Goal: Task Accomplishment & Management: Manage account settings

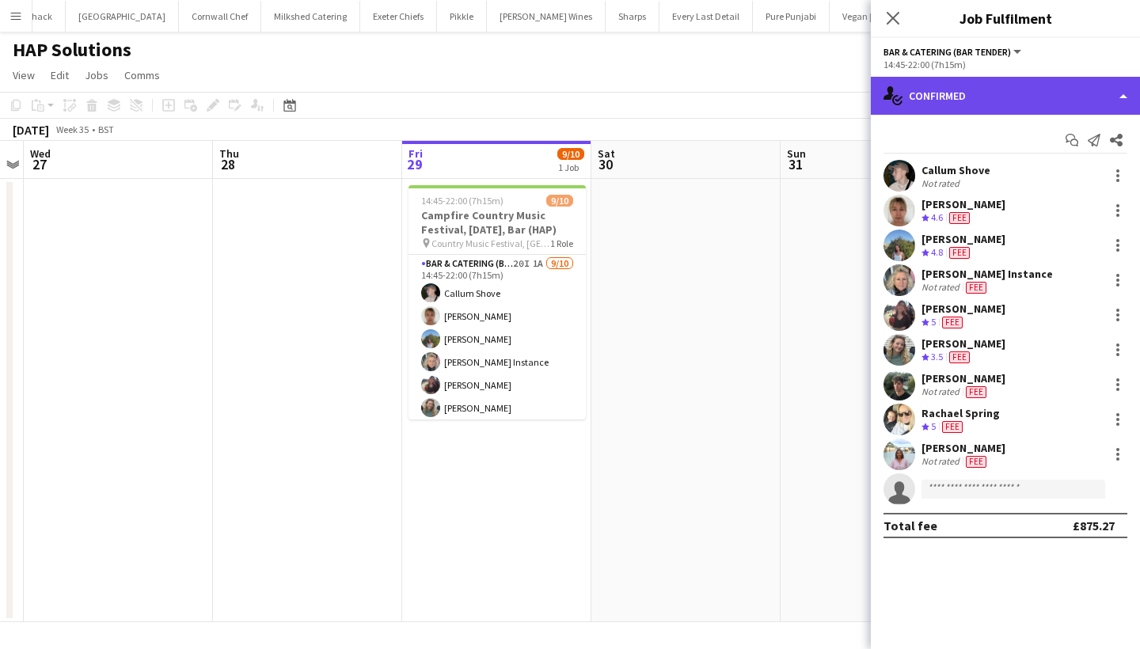
click at [1018, 102] on div "single-neutral-actions-check-2 Confirmed" at bounding box center [1005, 96] width 269 height 38
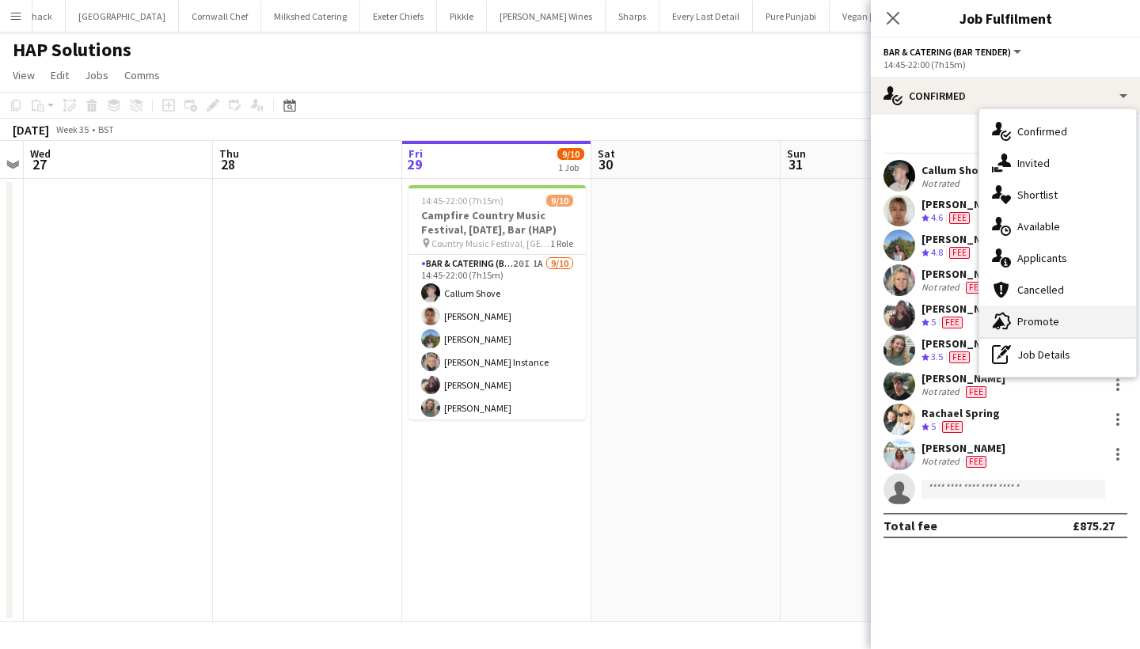
click at [1020, 321] on div "advertising-megaphone Promote" at bounding box center [1058, 322] width 157 height 32
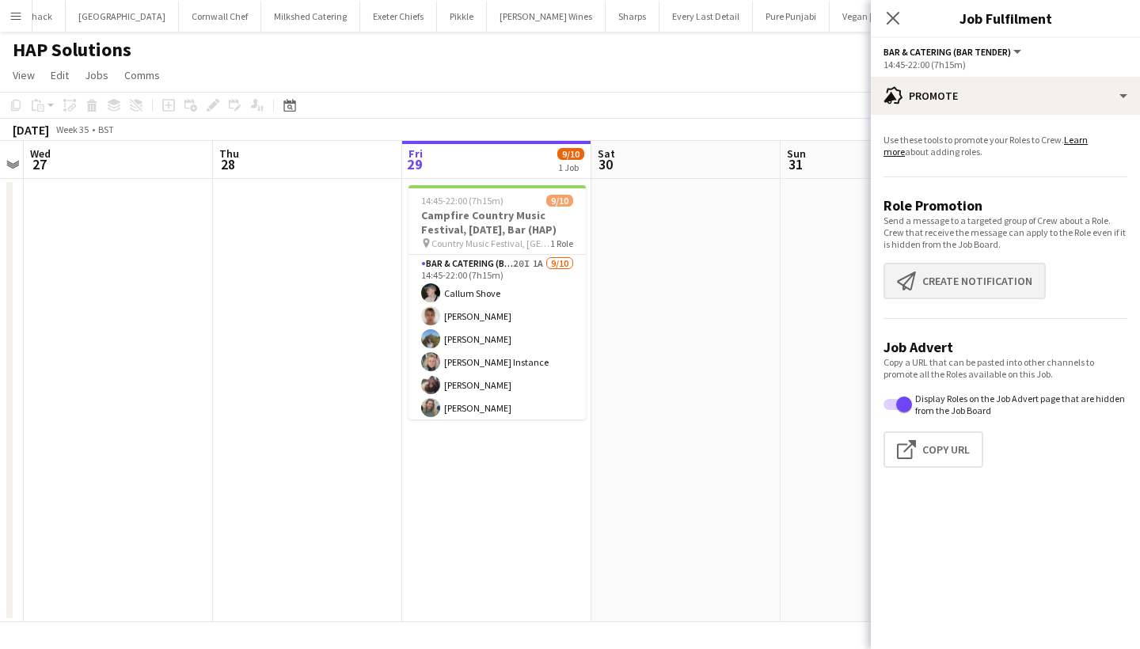
click at [985, 272] on button "Create notification Create notification" at bounding box center [965, 281] width 162 height 36
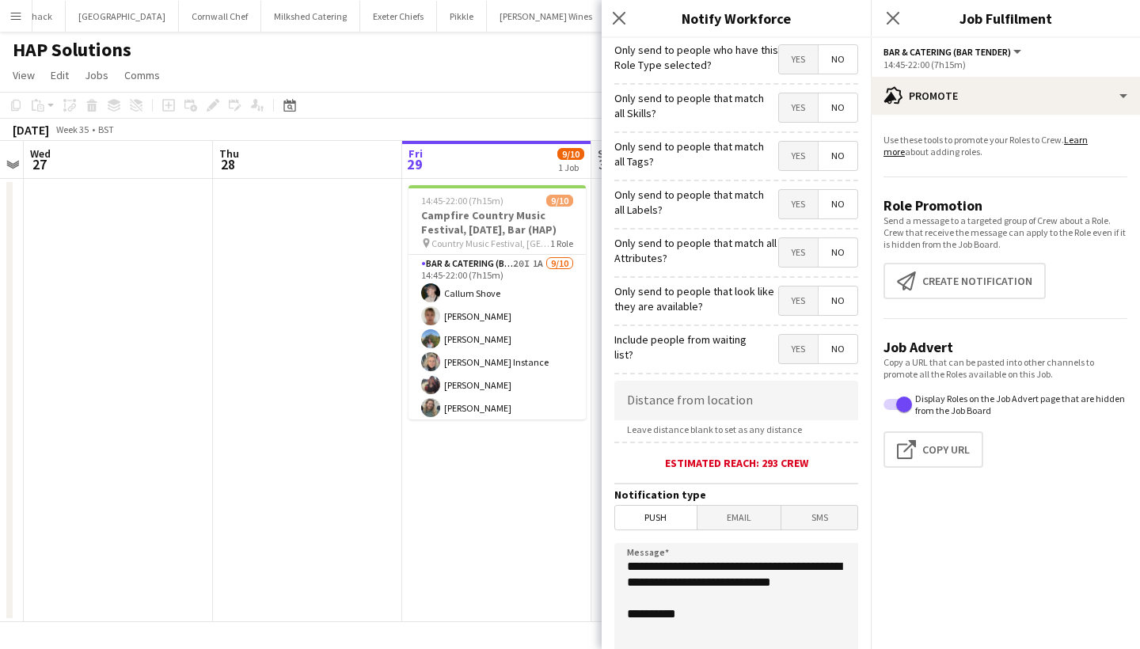
click at [627, 563] on textarea "**********" at bounding box center [736, 640] width 244 height 194
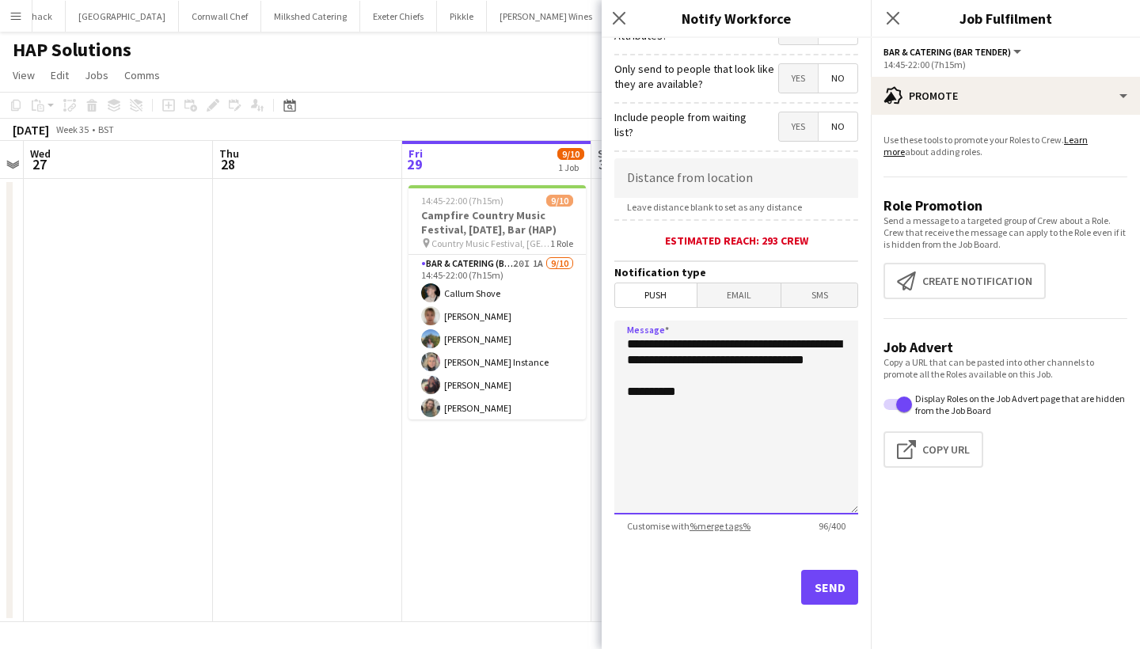
scroll to position [223, 0]
type textarea "**********"
click at [816, 588] on button "Send" at bounding box center [829, 587] width 57 height 35
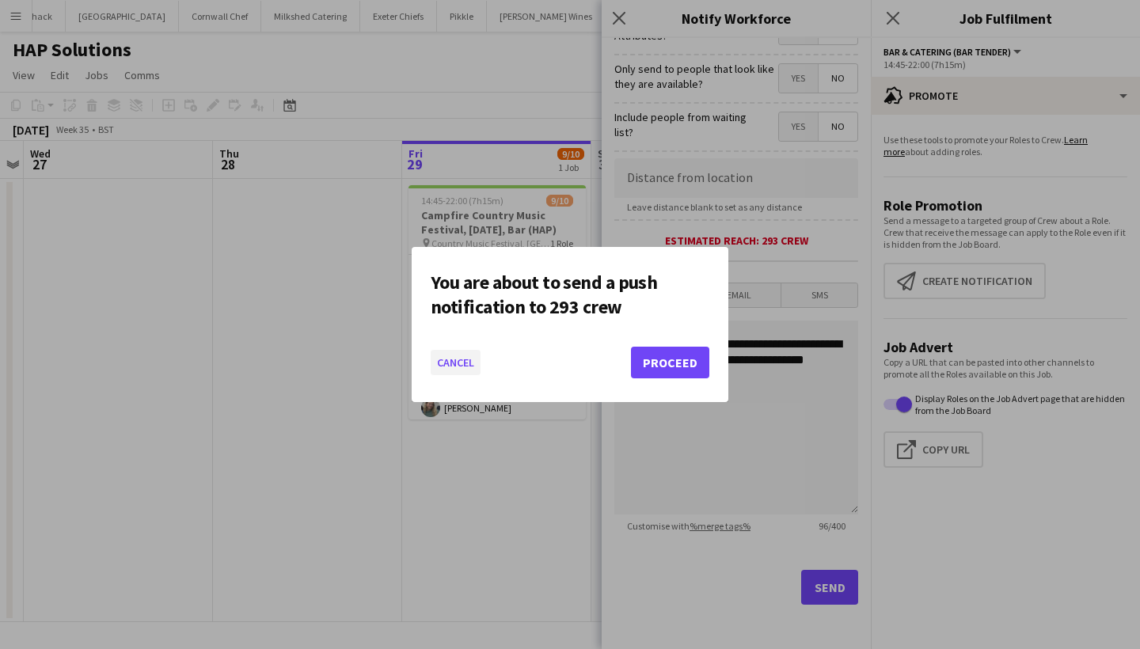
click at [443, 366] on button "Cancel" at bounding box center [456, 362] width 50 height 25
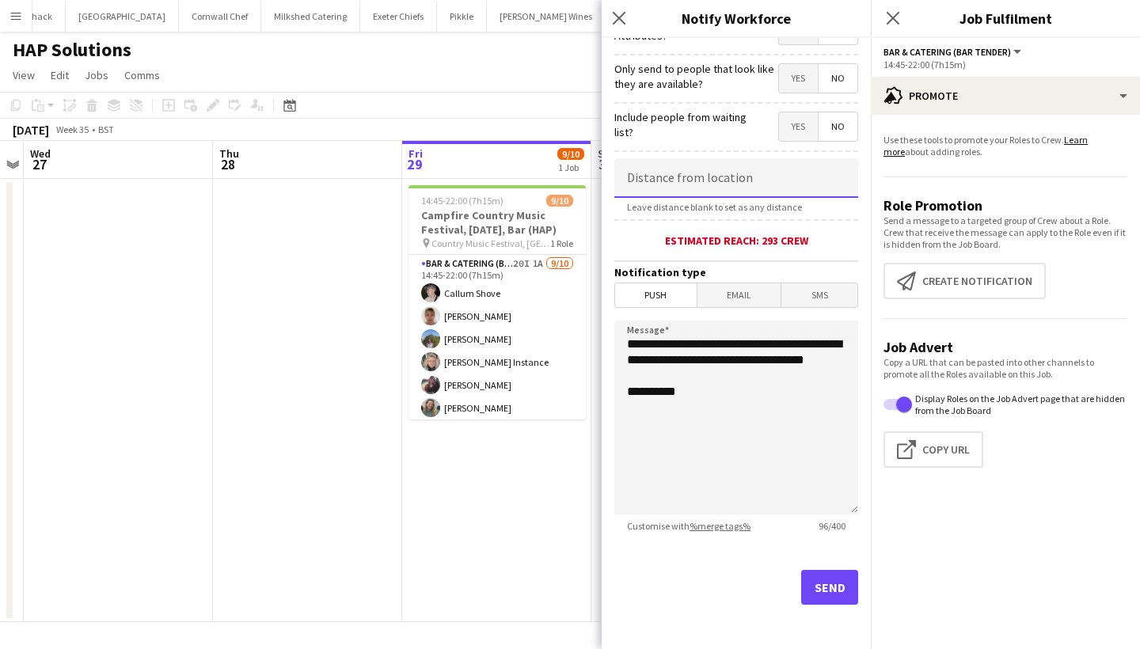
click at [695, 174] on input at bounding box center [736, 178] width 244 height 40
type input "*****"
click at [836, 604] on button "Send" at bounding box center [829, 587] width 57 height 35
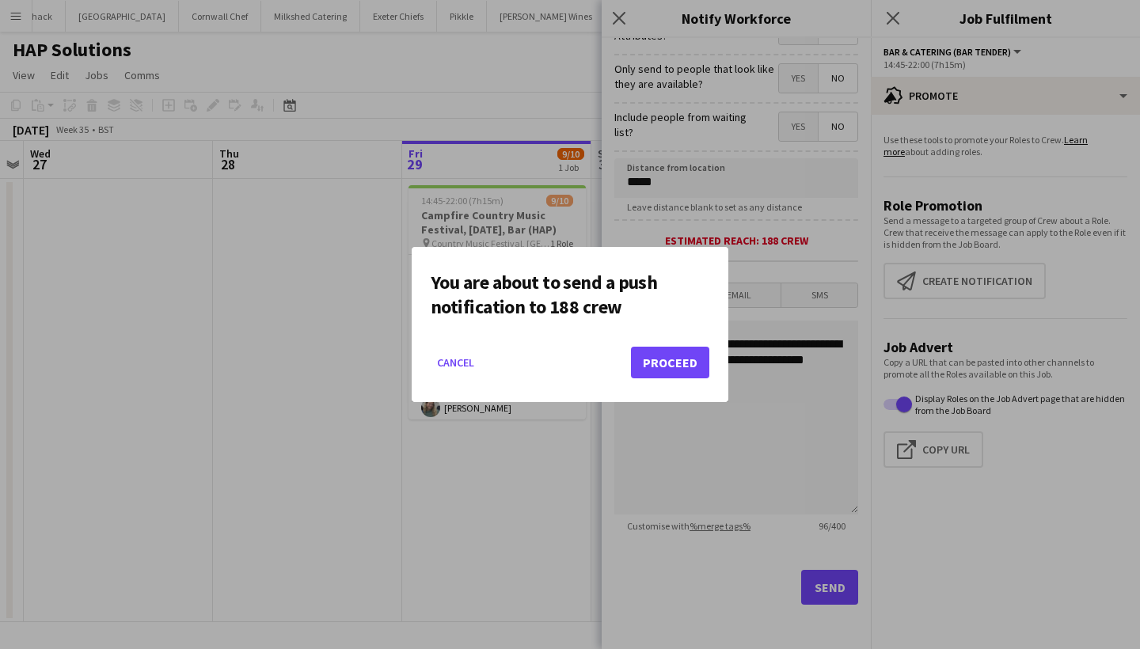
click at [667, 369] on button "Proceed" at bounding box center [670, 363] width 78 height 32
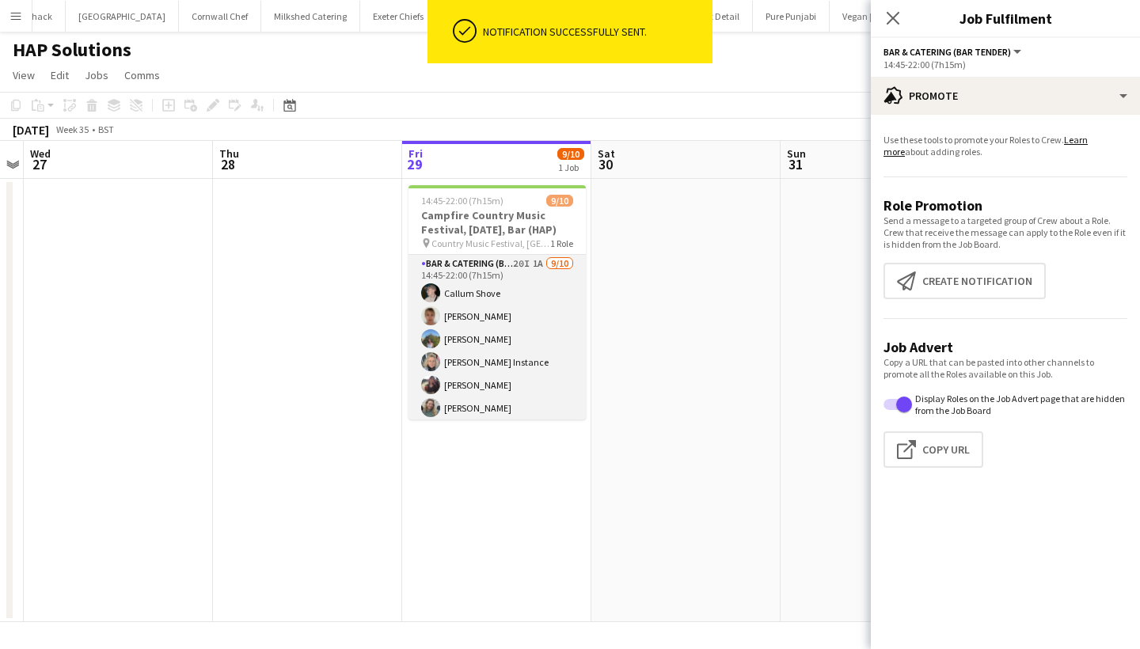
click at [458, 367] on app-card-role "Bar & Catering (Bar Tender) 20I 1A 9/10 14:45-22:00 (7h15m) Callum Shove Debbie…" at bounding box center [497, 385] width 177 height 261
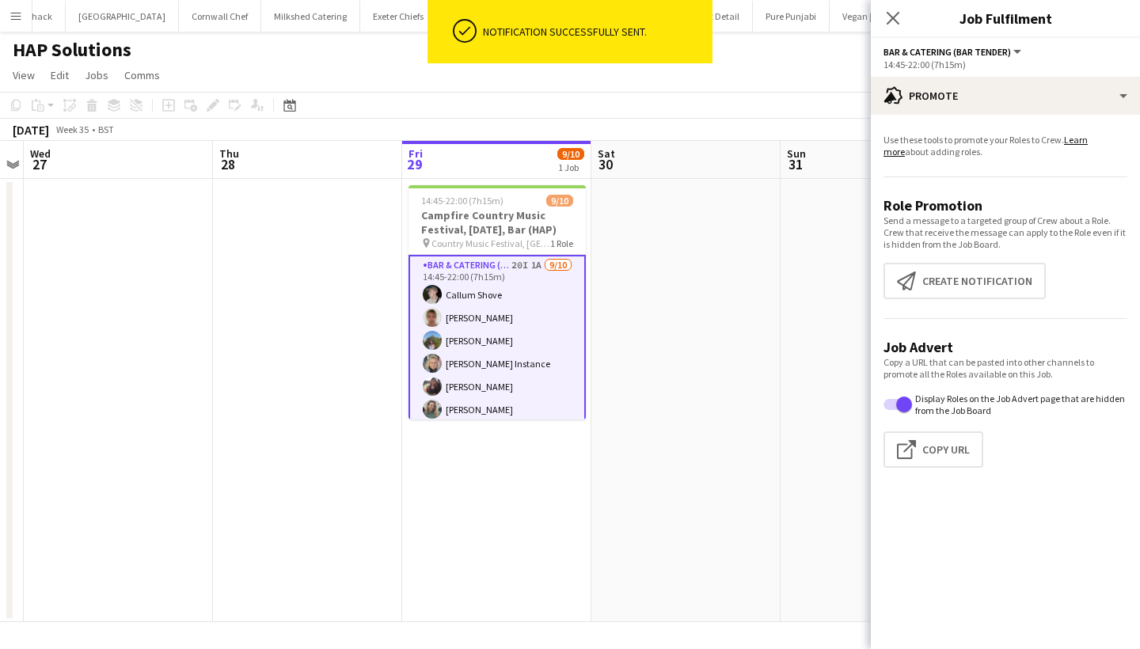
click at [537, 321] on app-card-role "Bar & Catering (Bar Tender) 20I 1A 9/10 14:45-22:00 (7h15m) Callum Shove Debbie…" at bounding box center [497, 387] width 177 height 264
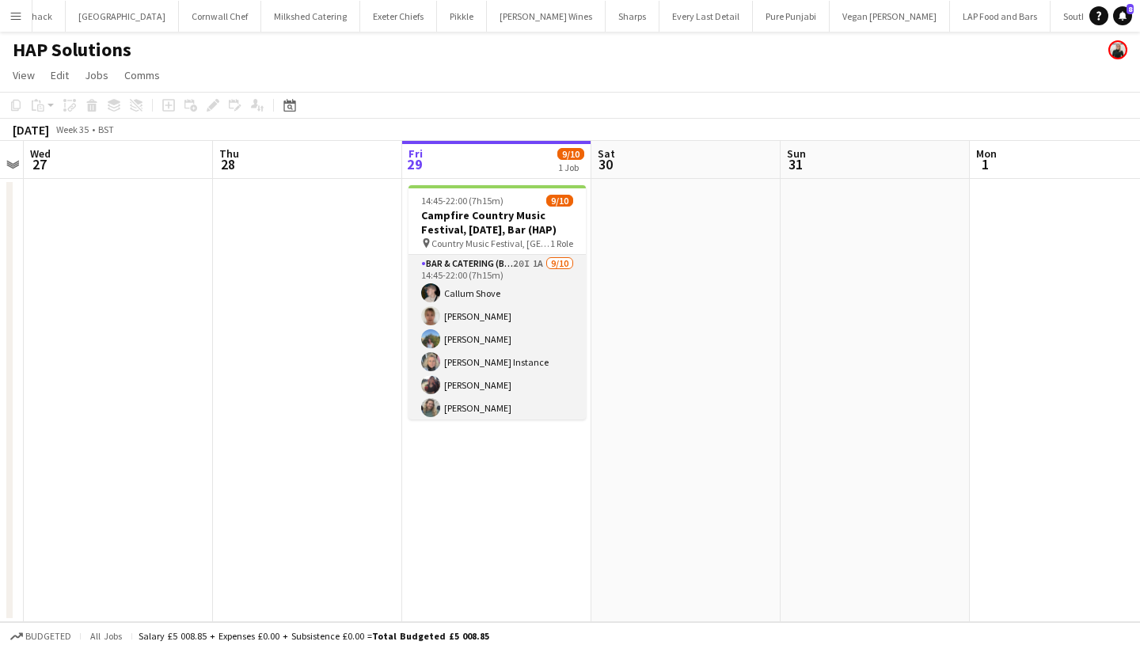
click at [536, 321] on app-card-role "Bar & Catering (Bar Tender) 20I 1A 9/10 14:45-22:00 (7h15m) Callum Shove Debbie…" at bounding box center [497, 385] width 177 height 261
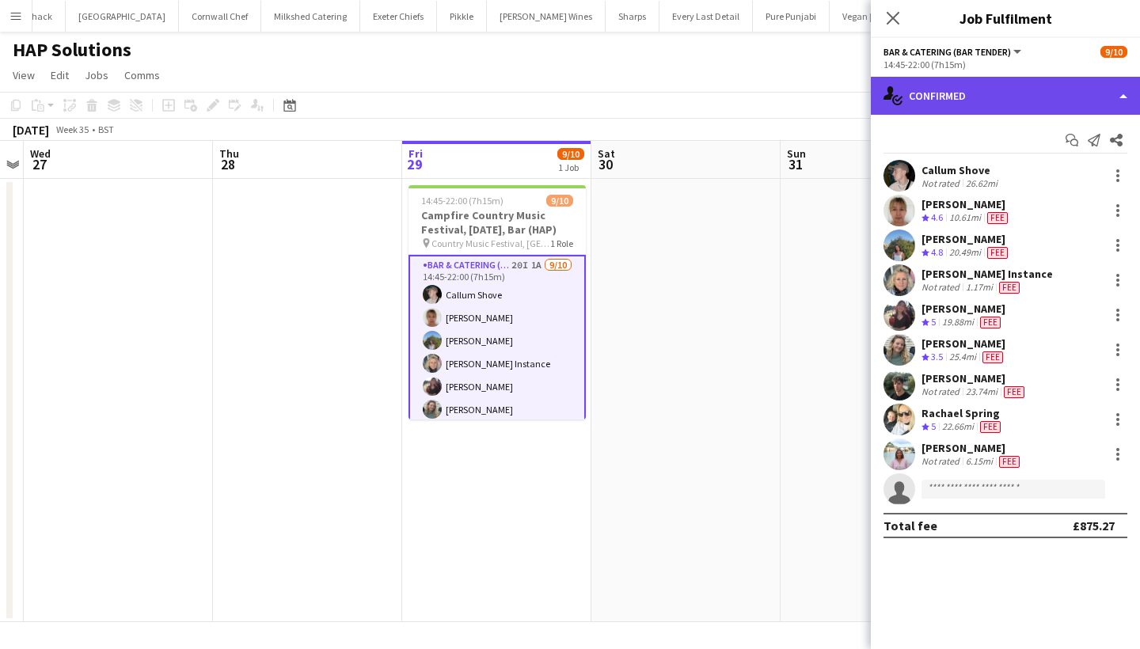
click at [1017, 92] on div "single-neutral-actions-check-2 Confirmed" at bounding box center [1005, 96] width 269 height 38
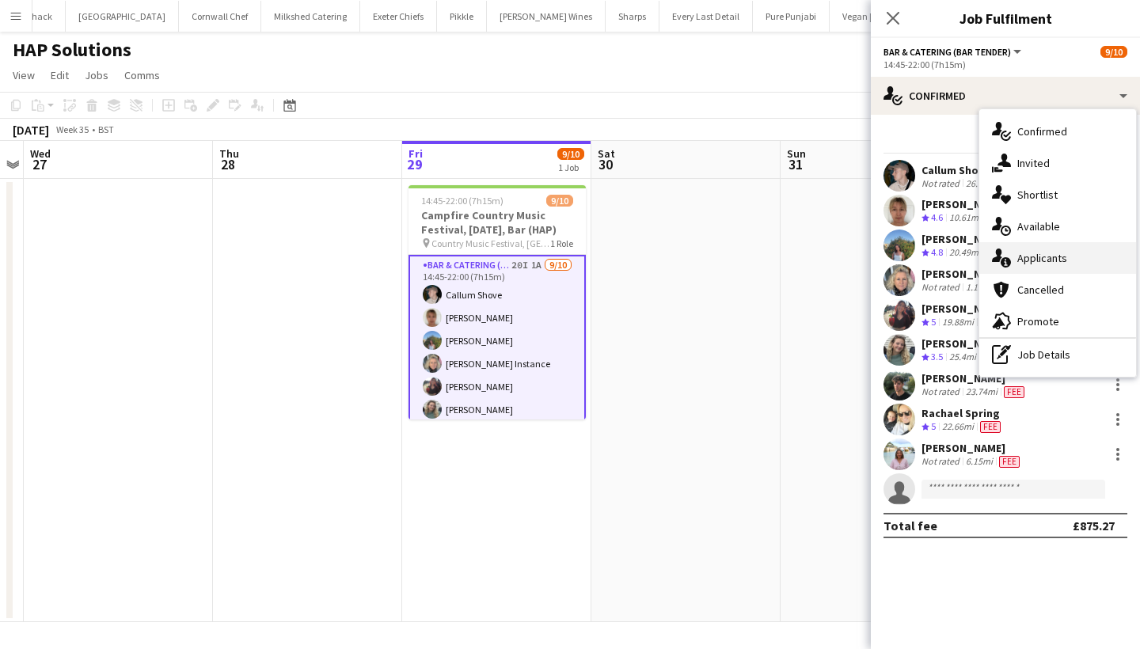
click at [1059, 267] on div "single-neutral-actions-information Applicants" at bounding box center [1058, 258] width 157 height 32
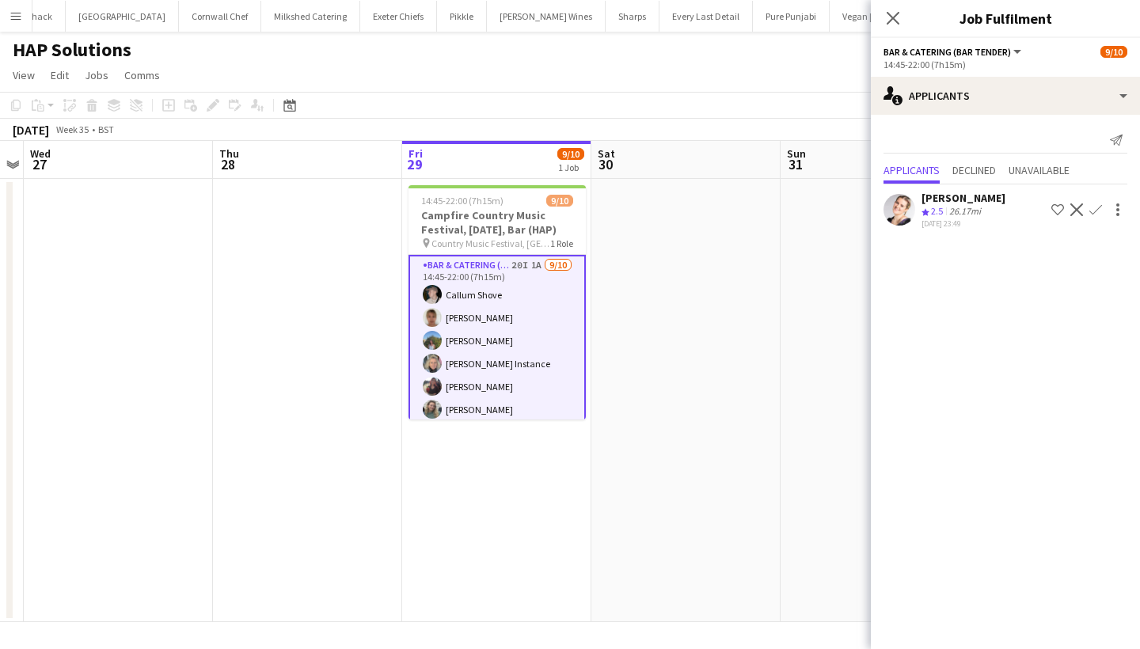
click at [1098, 208] on app-icon "Confirm" at bounding box center [1096, 210] width 13 height 13
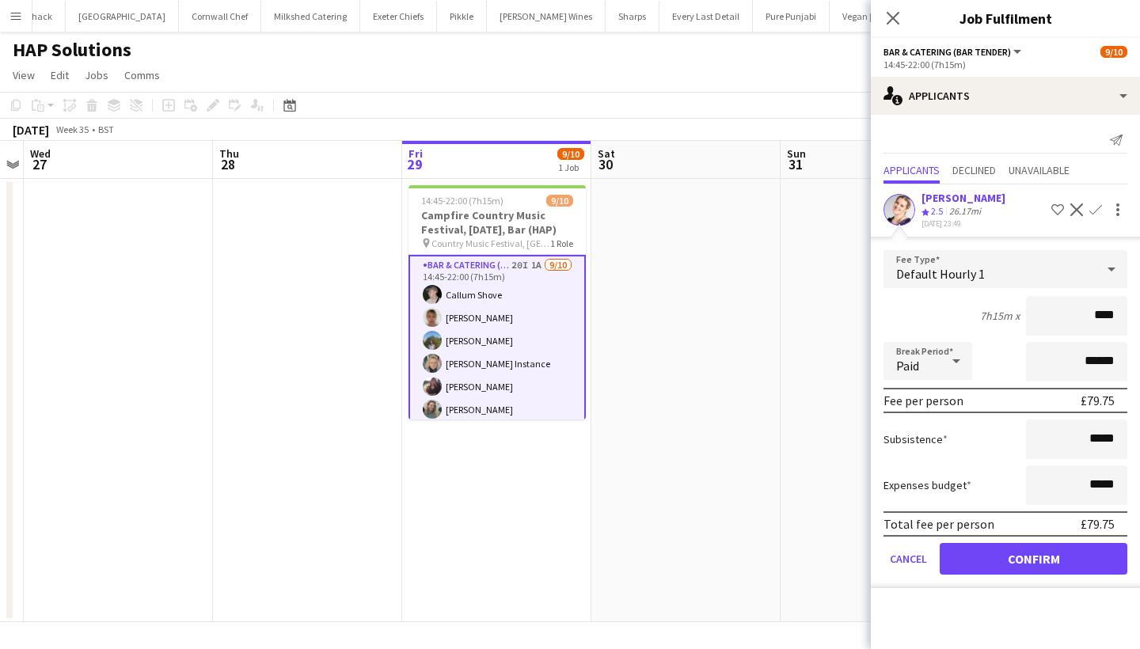
click at [946, 198] on div "Grace Daley" at bounding box center [964, 198] width 84 height 14
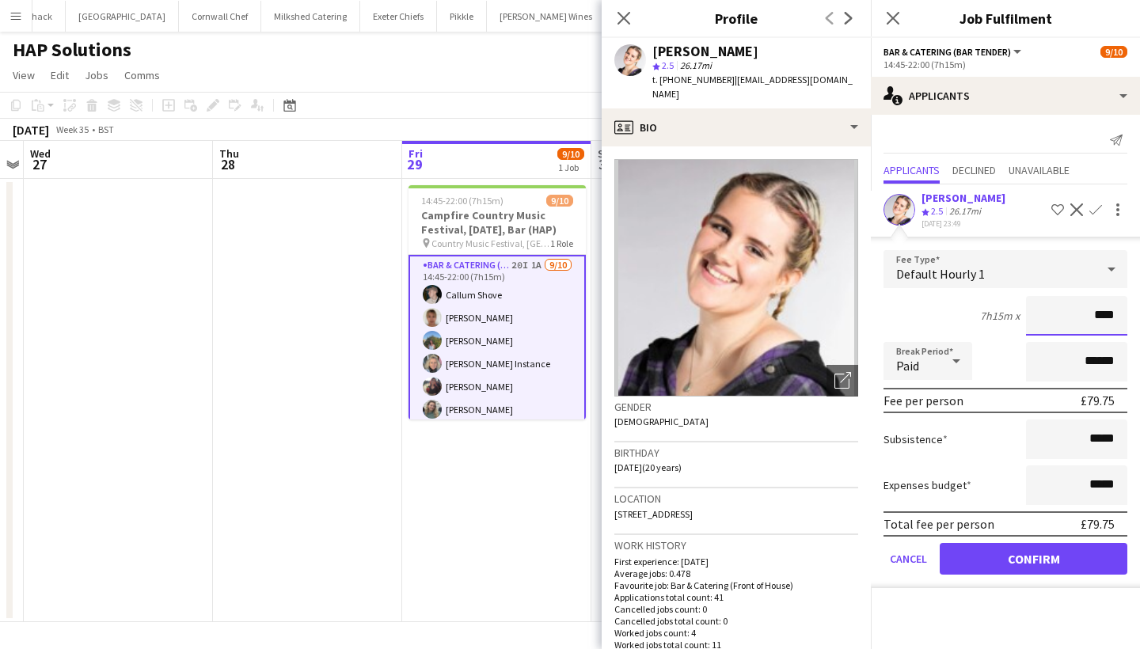
click at [1121, 314] on input "****" at bounding box center [1076, 316] width 101 height 40
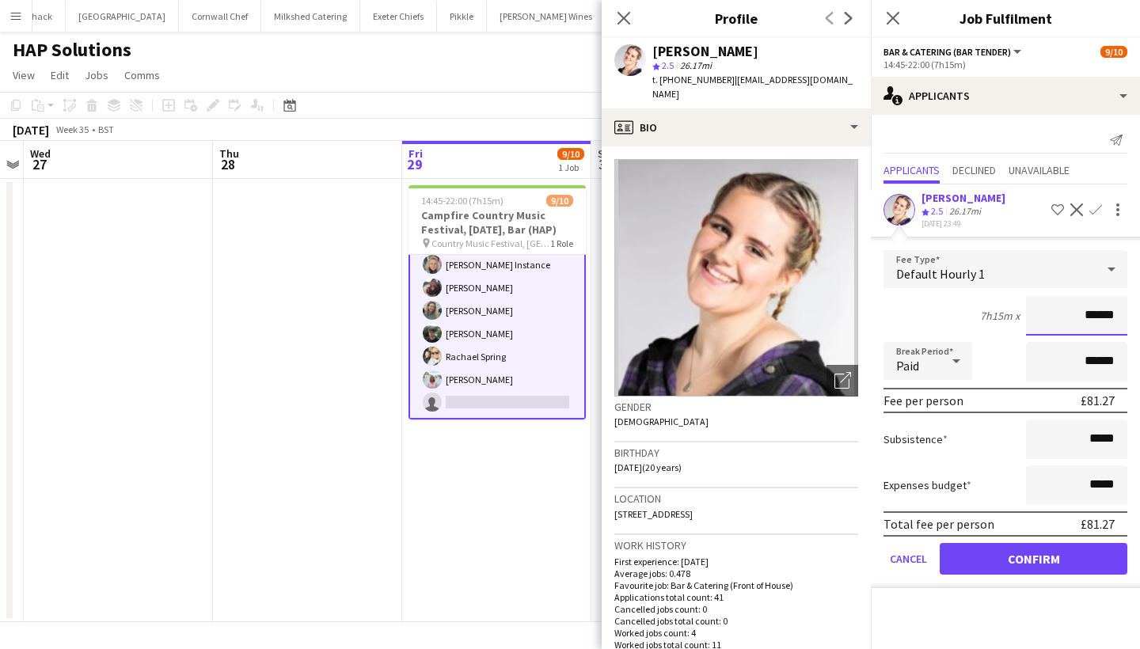
scroll to position [99, 0]
type input "******"
click at [984, 558] on button "Confirm" at bounding box center [1034, 559] width 188 height 32
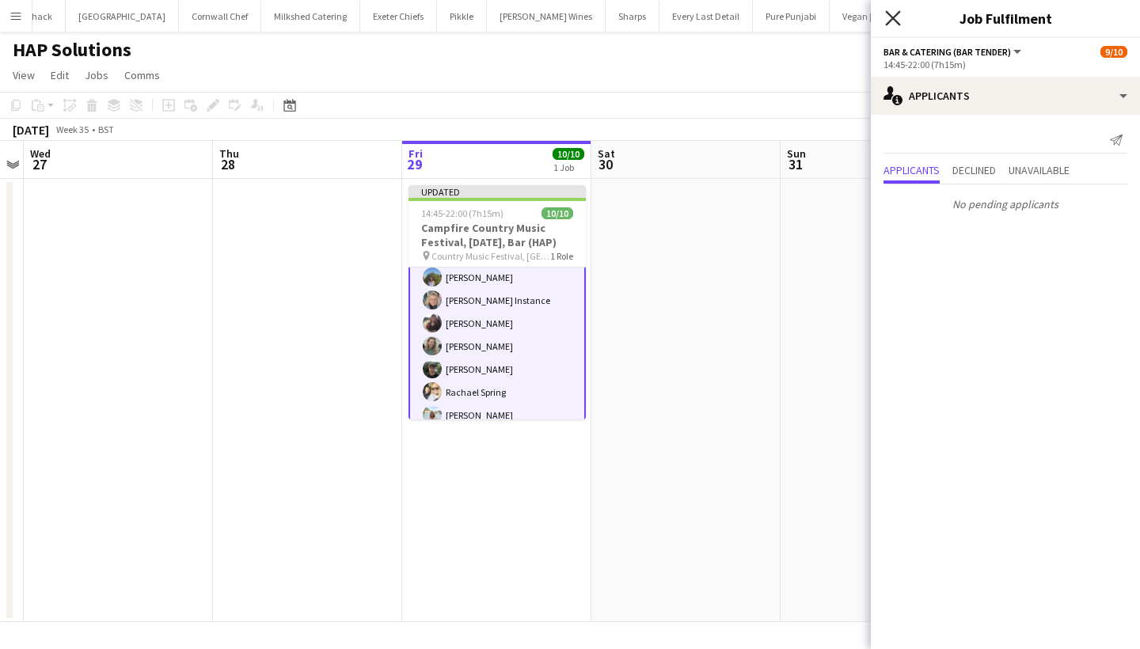
click at [895, 20] on icon at bounding box center [892, 17] width 15 height 15
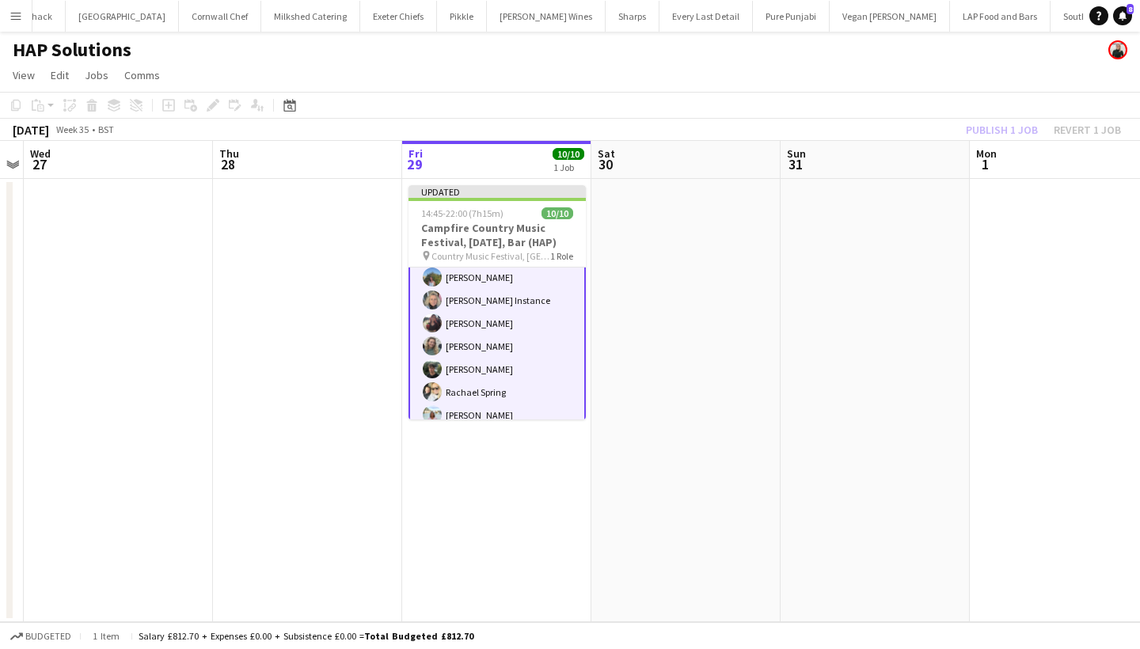
click at [998, 132] on div "Publish 1 job Revert 1 job" at bounding box center [1043, 130] width 193 height 21
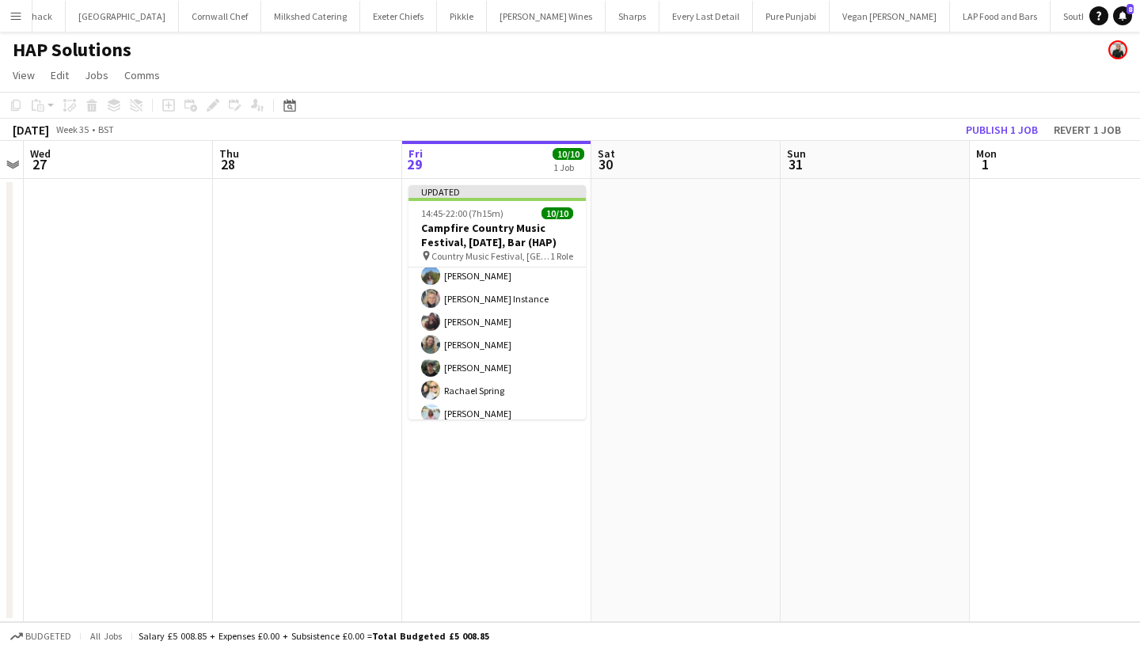
click at [998, 132] on button "Publish 1 job" at bounding box center [1002, 130] width 85 height 21
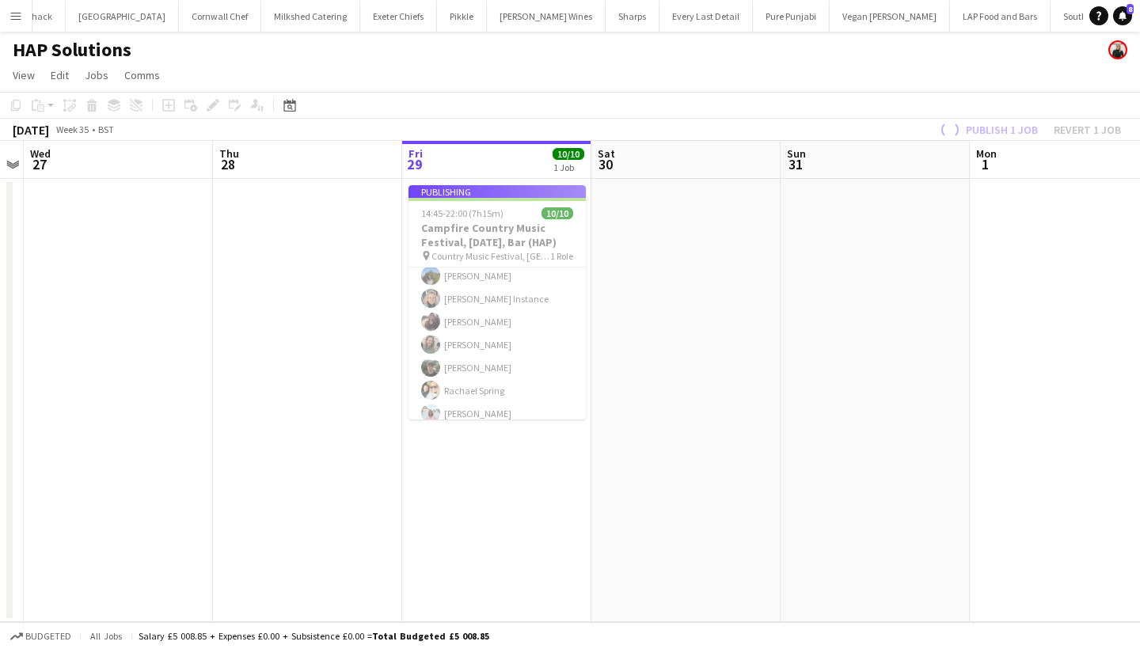
scroll to position [96, 0]
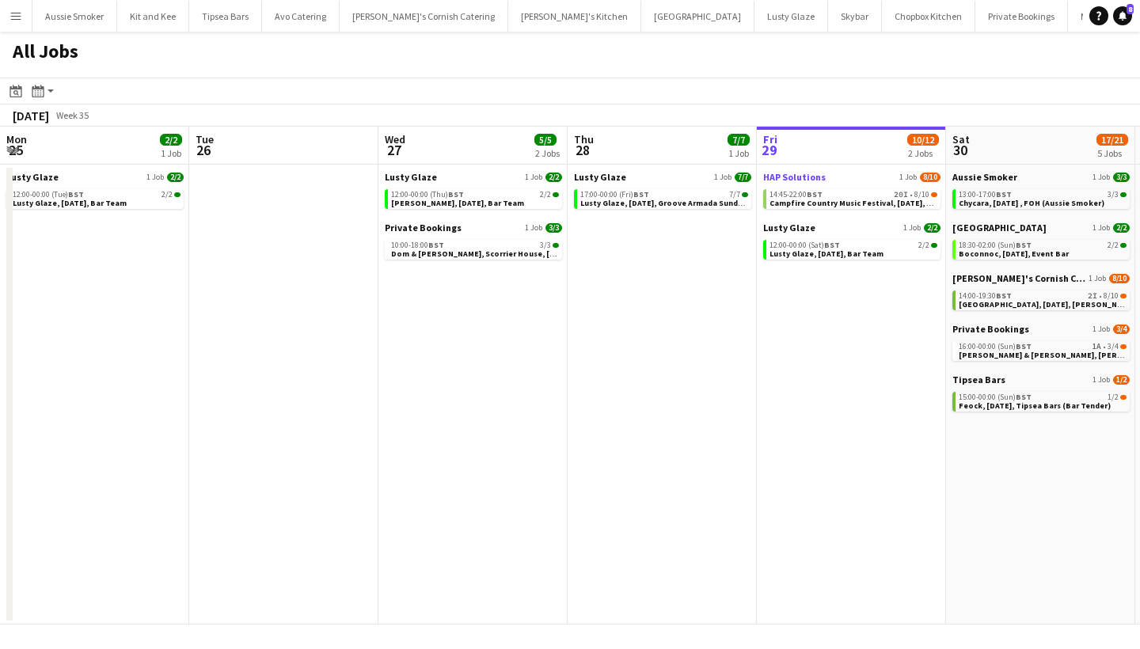
scroll to position [0, 379]
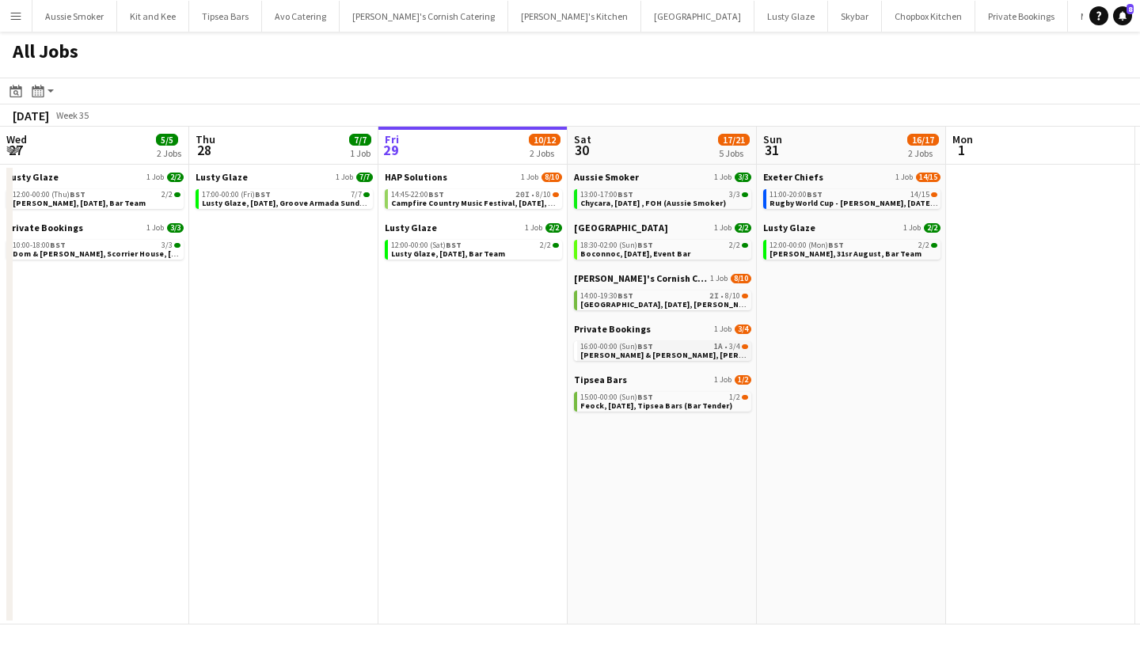
click at [637, 347] on span "16:00-00:00 (Sun) BST" at bounding box center [616, 347] width 73 height 8
click at [801, 199] on span "Rugby World Cup - Sandy Park, 31st August, Match Day Bar" at bounding box center [881, 203] width 222 height 10
click at [622, 354] on span "Ella & Nick, Porth en Alls, 30th August" at bounding box center [734, 355] width 308 height 10
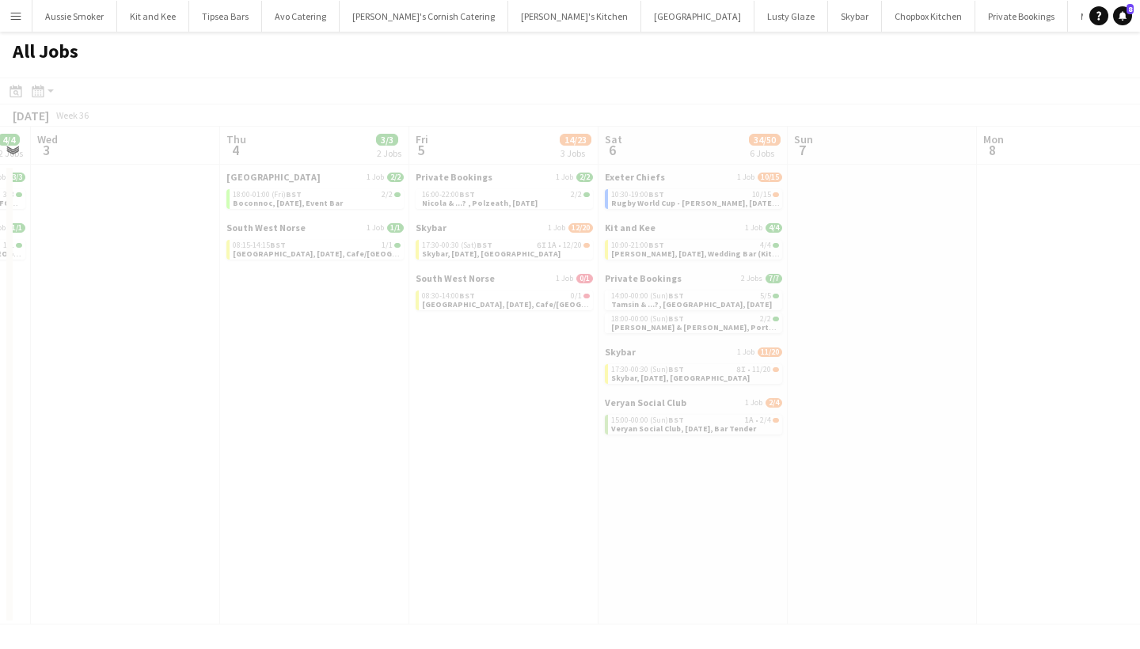
scroll to position [0, 550]
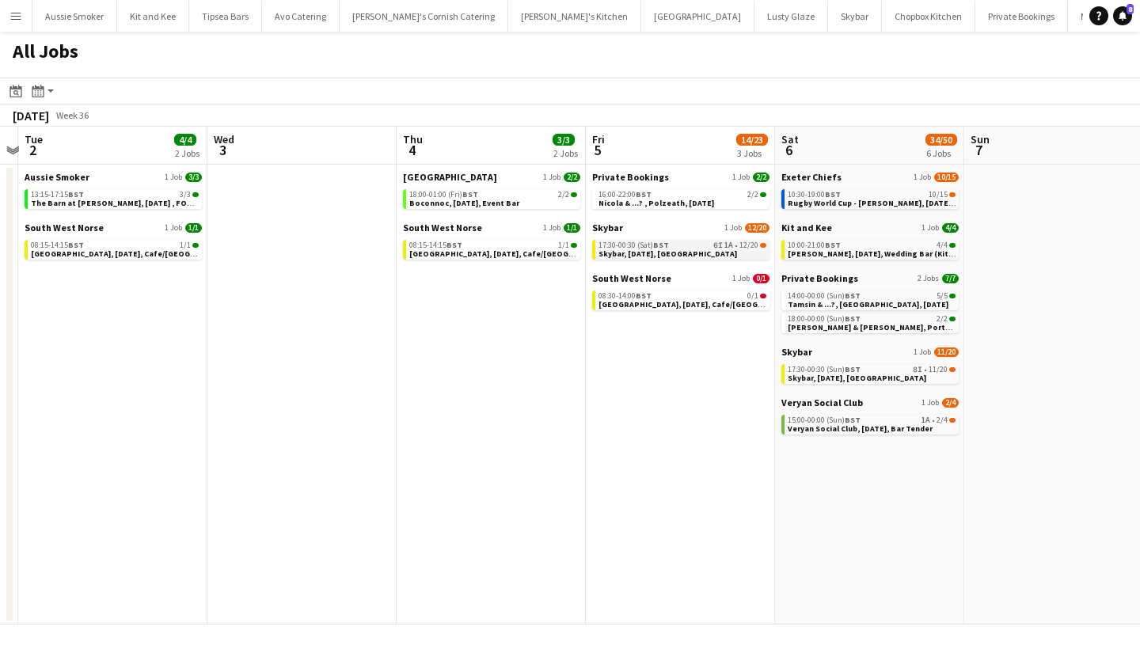
click at [678, 253] on span "Skybar, [DATE], [GEOGRAPHIC_DATA]" at bounding box center [668, 254] width 139 height 10
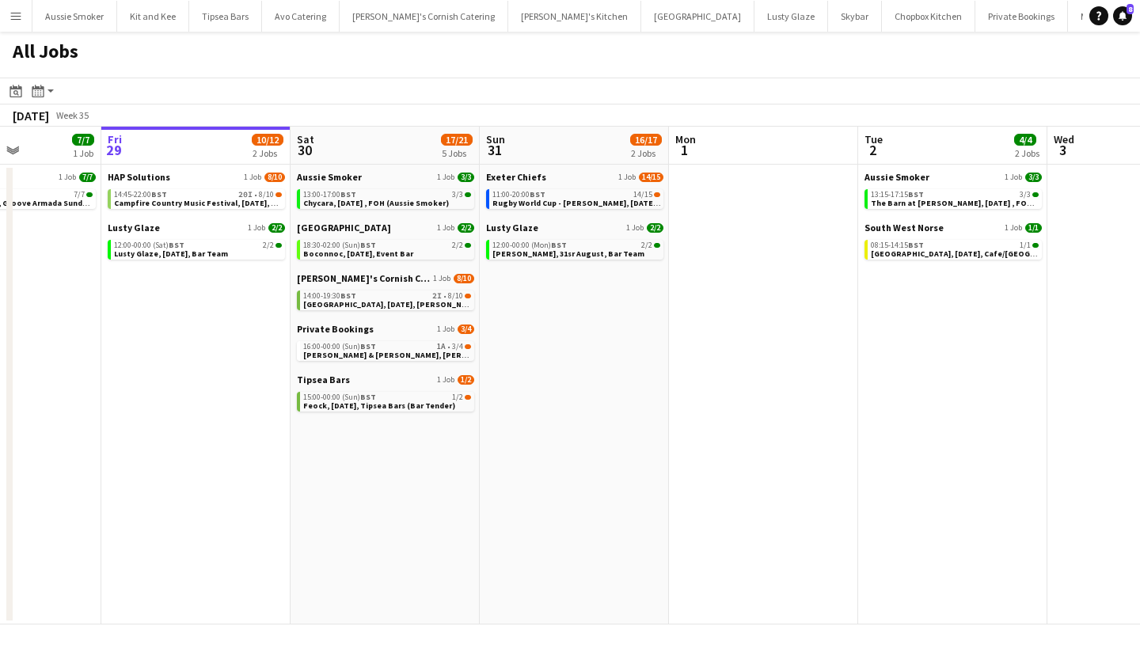
scroll to position [0, 464]
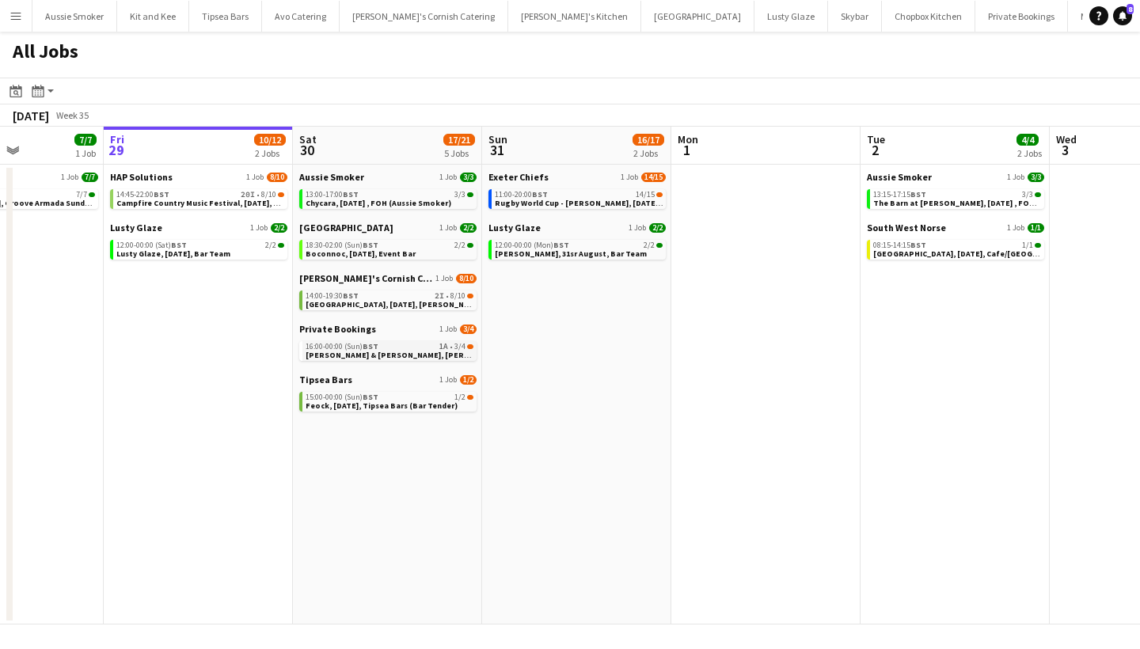
click at [344, 356] on span "Ella & Nick, Porth en Alls, 30th August" at bounding box center [460, 355] width 308 height 10
click at [577, 249] on span "Lusty Glaze, 31sr August, Bar Team" at bounding box center [571, 254] width 152 height 10
click at [401, 402] on span "Feock, 30th August, Tipsea Bars (Bar Tender)" at bounding box center [382, 406] width 152 height 10
click at [339, 201] on span "Chycara, 30th August , FOH (Aussie Smoker)" at bounding box center [379, 203] width 146 height 10
click at [393, 405] on span "Feock, 30th August, Tipsea Bars (Bar Tender)" at bounding box center [382, 406] width 152 height 10
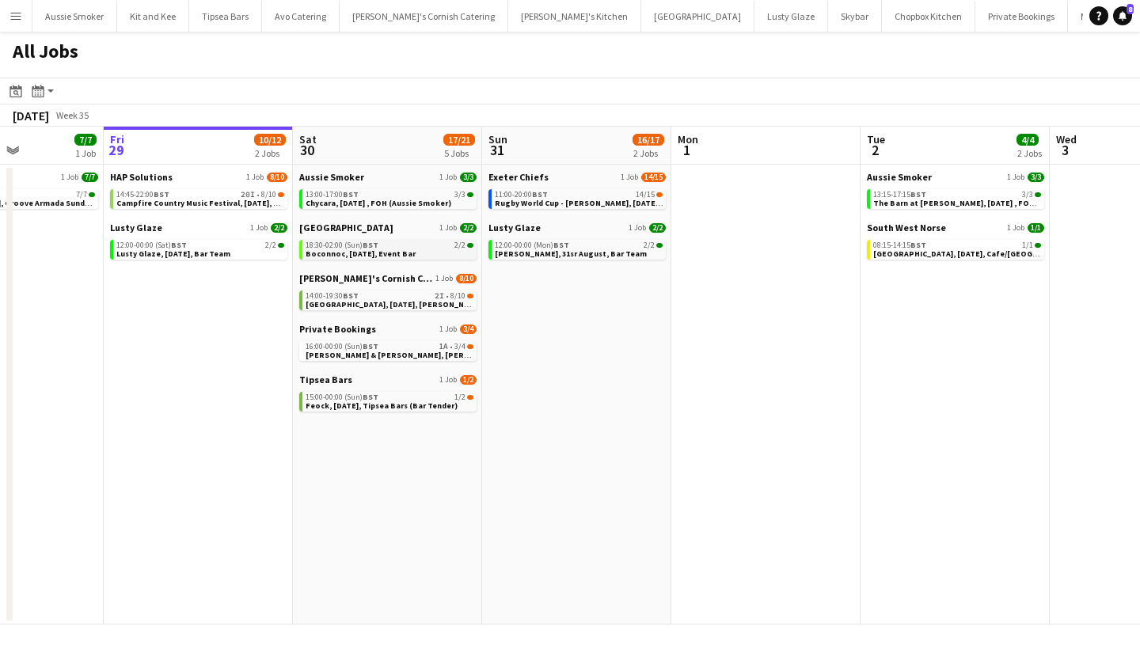
click at [396, 249] on span "Boconnoc, 30th August, Event Bar" at bounding box center [361, 254] width 110 height 10
click at [401, 308] on span "Wadebridge, 30th August, Kerra's Catering" at bounding box center [415, 304] width 219 height 10
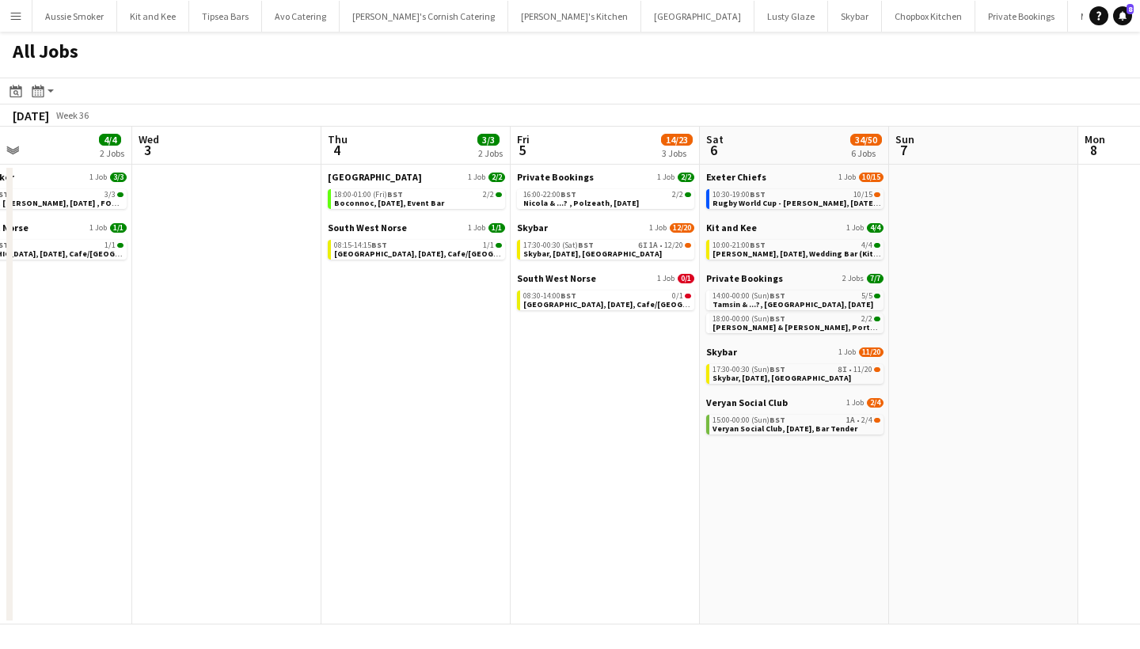
scroll to position [0, 683]
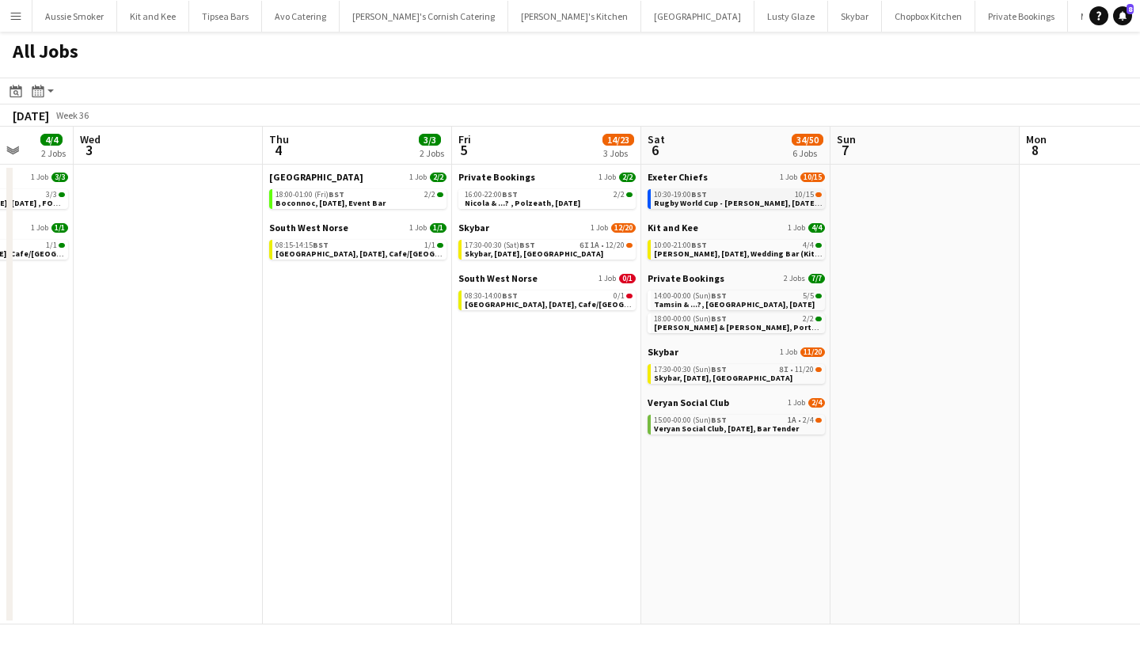
click at [737, 203] on span "Rugby World Cup - Sandy Park, 6th September, Match Day Bar" at bounding box center [765, 203] width 222 height 10
click at [729, 199] on span "Rugby World Cup - Sandy Park, 6th September, Match Day Bar" at bounding box center [765, 203] width 222 height 10
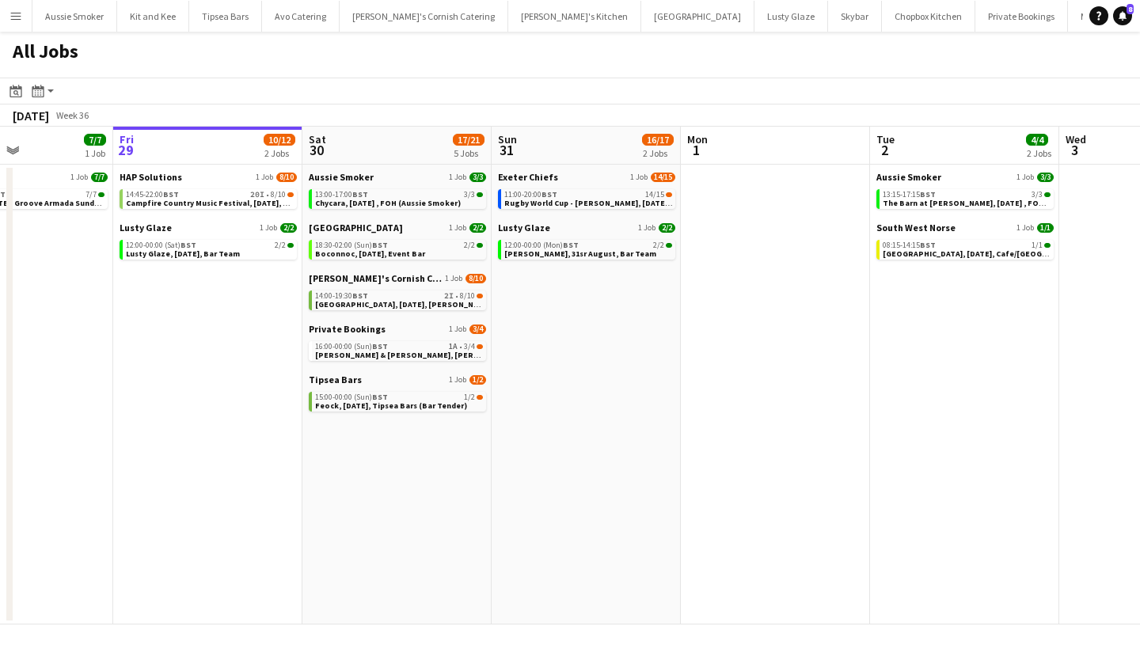
scroll to position [0, 455]
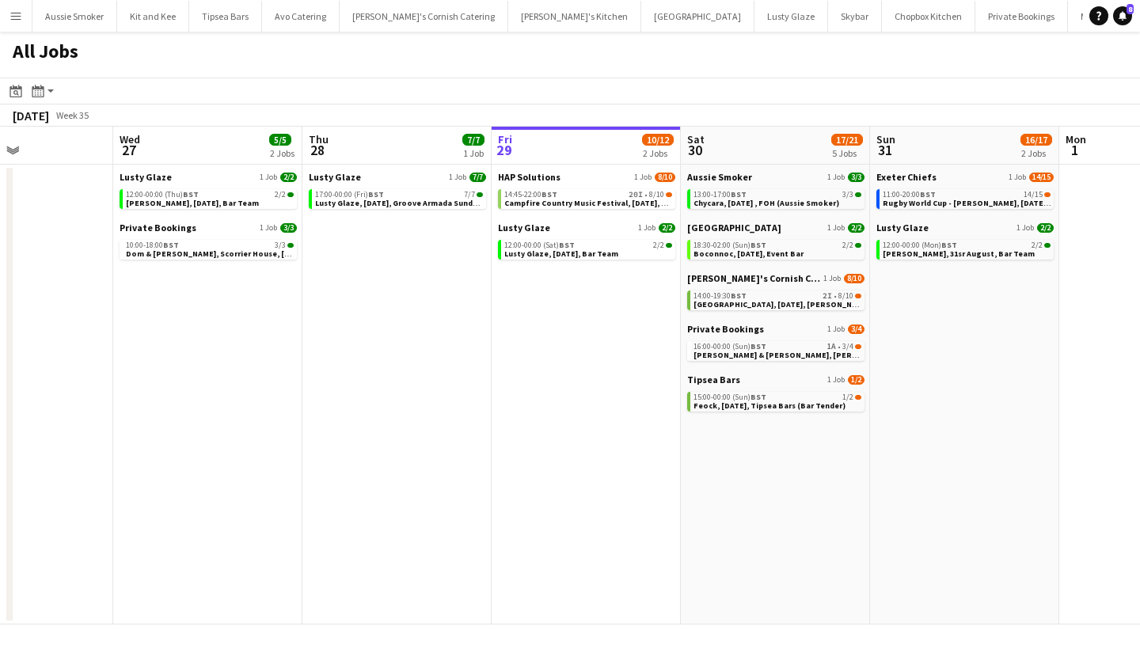
click at [1001, 211] on div "Exeter Chiefs 1 Job 14/15 11:00-20:00 BST 14/15 Rugby World Cup - Sandy Park, 3…" at bounding box center [965, 196] width 177 height 51
click at [968, 197] on div "11:00-20:00 BST 14/15" at bounding box center [967, 195] width 168 height 8
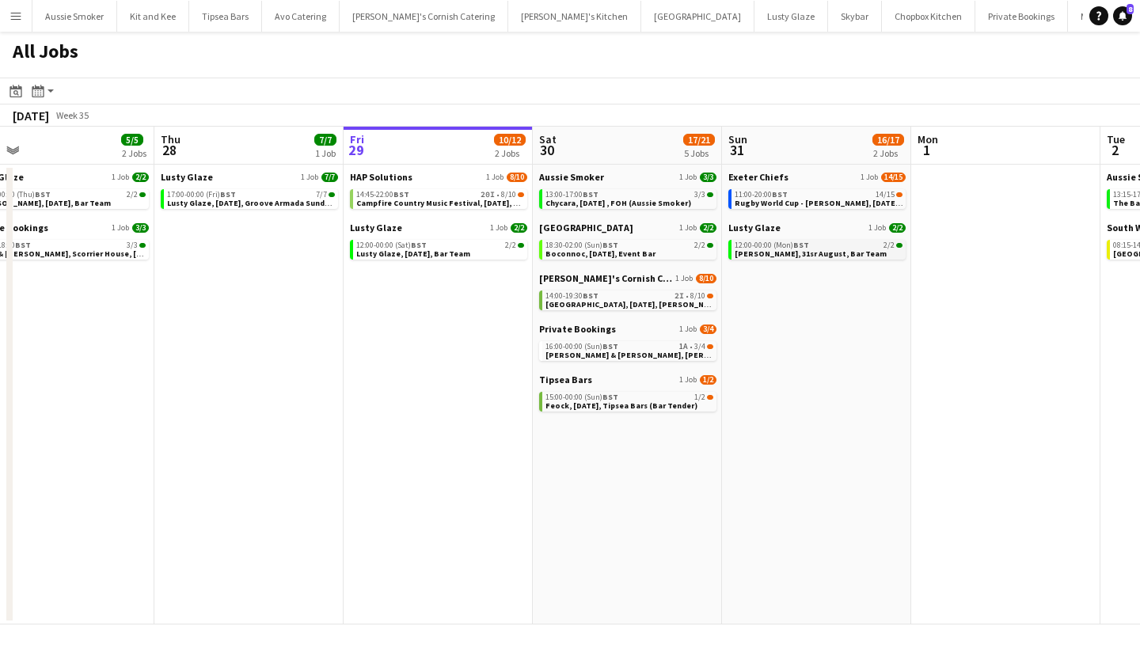
scroll to position [0, 614]
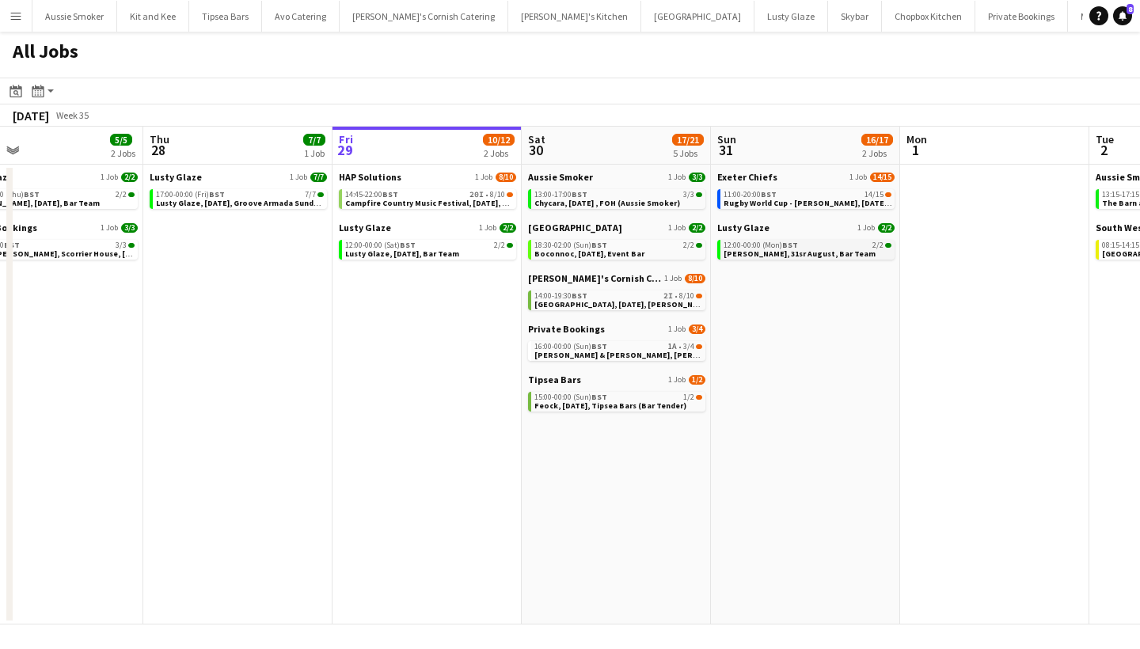
click at [798, 248] on div "12:00-00:00 (Mon) BST 2/2" at bounding box center [808, 246] width 168 height 8
click at [634, 302] on span "Wadebridge, 30th August, Kerra's Catering" at bounding box center [643, 304] width 219 height 10
click at [630, 345] on div "16:00-00:00 (Sun) BST 1A • 3/4" at bounding box center [618, 347] width 168 height 8
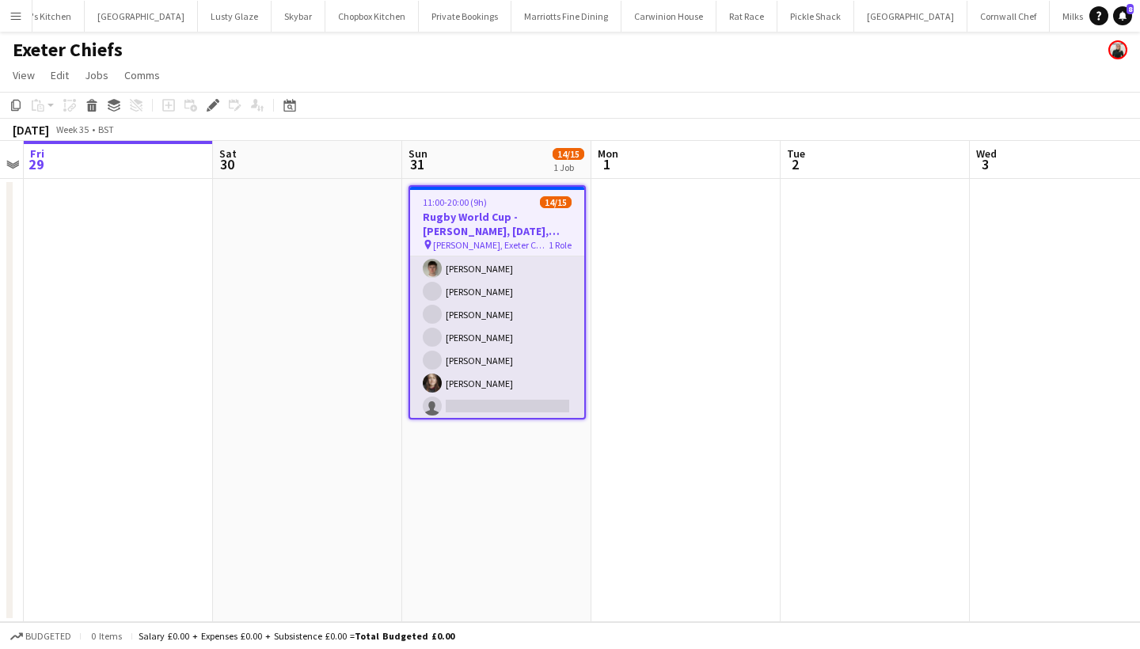
scroll to position [214, 0]
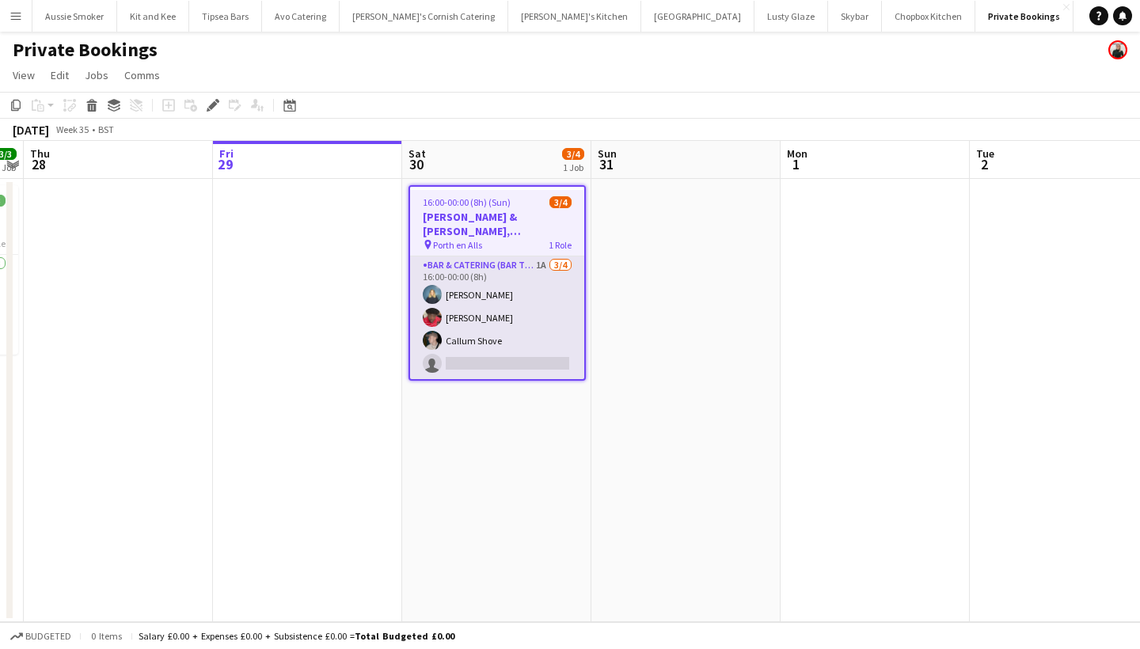
click at [520, 325] on app-card-role "Bar & Catering (Bar Tender) 1A 3/4 16:00-00:00 (8h) Phoebe Savage Domonique Jon…" at bounding box center [497, 318] width 174 height 123
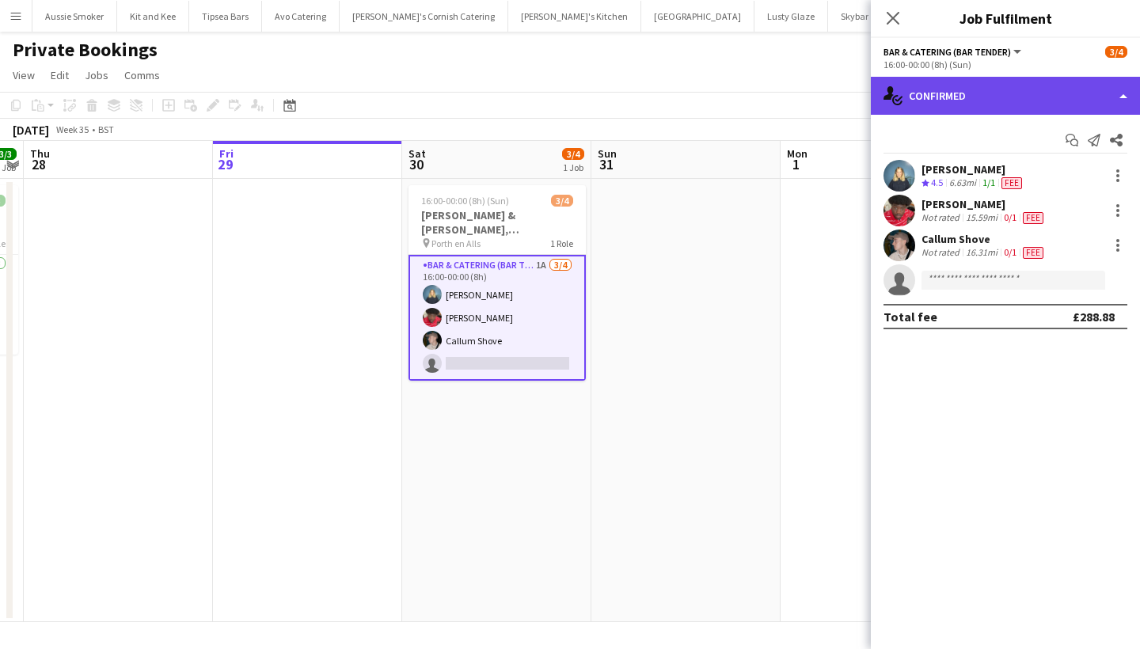
click at [935, 99] on div "single-neutral-actions-check-2 Confirmed" at bounding box center [1005, 96] width 269 height 38
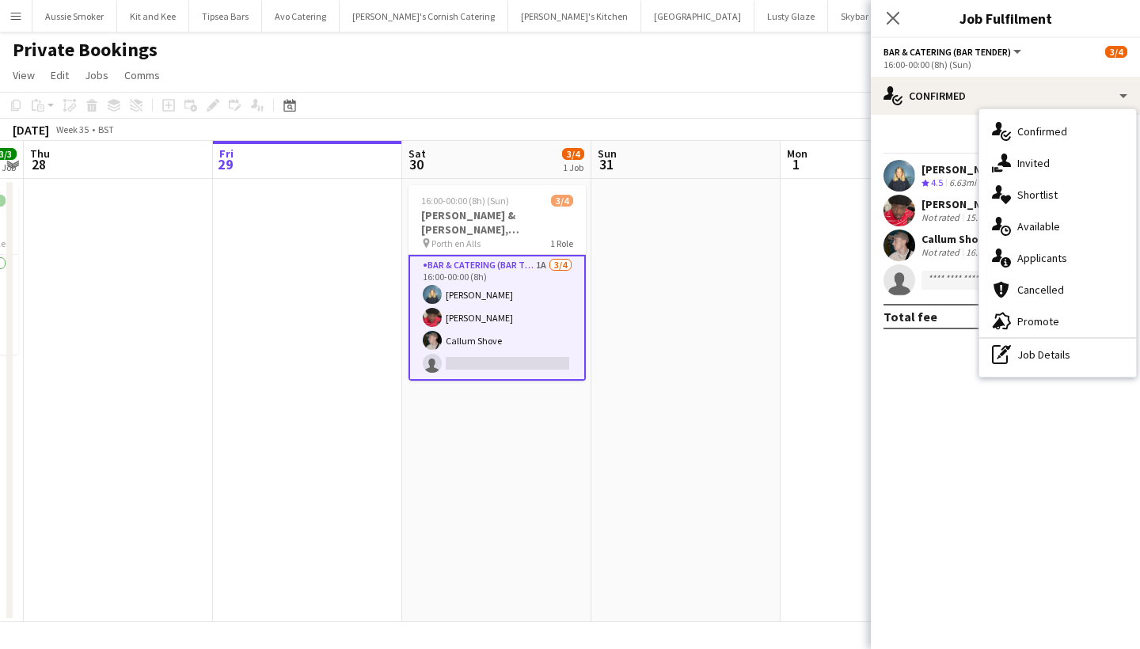
click at [715, 264] on app-date-cell at bounding box center [686, 400] width 189 height 443
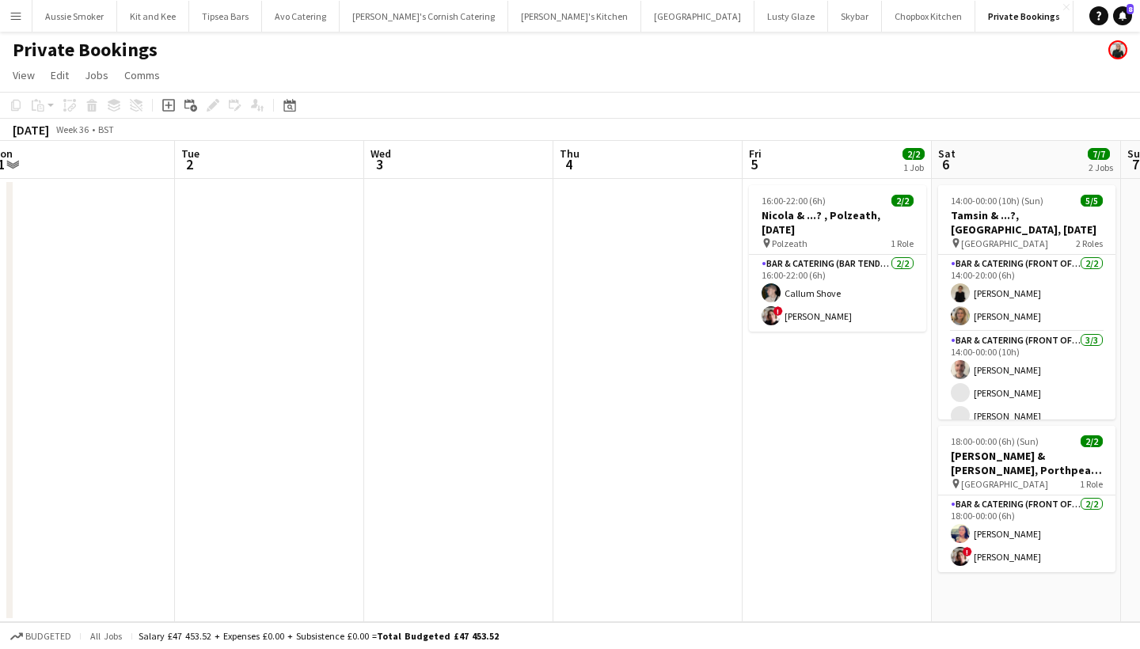
scroll to position [0, 584]
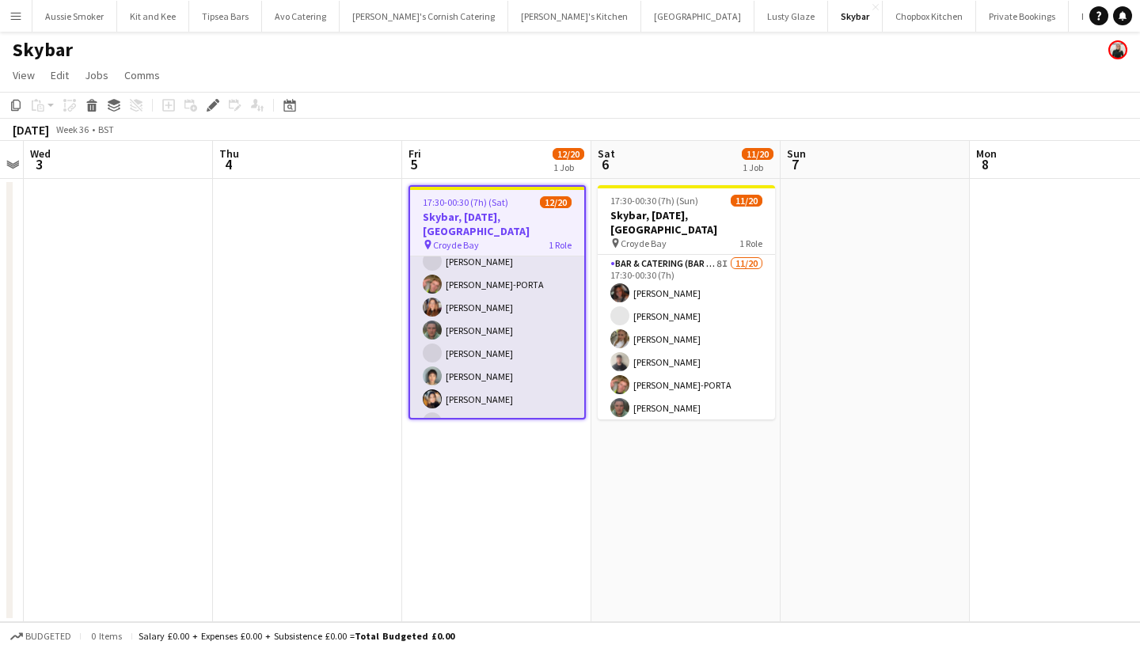
scroll to position [127, 0]
click at [500, 344] on app-card-role "Bar & Catering (Bar Tender) 6I 1A [DATE] 17:30-00:30 (7h) [PERSON_NAME] [PERSON…" at bounding box center [497, 375] width 174 height 490
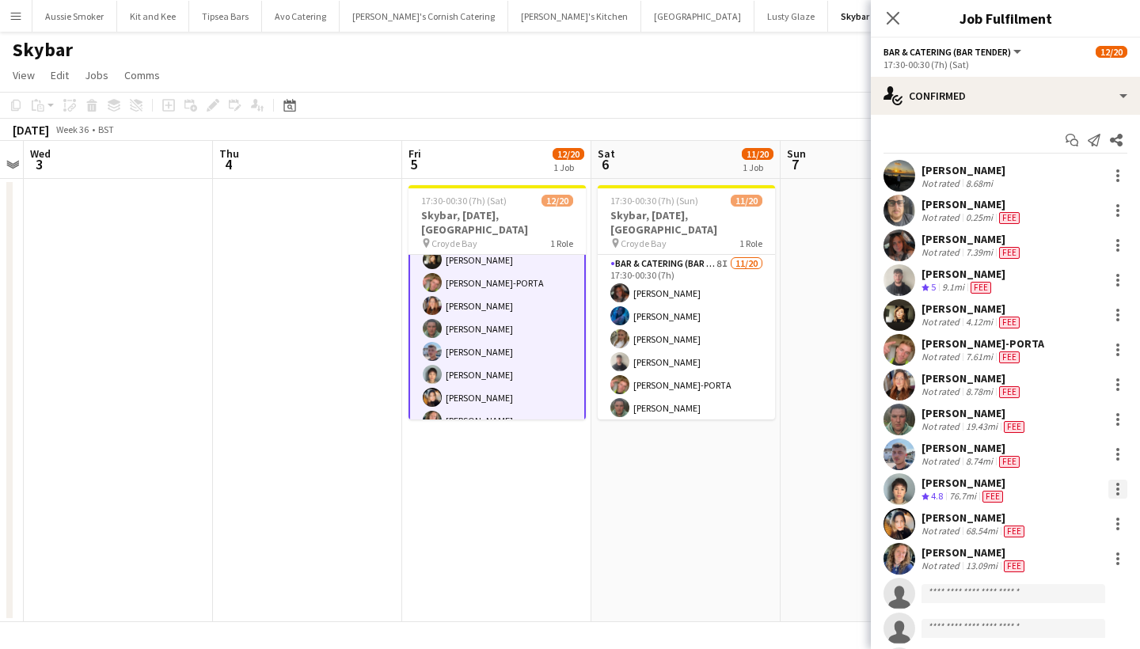
click at [1119, 485] on div at bounding box center [1117, 484] width 3 height 3
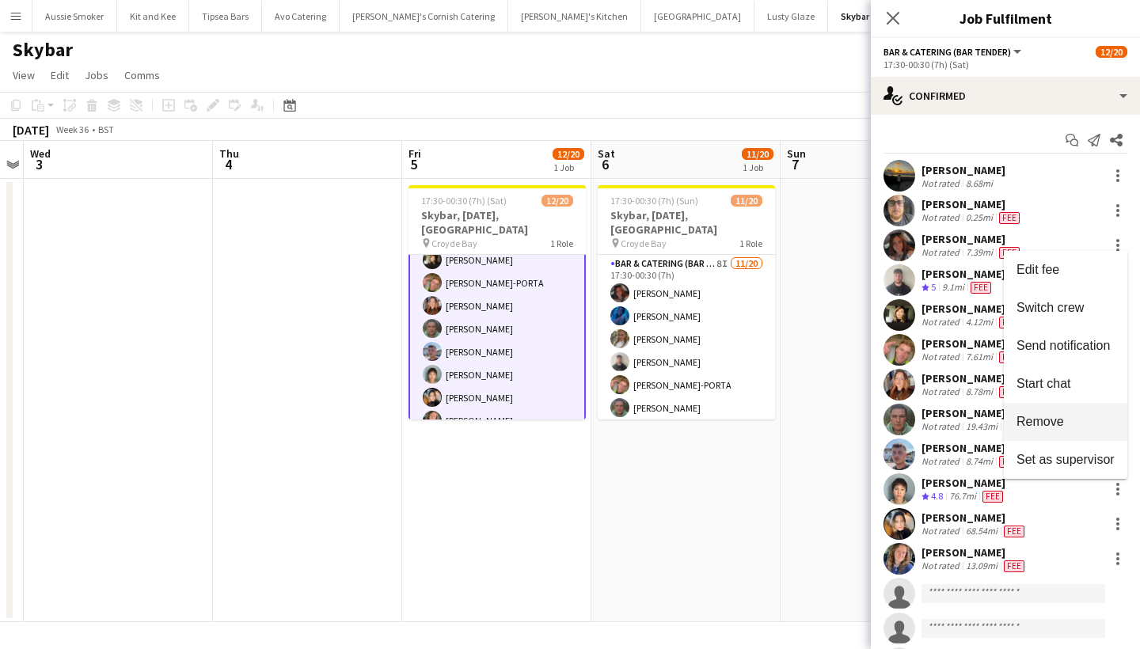
click at [1053, 420] on span "Remove" at bounding box center [1041, 421] width 48 height 13
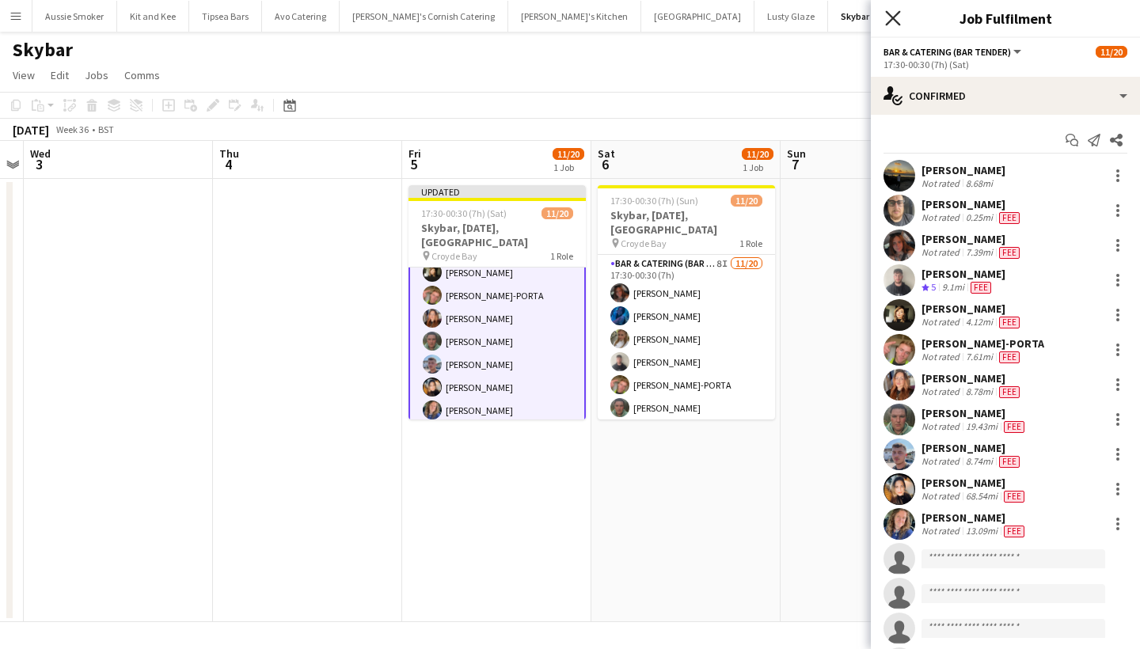
click at [894, 18] on icon at bounding box center [892, 17] width 15 height 15
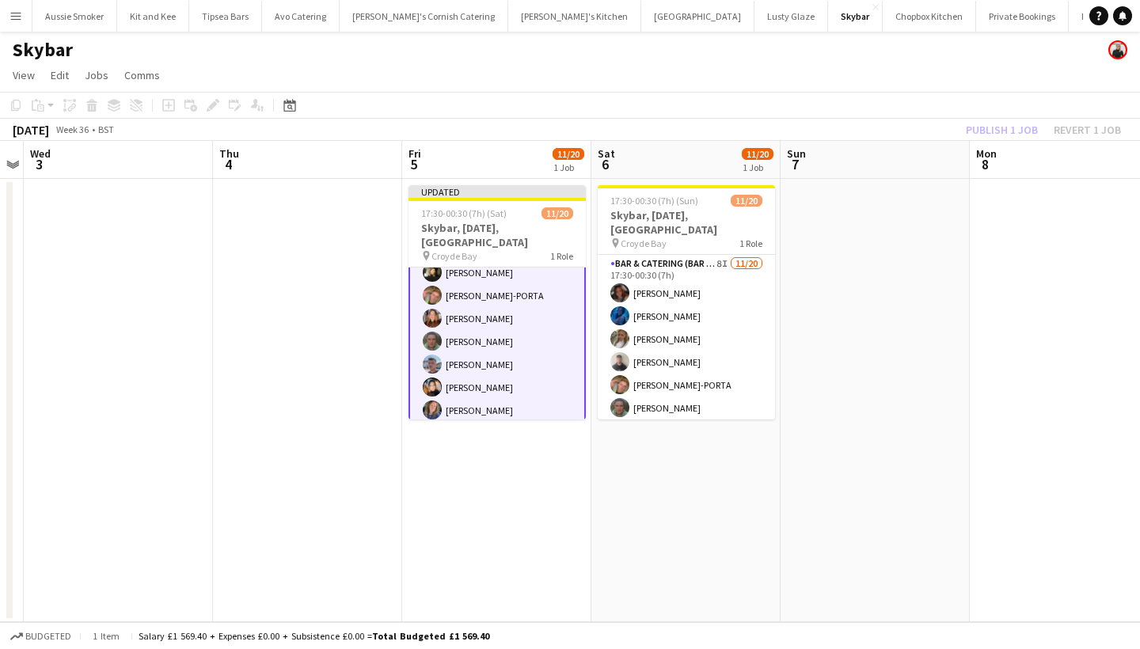
click at [1010, 127] on div "Publish 1 job Revert 1 job" at bounding box center [1043, 130] width 193 height 21
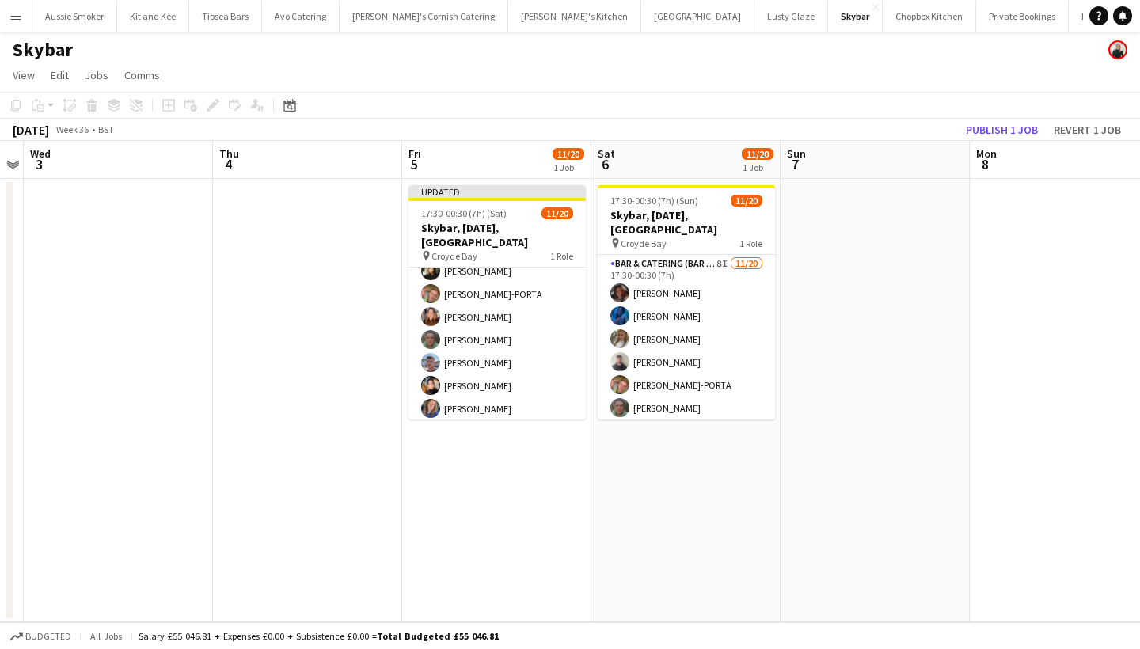
click at [1010, 127] on button "Publish 1 job" at bounding box center [1002, 130] width 85 height 21
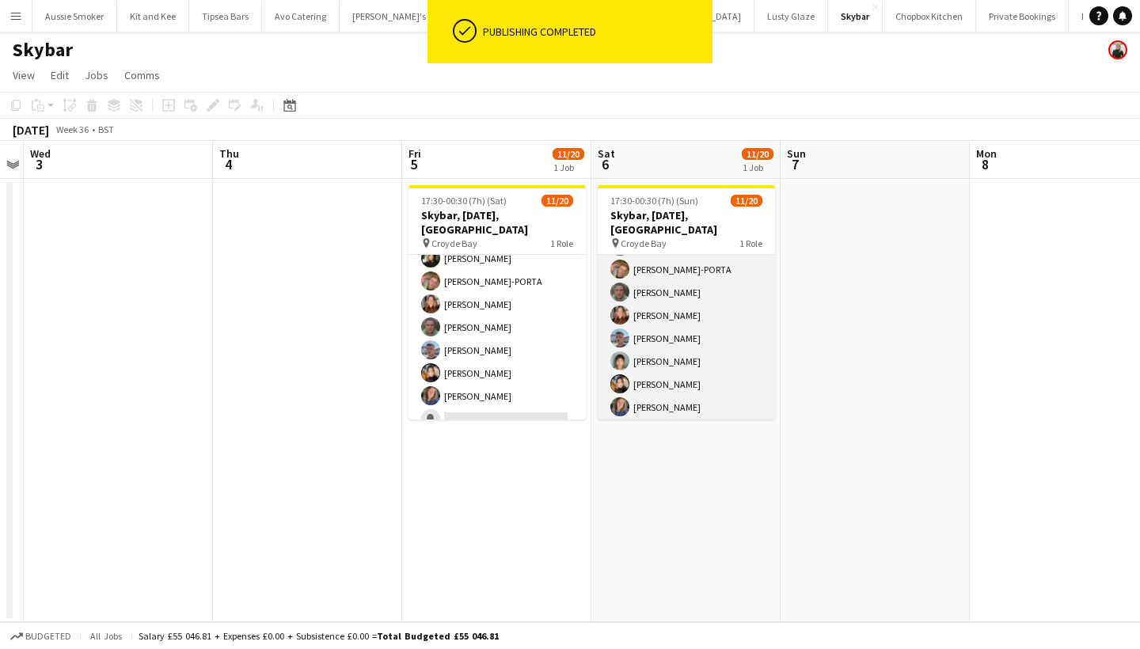
scroll to position [119, 0]
click at [690, 355] on app-card-role "Bar & Catering (Bar Tender) 8I 11/20 17:30-00:30 (7h) Sophie Wilkinson Hannah P…" at bounding box center [686, 381] width 177 height 490
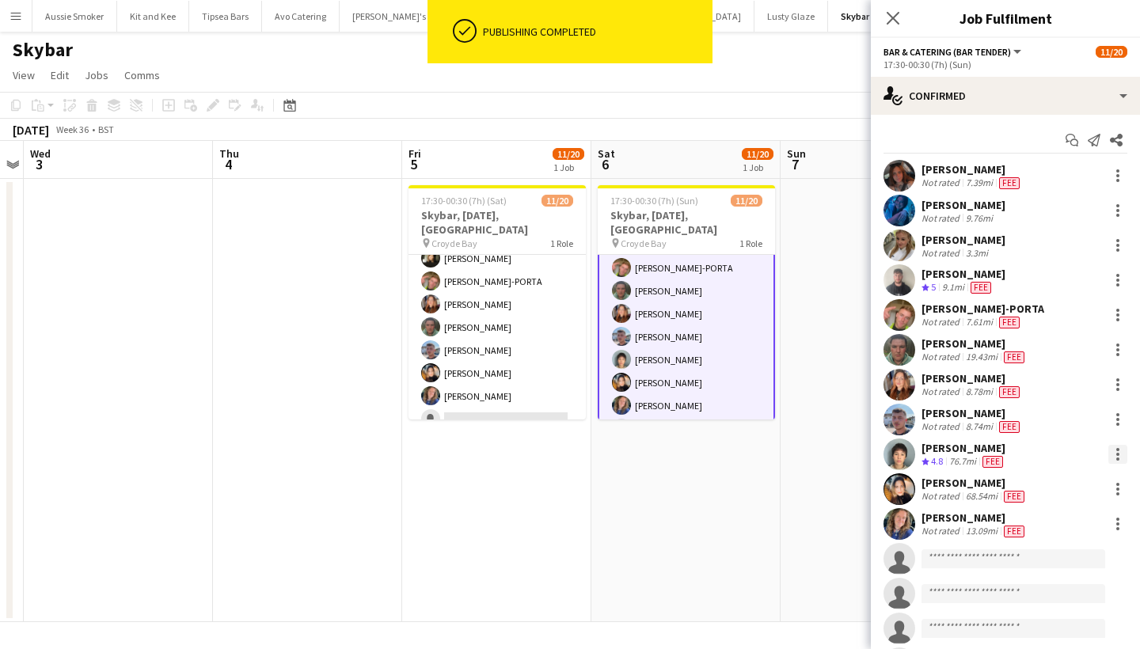
click at [1121, 458] on div at bounding box center [1118, 454] width 19 height 19
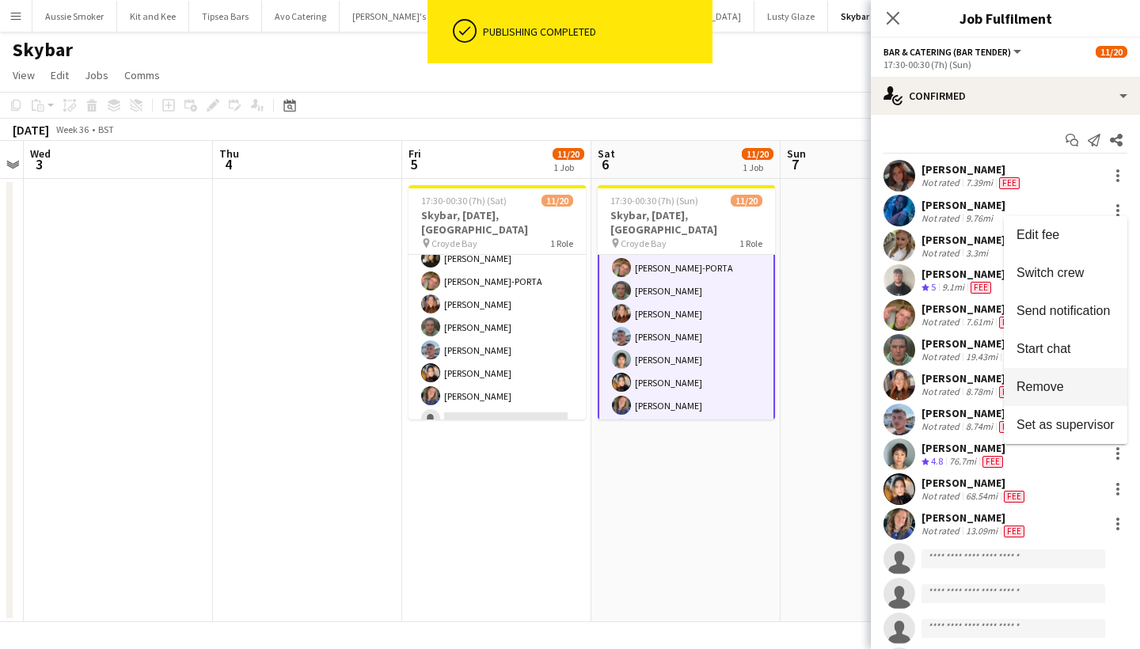
click at [1043, 389] on span "Remove" at bounding box center [1041, 386] width 48 height 13
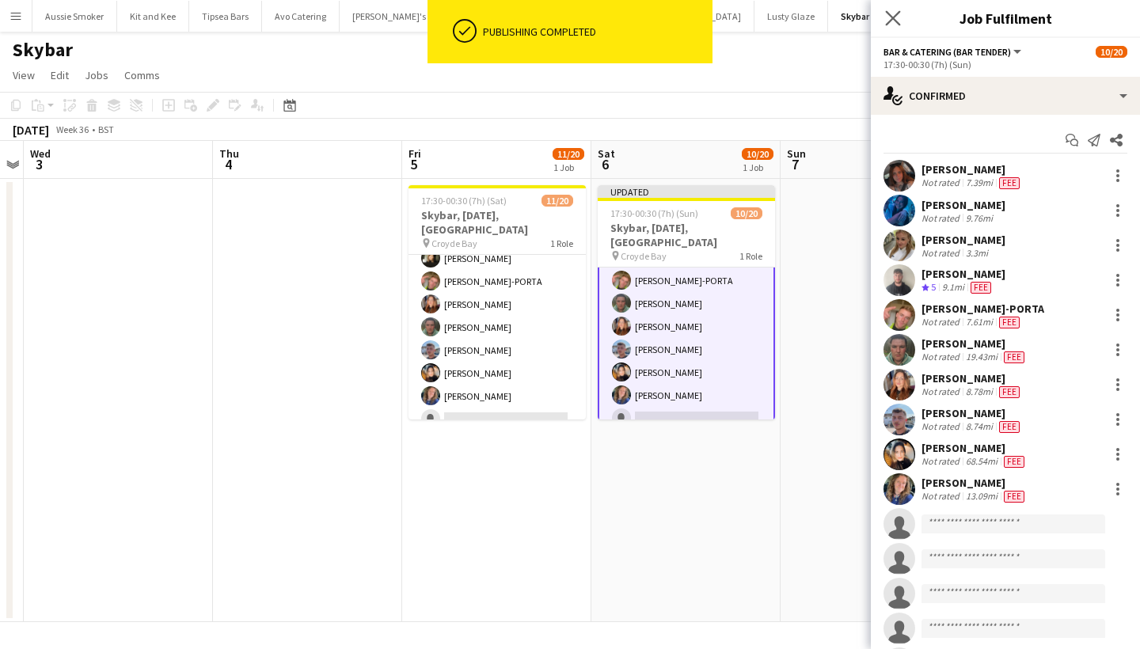
click at [885, 19] on app-icon "Close pop-in" at bounding box center [893, 18] width 23 height 23
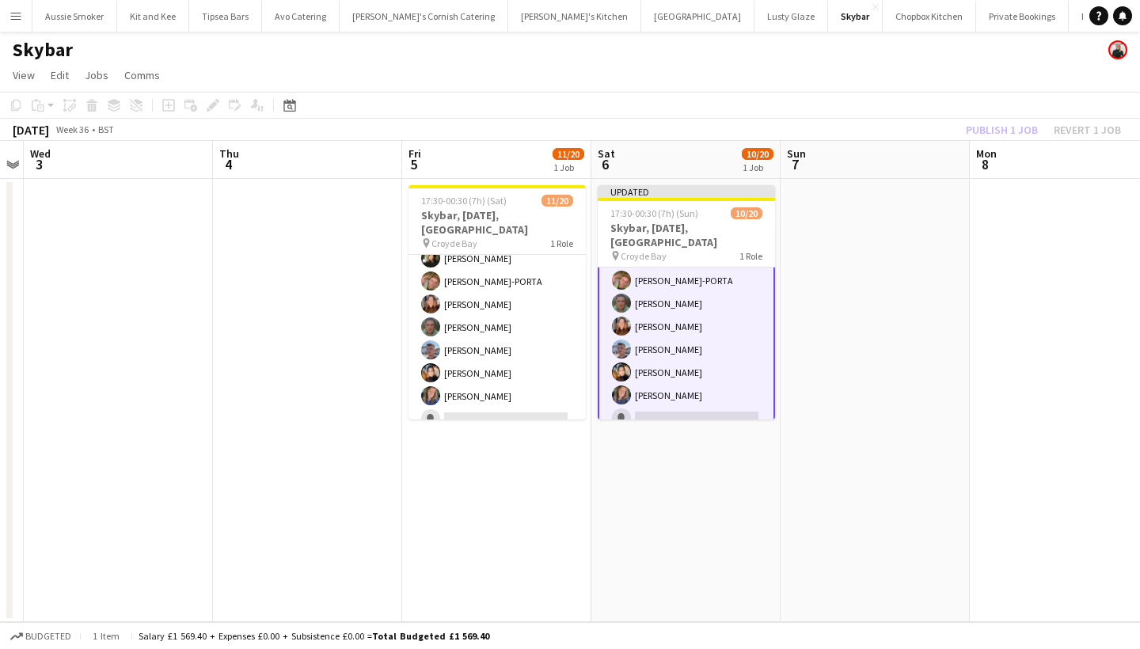
click at [990, 126] on div "Publish 1 job Revert 1 job" at bounding box center [1043, 130] width 193 height 21
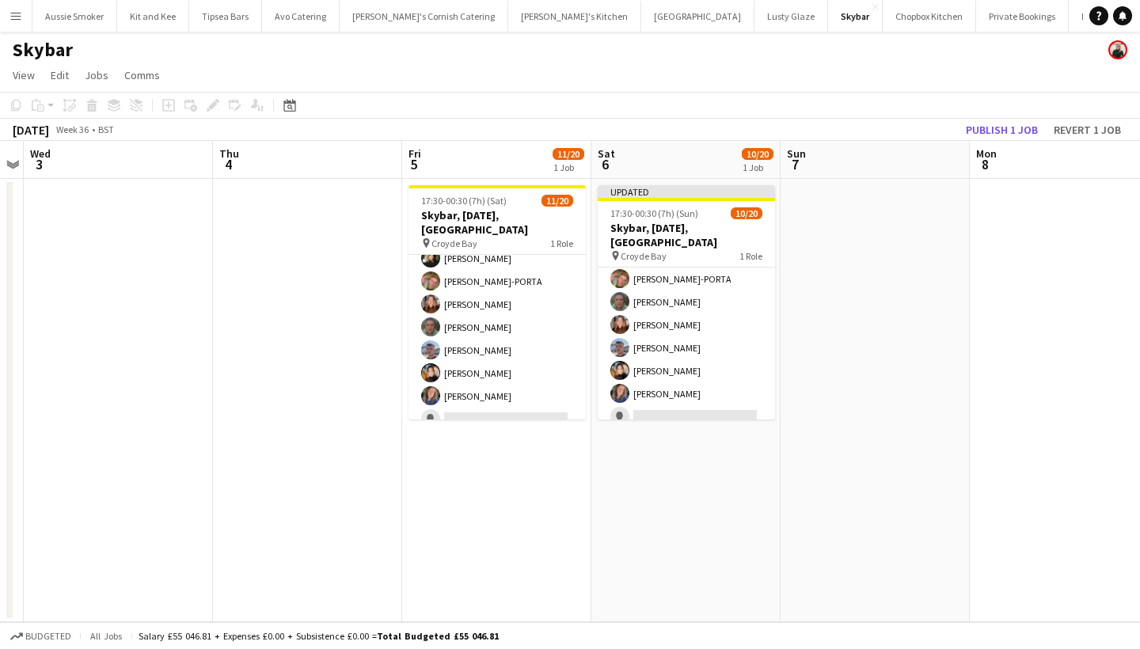
click at [990, 126] on button "Publish 1 job" at bounding box center [1002, 130] width 85 height 21
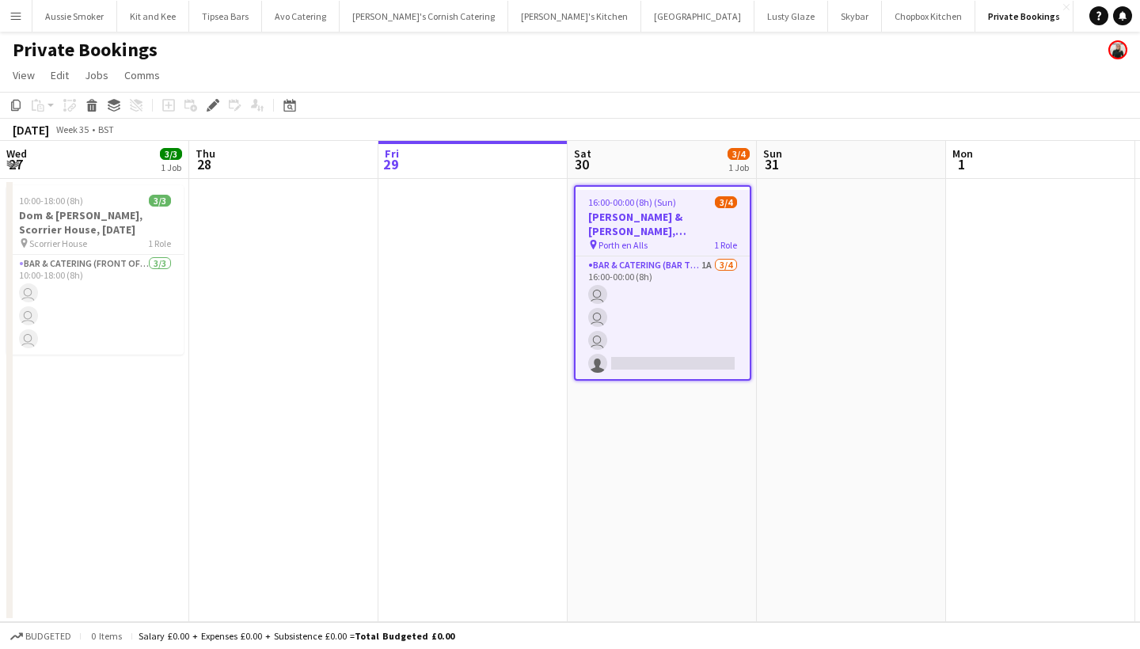
scroll to position [0, 544]
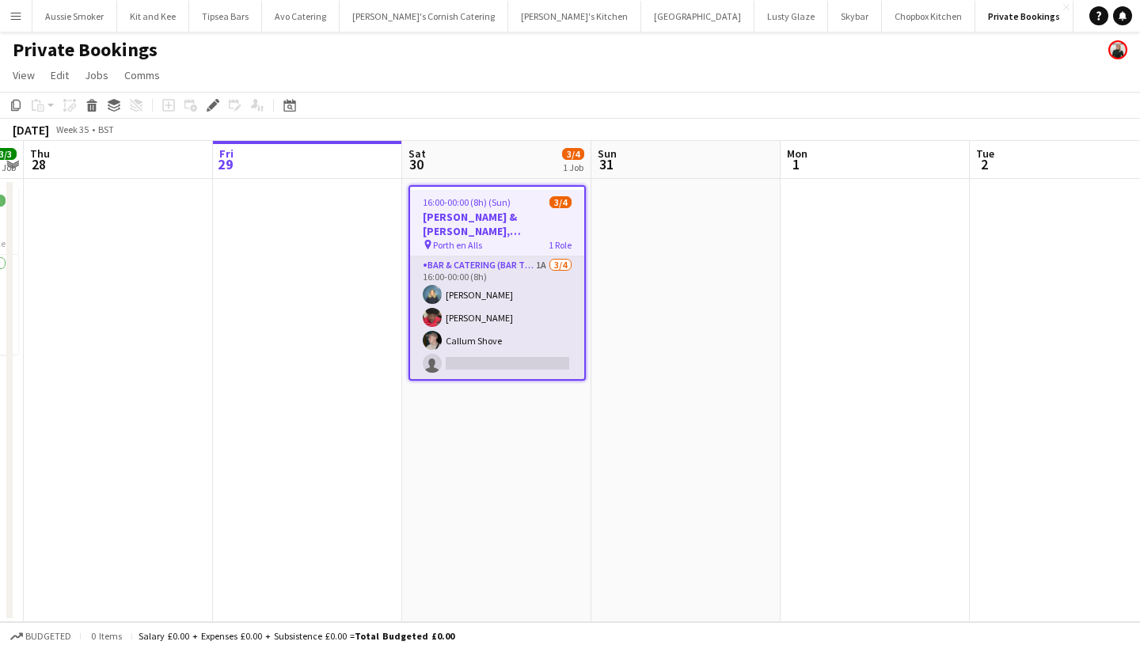
click at [509, 297] on app-card-role "Bar & Catering (Bar Tender) 1A [DATE] 16:00-00:00 (8h) [PERSON_NAME] [PERSON_NA…" at bounding box center [497, 318] width 174 height 123
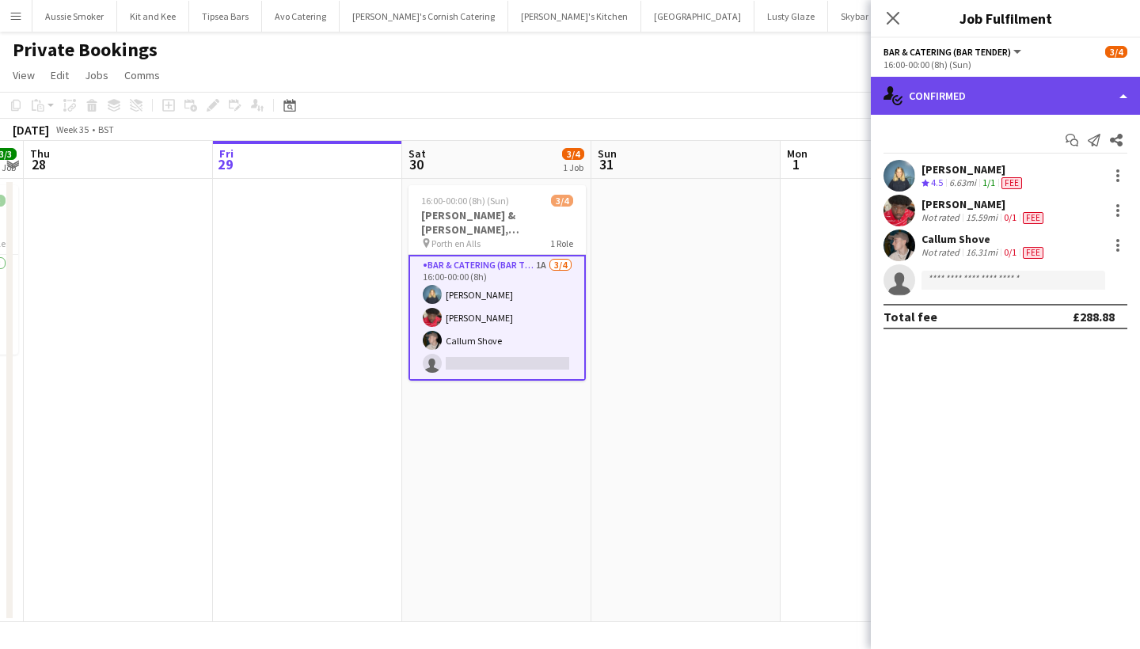
click at [1003, 101] on div "single-neutral-actions-check-2 Confirmed" at bounding box center [1005, 96] width 269 height 38
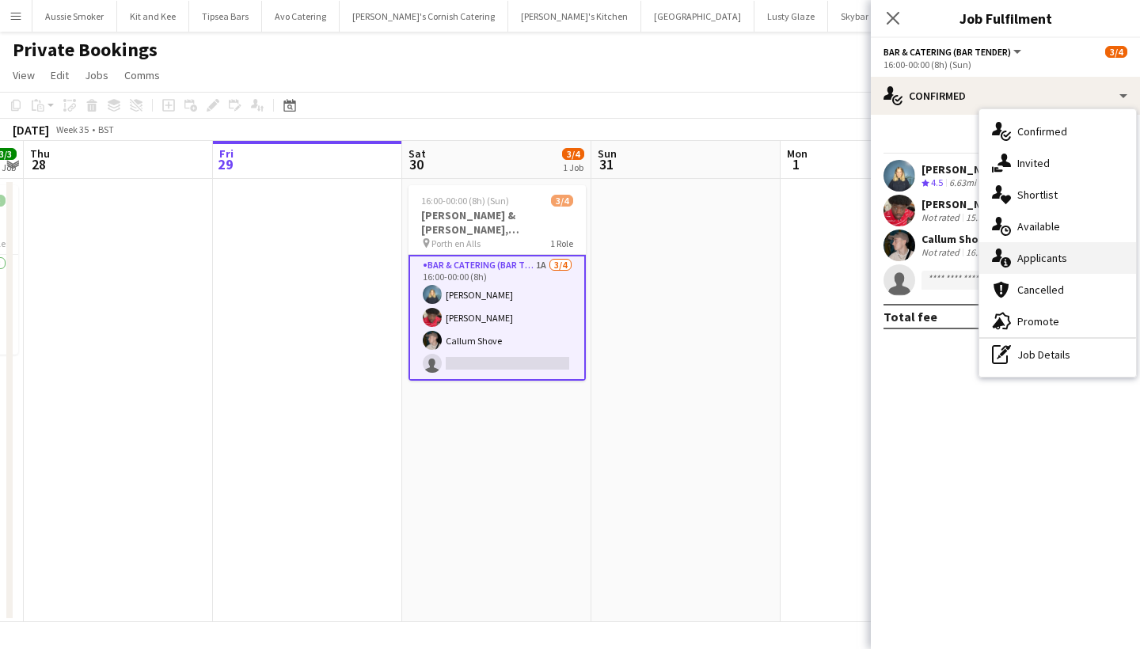
click at [1033, 250] on div "single-neutral-actions-information Applicants" at bounding box center [1058, 258] width 157 height 32
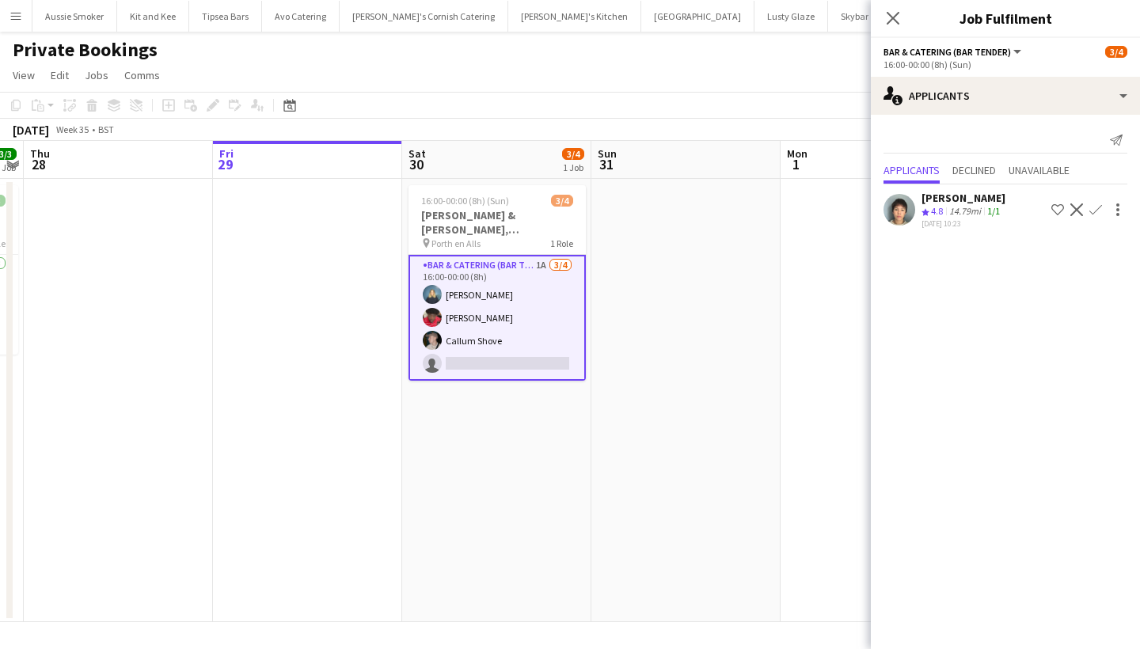
click at [1097, 209] on app-icon "Confirm" at bounding box center [1096, 210] width 13 height 13
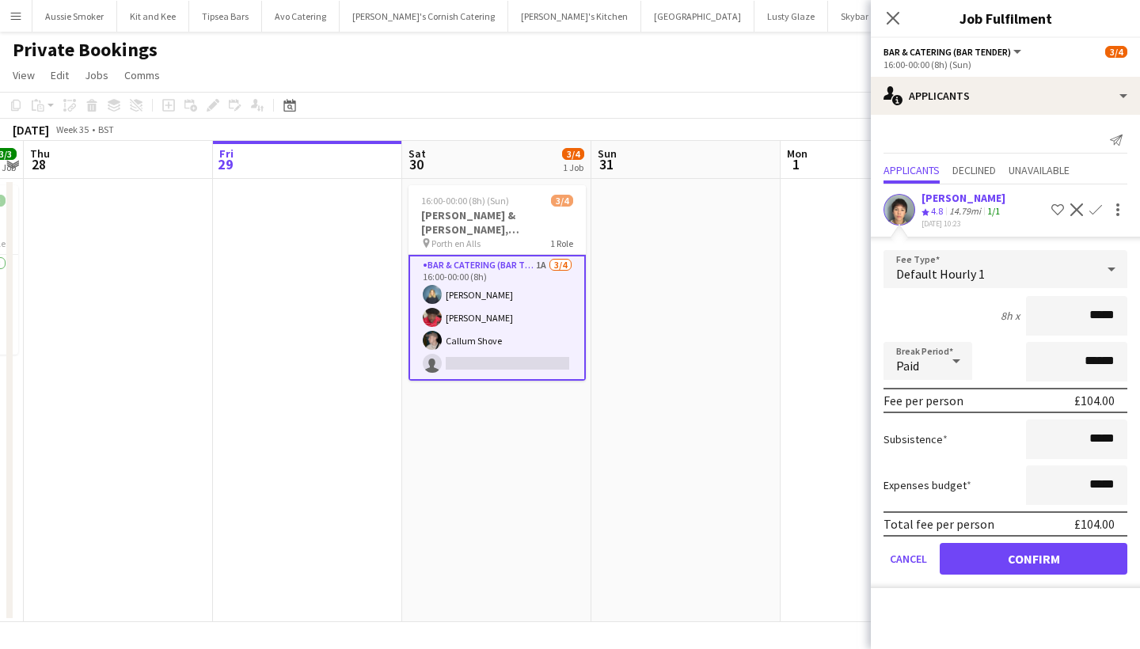
type input "******"
click at [1023, 553] on button "Confirm" at bounding box center [1034, 559] width 188 height 32
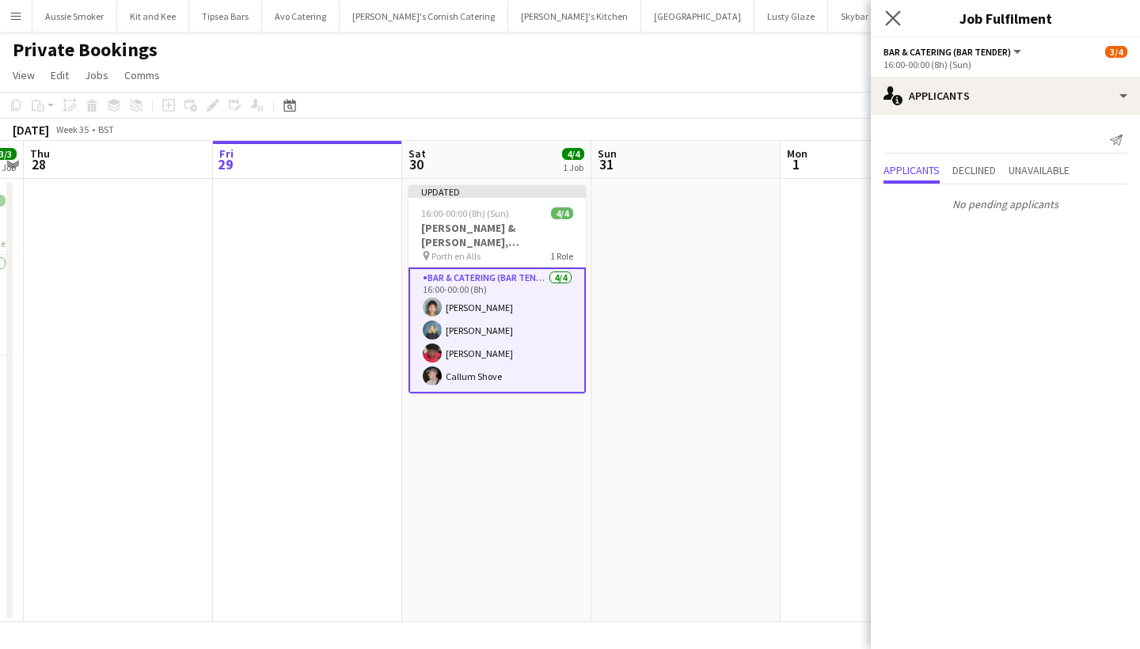
click at [888, 28] on app-icon "Close pop-in" at bounding box center [893, 18] width 23 height 23
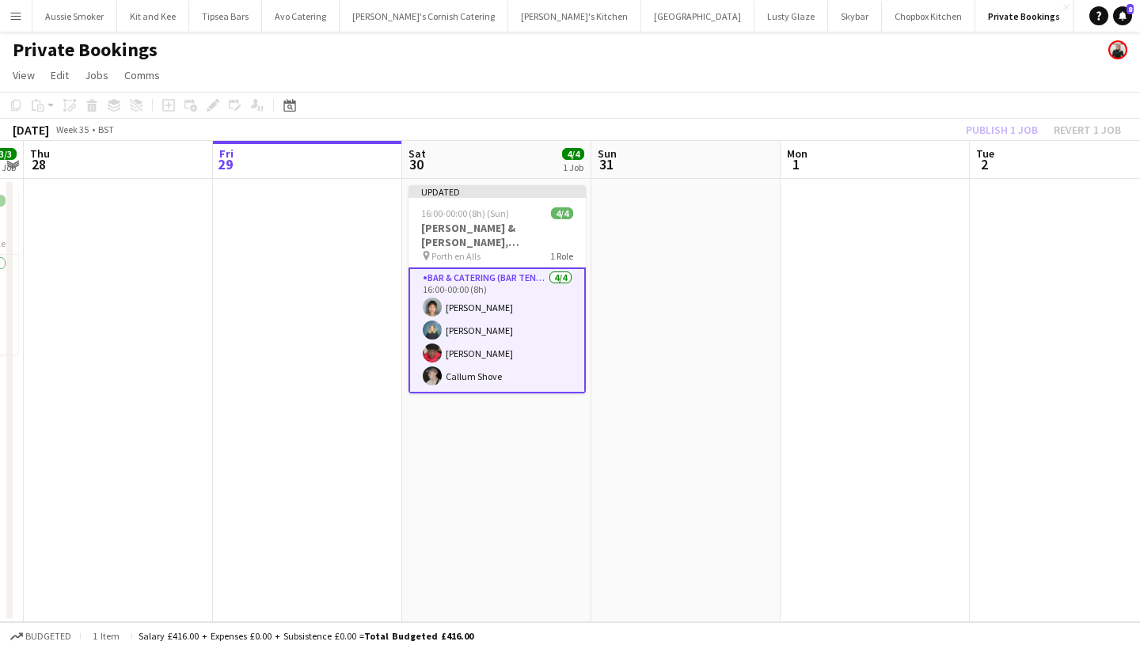
click at [1000, 122] on div "Publish 1 job Revert 1 job" at bounding box center [1043, 130] width 193 height 21
click at [1000, 122] on button "Publish 1 job" at bounding box center [1002, 130] width 85 height 21
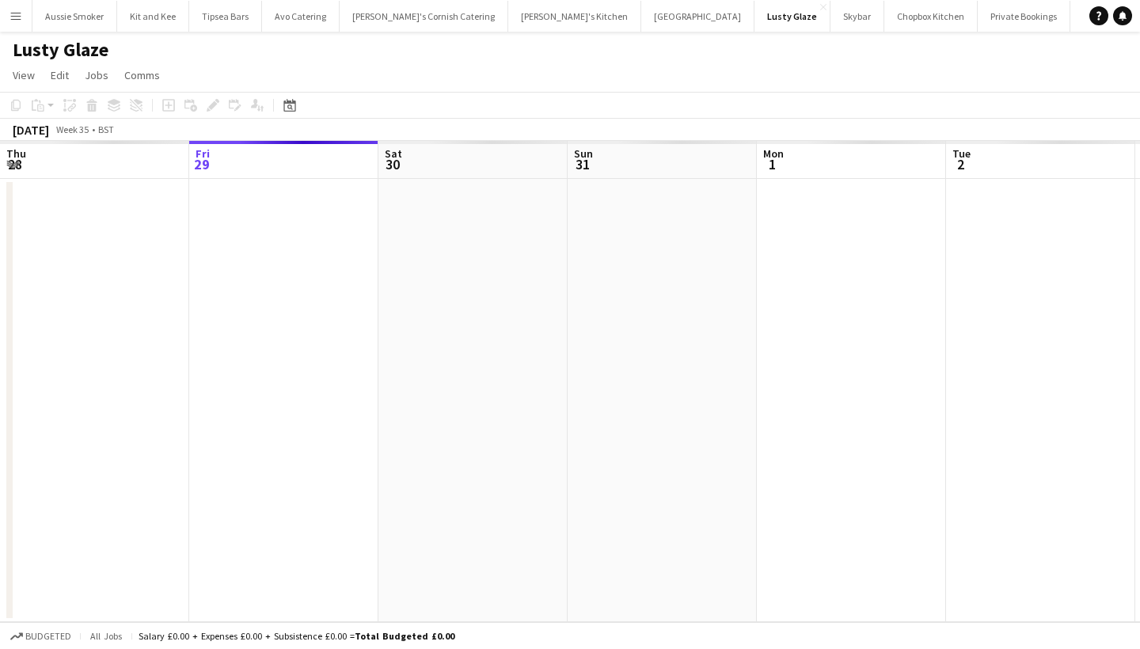
scroll to position [0, 544]
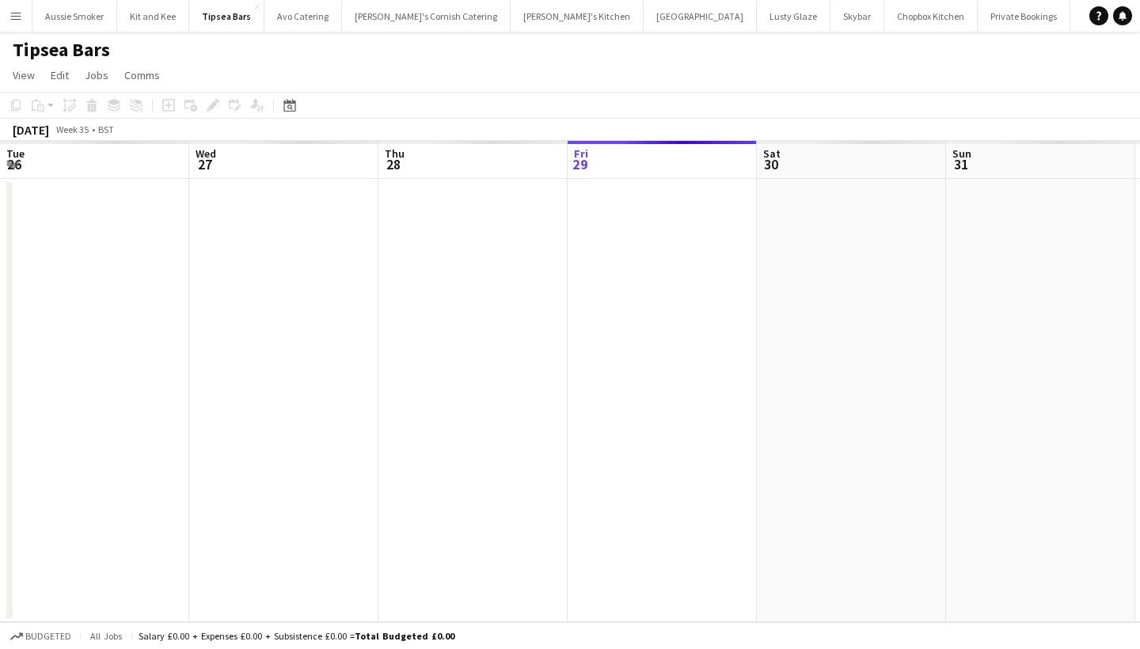
scroll to position [0, 544]
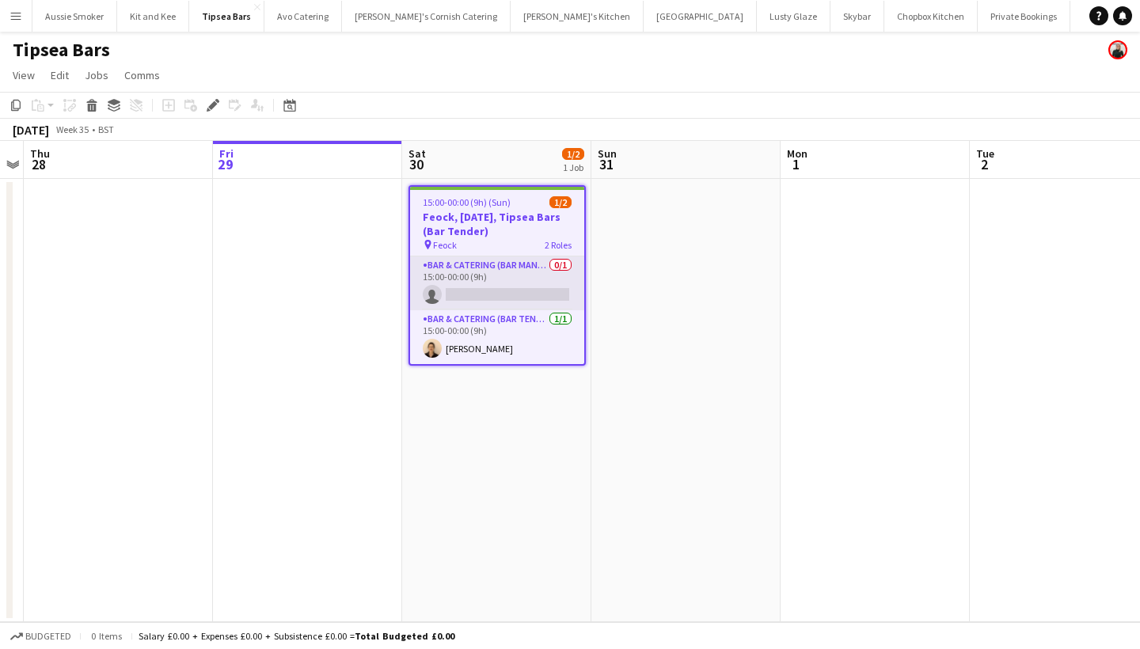
click at [515, 291] on app-card-role "Bar & Catering (Bar Manager) 0/1 15:00-00:00 (9h) single-neutral-actions" at bounding box center [497, 284] width 174 height 54
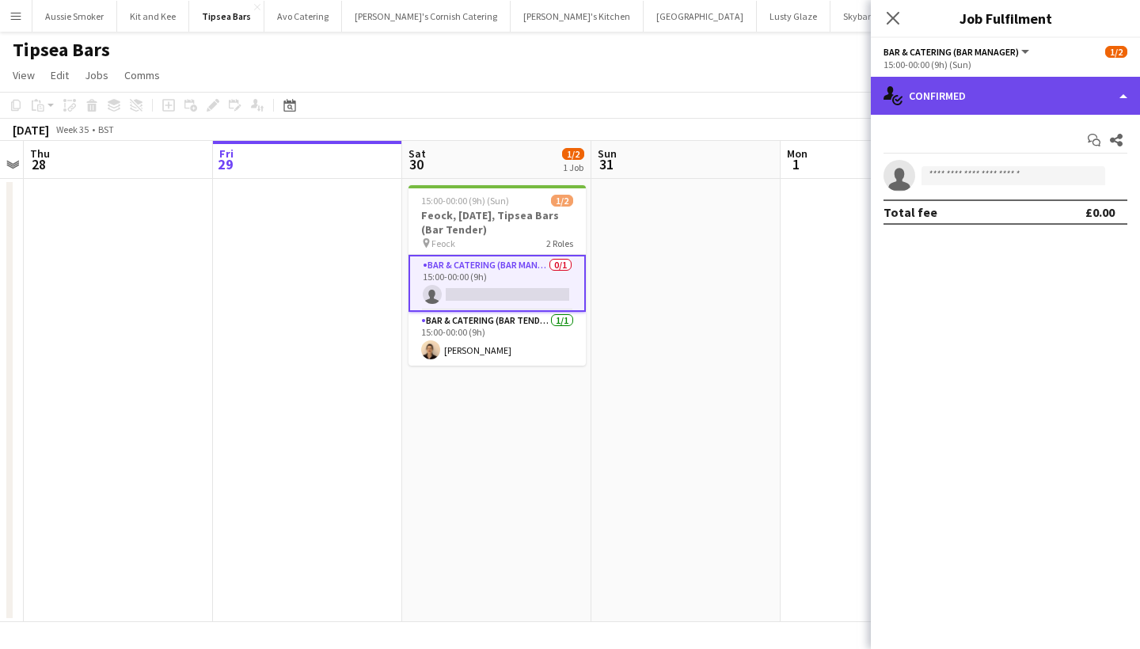
click at [928, 102] on div "single-neutral-actions-check-2 Confirmed" at bounding box center [1005, 96] width 269 height 38
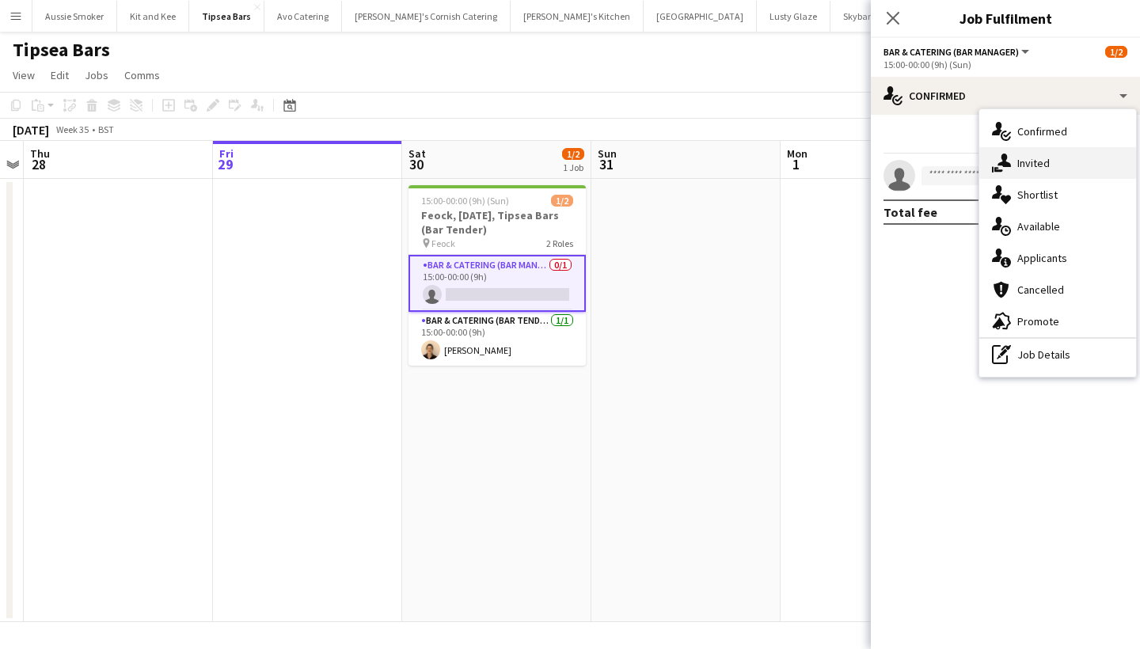
click at [1038, 169] on div "single-neutral-actions-share-1 Invited" at bounding box center [1058, 163] width 157 height 32
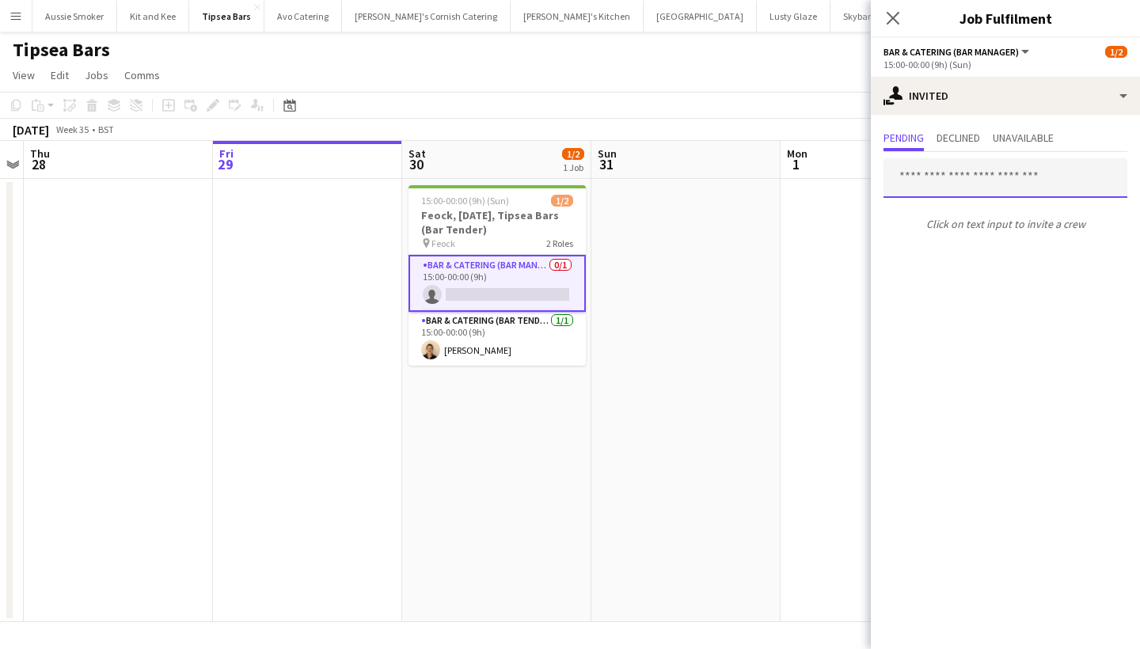
click at [968, 177] on input "text" at bounding box center [1006, 178] width 244 height 40
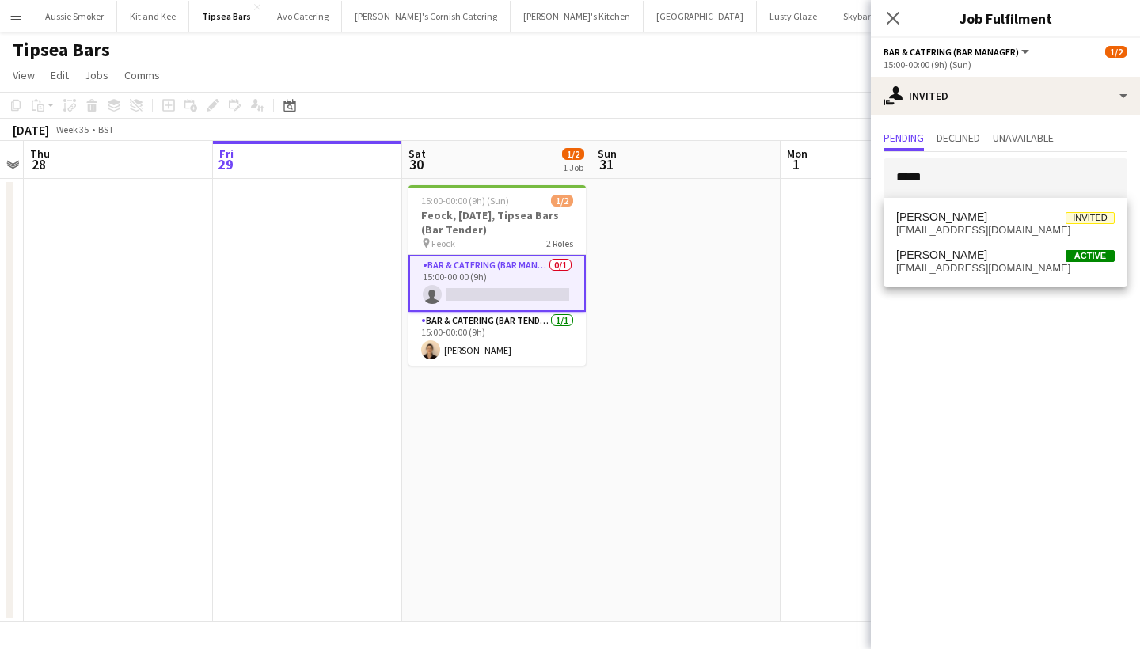
drag, startPoint x: 968, startPoint y: 177, endPoint x: 982, endPoint y: 280, distance: 103.9
click at [982, 280] on div "Kathryn Jewell Invited kj121@msn.com Kathryn Marsh Active kataggiekvm@gmail.com" at bounding box center [1006, 242] width 244 height 89
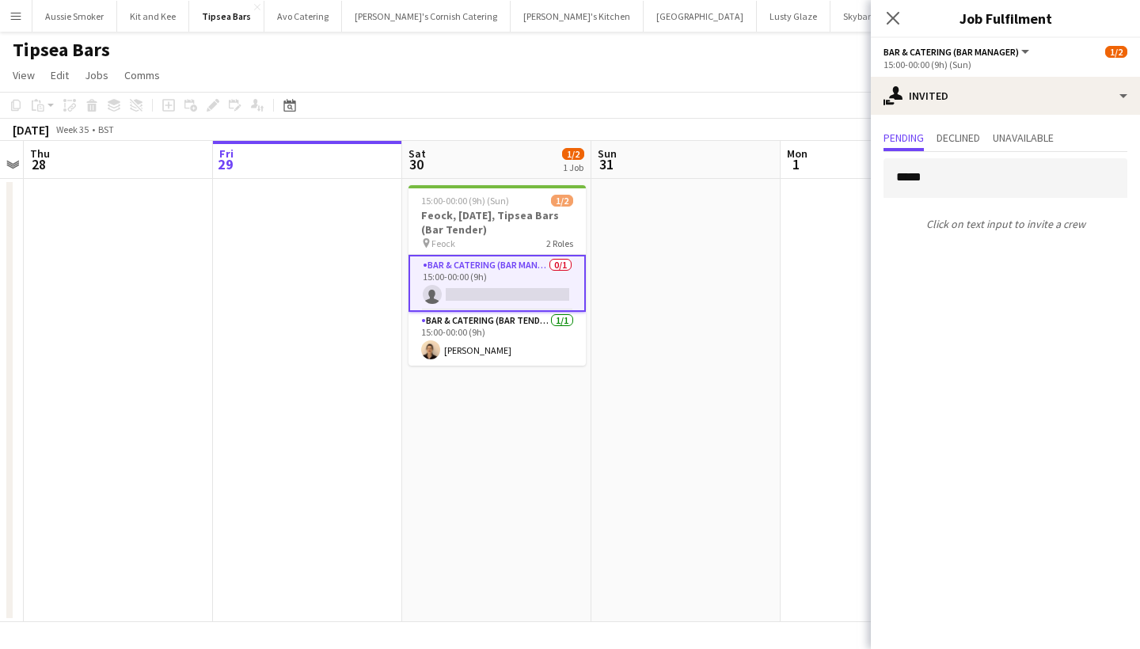
click at [977, 263] on mat-expansion-panel "user-plus Invited Pending Declined Unavailable ***** Click on text input to inv…" at bounding box center [1005, 382] width 269 height 534
click at [961, 186] on input "*****" at bounding box center [1006, 178] width 244 height 40
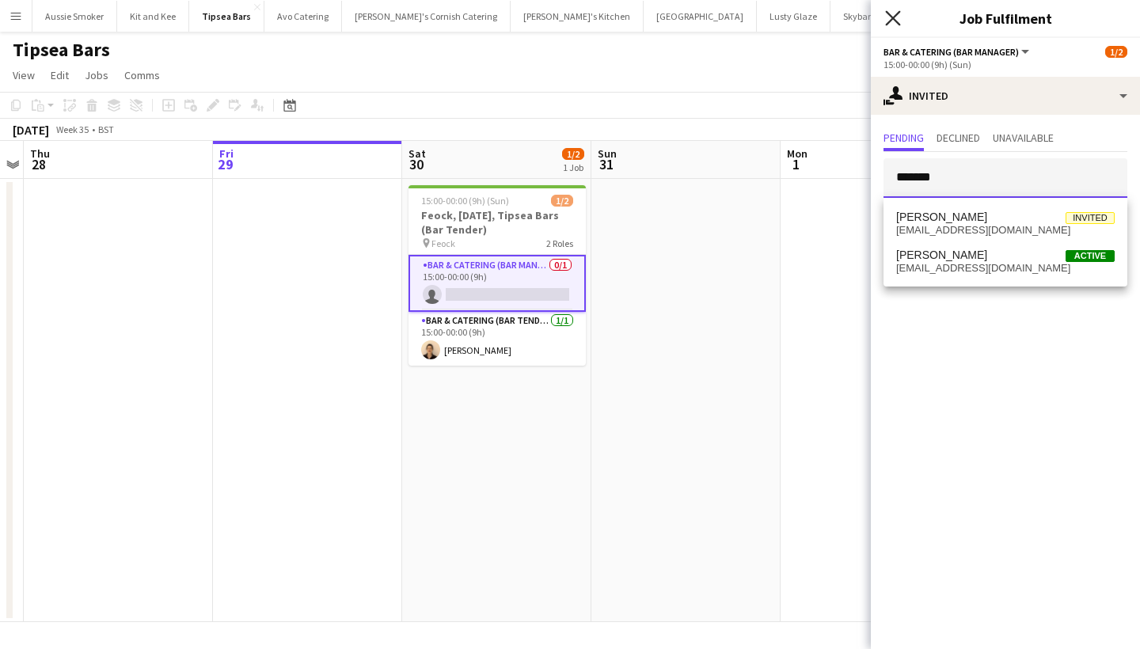
type input "*******"
click at [893, 19] on icon at bounding box center [892, 17] width 15 height 15
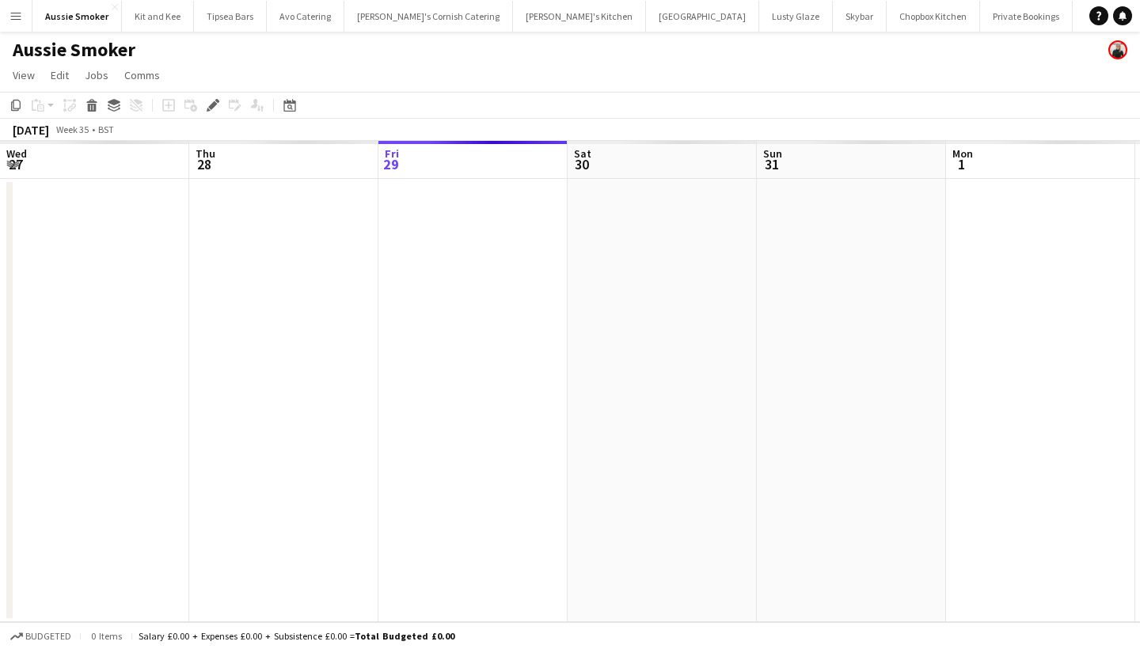
scroll to position [0, 544]
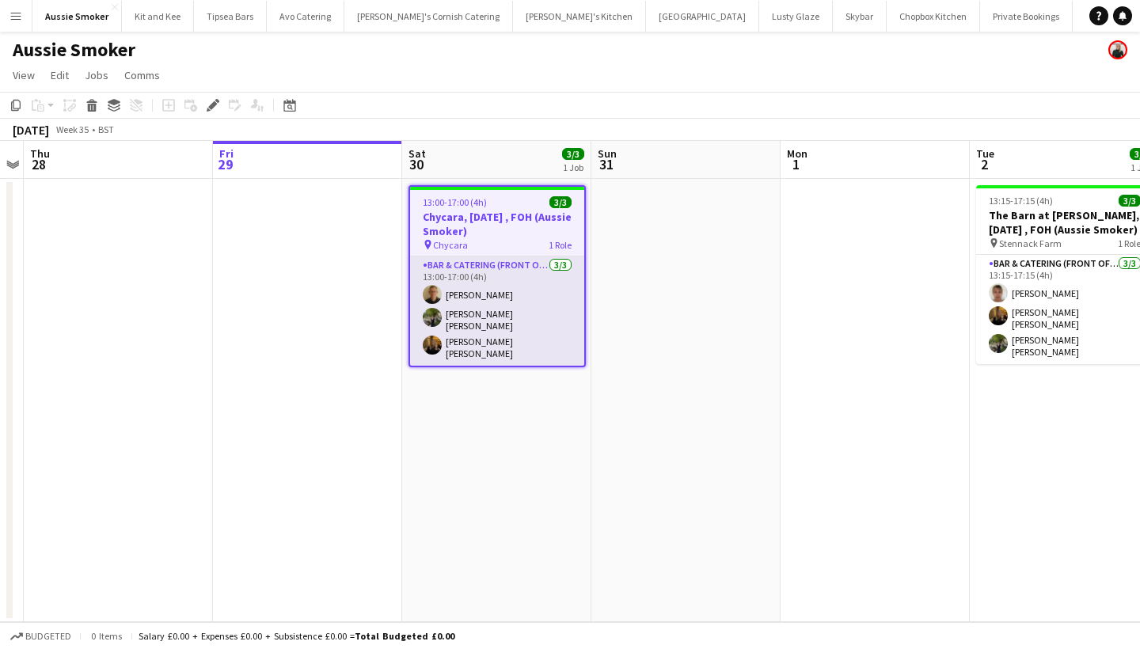
click at [504, 302] on app-card-role "Bar & Catering (Front of House) 3/3 13:00-17:00 (4h) Stephen Teasdale Laura Hea…" at bounding box center [497, 311] width 174 height 109
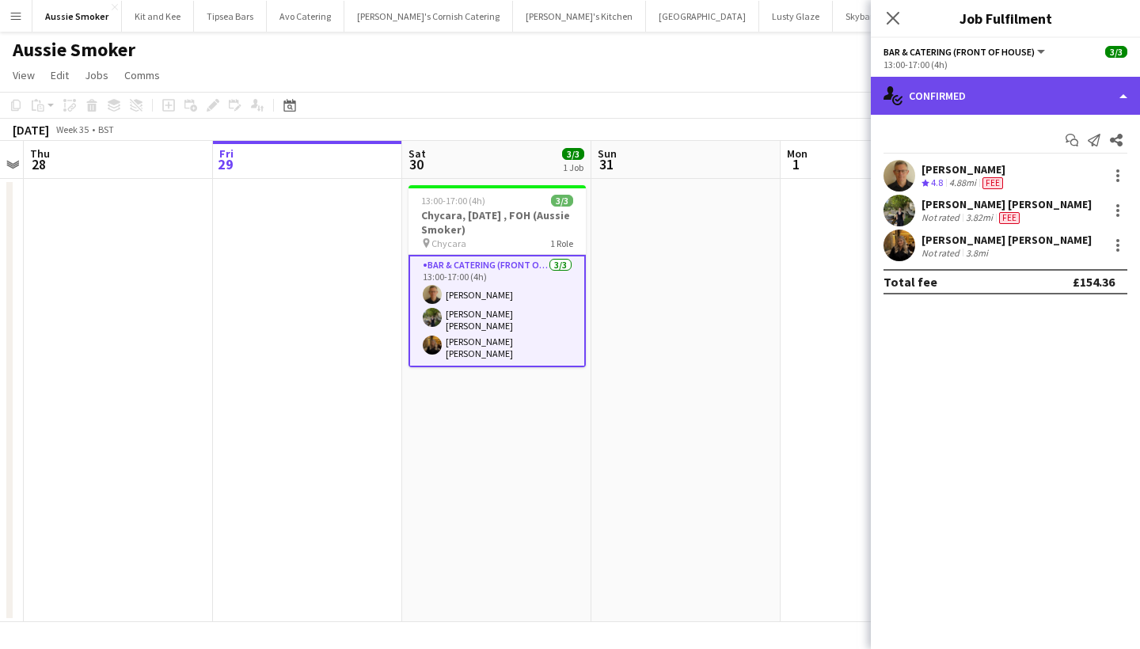
click at [930, 80] on div "single-neutral-actions-check-2 Confirmed" at bounding box center [1005, 96] width 269 height 38
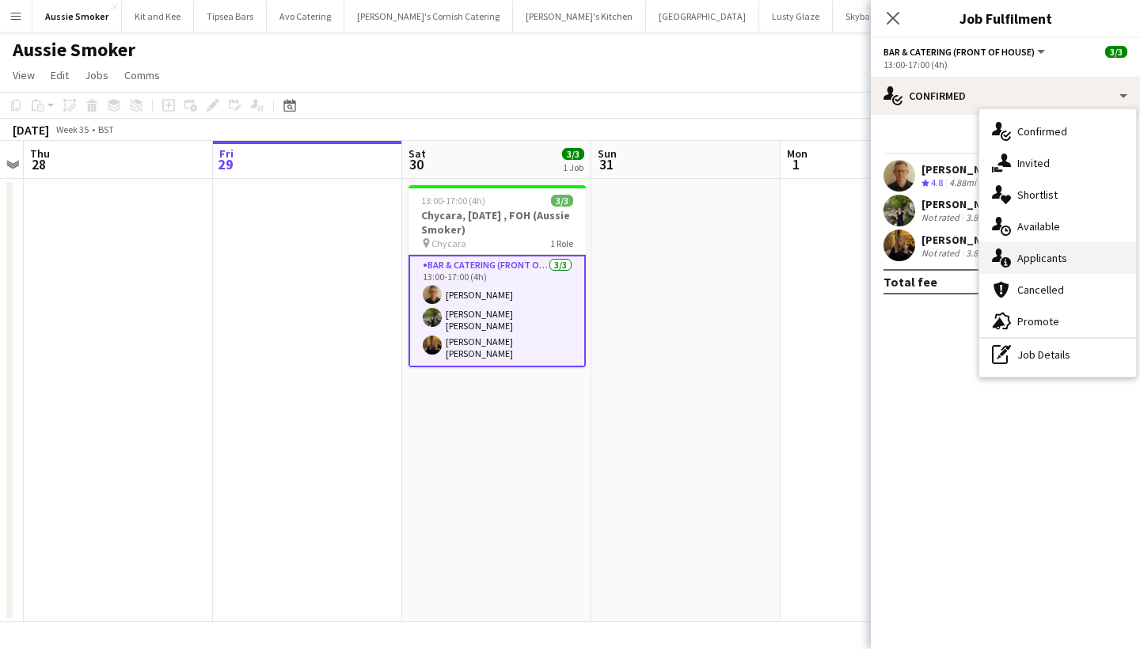
click at [1067, 253] on div "single-neutral-actions-information Applicants" at bounding box center [1058, 258] width 157 height 32
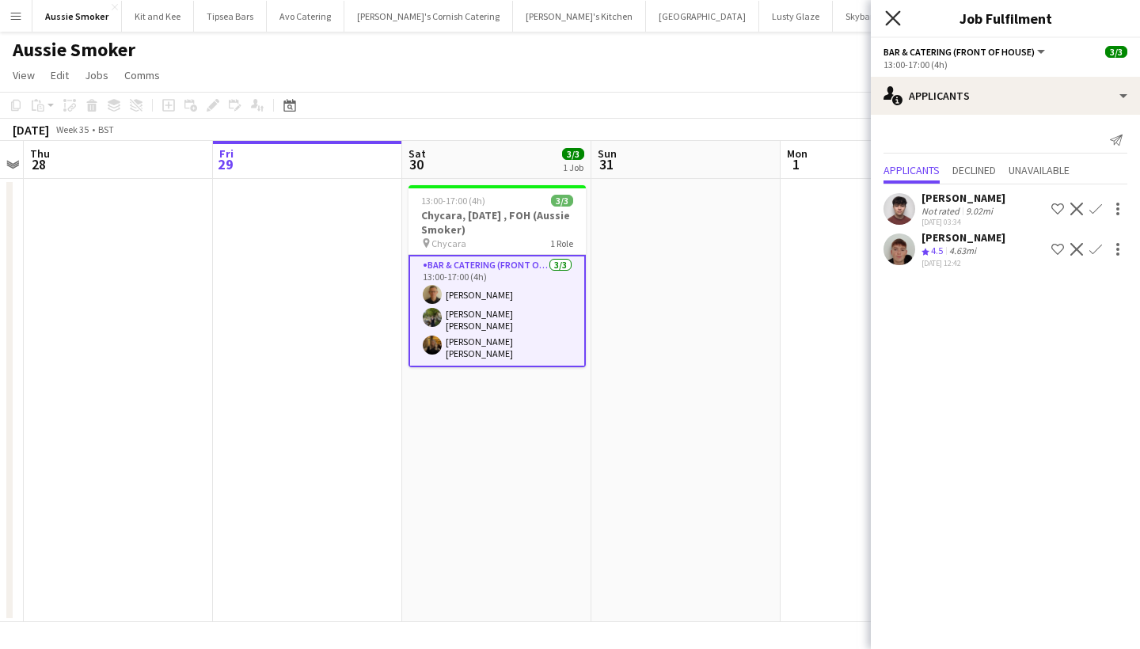
click at [896, 20] on icon at bounding box center [892, 17] width 15 height 15
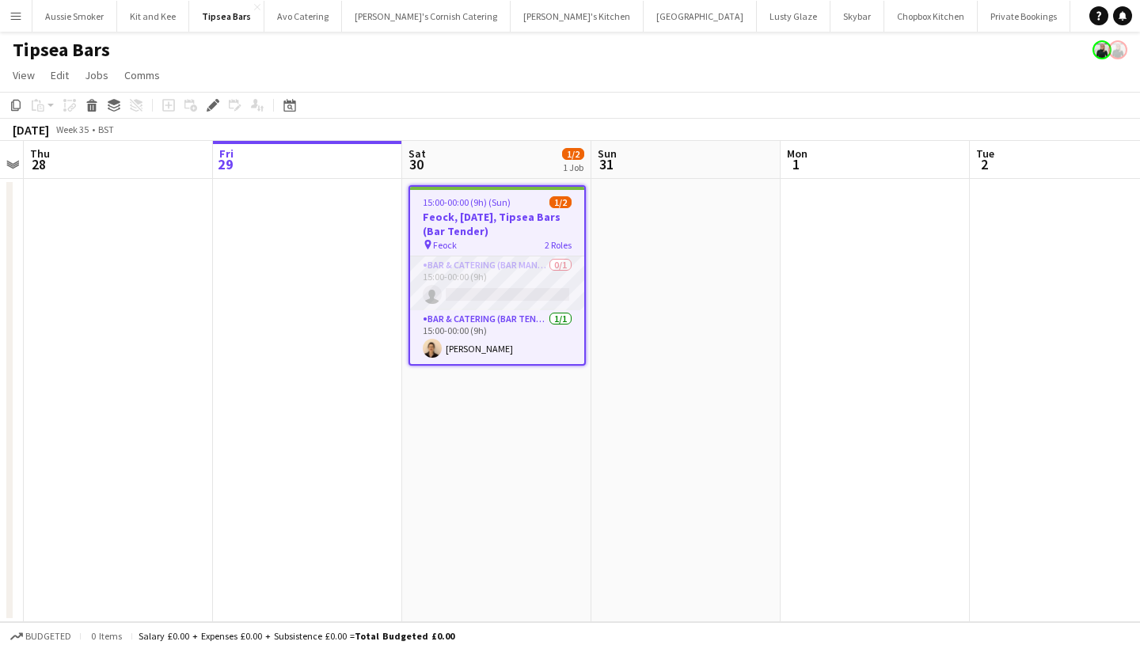
click at [519, 285] on app-card-role "Bar & Catering (Bar Manager) 0/1 15:00-00:00 (9h) single-neutral-actions" at bounding box center [497, 284] width 174 height 54
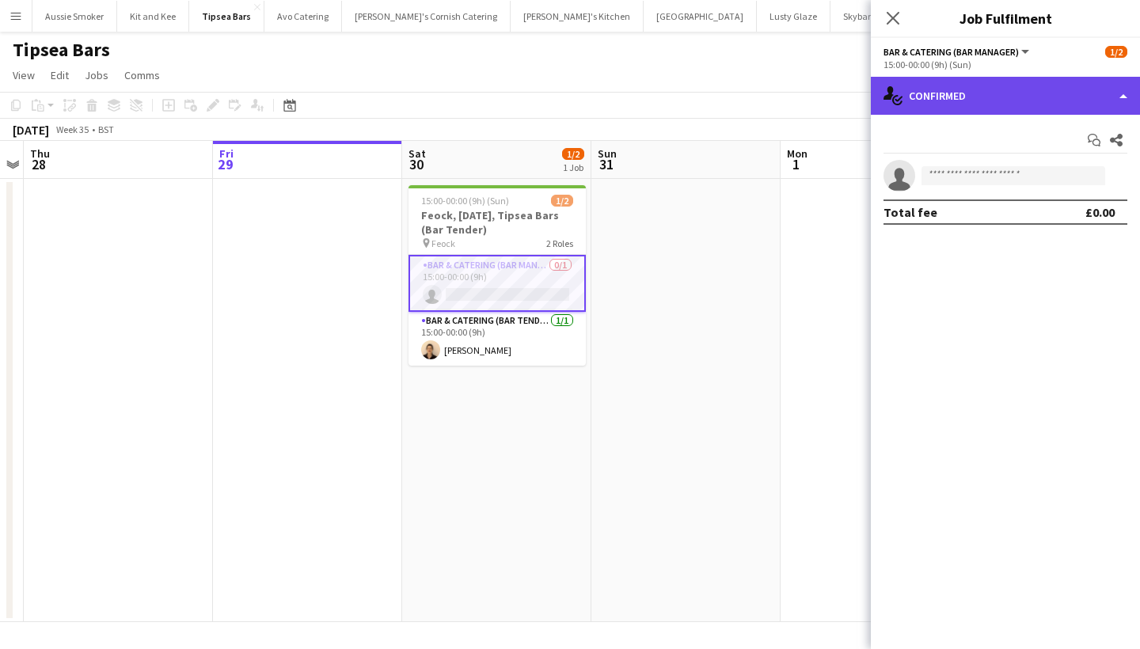
click at [970, 89] on div "single-neutral-actions-check-2 Confirmed" at bounding box center [1005, 96] width 269 height 38
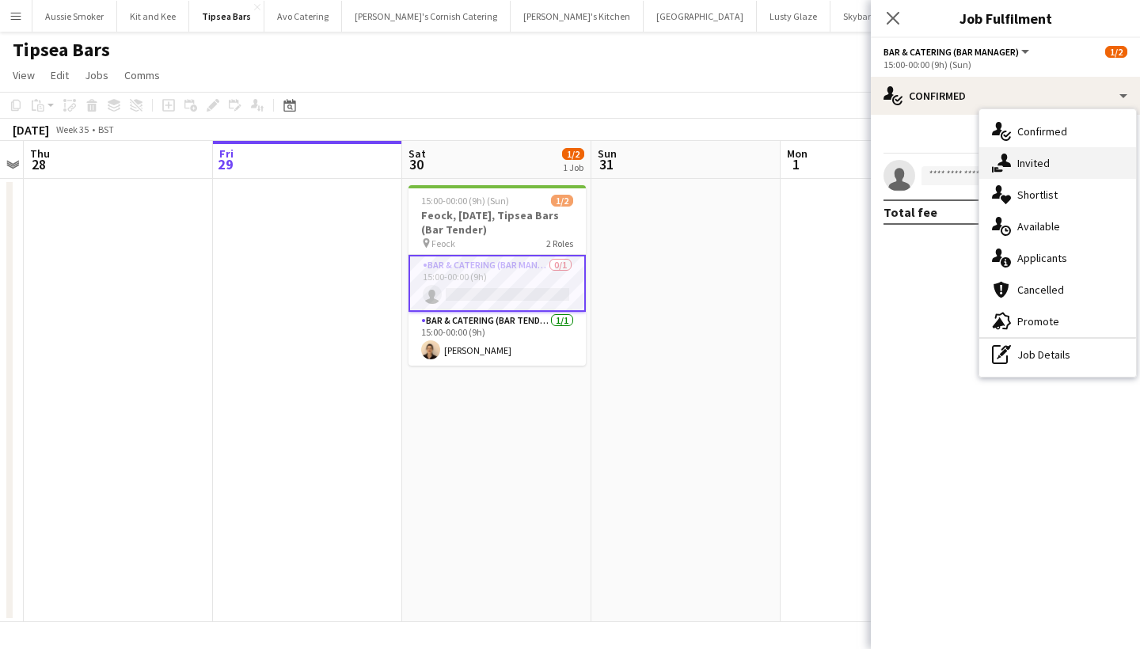
click at [1022, 159] on div "single-neutral-actions-share-1 Invited" at bounding box center [1058, 163] width 157 height 32
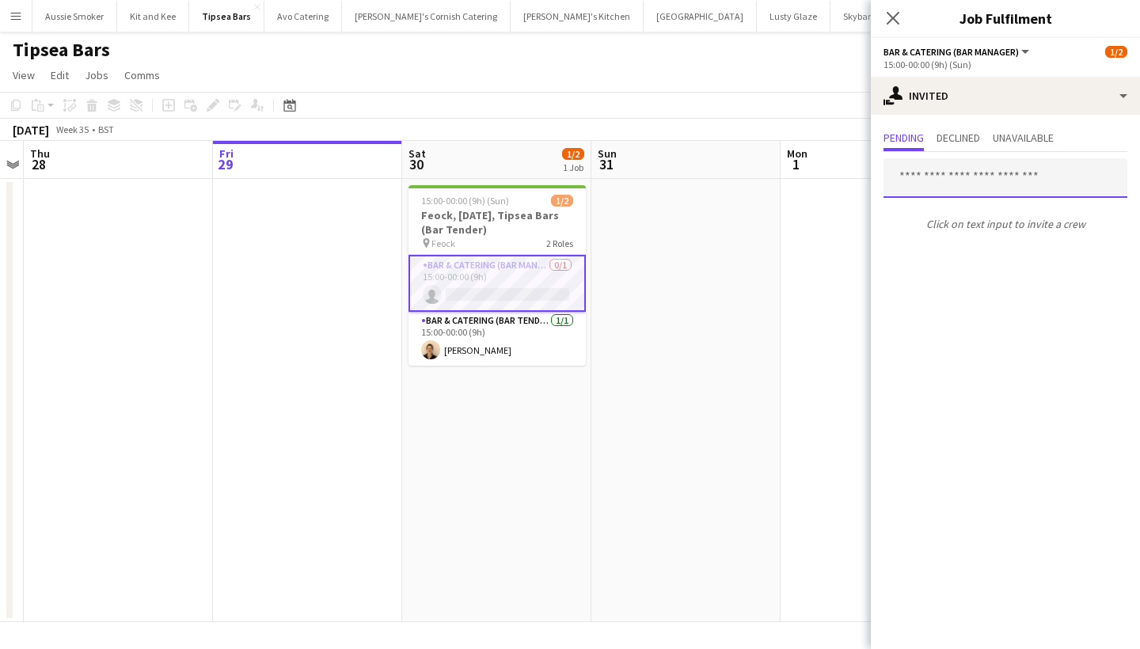
click at [945, 177] on input "text" at bounding box center [1006, 178] width 244 height 40
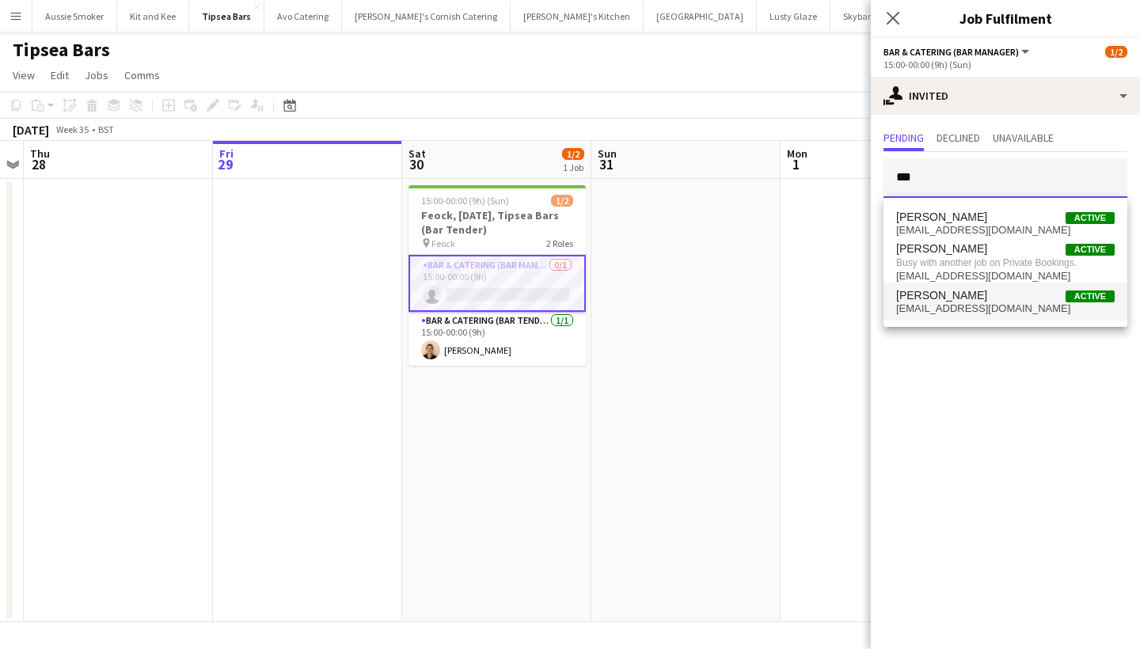
type input "***"
click at [974, 313] on span "domsid08@gmail.com" at bounding box center [1005, 308] width 219 height 13
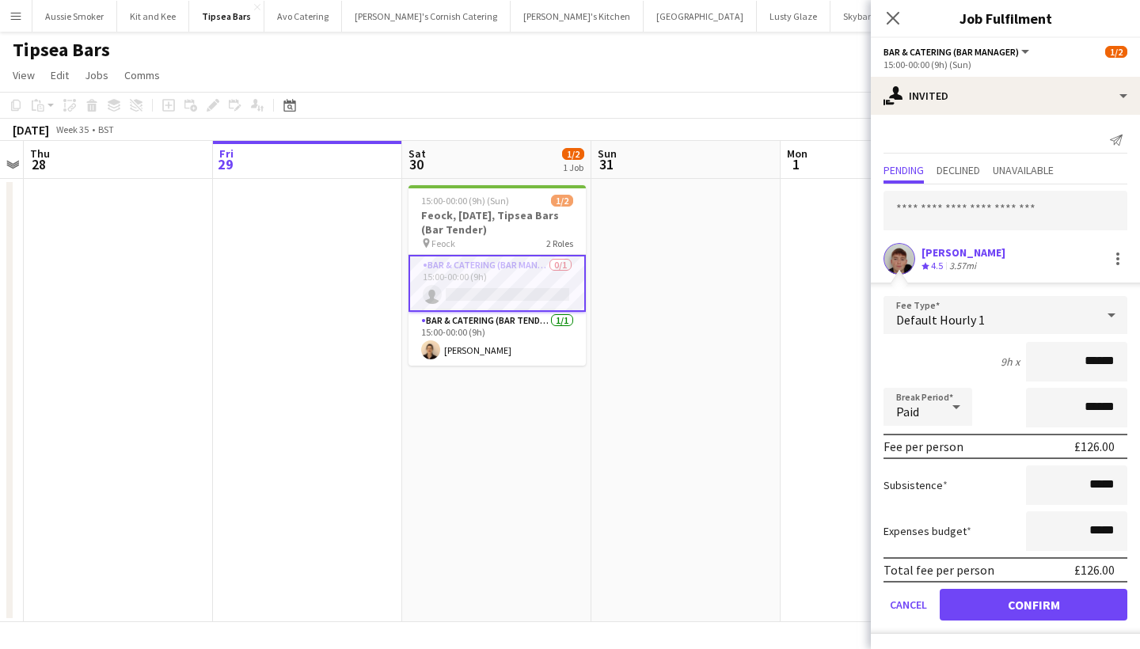
type input "******"
click at [1044, 595] on button "Confirm" at bounding box center [1034, 605] width 188 height 32
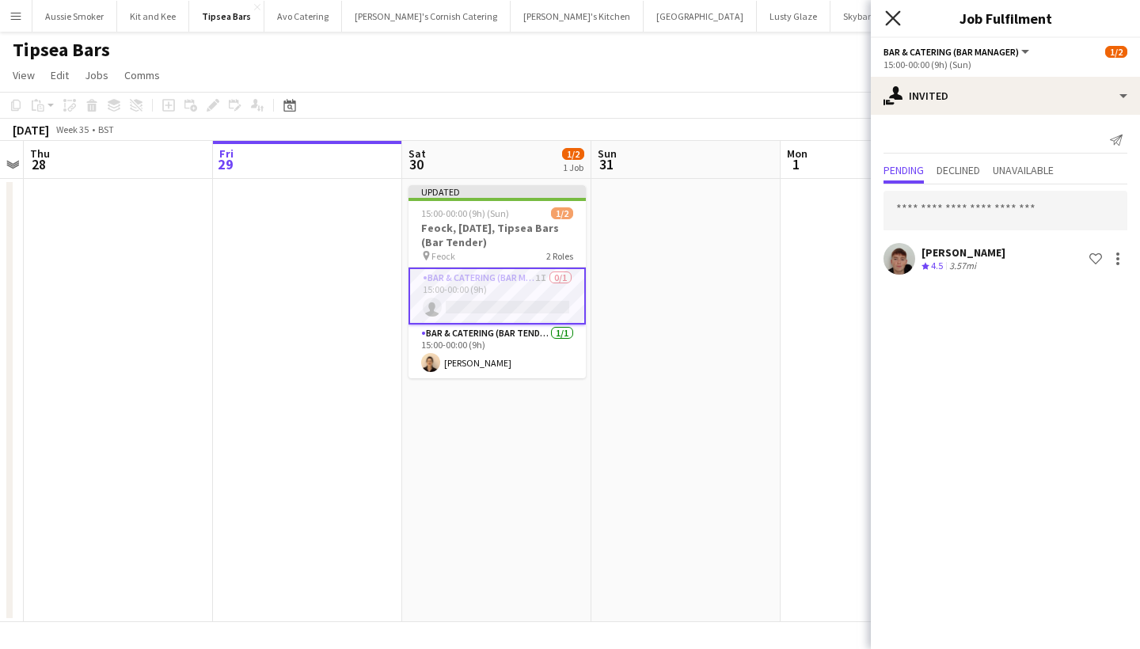
click at [897, 17] on icon "Close pop-in" at bounding box center [892, 17] width 15 height 15
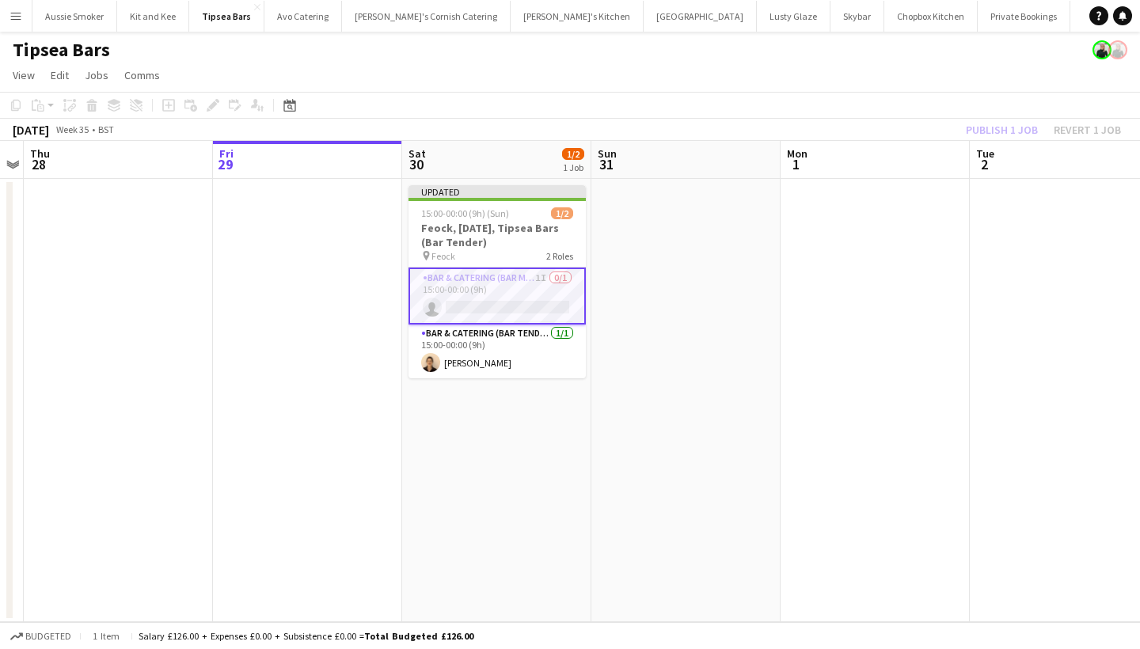
click at [1002, 131] on div "Publish 1 job Revert 1 job" at bounding box center [1043, 130] width 193 height 21
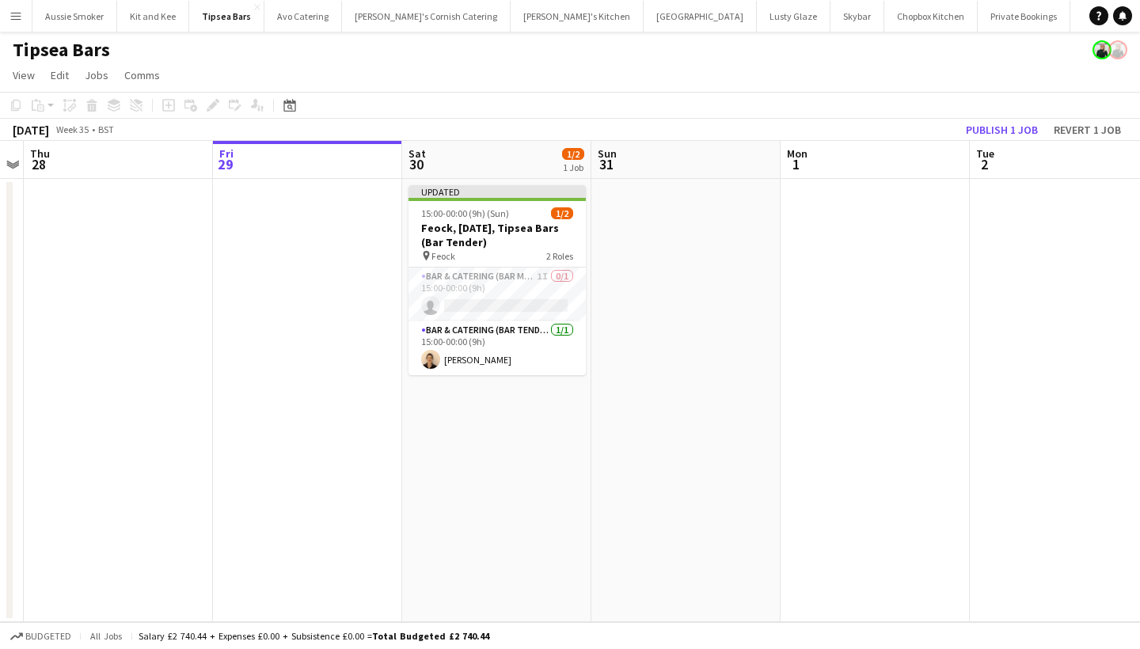
click at [1002, 131] on button "Publish 1 job" at bounding box center [1002, 130] width 85 height 21
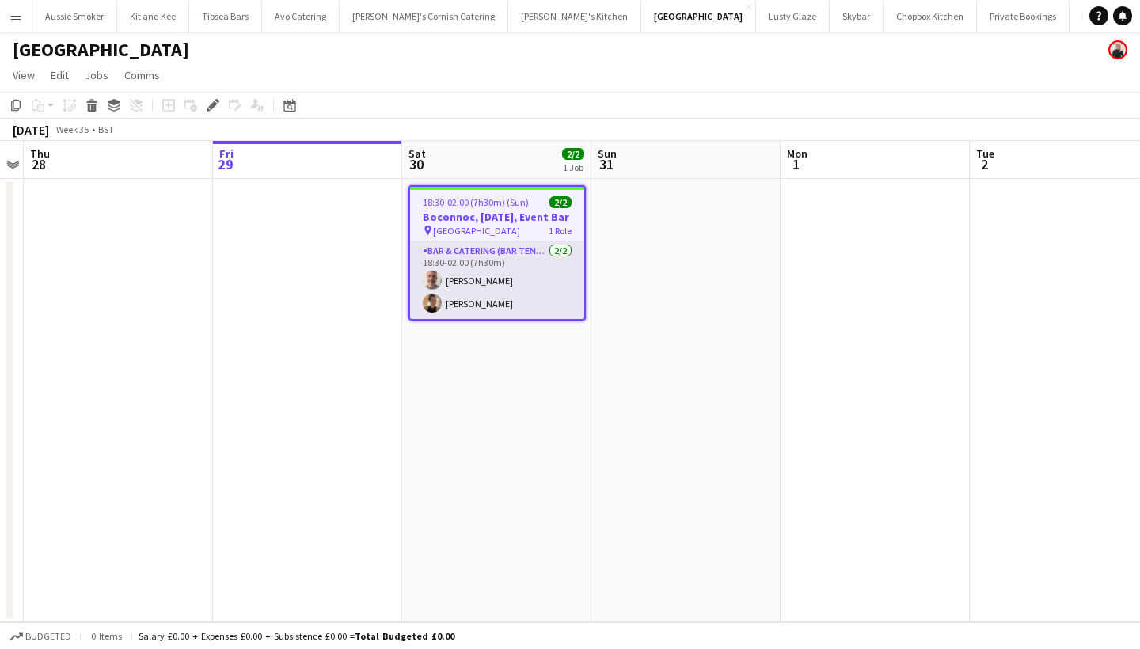
click at [485, 281] on app-card-role "Bar & Catering (Bar Tender) 2/2 18:30-02:00 (7h30m) Richard James lucy Hamley" at bounding box center [497, 280] width 174 height 77
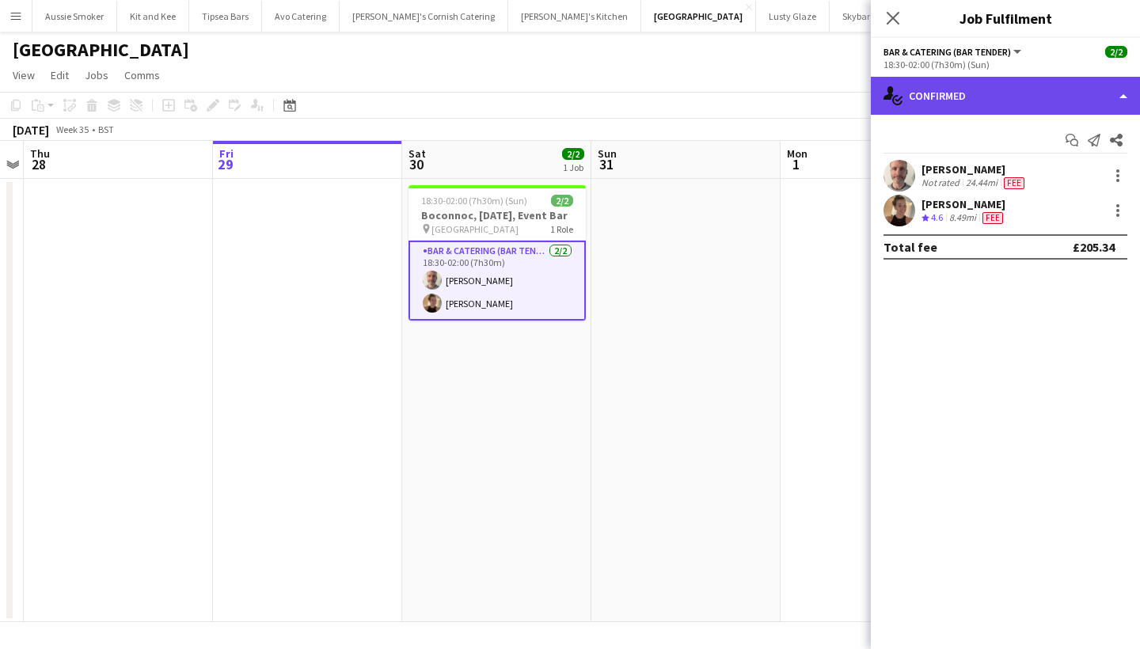
click at [928, 101] on div "single-neutral-actions-check-2 Confirmed" at bounding box center [1005, 96] width 269 height 38
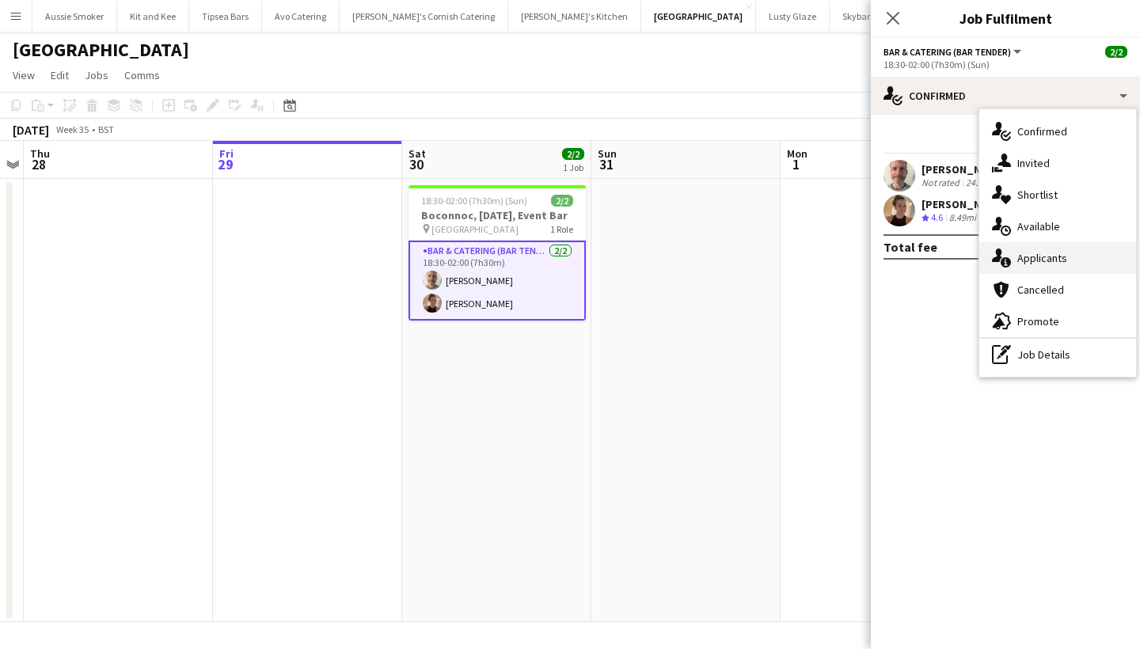
click at [1040, 252] on div "single-neutral-actions-information Applicants" at bounding box center [1058, 258] width 157 height 32
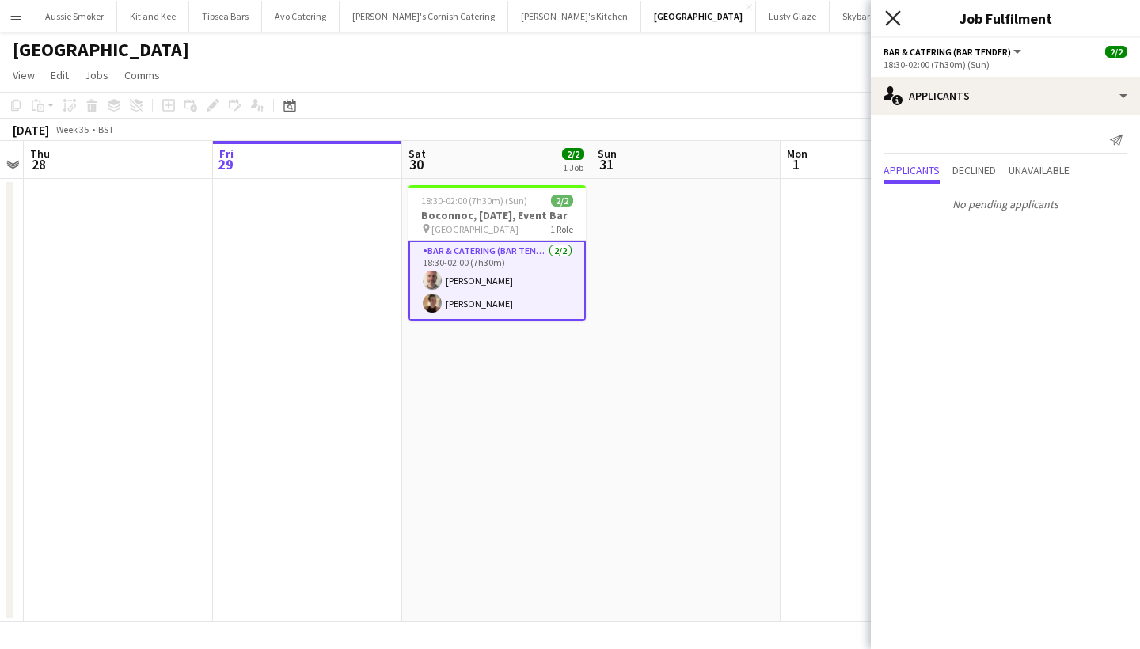
click at [891, 20] on icon at bounding box center [892, 17] width 15 height 15
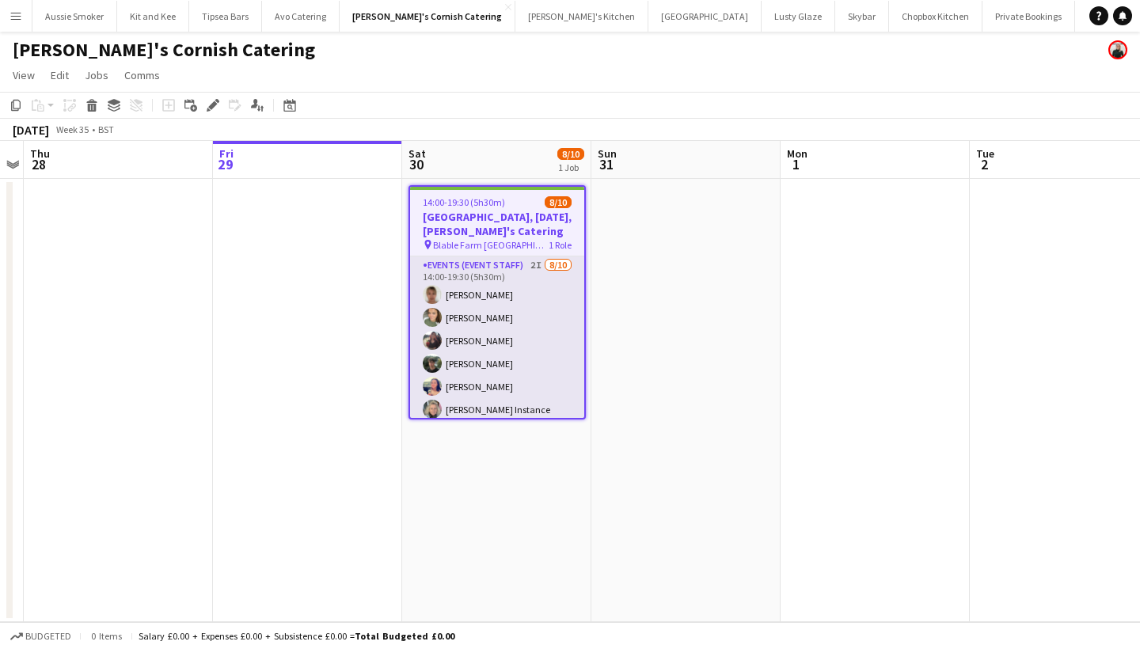
click at [498, 305] on app-card-role "Events (Event Staff) 2I [DATE] 14:00-19:30 (5h30m) [PERSON_NAME] [PERSON_NAME] …" at bounding box center [497, 387] width 174 height 261
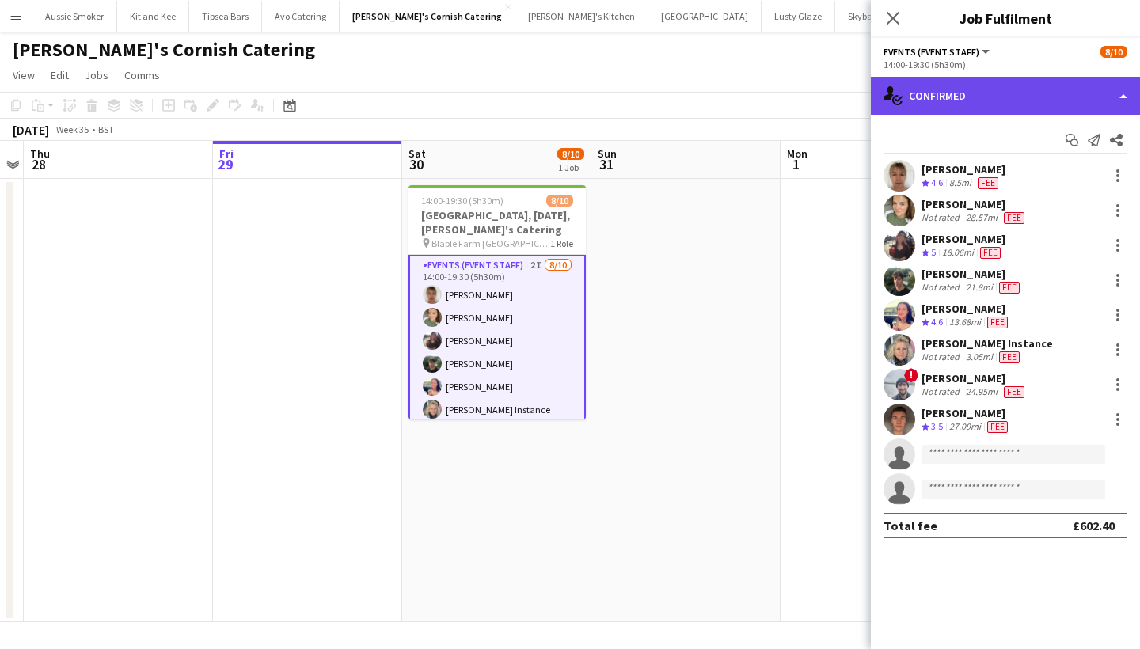
click at [1026, 89] on div "single-neutral-actions-check-2 Confirmed" at bounding box center [1005, 96] width 269 height 38
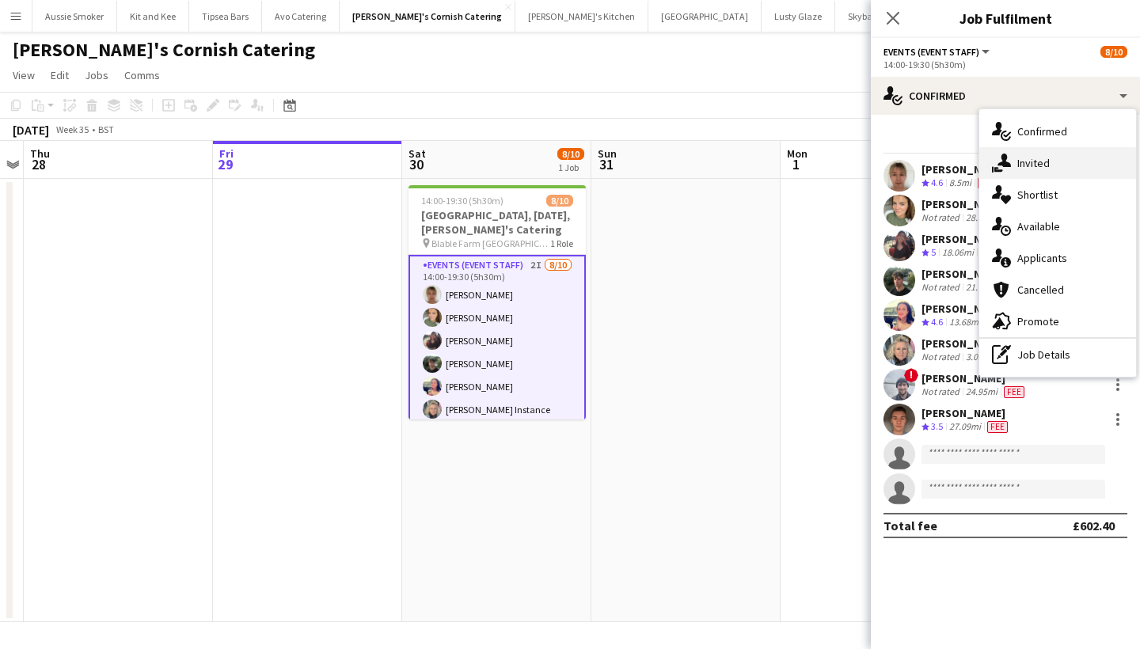
click at [1049, 164] on div "single-neutral-actions-share-1 Invited" at bounding box center [1058, 163] width 157 height 32
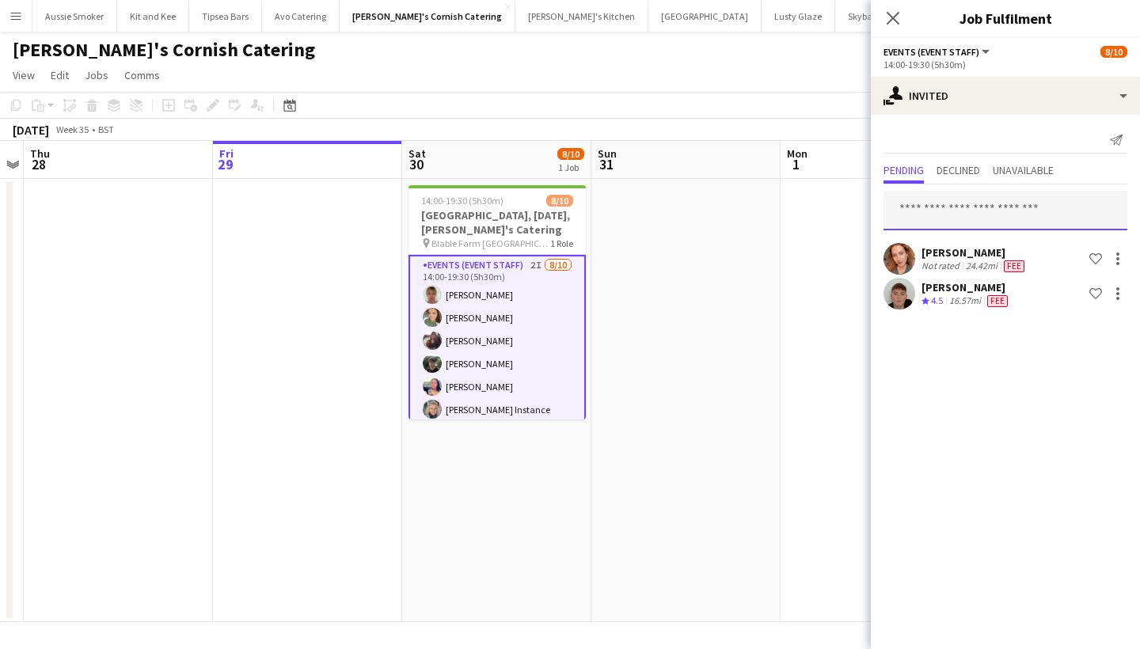
click at [941, 213] on input "text" at bounding box center [1006, 211] width 244 height 40
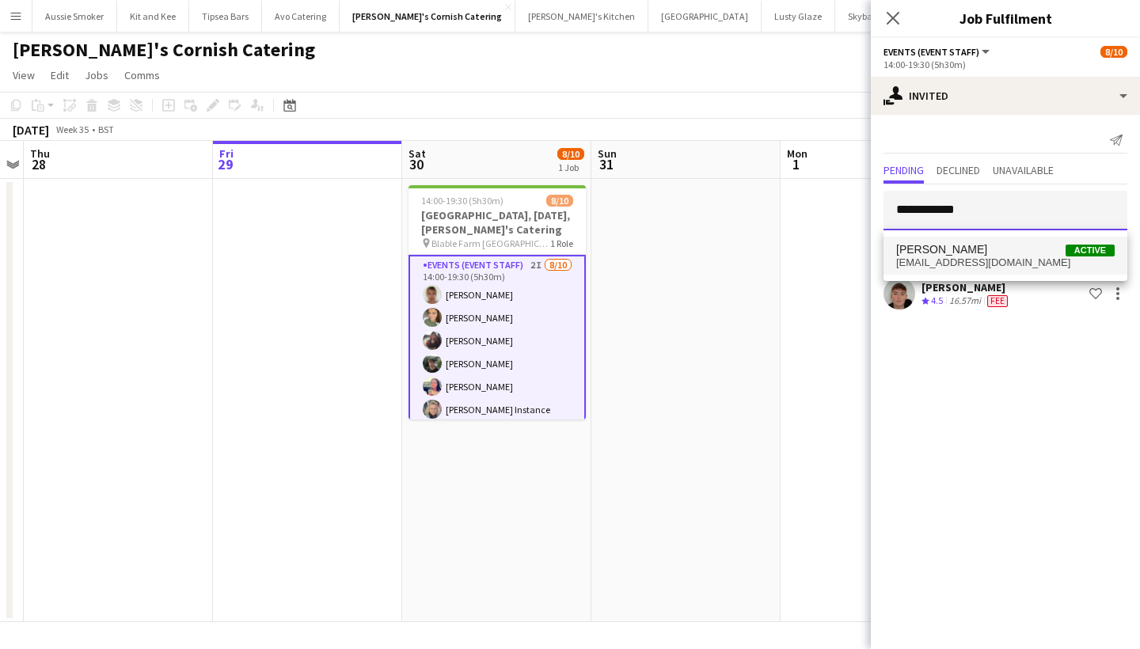
type input "**********"
click at [1010, 271] on mat-option "Charlotte Wood Active charlottewood4444@gmail.com" at bounding box center [1006, 256] width 244 height 38
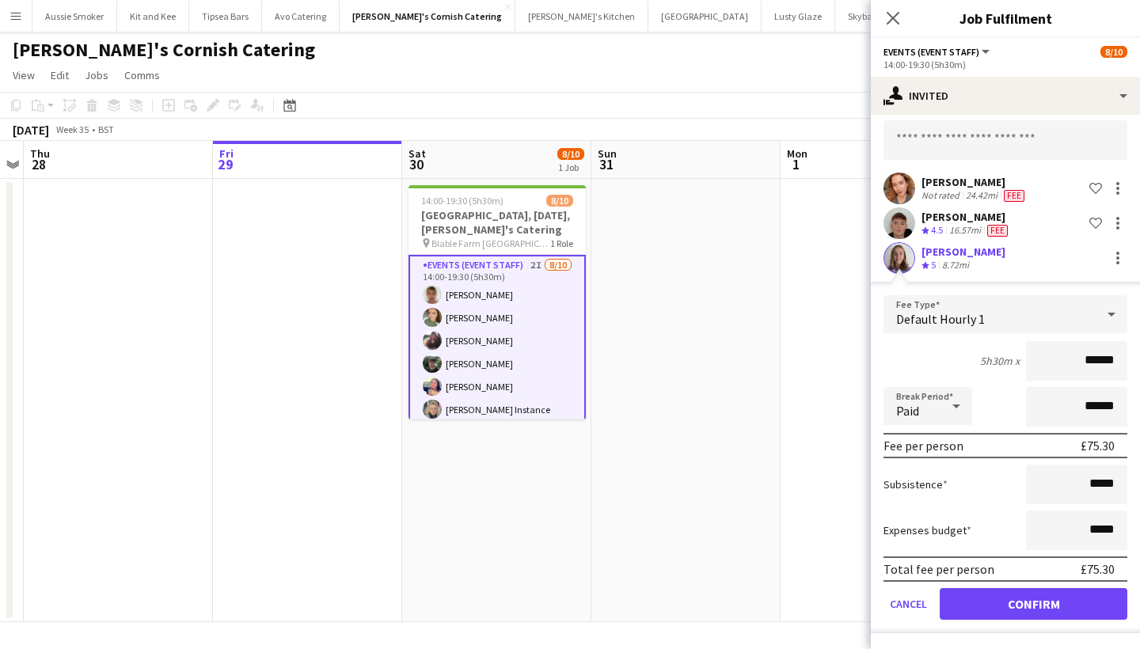
scroll to position [70, 0]
type input "******"
click at [1021, 612] on button "Confirm" at bounding box center [1034, 604] width 188 height 32
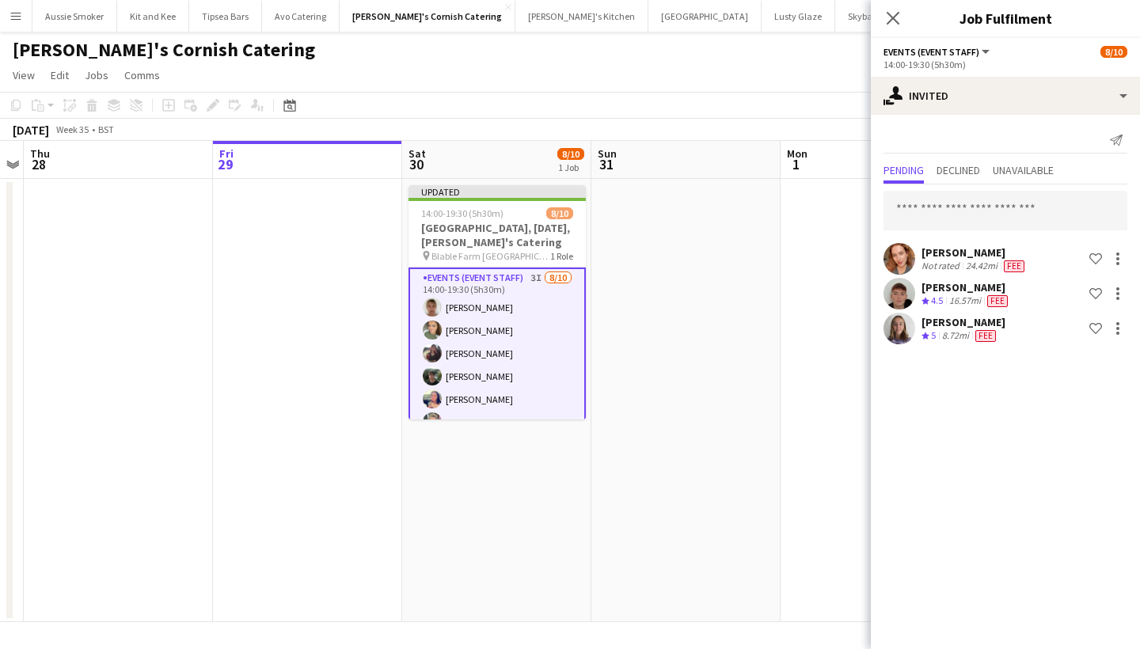
scroll to position [0, 0]
click at [894, 25] on icon "Close pop-in" at bounding box center [892, 17] width 15 height 15
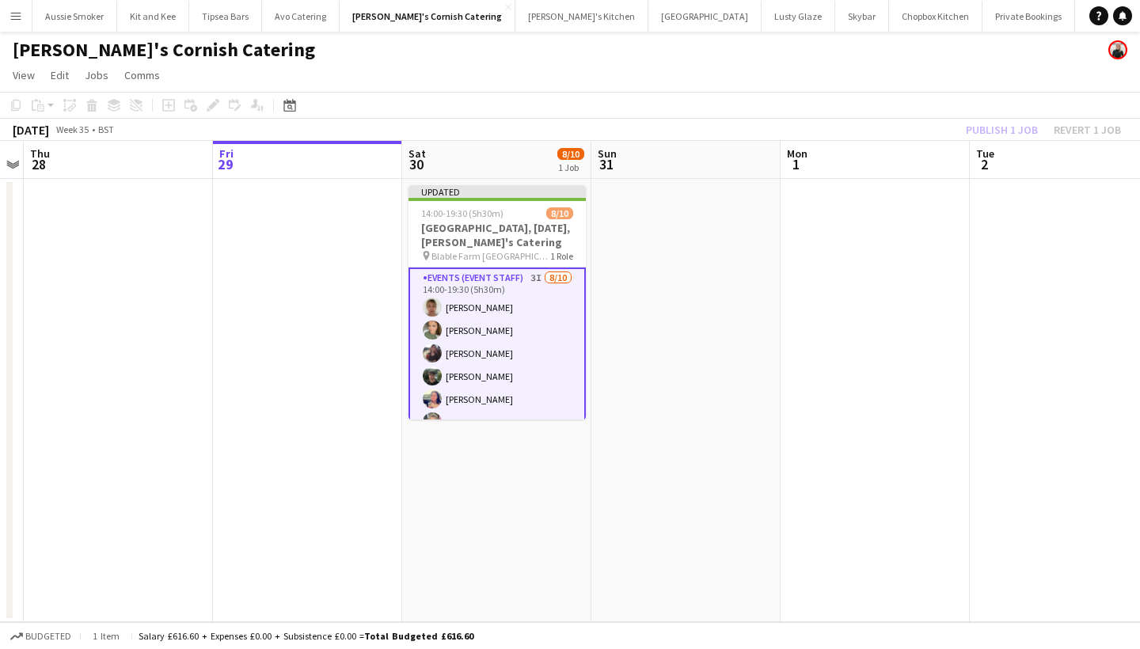
click at [992, 129] on div "Publish 1 job Revert 1 job" at bounding box center [1043, 130] width 193 height 21
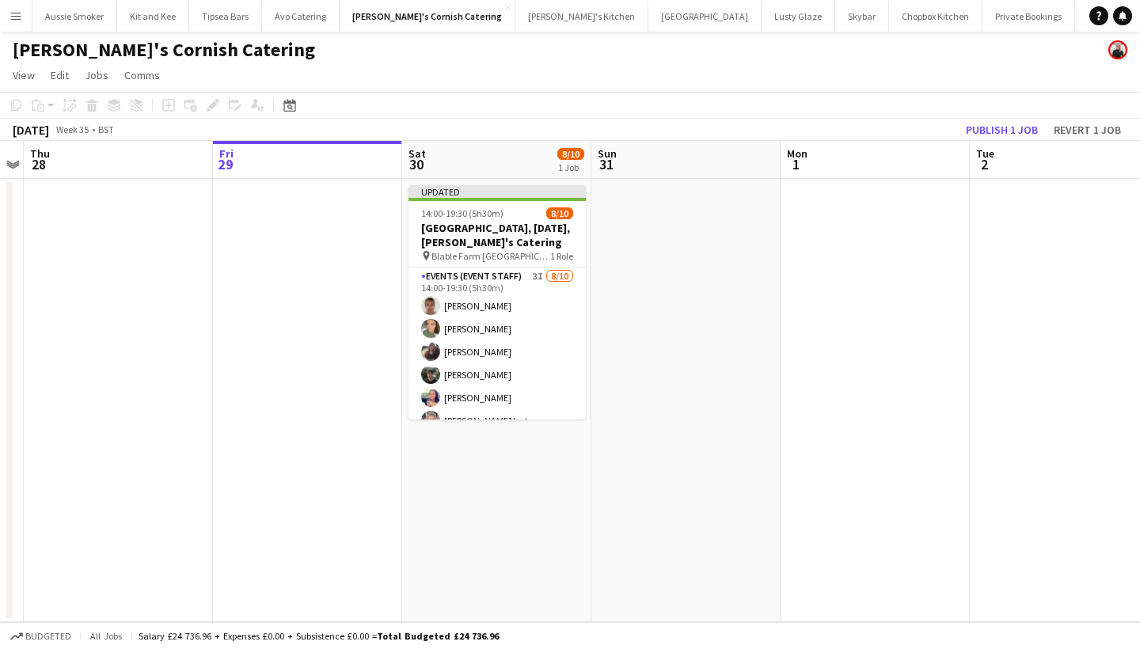
click at [992, 129] on button "Publish 1 job" at bounding box center [1002, 130] width 85 height 21
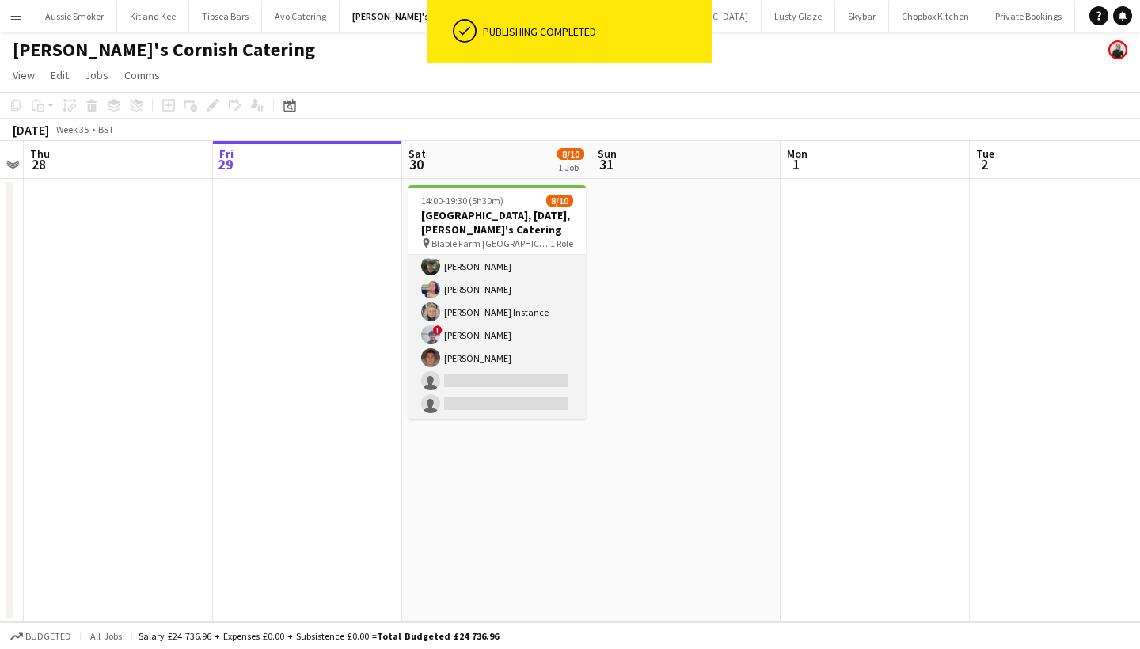
scroll to position [96, 0]
click at [513, 352] on app-card-role "Events (Event Staff) 3I 8/10 14:00-19:30 (5h30m) Debbie Stevens Molly Hazlehurs…" at bounding box center [497, 289] width 177 height 261
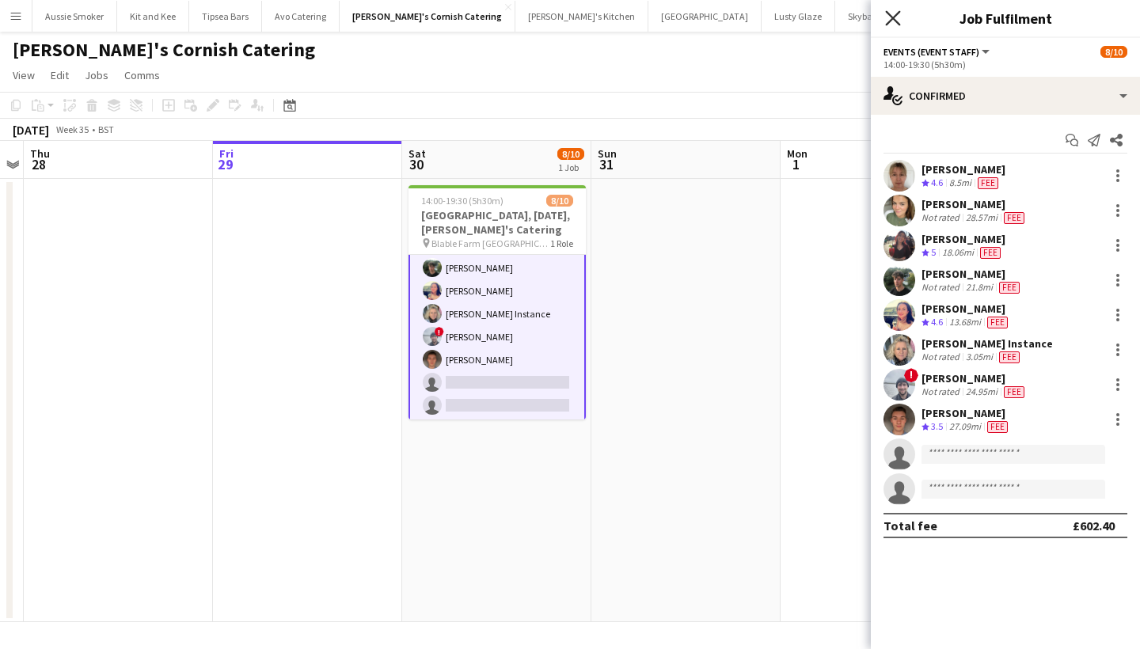
click at [892, 14] on icon "Close pop-in" at bounding box center [892, 17] width 15 height 15
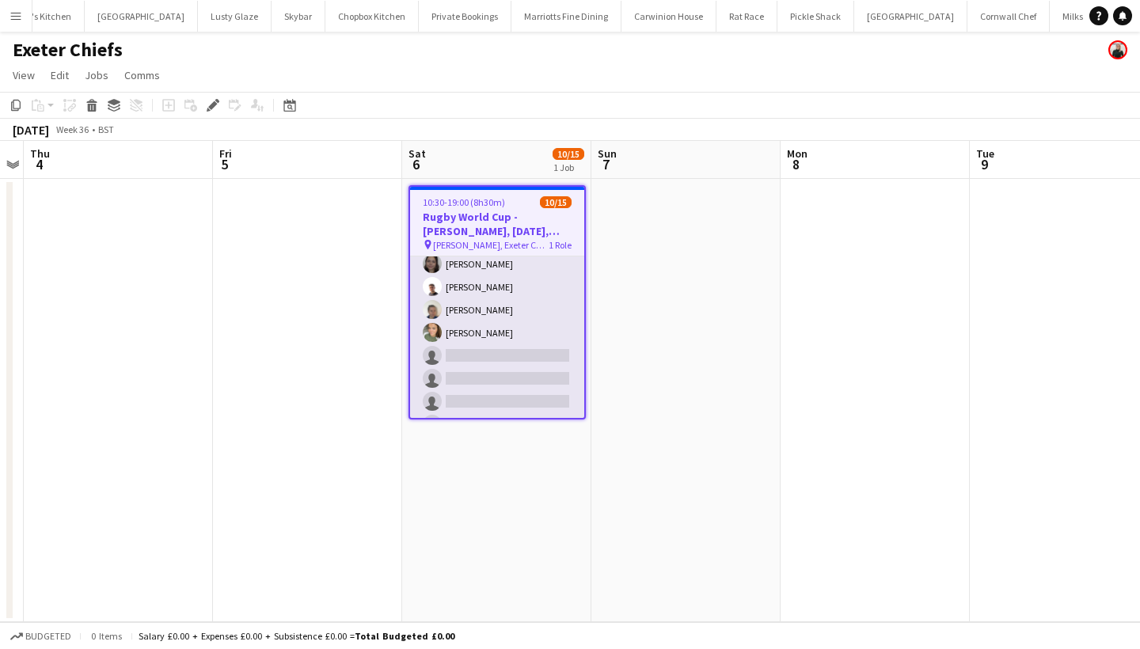
scroll to position [171, 0]
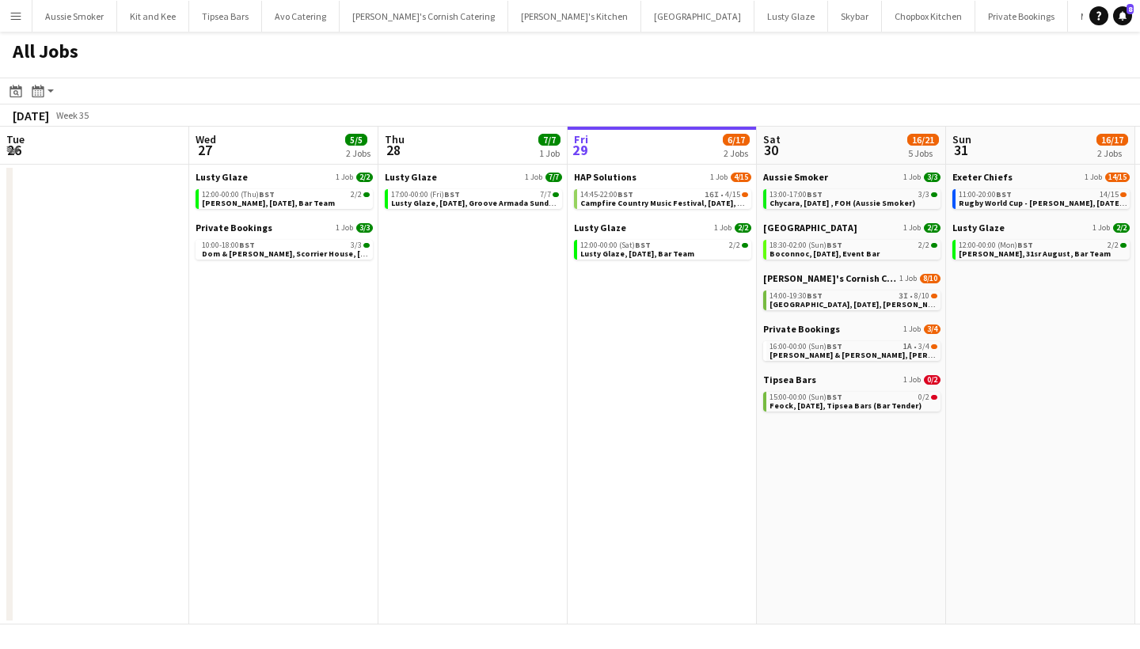
scroll to position [0, 523]
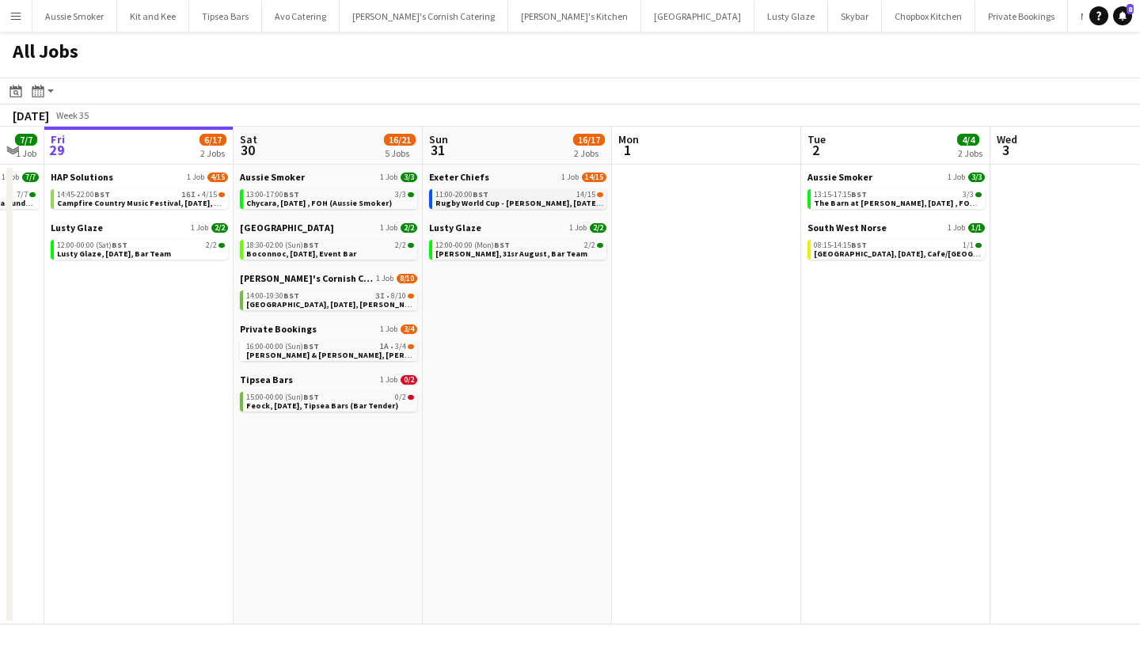
click at [491, 196] on div "11:00-20:00 BST 14/15" at bounding box center [520, 195] width 168 height 8
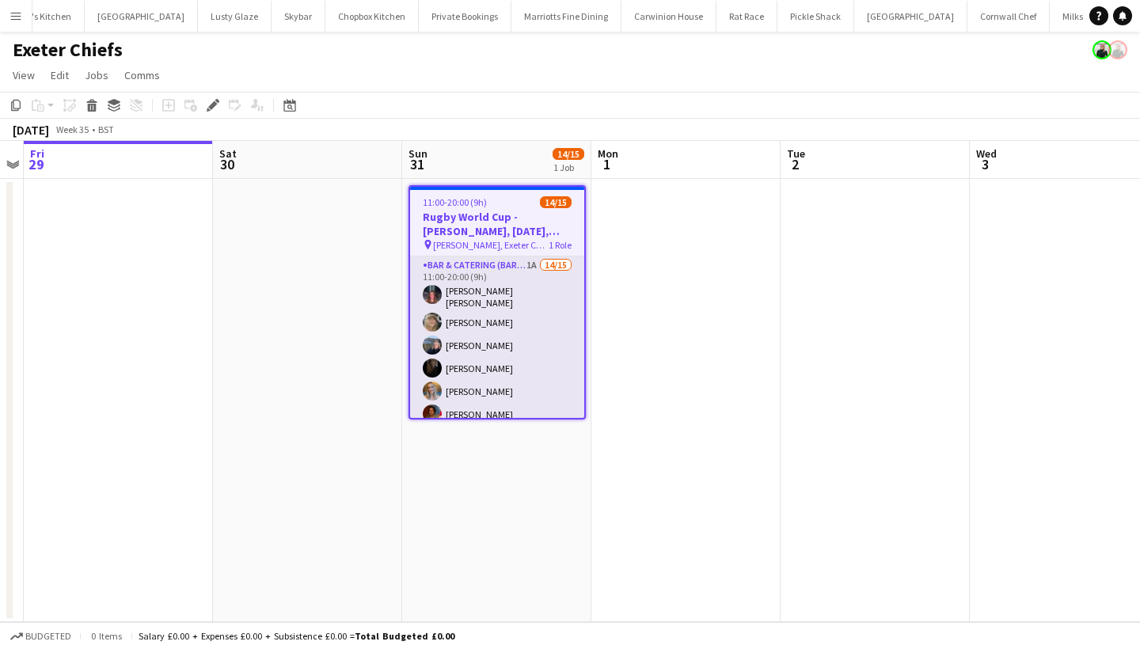
click at [493, 364] on app-card-role "Bar & Catering (Bar Tender) 1A 14/15 11:00-20:00 (9h) Molly Villanova Jones Imo…" at bounding box center [497, 447] width 174 height 380
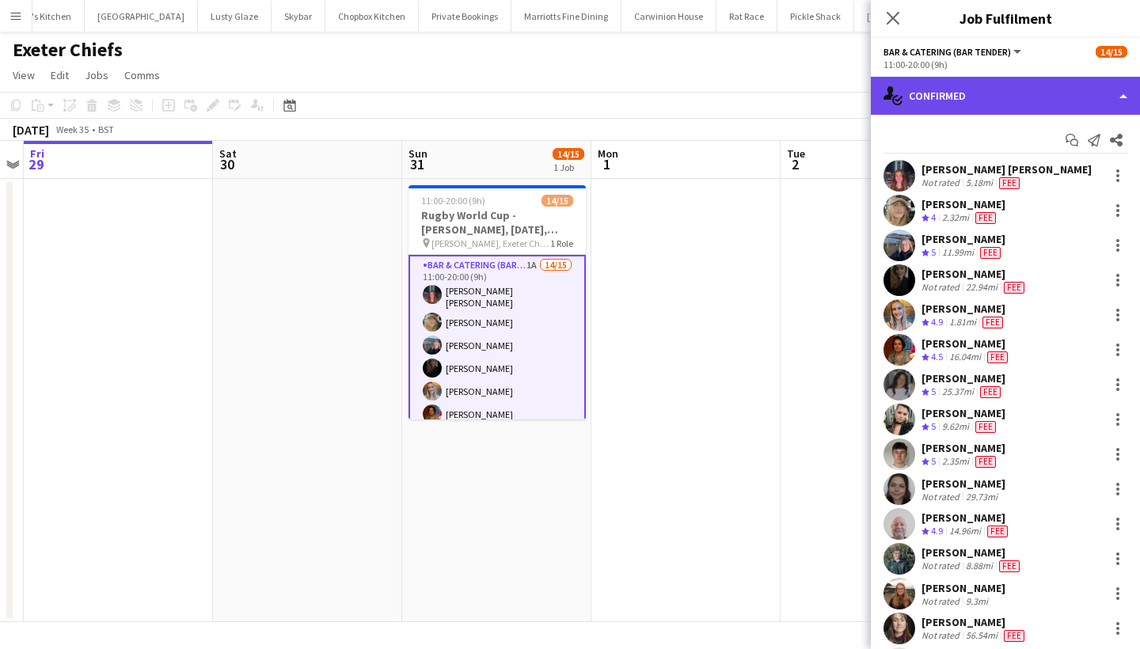
click at [949, 97] on div "single-neutral-actions-check-2 Confirmed" at bounding box center [1005, 96] width 269 height 38
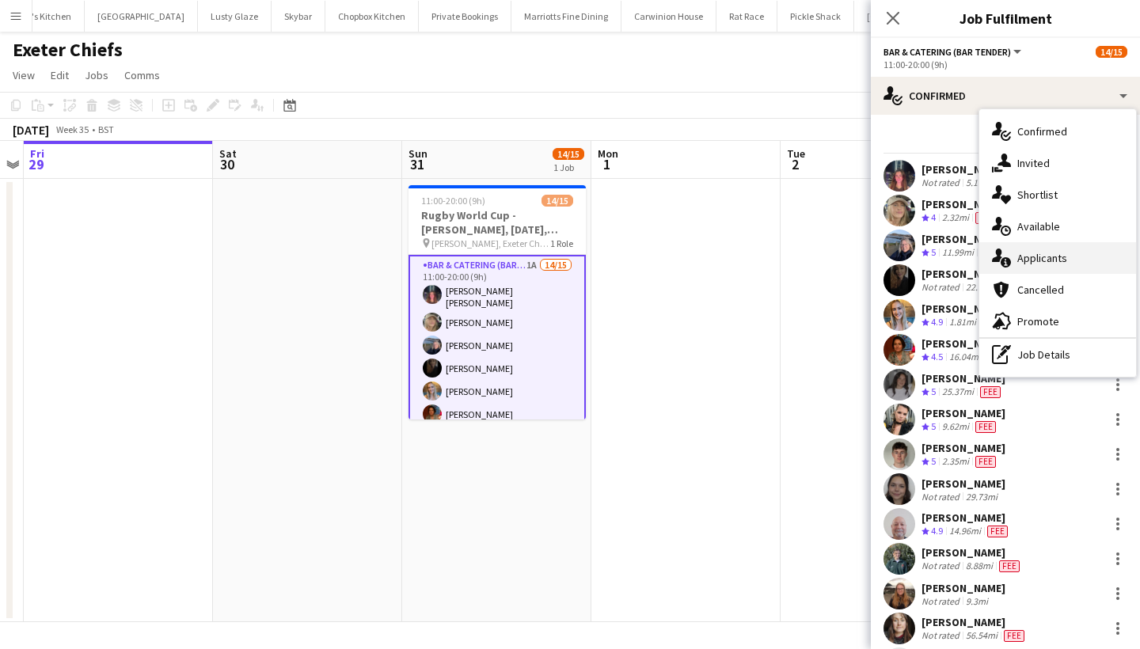
click at [1059, 268] on div "single-neutral-actions-information Applicants" at bounding box center [1058, 258] width 157 height 32
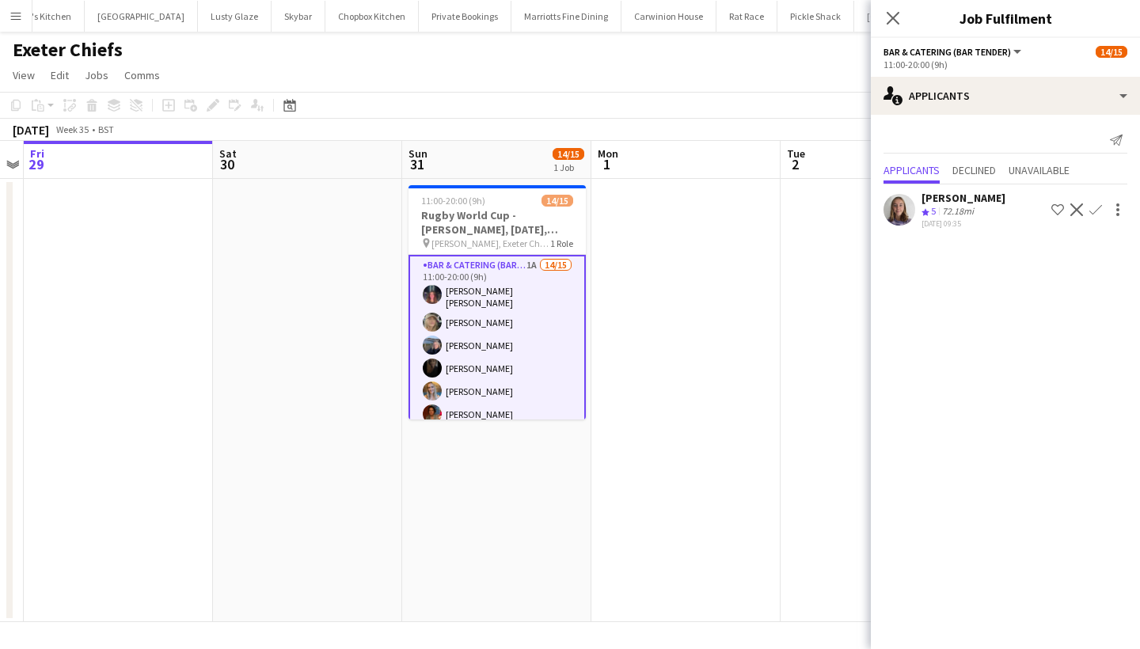
click at [1099, 219] on button "Confirm" at bounding box center [1095, 209] width 19 height 19
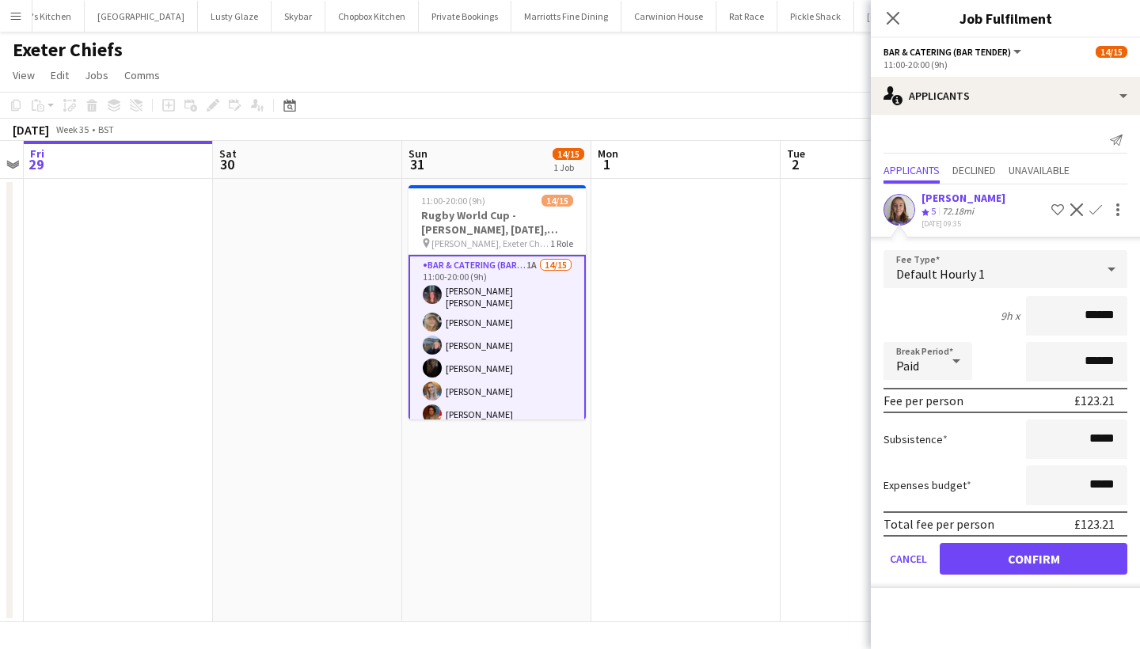
type input "******"
click at [1057, 561] on button "Confirm" at bounding box center [1034, 559] width 188 height 32
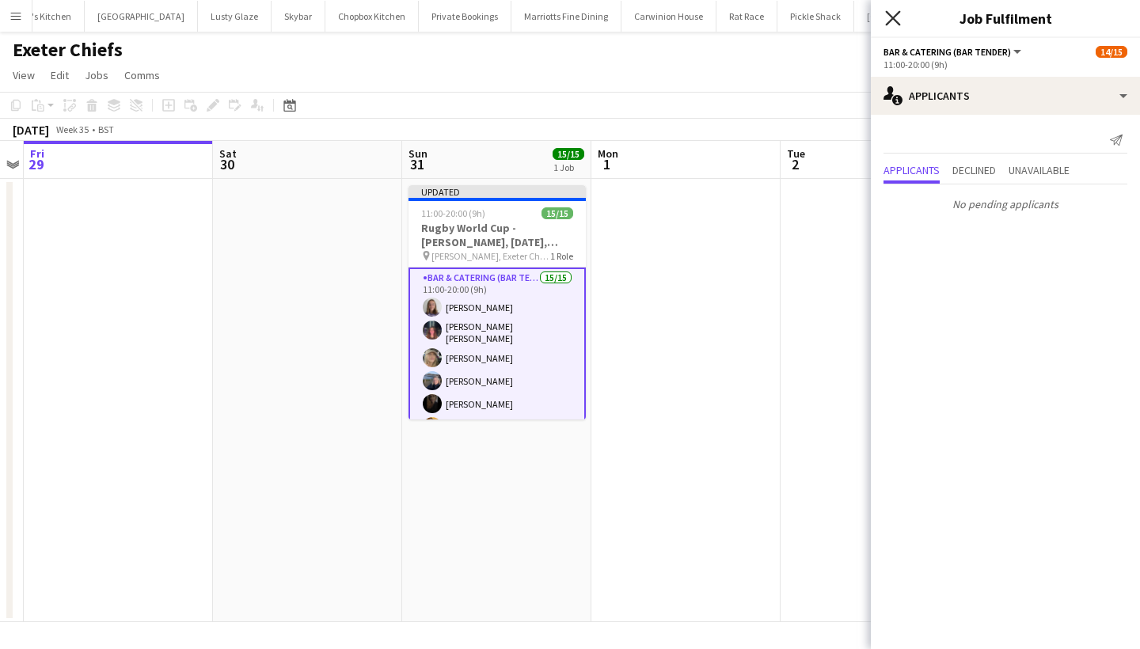
click at [892, 17] on icon at bounding box center [892, 17] width 15 height 15
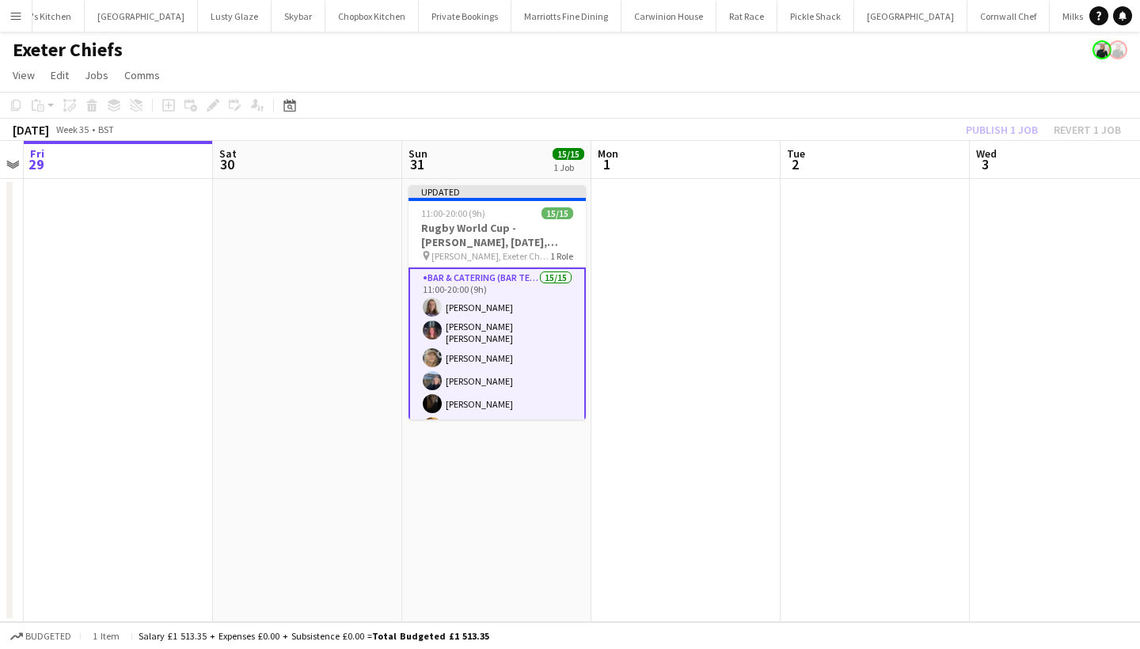
click at [998, 131] on div "Publish 1 job Revert 1 job" at bounding box center [1043, 130] width 193 height 21
click at [998, 131] on button "Publish 1 job" at bounding box center [1002, 130] width 85 height 21
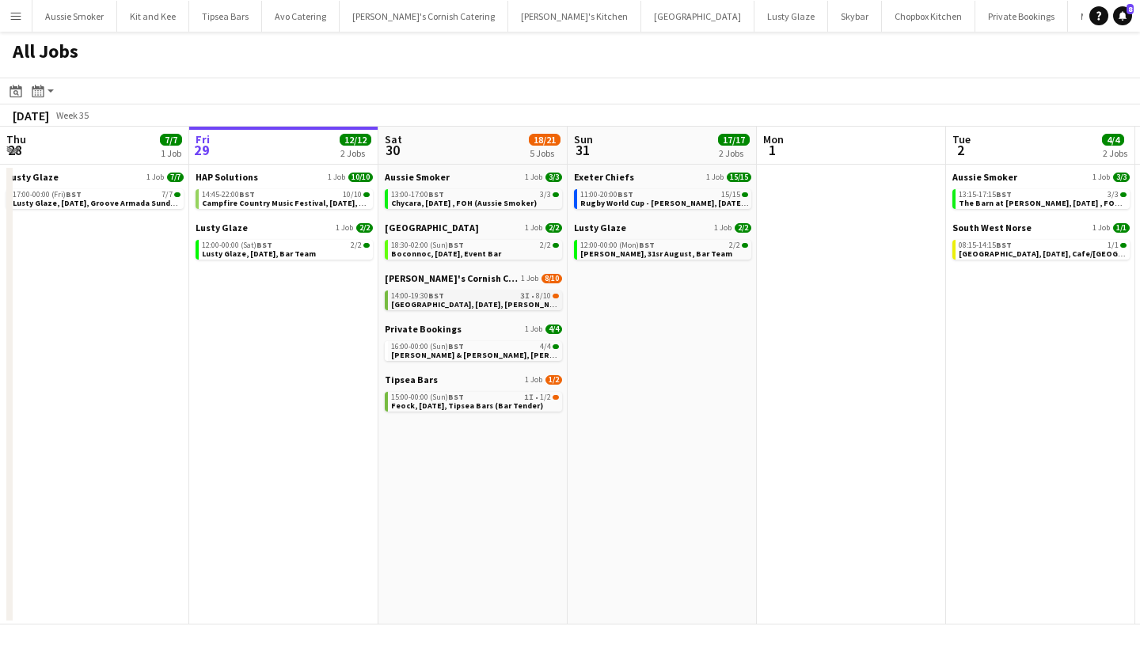
click at [446, 302] on span "[GEOGRAPHIC_DATA], [DATE], [PERSON_NAME]'s Catering" at bounding box center [500, 304] width 219 height 10
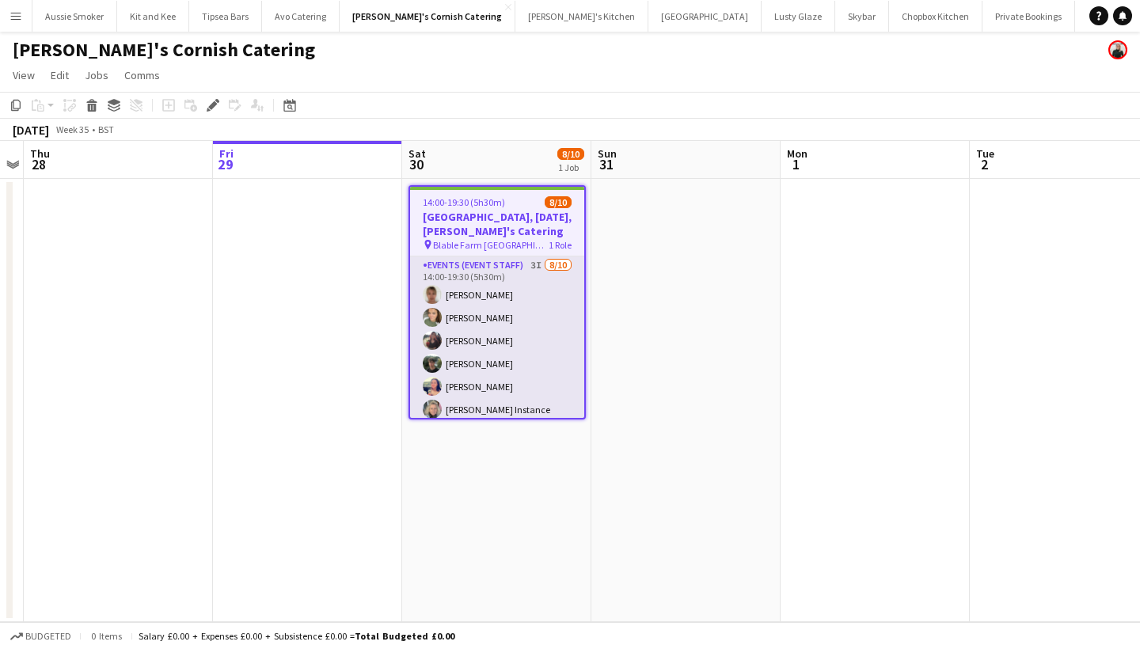
click at [482, 358] on app-card-role "Events (Event Staff) 3I 8/10 14:00-19:30 (5h30m) Debbie Stevens Molly Hazlehurs…" at bounding box center [497, 387] width 174 height 261
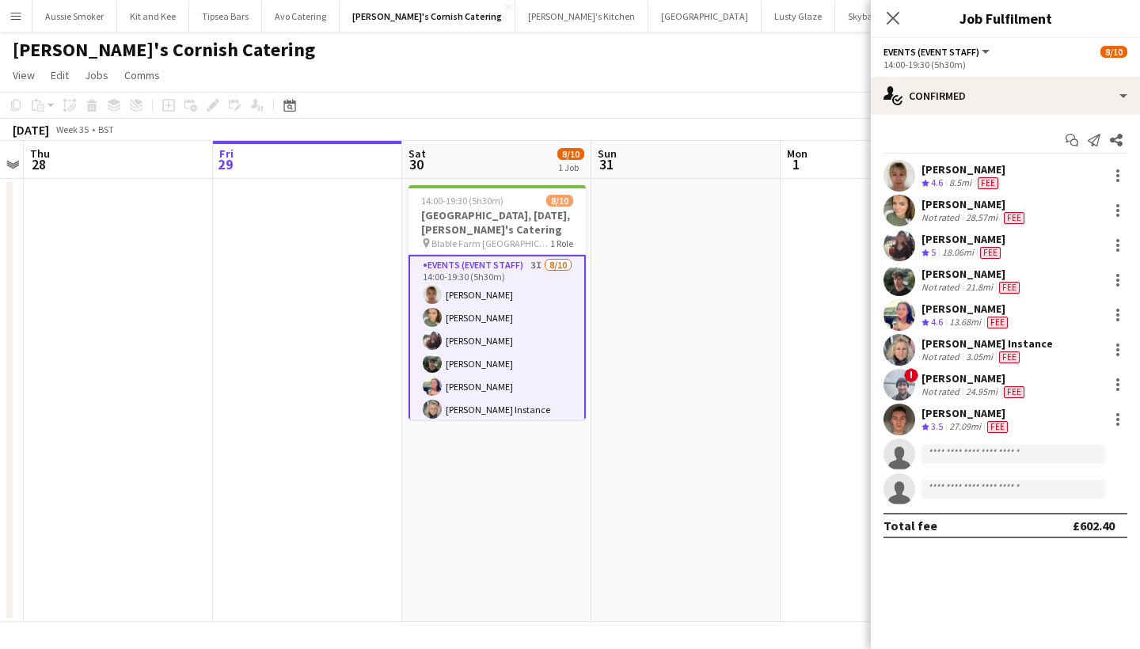
scroll to position [1, 0]
click at [941, 452] on input at bounding box center [1014, 454] width 184 height 19
type input "*******"
click at [998, 535] on div "Total fee £602.40" at bounding box center [1006, 525] width 244 height 25
click at [979, 459] on input "*******" at bounding box center [1014, 454] width 184 height 19
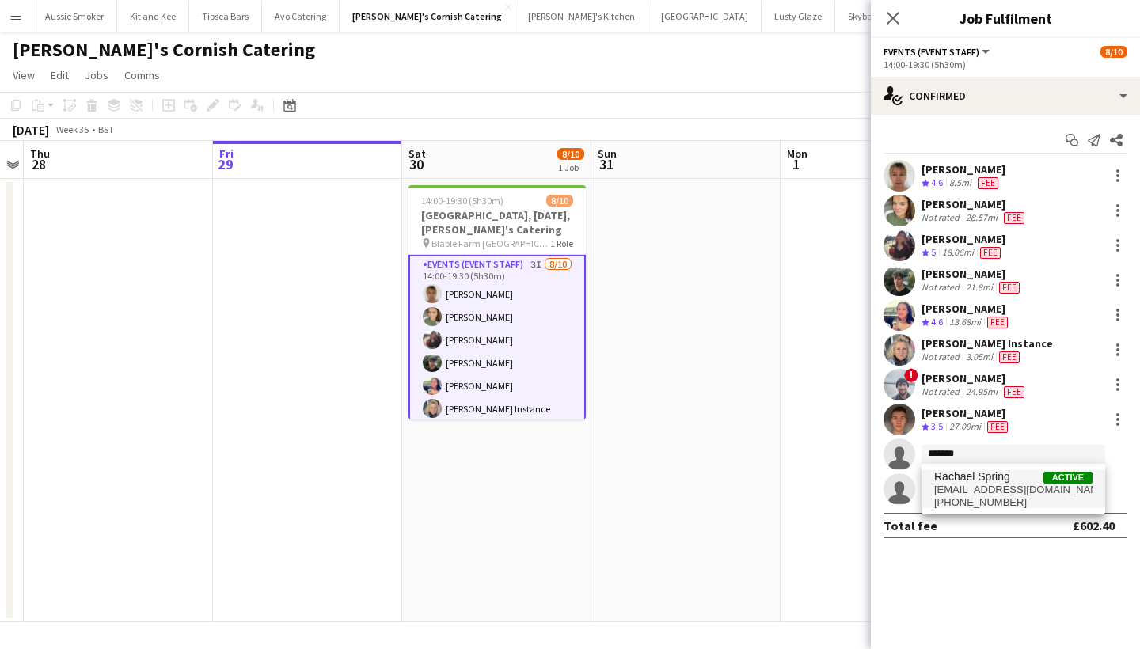
click at [982, 495] on span "rachael.spring9@gmail.com" at bounding box center [1013, 490] width 158 height 13
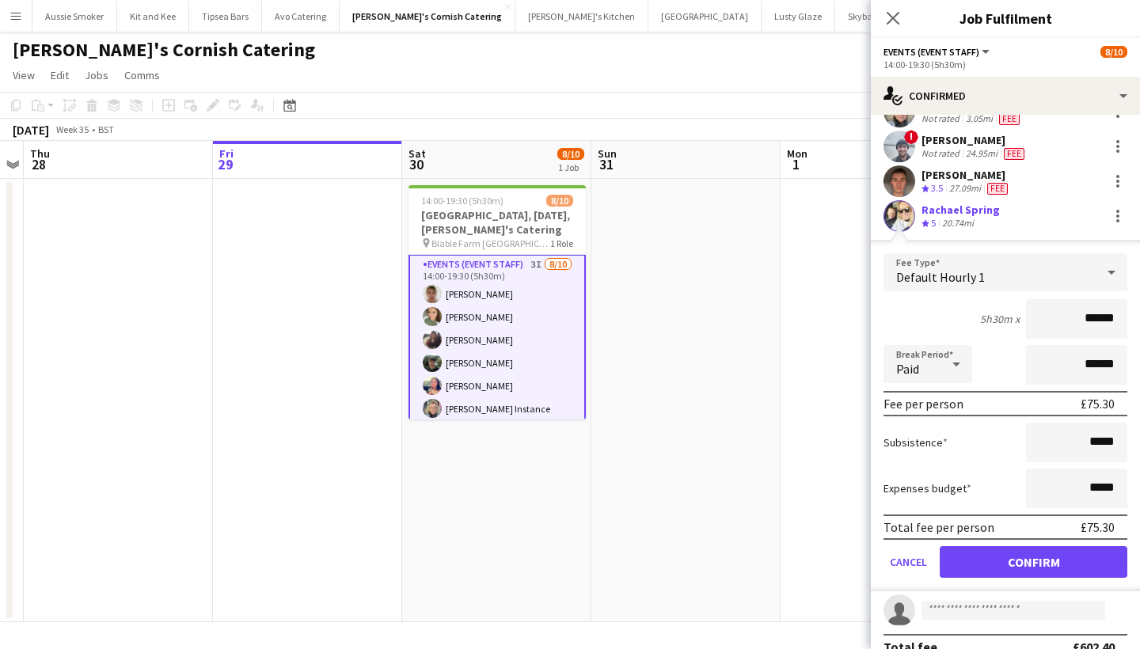
type input "******"
click at [1025, 566] on button "Confirm" at bounding box center [1034, 562] width 188 height 32
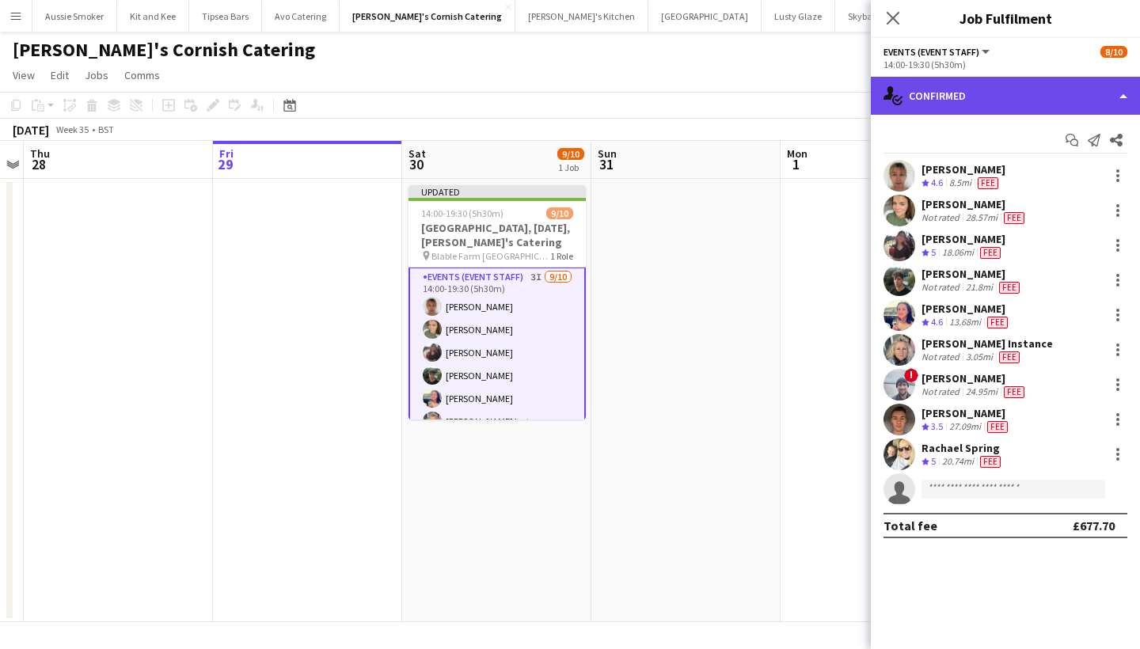
click at [992, 82] on div "single-neutral-actions-check-2 Confirmed" at bounding box center [1005, 96] width 269 height 38
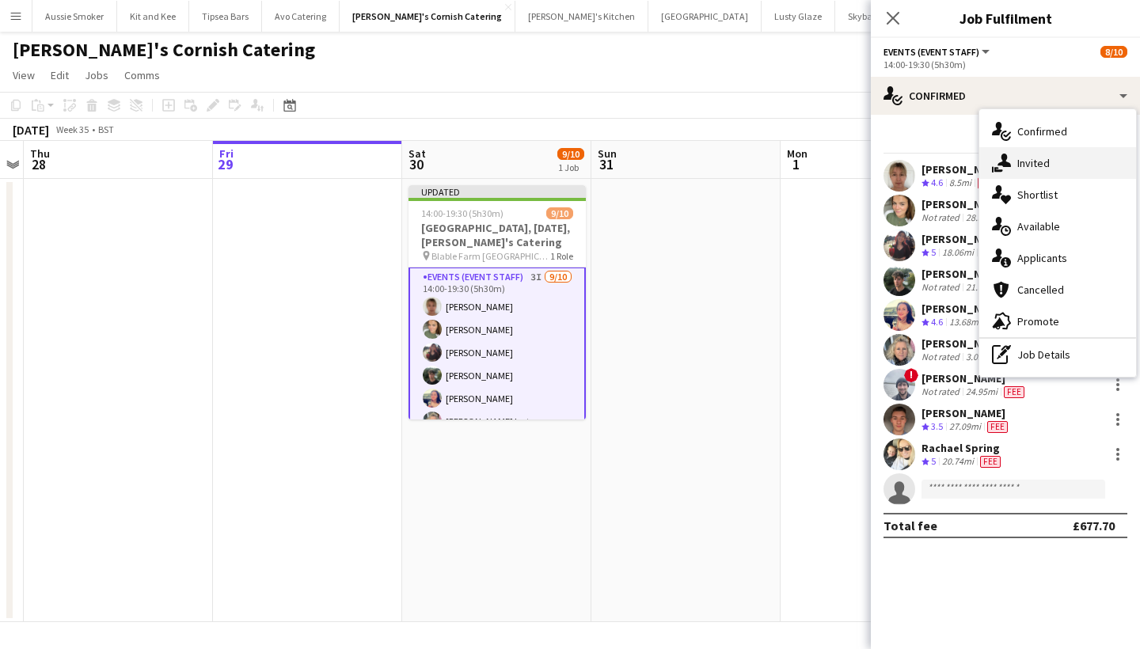
click at [1042, 159] on div "single-neutral-actions-share-1 Invited" at bounding box center [1058, 163] width 157 height 32
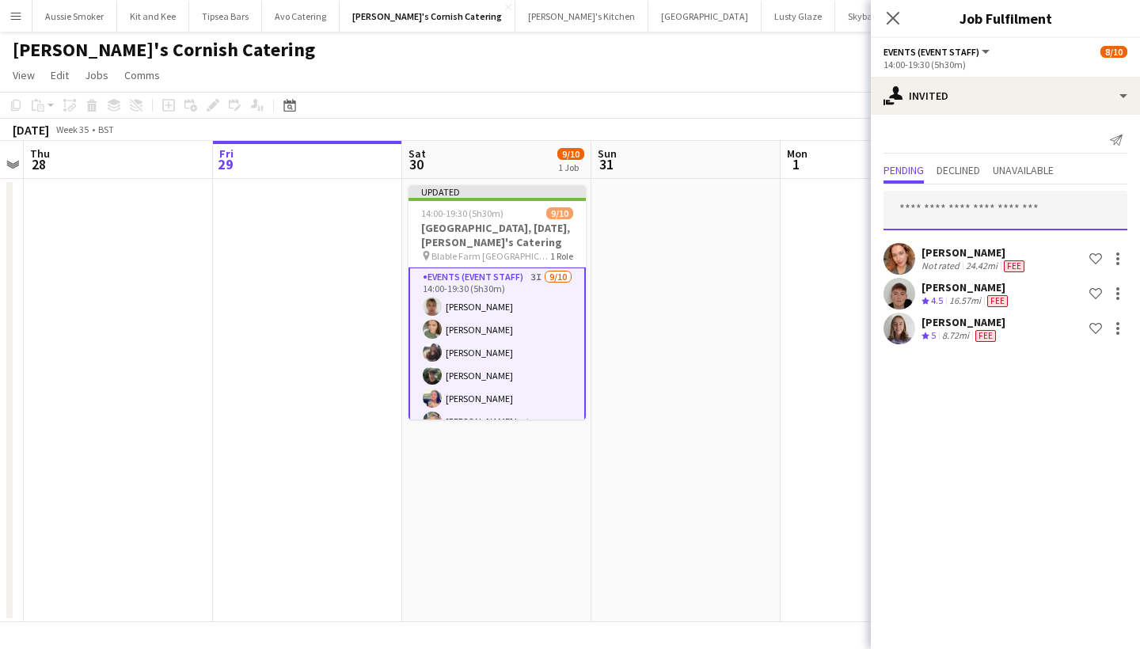
click at [961, 213] on input "text" at bounding box center [1006, 211] width 244 height 40
type input "*"
click at [897, 20] on icon "Close pop-in" at bounding box center [892, 17] width 15 height 15
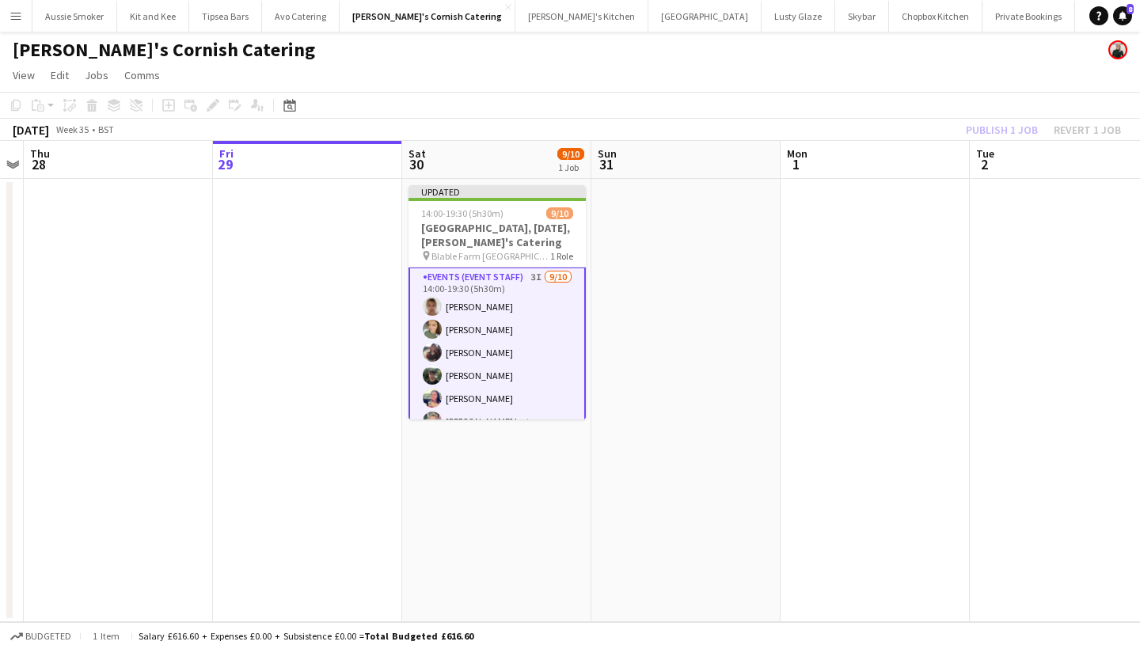
click at [1008, 134] on div "Publish 1 job Revert 1 job" at bounding box center [1043, 130] width 193 height 21
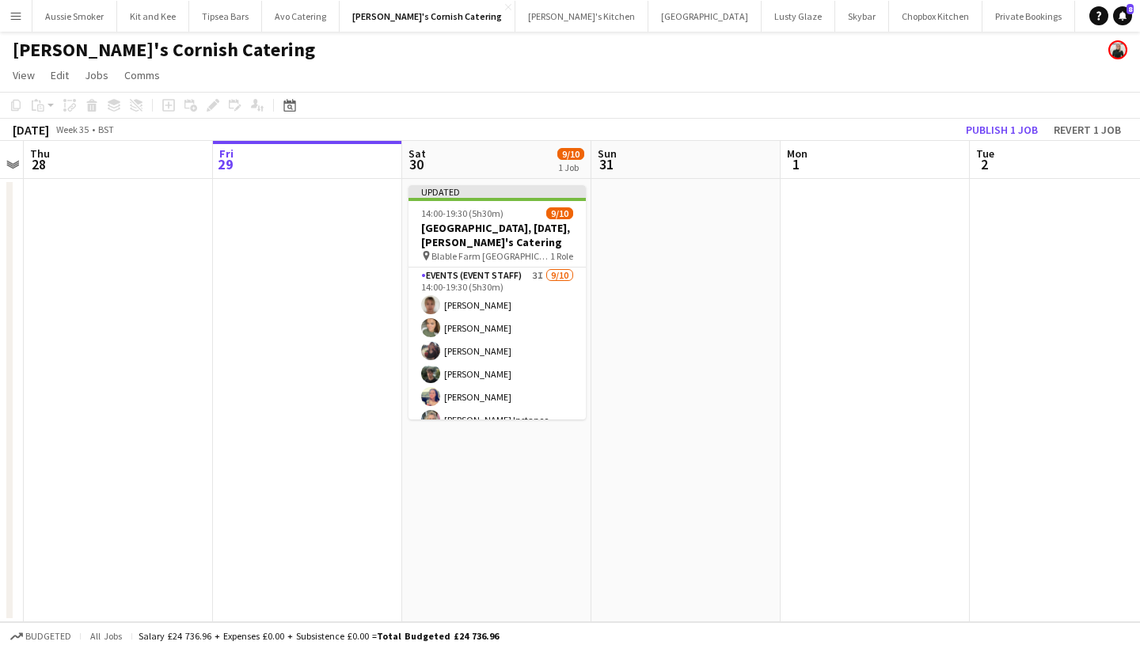
click at [1008, 134] on button "Publish 1 job" at bounding box center [1002, 130] width 85 height 21
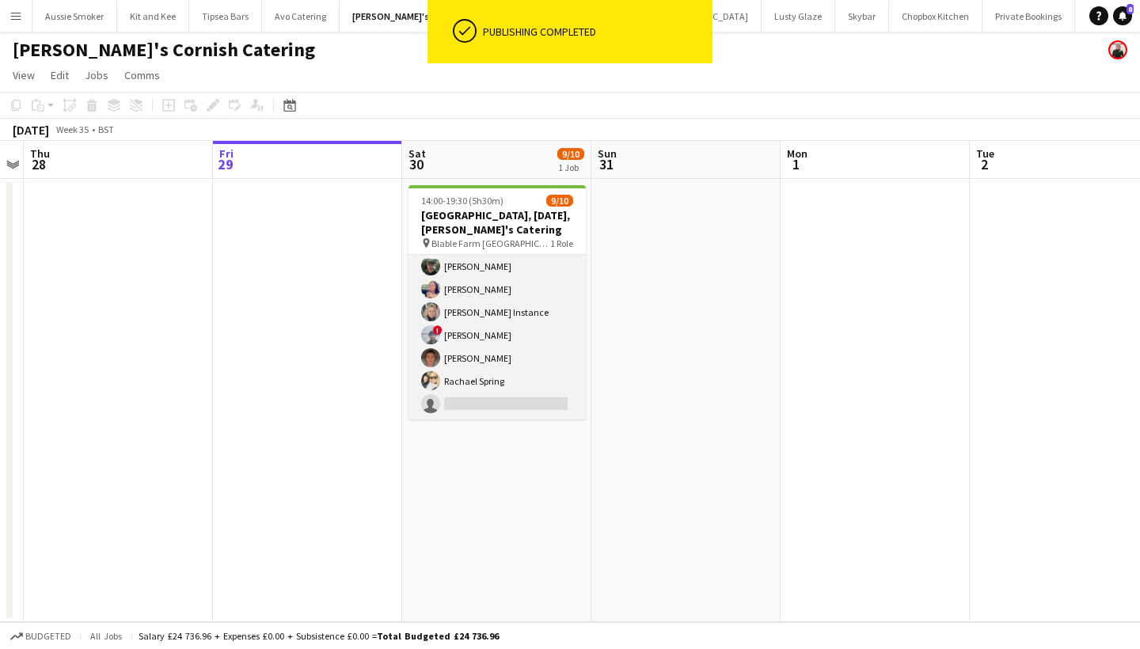
scroll to position [96, 0]
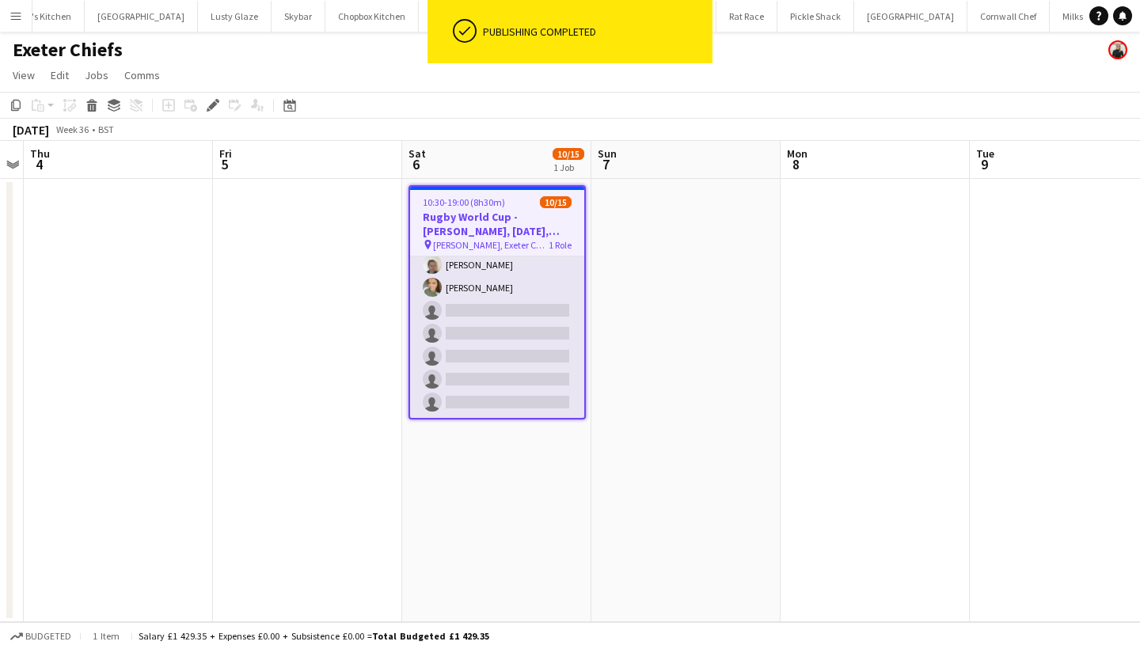
scroll to position [214, 0]
click at [512, 348] on app-card-role "Bar & Catering (Bar Tender) [DATE] 10:30-19:00 (8h30m) [PERSON_NAME] [PERSON_NA…" at bounding box center [497, 230] width 174 height 375
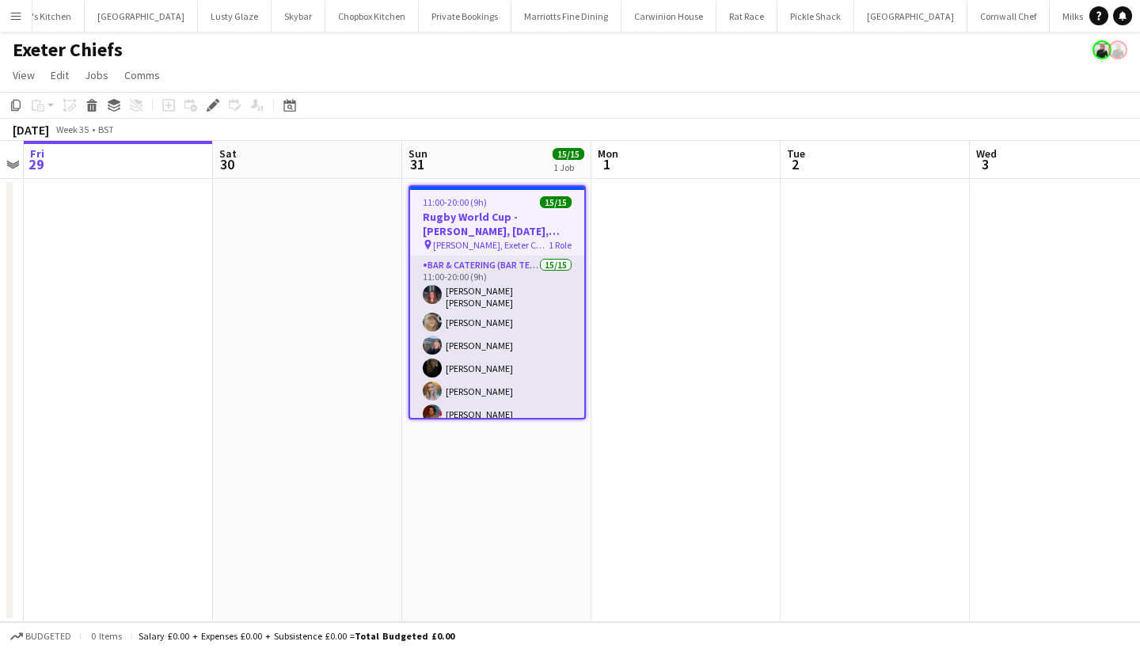
click at [519, 330] on app-card-role "Bar & Catering (Bar Tender) 15/15 11:00-20:00 (9h) Molly Villanova Jones Imogen…" at bounding box center [497, 447] width 174 height 380
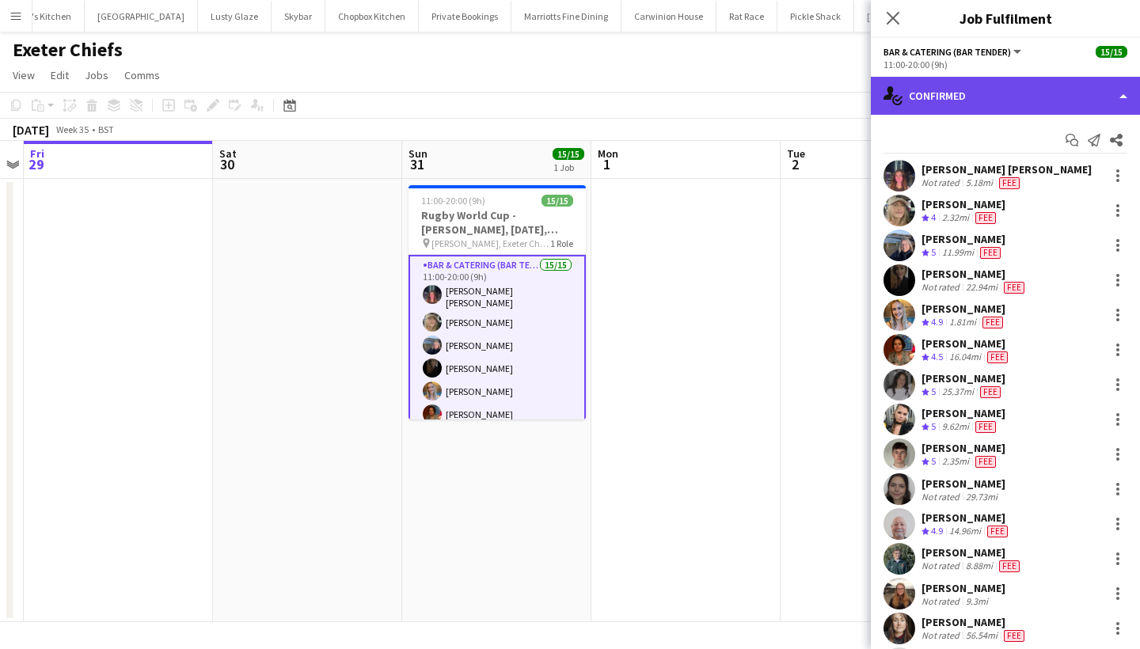
click at [980, 90] on div "single-neutral-actions-check-2 Confirmed" at bounding box center [1005, 96] width 269 height 38
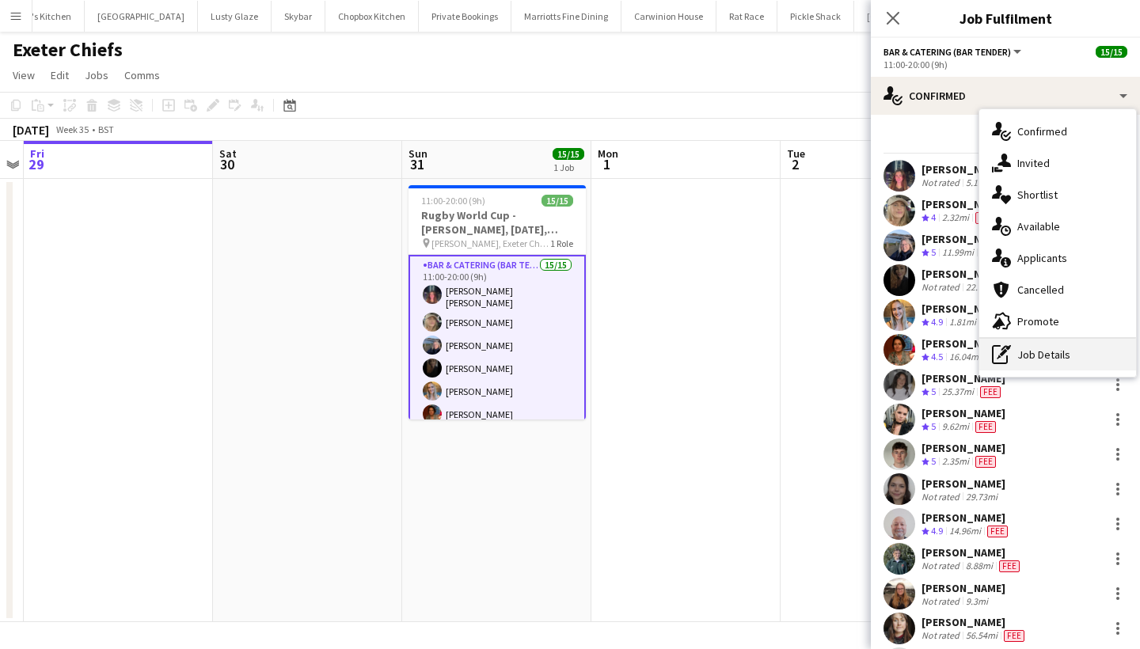
click at [1062, 350] on div "pen-write Job Details" at bounding box center [1058, 355] width 157 height 32
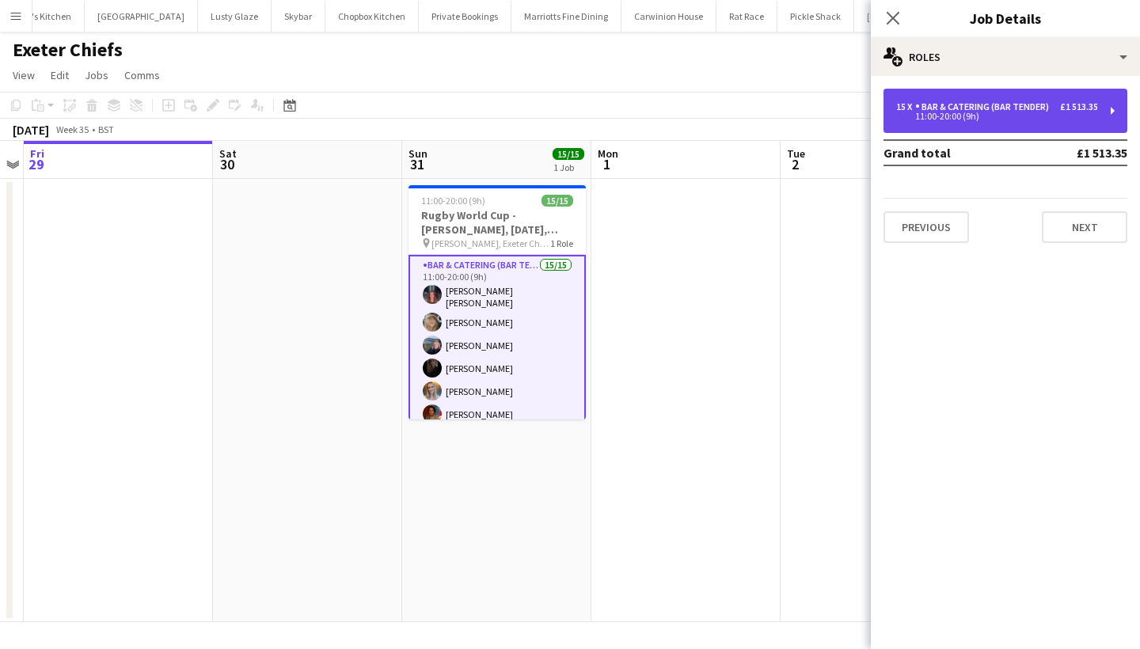
click at [1040, 111] on div "Bar & Catering (Bar Tender)" at bounding box center [985, 106] width 140 height 11
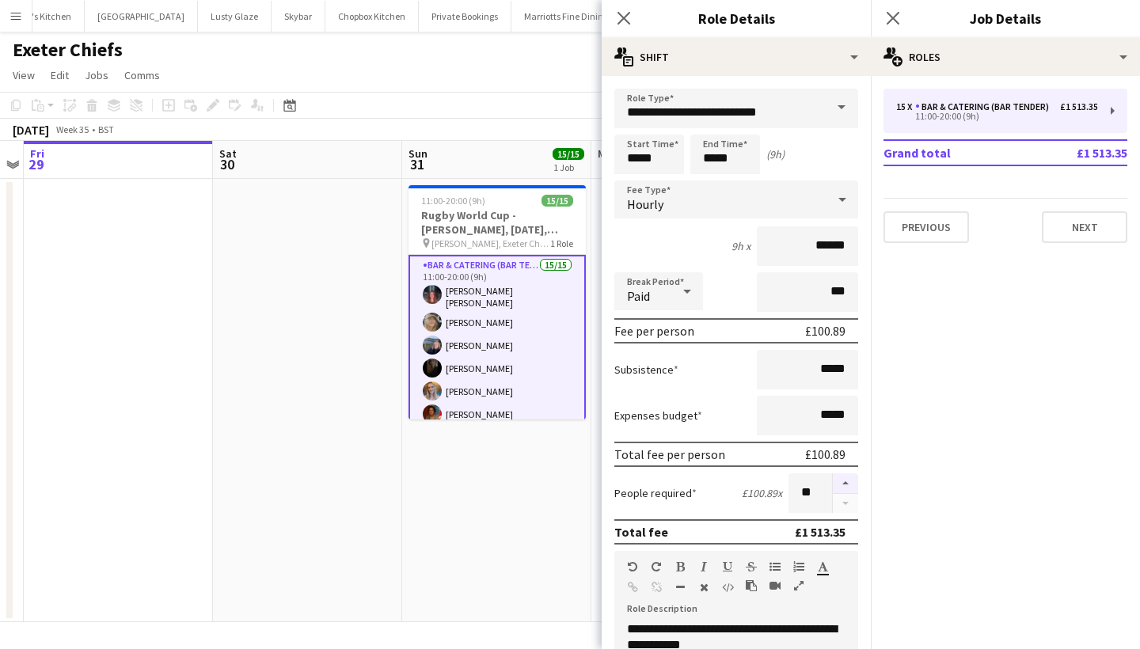
click at [845, 477] on button "button" at bounding box center [845, 484] width 25 height 21
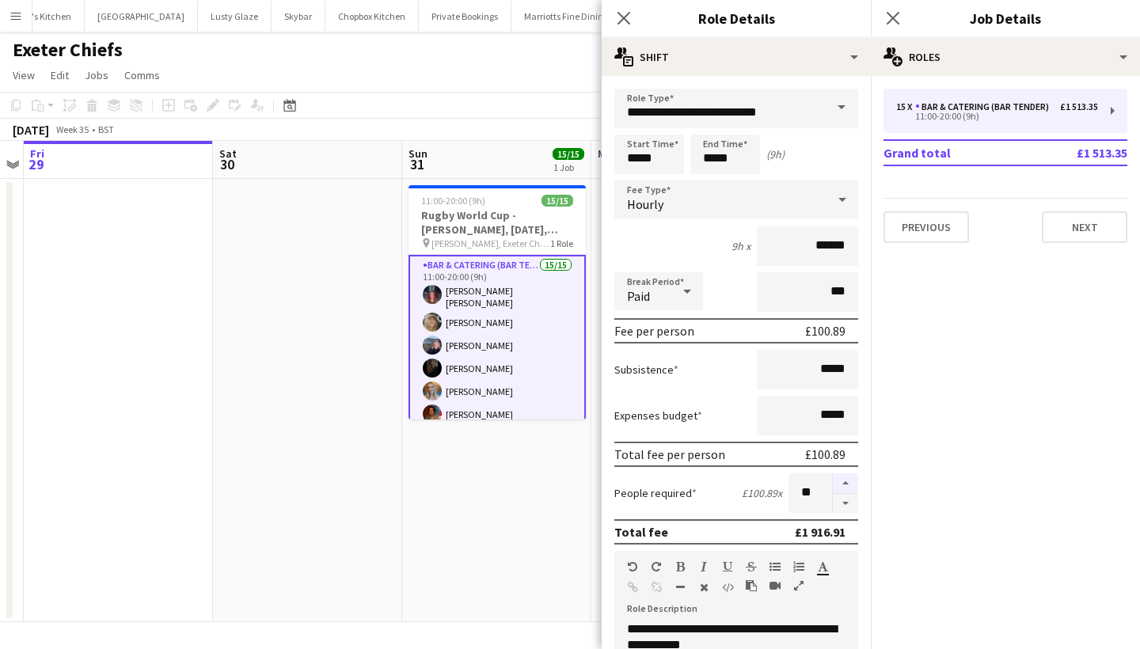
type input "**"
click at [898, 14] on icon at bounding box center [892, 17] width 15 height 15
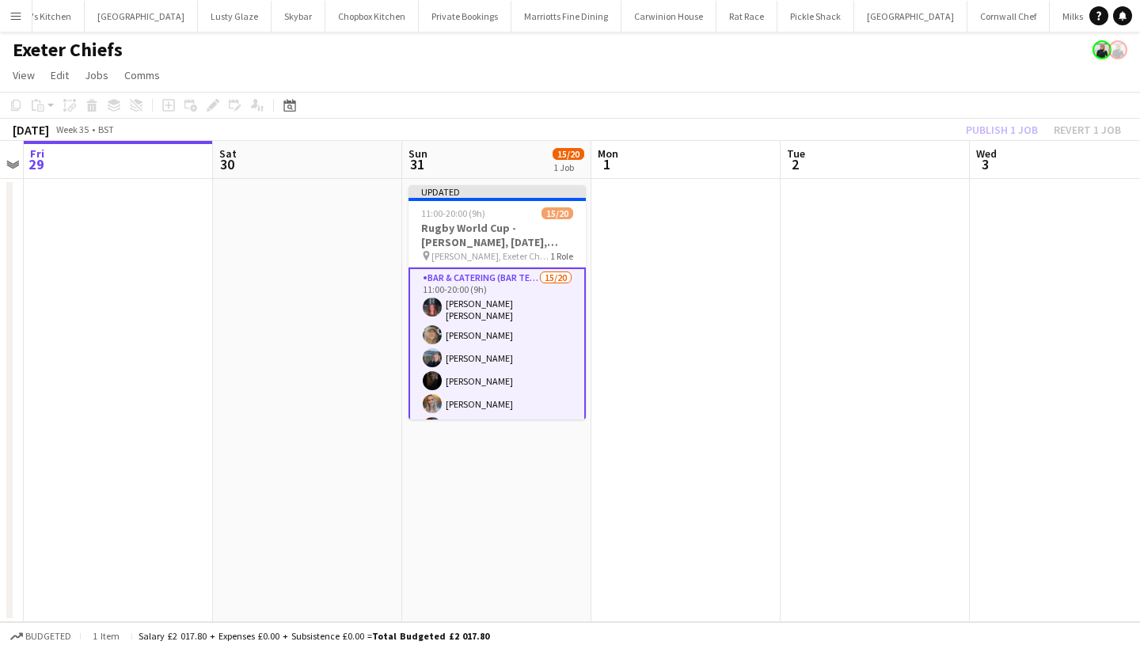
click at [987, 122] on div "Publish 1 job Revert 1 job" at bounding box center [1043, 130] width 193 height 21
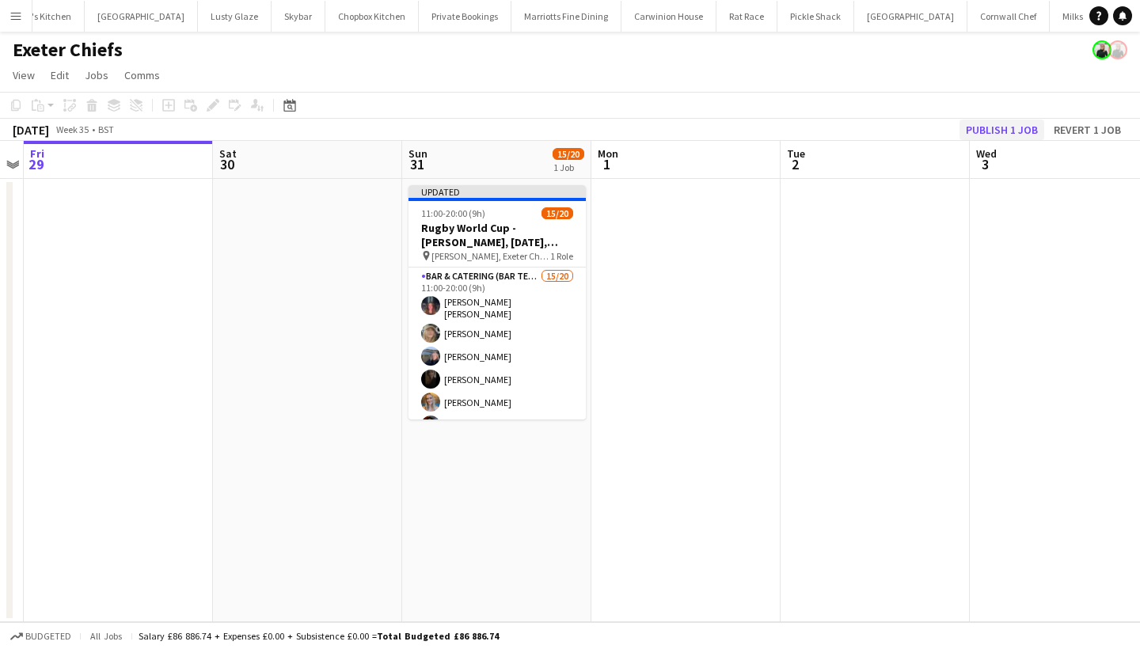
click at [989, 130] on button "Publish 1 job" at bounding box center [1002, 130] width 85 height 21
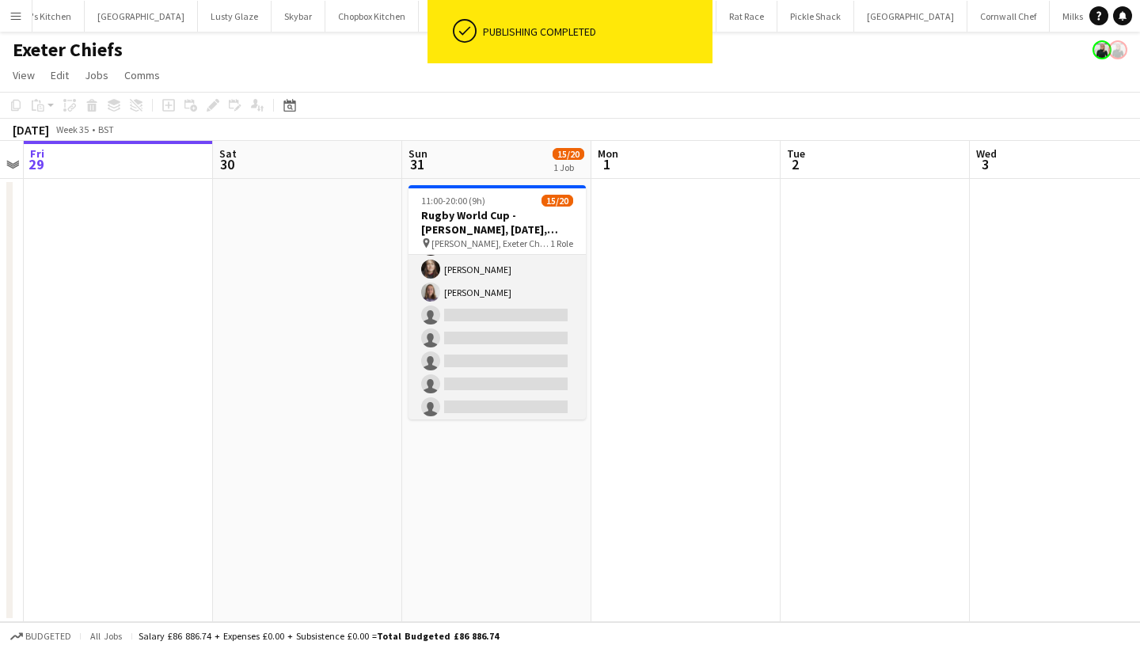
scroll to position [325, 0]
click at [515, 369] on app-card-role "Bar & Catering (Bar Tender) 15/20 11:00-20:00 (9h) [PERSON_NAME] [PERSON_NAME] …" at bounding box center [497, 177] width 177 height 495
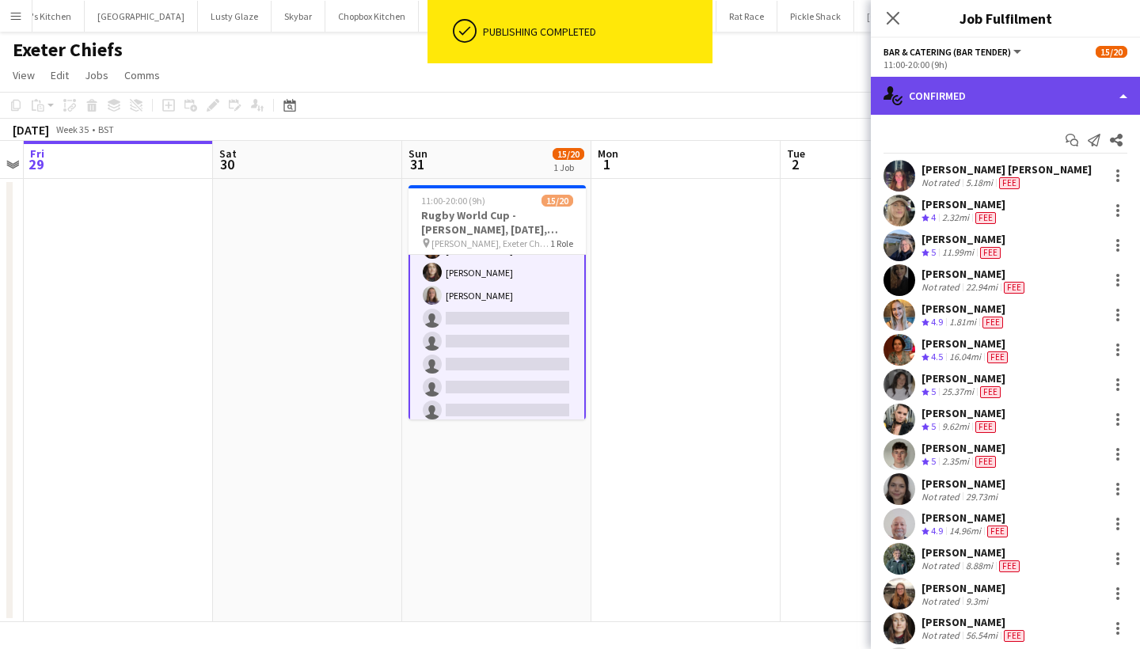
click at [1012, 99] on div "single-neutral-actions-check-2 Confirmed" at bounding box center [1005, 96] width 269 height 38
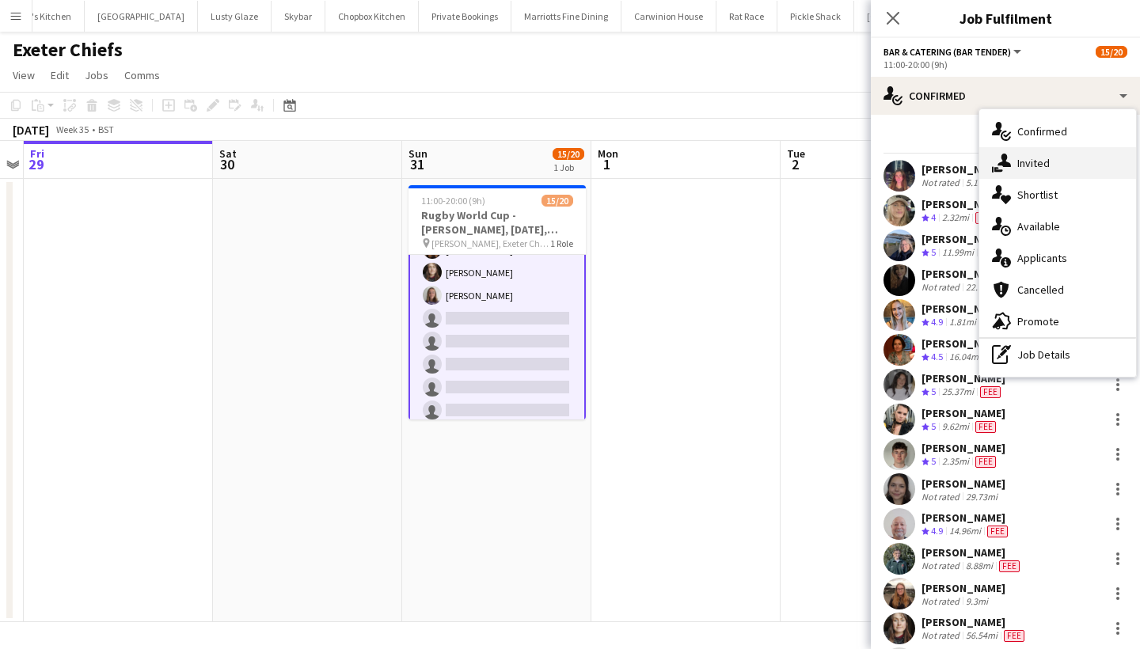
click at [1049, 177] on div "single-neutral-actions-share-1 Invited" at bounding box center [1058, 163] width 157 height 32
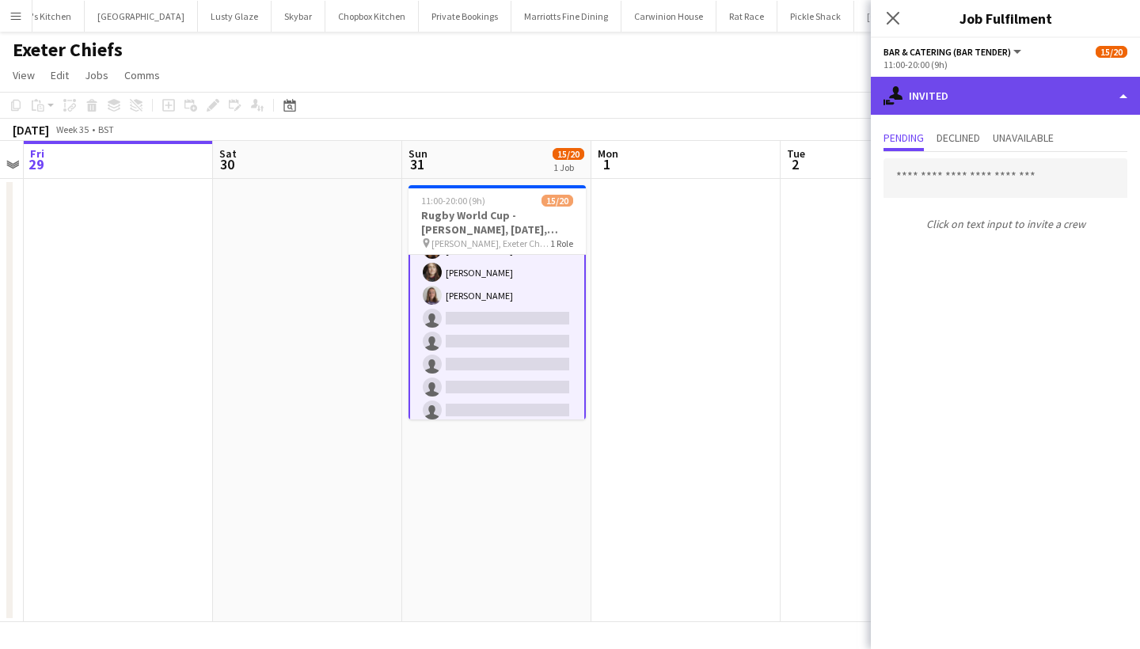
click at [972, 101] on div "single-neutral-actions-share-1 Invited" at bounding box center [1005, 96] width 269 height 38
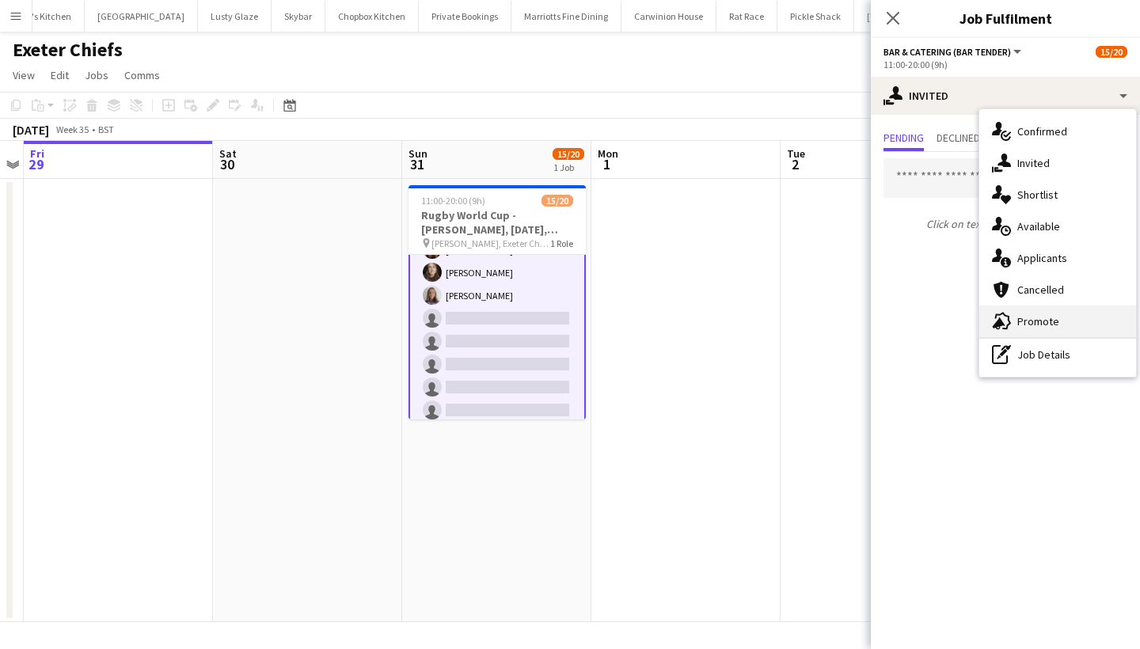
click at [1056, 322] on div "advertising-megaphone Promote" at bounding box center [1058, 322] width 157 height 32
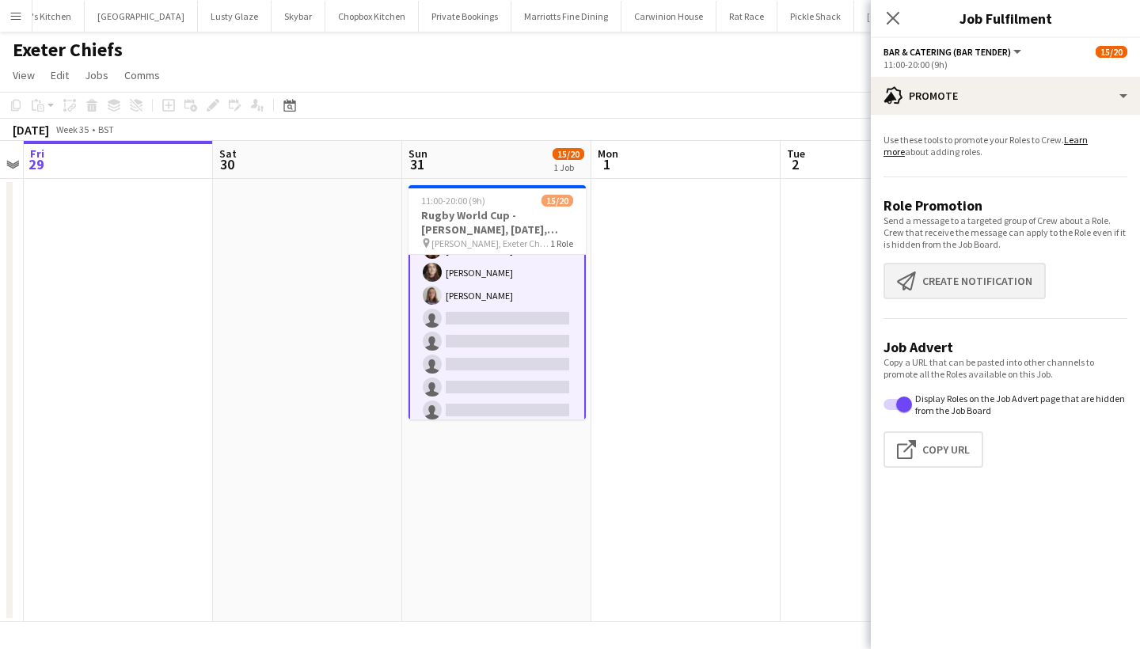
click at [942, 291] on button "Create notification Create notification" at bounding box center [965, 281] width 162 height 36
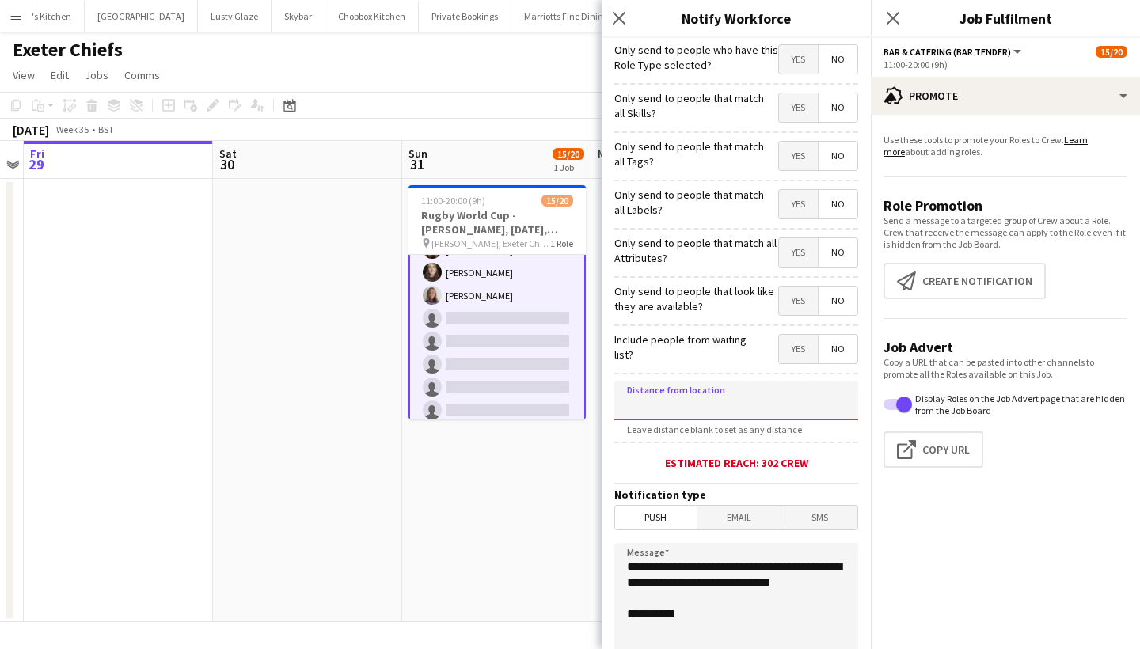
click at [692, 384] on input at bounding box center [736, 401] width 244 height 40
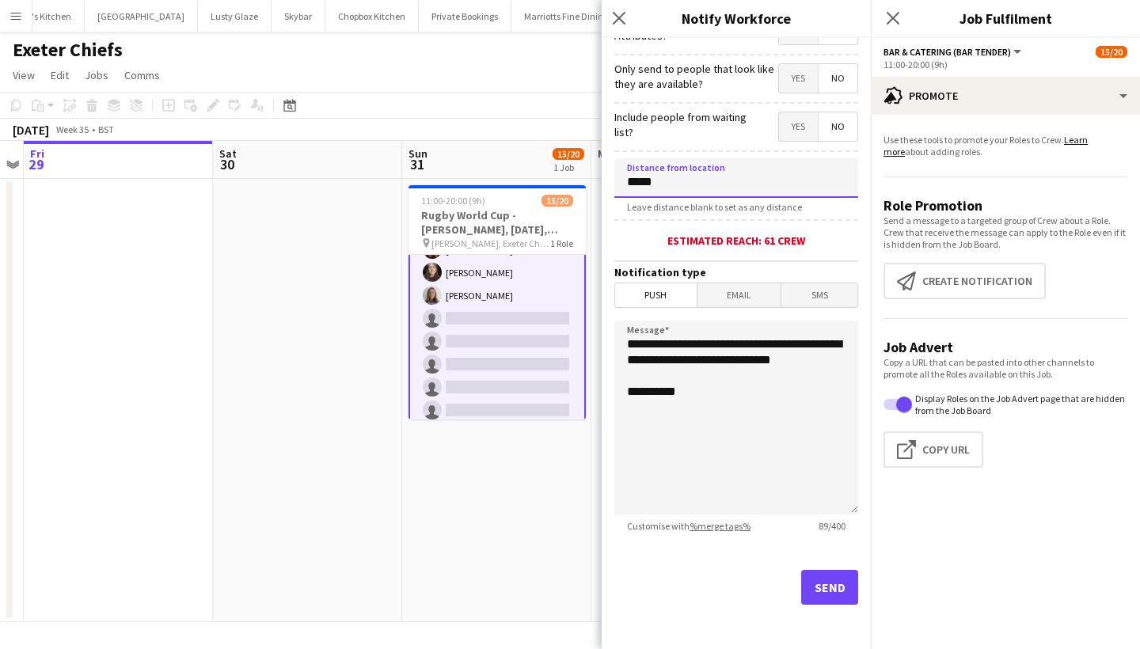
scroll to position [223, 0]
type input "*****"
click at [836, 590] on button "Send" at bounding box center [829, 587] width 57 height 35
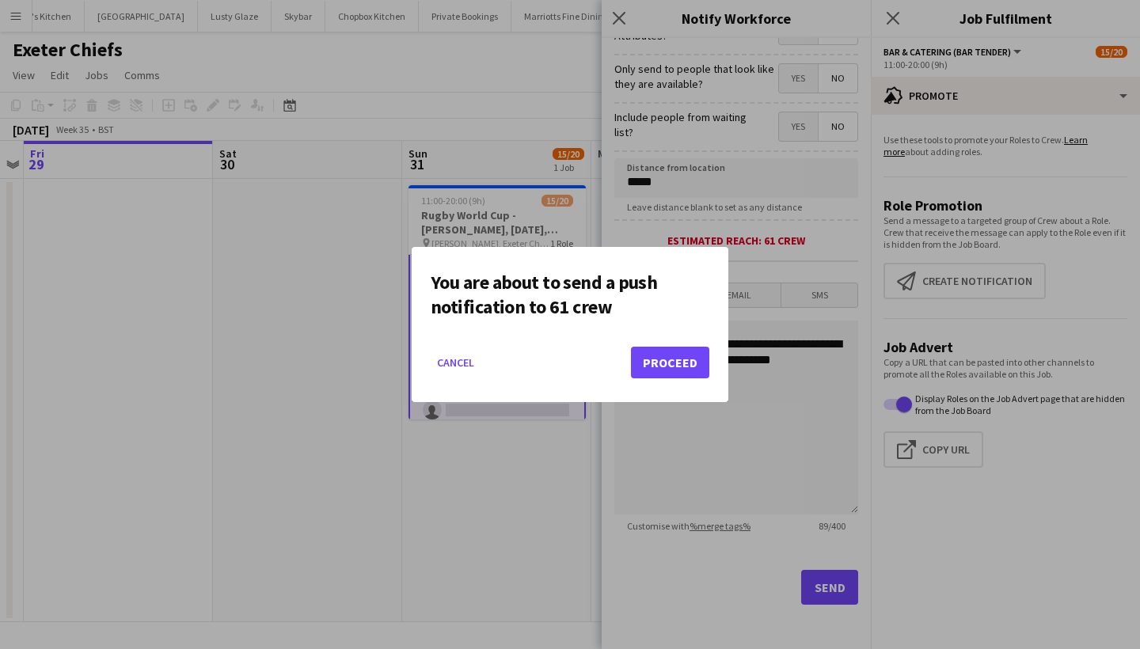
click at [666, 355] on button "Proceed" at bounding box center [670, 363] width 78 height 32
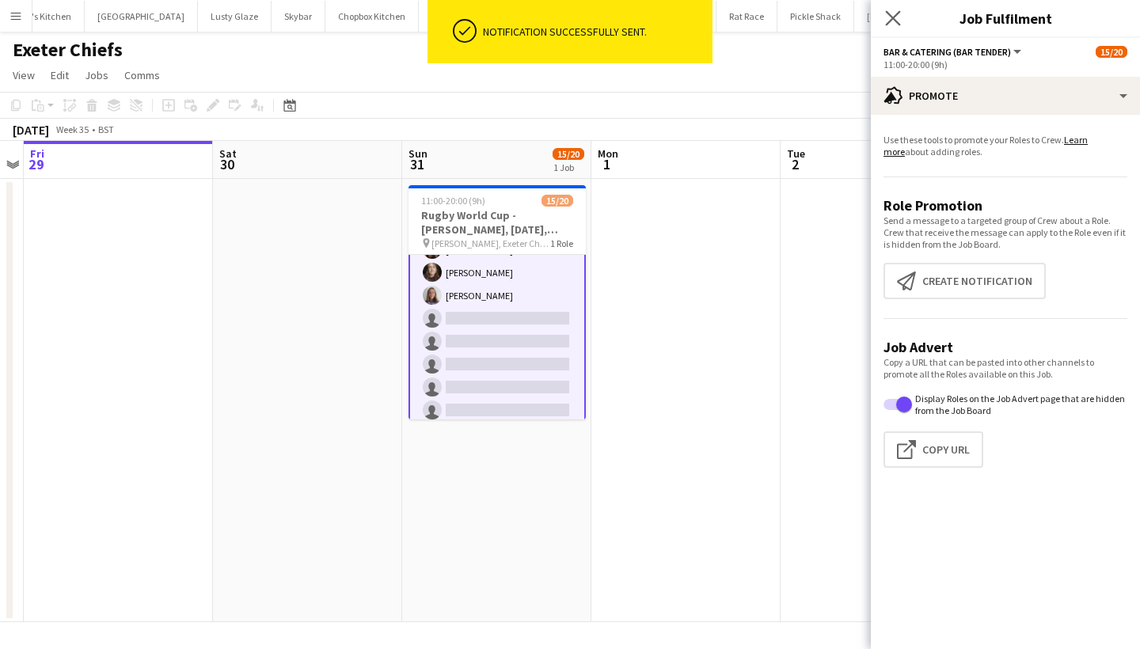
click at [903, 15] on app-icon "Close pop-in" at bounding box center [893, 18] width 23 height 23
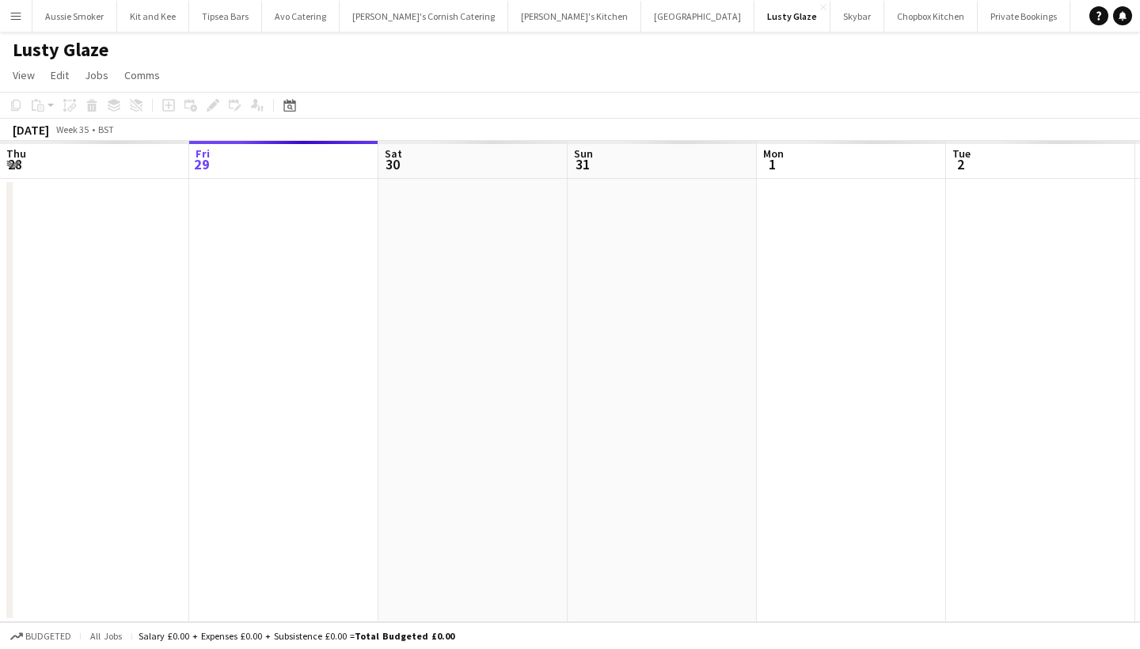
scroll to position [0, 544]
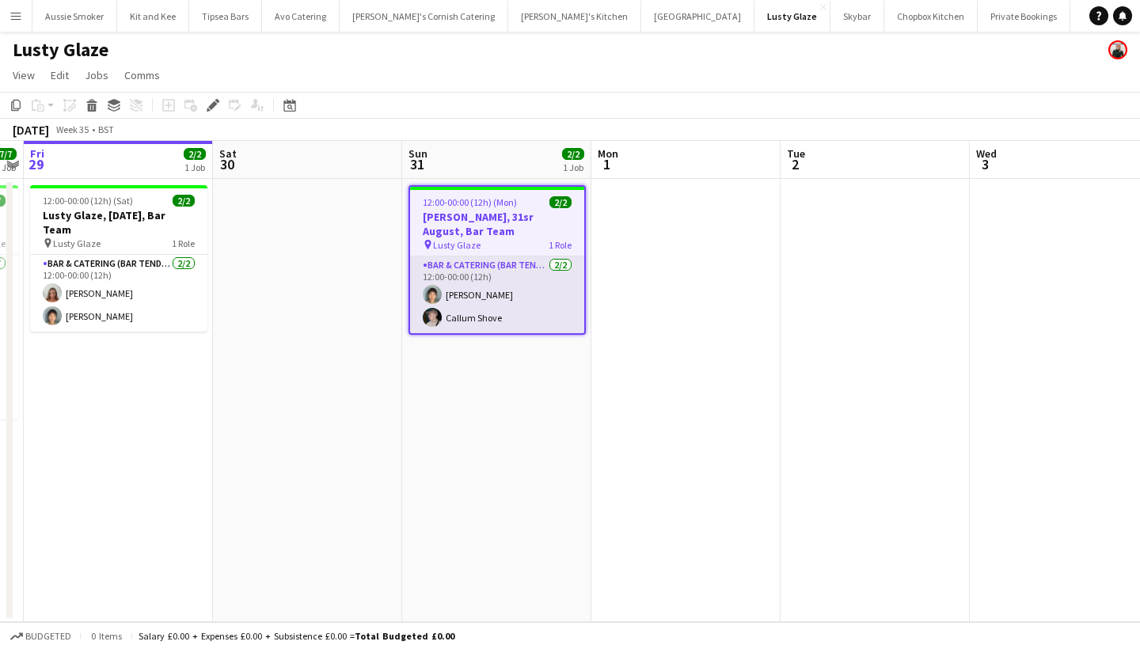
click at [477, 294] on app-card-role "Bar & Catering (Bar Tender) [DATE] 12:00-00:00 (12h) [PERSON_NAME] Callum Shove" at bounding box center [497, 295] width 174 height 77
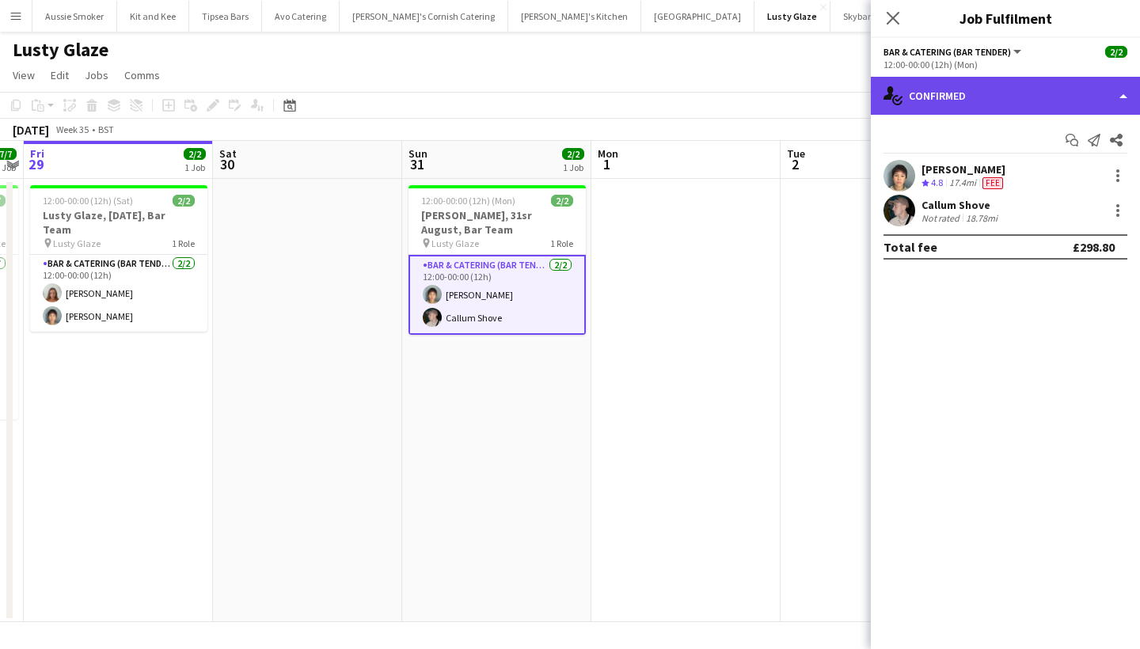
click at [928, 90] on div "single-neutral-actions-check-2 Confirmed" at bounding box center [1005, 96] width 269 height 38
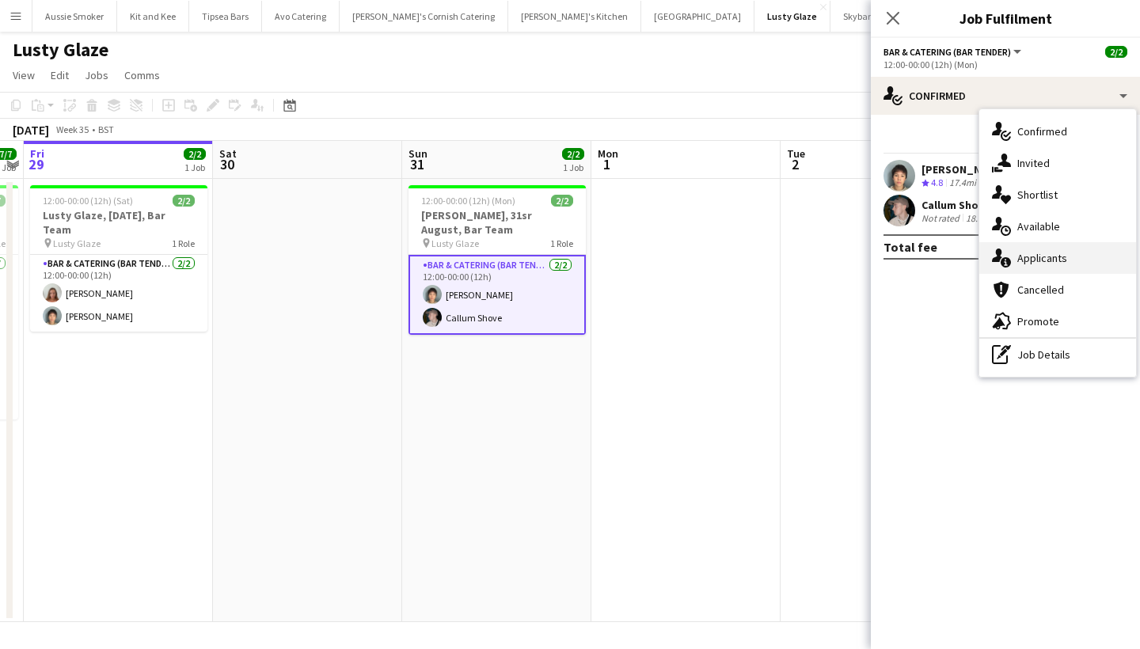
click at [1036, 255] on div "single-neutral-actions-information Applicants" at bounding box center [1058, 258] width 157 height 32
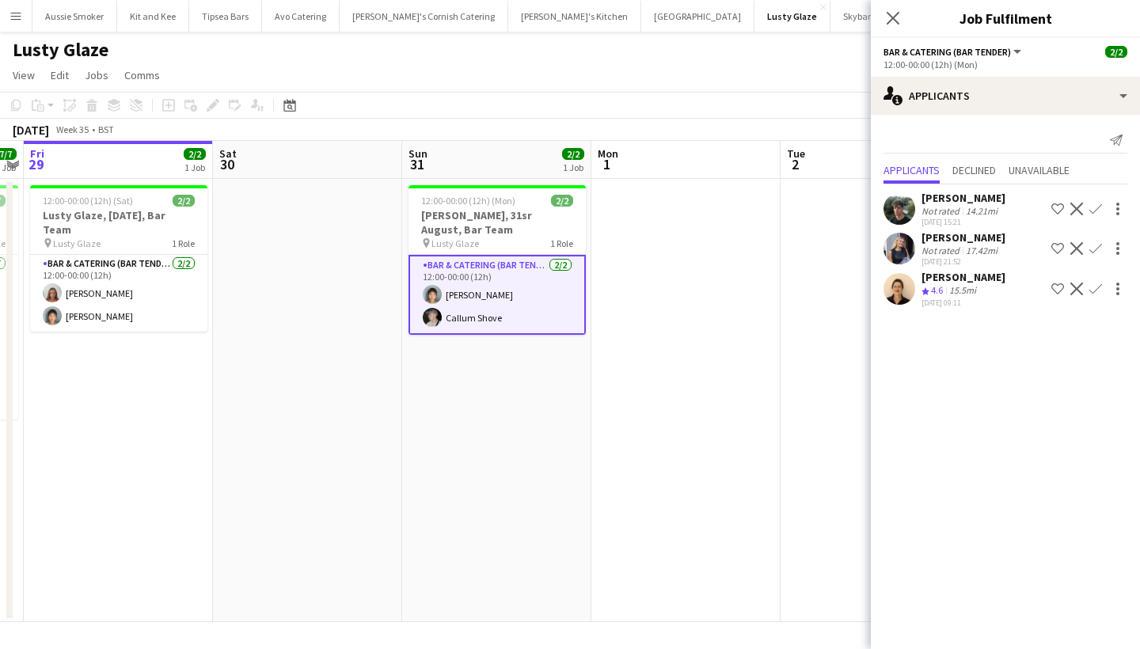
click at [481, 299] on app-card-role "Bar & Catering (Bar Tender) 2/2 12:00-00:00 (12h) Yuki Cornish Callum Shove" at bounding box center [497, 295] width 177 height 80
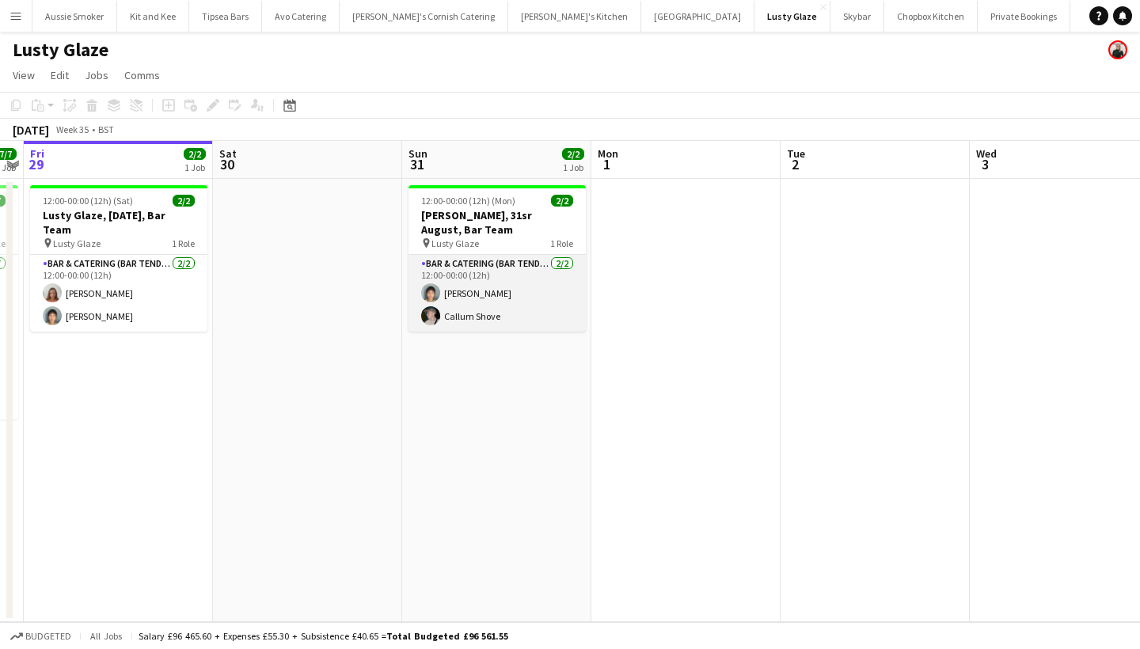
click at [529, 284] on app-card-role "Bar & Catering (Bar Tender) 2/2 12:00-00:00 (12h) Yuki Cornish Callum Shove" at bounding box center [497, 293] width 177 height 77
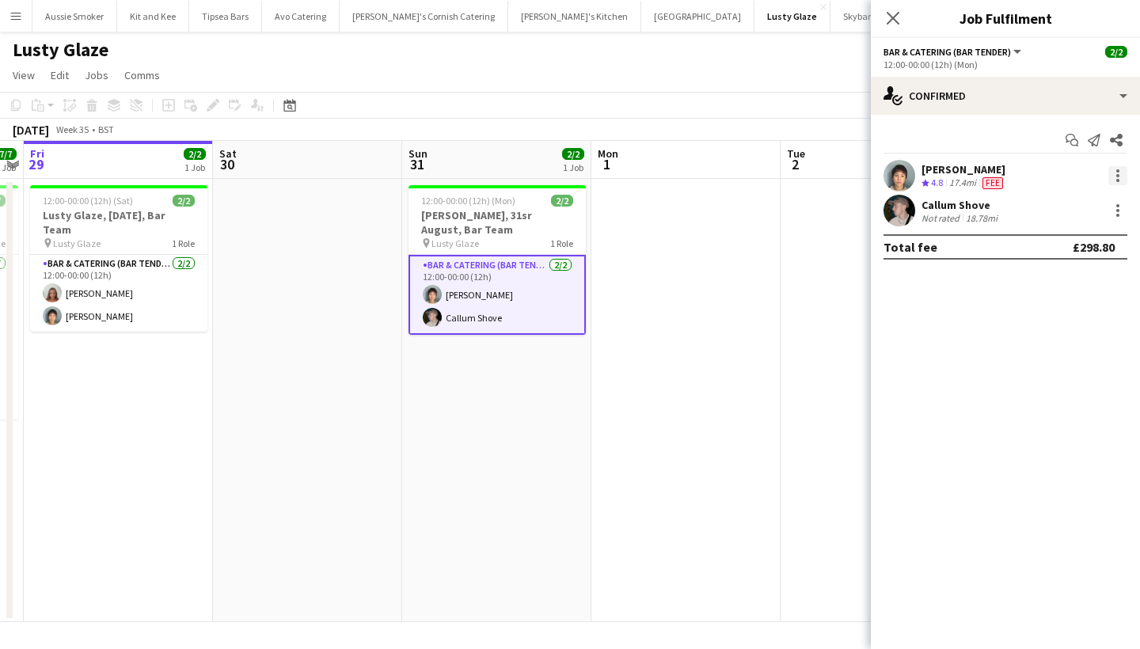
click at [1120, 173] on div at bounding box center [1118, 175] width 19 height 19
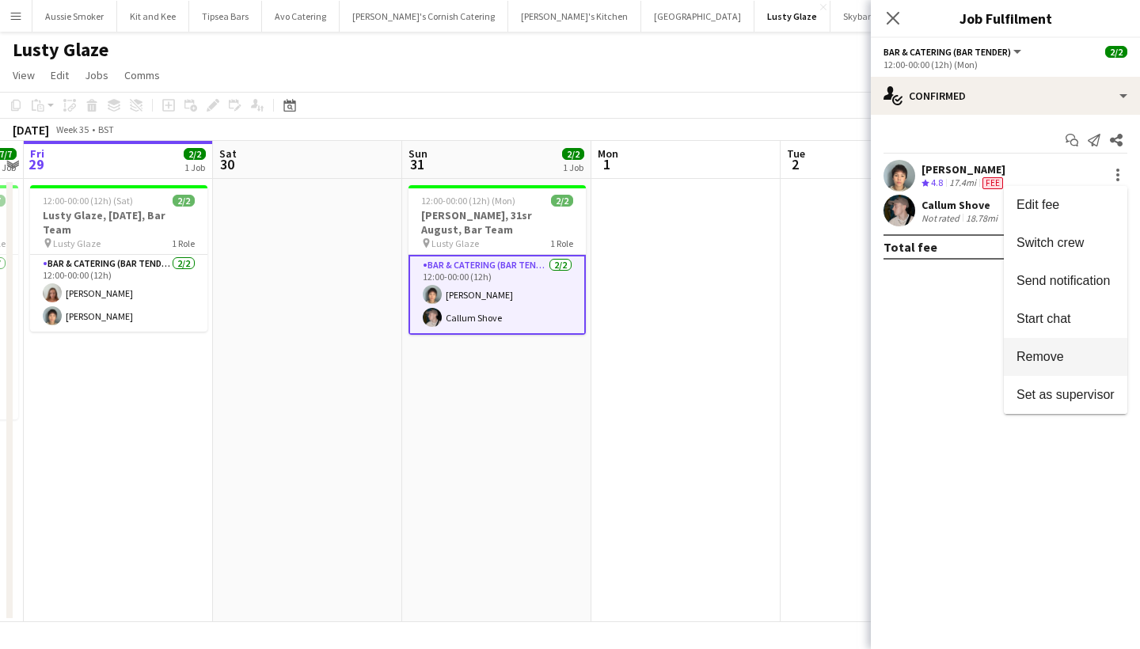
click at [1056, 367] on button "Remove" at bounding box center [1066, 357] width 124 height 38
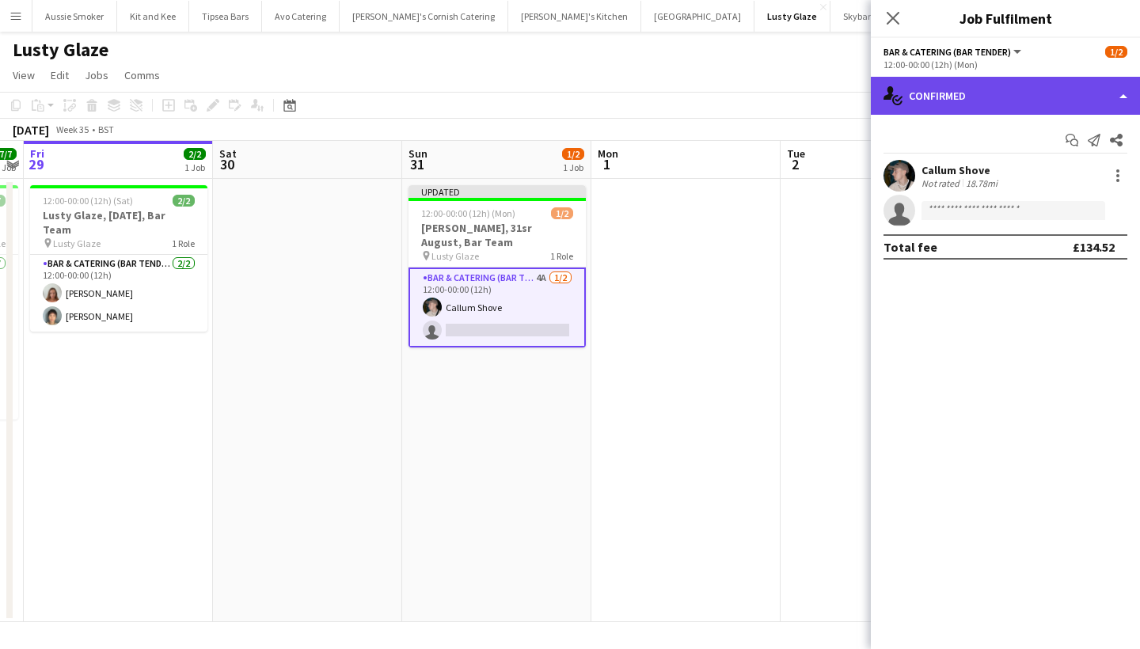
click at [953, 100] on div "single-neutral-actions-check-2 Confirmed" at bounding box center [1005, 96] width 269 height 38
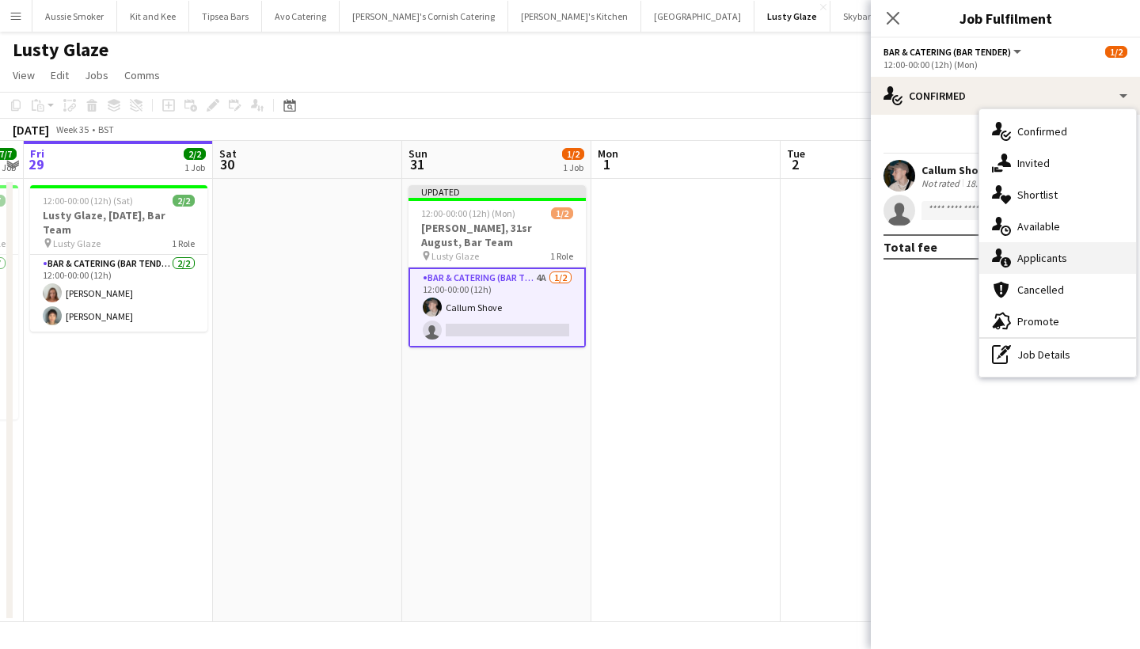
click at [1028, 257] on div "single-neutral-actions-information Applicants" at bounding box center [1058, 258] width 157 height 32
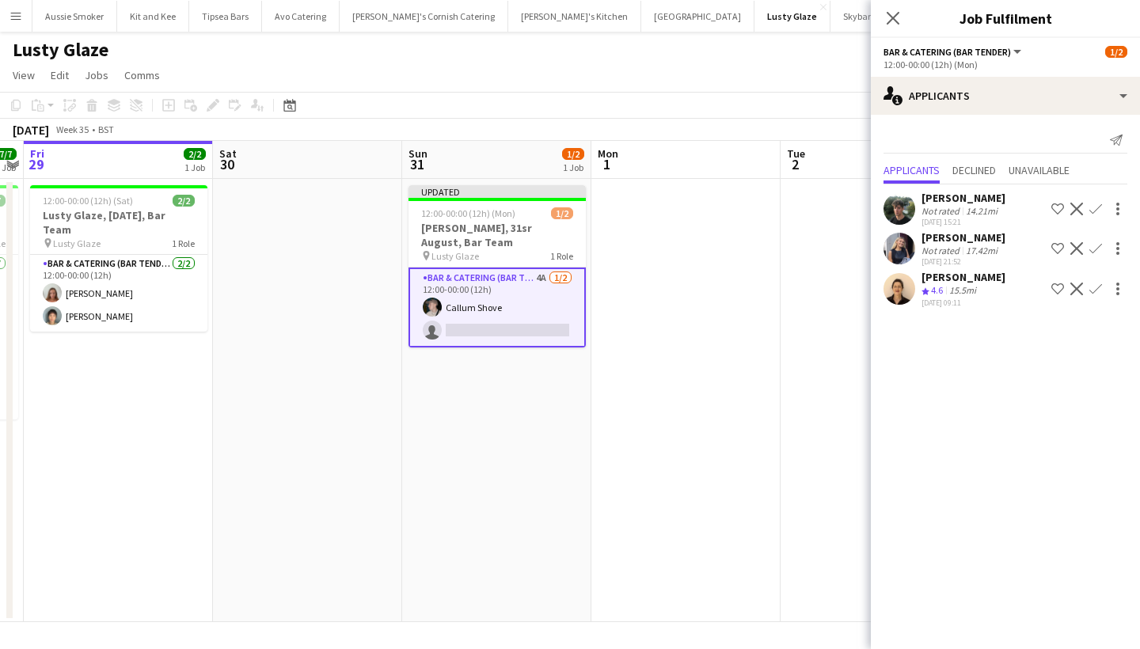
click at [1097, 207] on app-icon "Confirm" at bounding box center [1096, 209] width 13 height 13
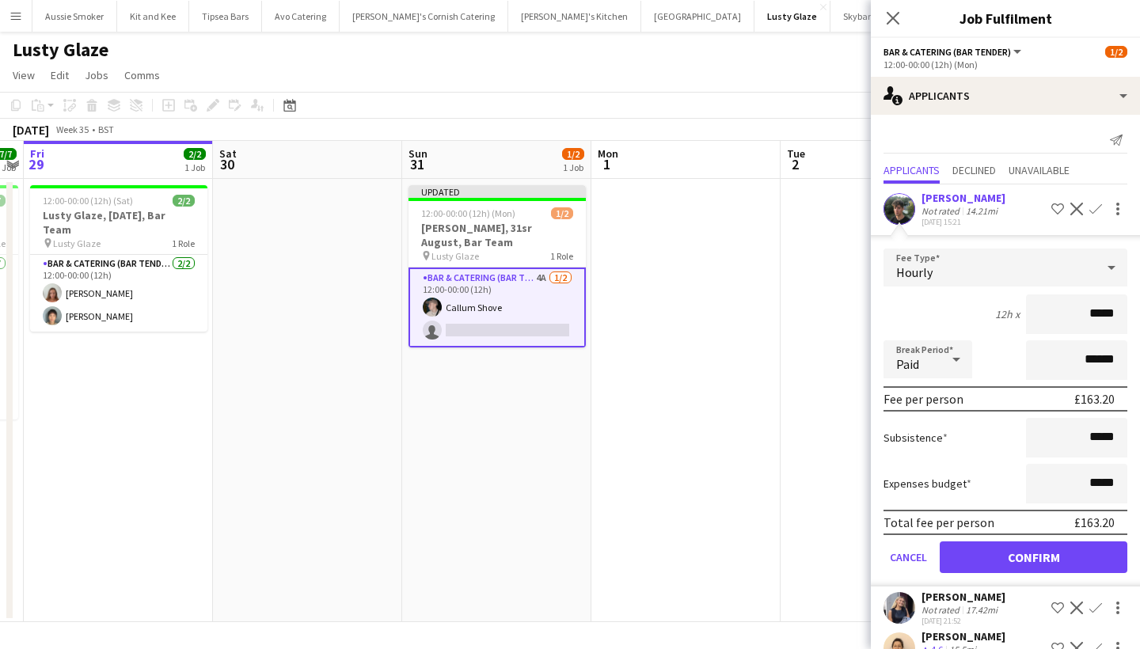
type input "******"
click at [1049, 561] on button "Confirm" at bounding box center [1034, 558] width 188 height 32
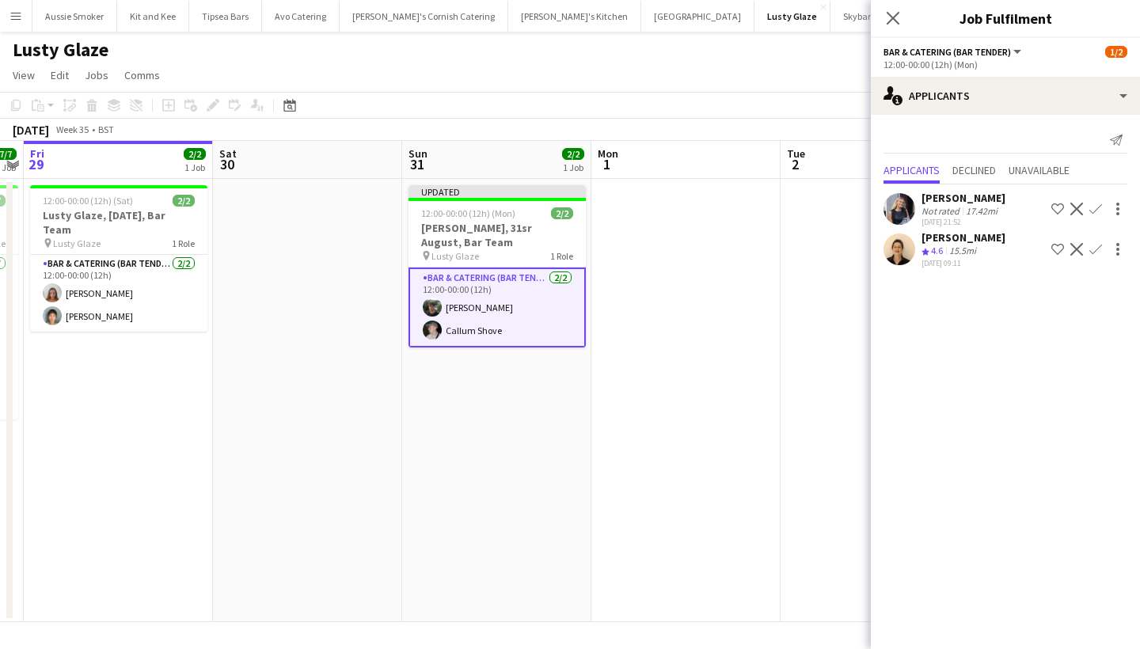
click at [892, 6] on div "Close pop-in" at bounding box center [893, 18] width 44 height 36
click at [896, 16] on icon at bounding box center [892, 17] width 15 height 15
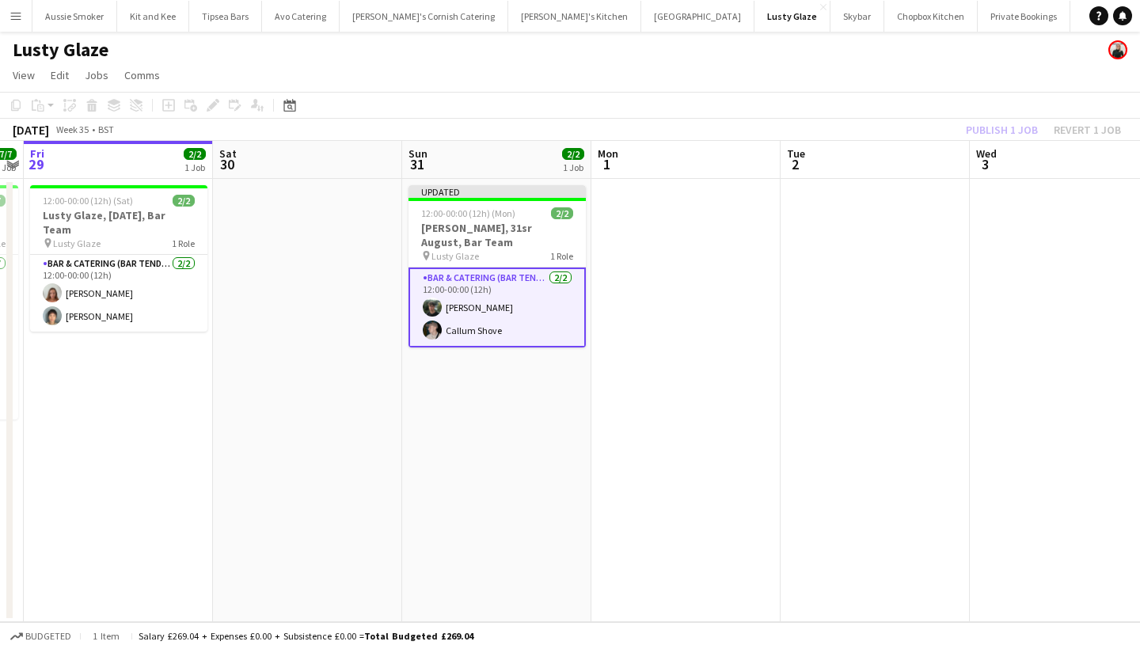
click at [999, 123] on div "Publish 1 job Revert 1 job" at bounding box center [1043, 130] width 193 height 21
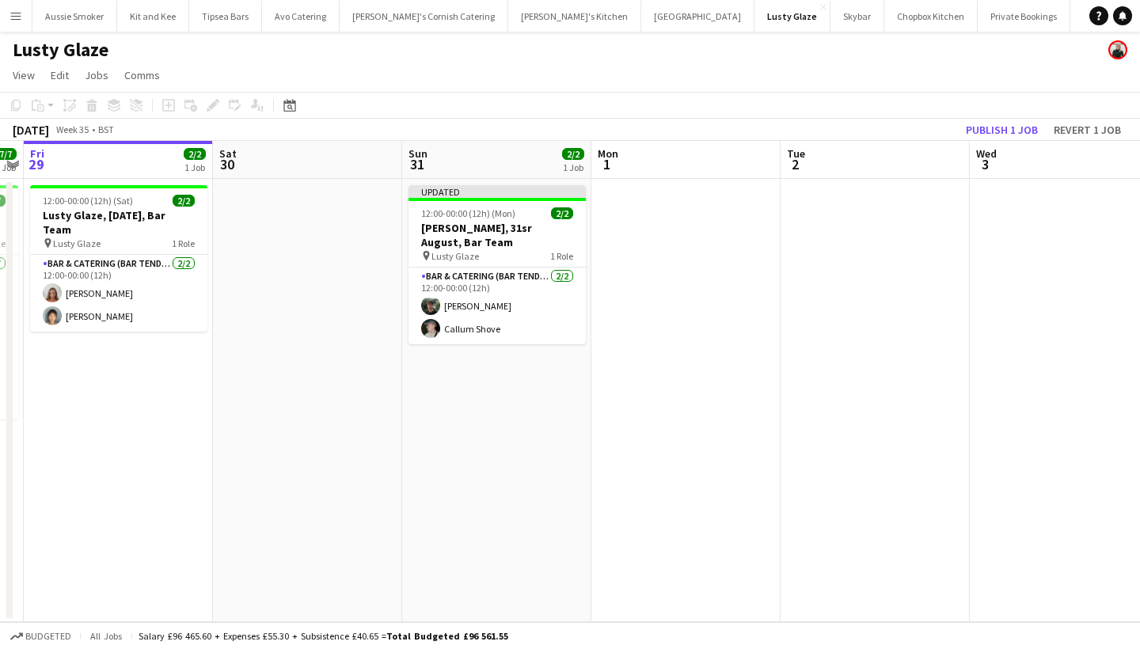
click at [999, 123] on button "Publish 1 job" at bounding box center [1002, 130] width 85 height 21
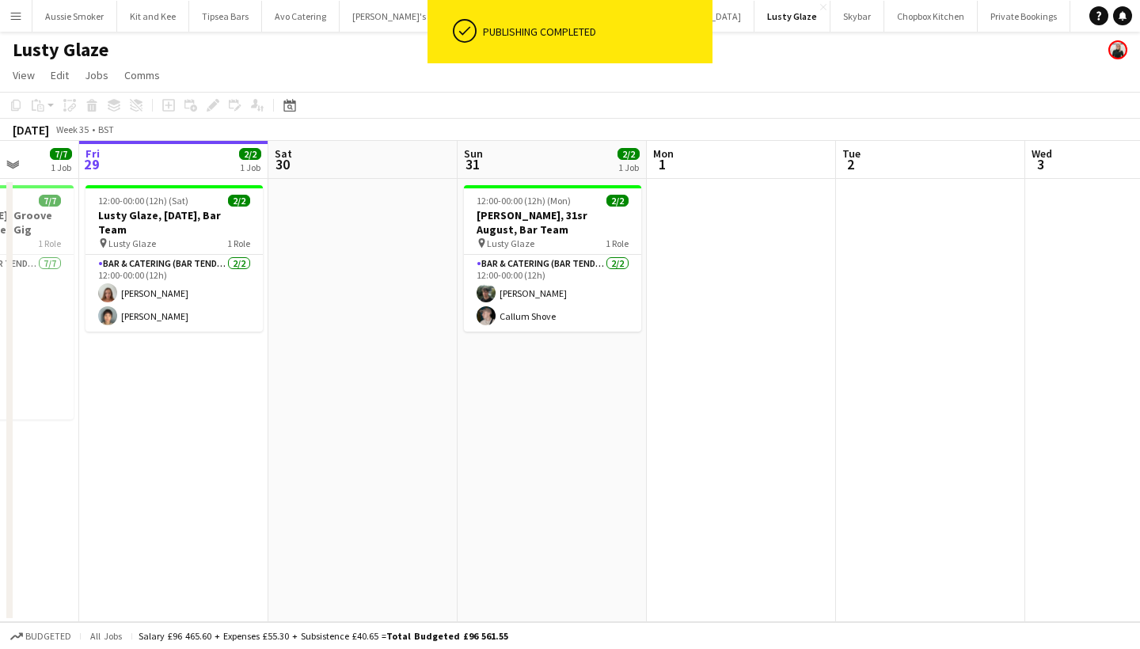
scroll to position [0, 481]
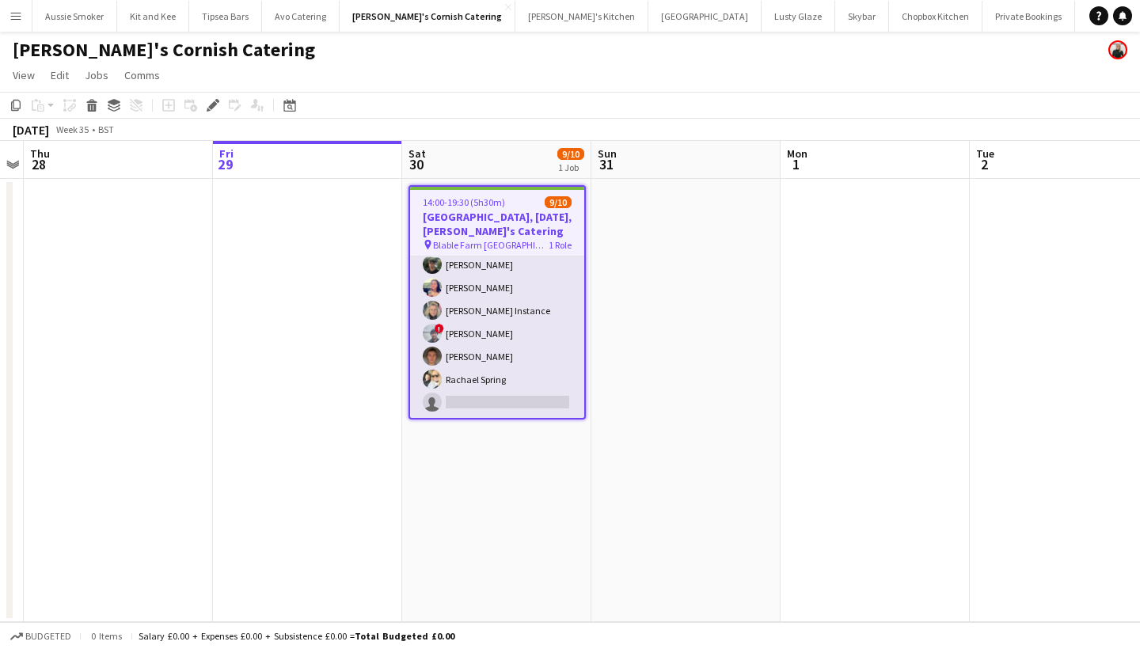
scroll to position [99, 0]
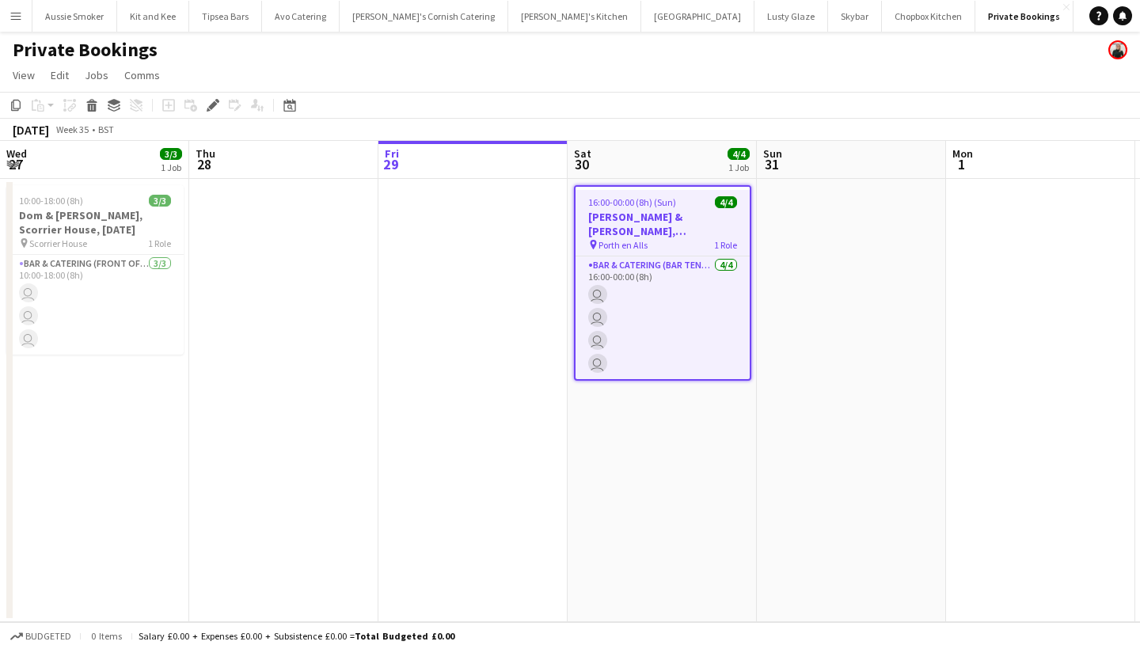
scroll to position [0, 544]
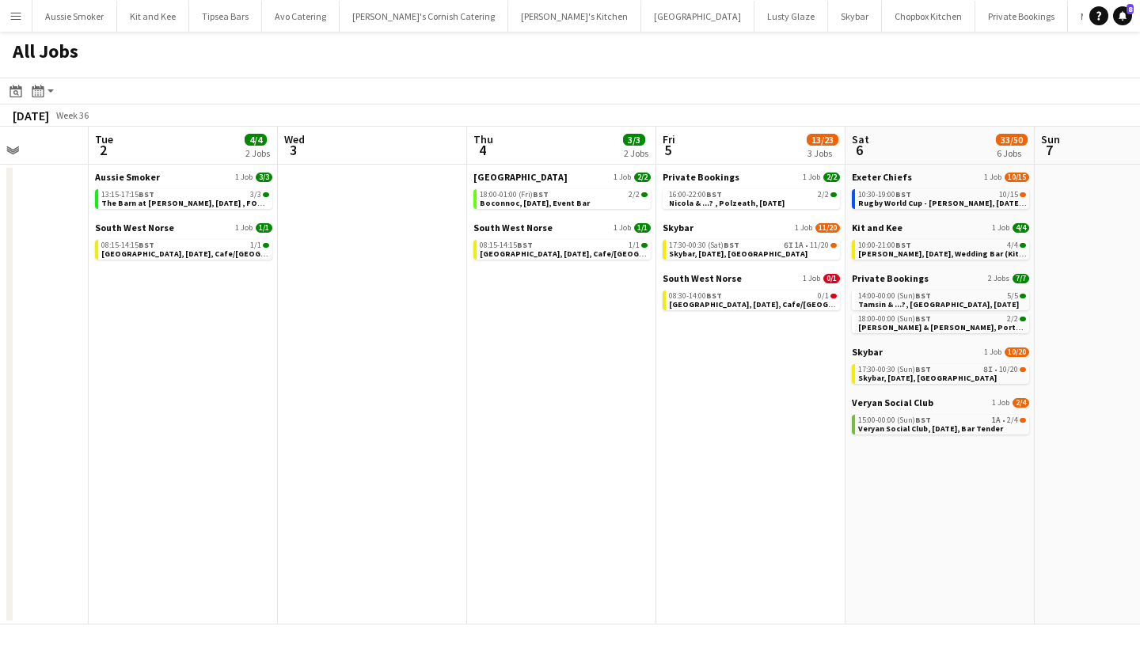
scroll to position [0, 480]
click at [758, 245] on div "17:30-00:30 (Sat) BST 6I 1A • 11/20" at bounding box center [752, 246] width 168 height 8
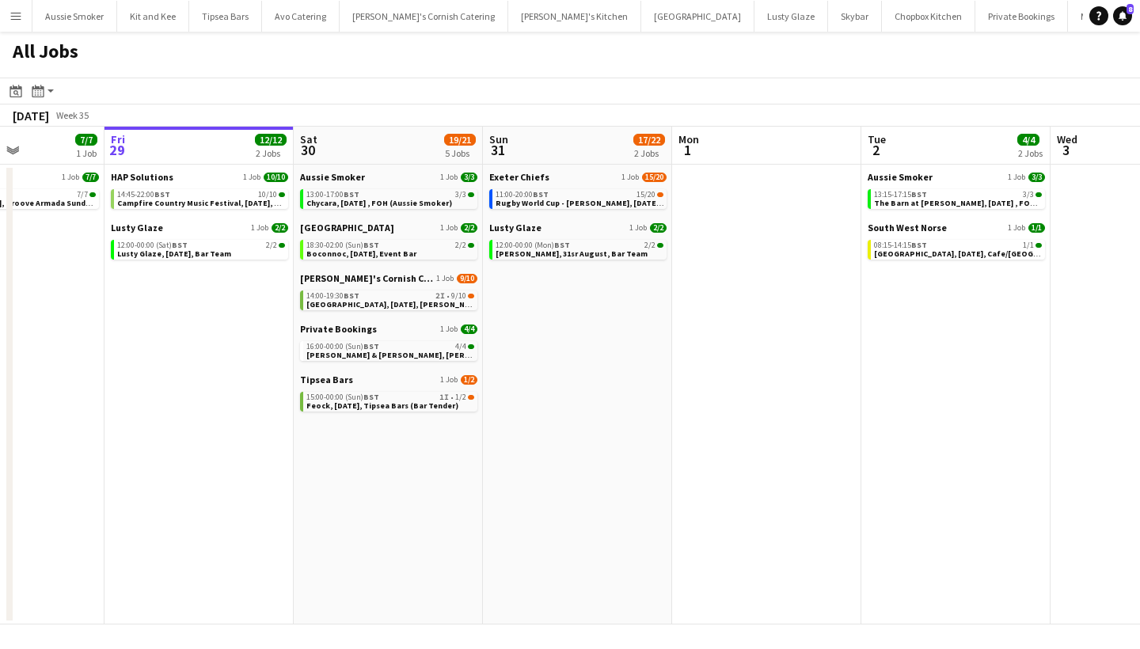
scroll to position [0, 466]
click at [580, 199] on span "Rugby World Cup - [PERSON_NAME], [DATE], Match Day Bar" at bounding box center [604, 203] width 222 height 10
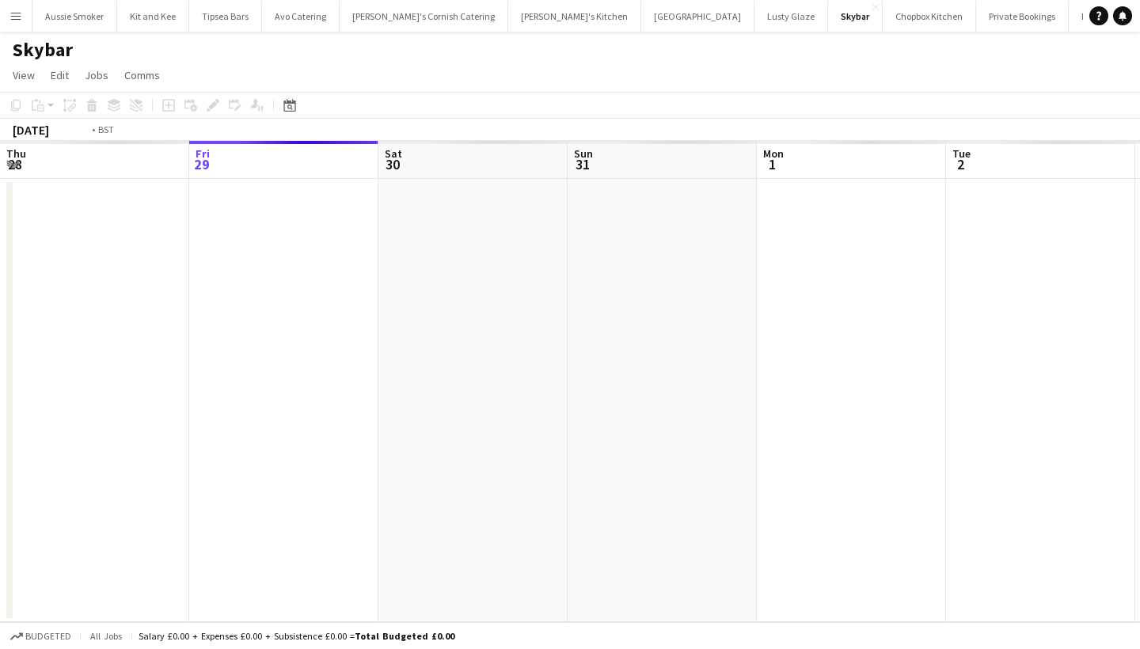
scroll to position [0, 544]
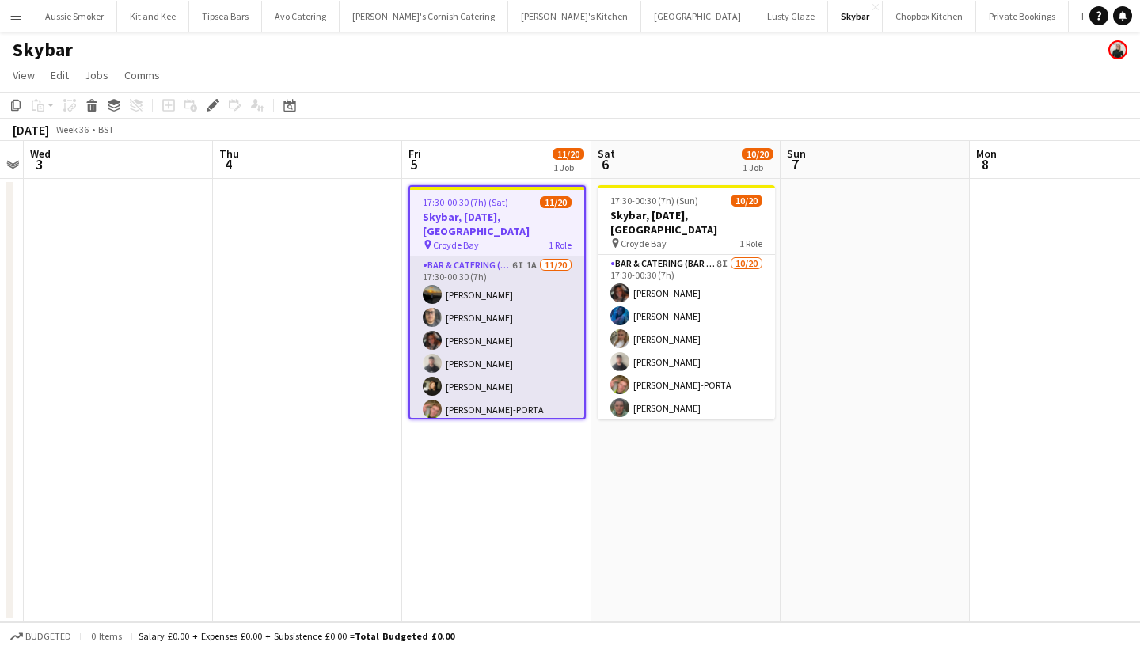
click at [502, 362] on app-card-role "Bar & Catering (Bar Tender) 6I 1A 11/20 17:30-00:30 (7h) Jack Grant Ashley Thom…" at bounding box center [497, 502] width 174 height 490
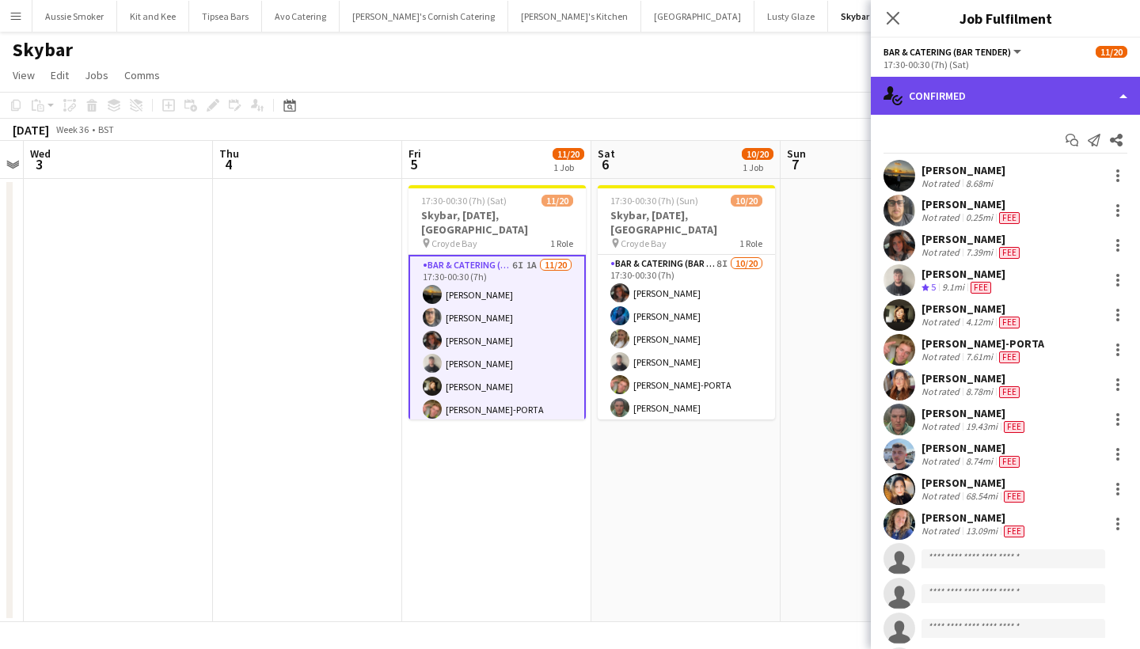
click at [1022, 92] on div "single-neutral-actions-check-2 Confirmed" at bounding box center [1005, 96] width 269 height 38
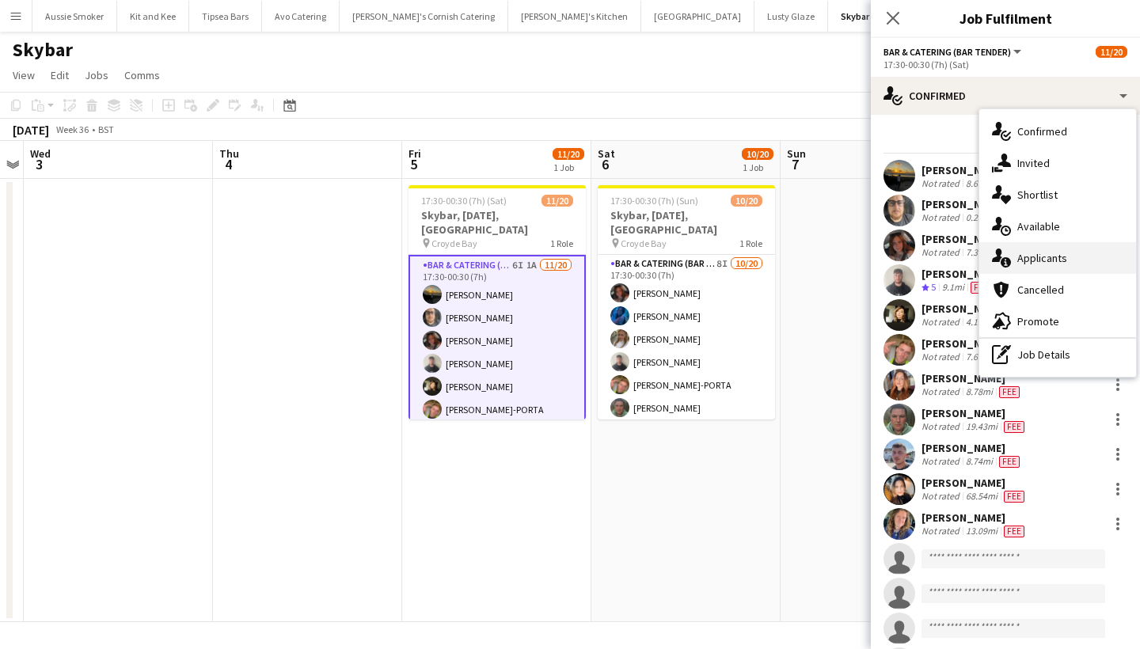
click at [1062, 246] on div "single-neutral-actions-information Applicants" at bounding box center [1058, 258] width 157 height 32
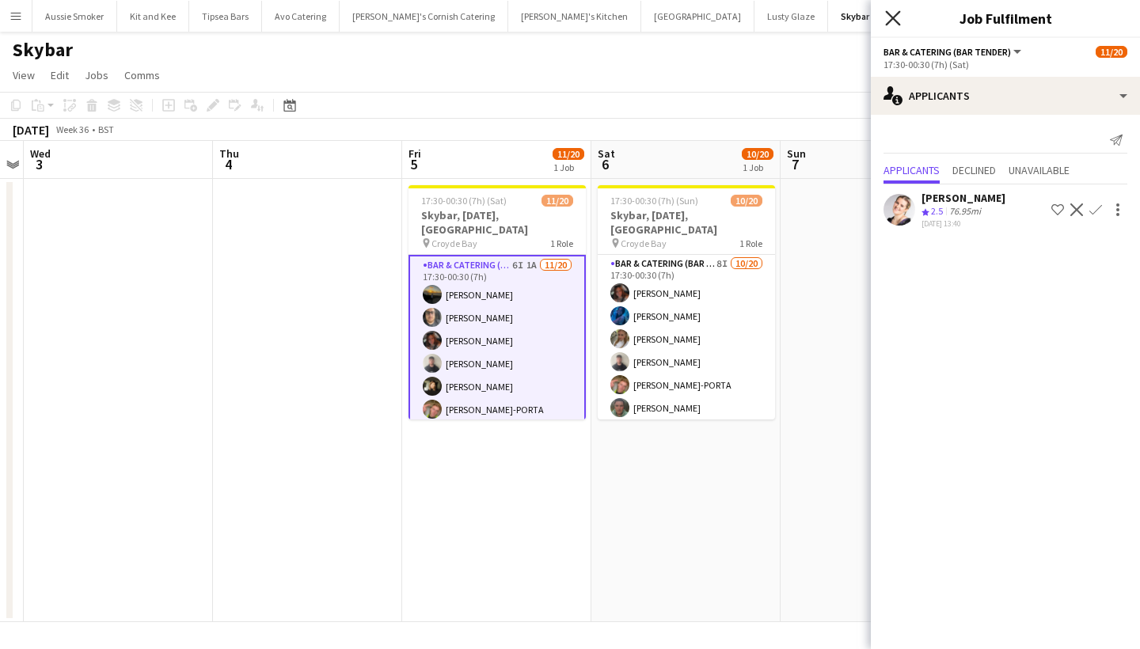
click at [900, 13] on icon "Close pop-in" at bounding box center [892, 17] width 15 height 15
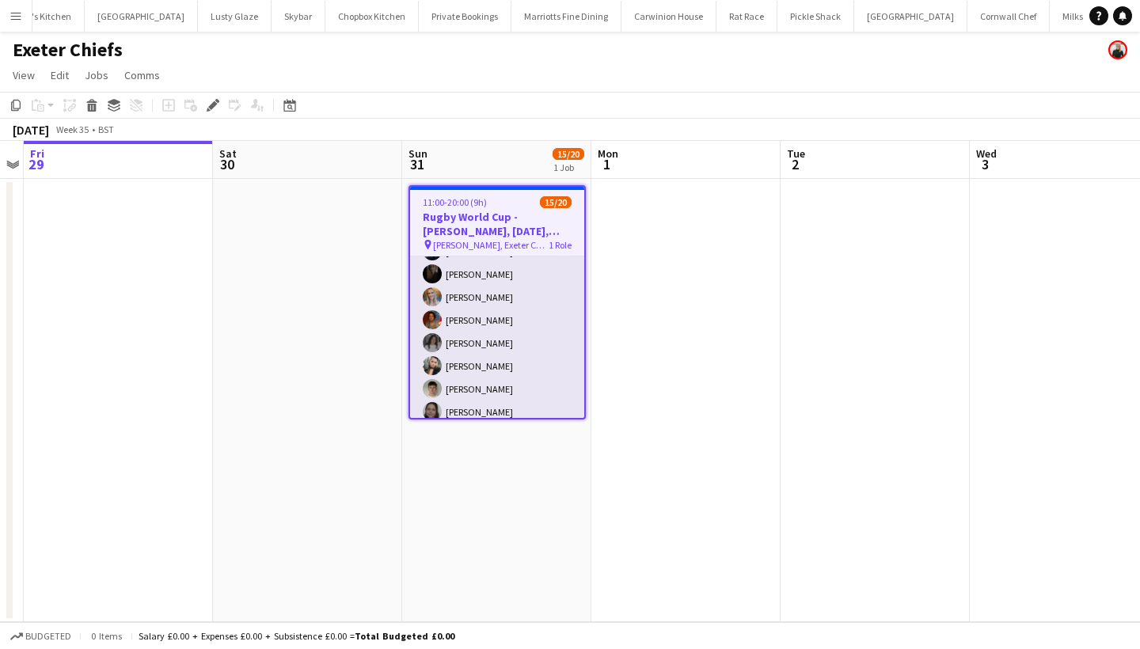
scroll to position [95, 0]
drag, startPoint x: 476, startPoint y: 376, endPoint x: 453, endPoint y: 365, distance: 25.5
click at [472, 376] on app-card-role "Bar & Catering (Bar Tender) 15/20 11:00-20:00 (9h) [PERSON_NAME] [PERSON_NAME] …" at bounding box center [497, 409] width 174 height 495
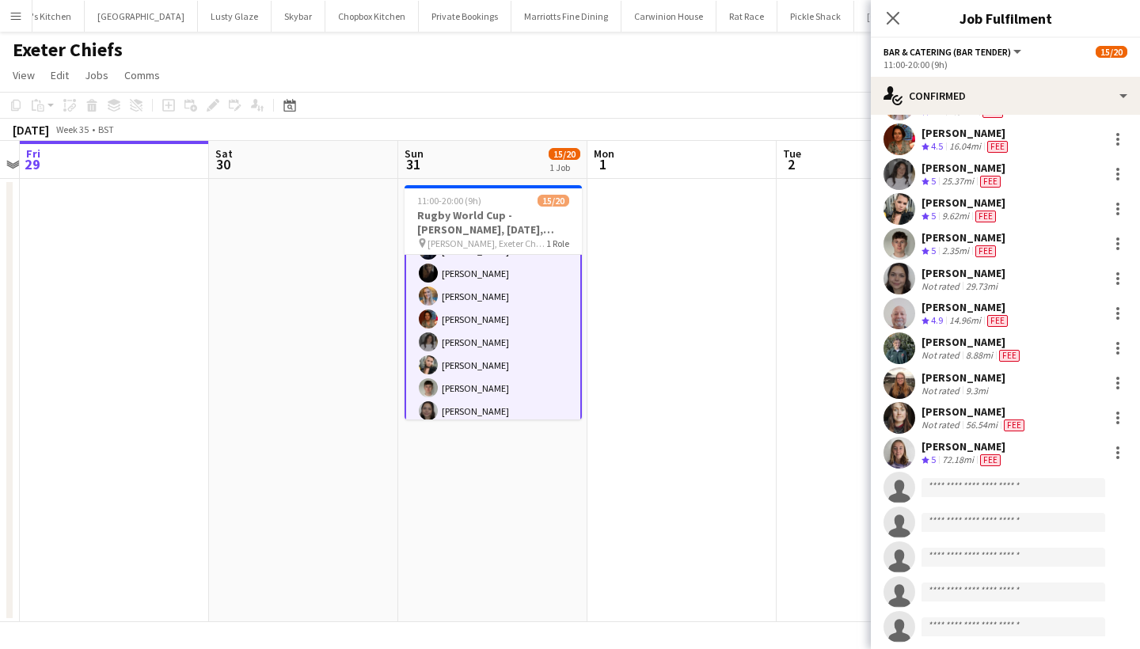
scroll to position [234, 0]
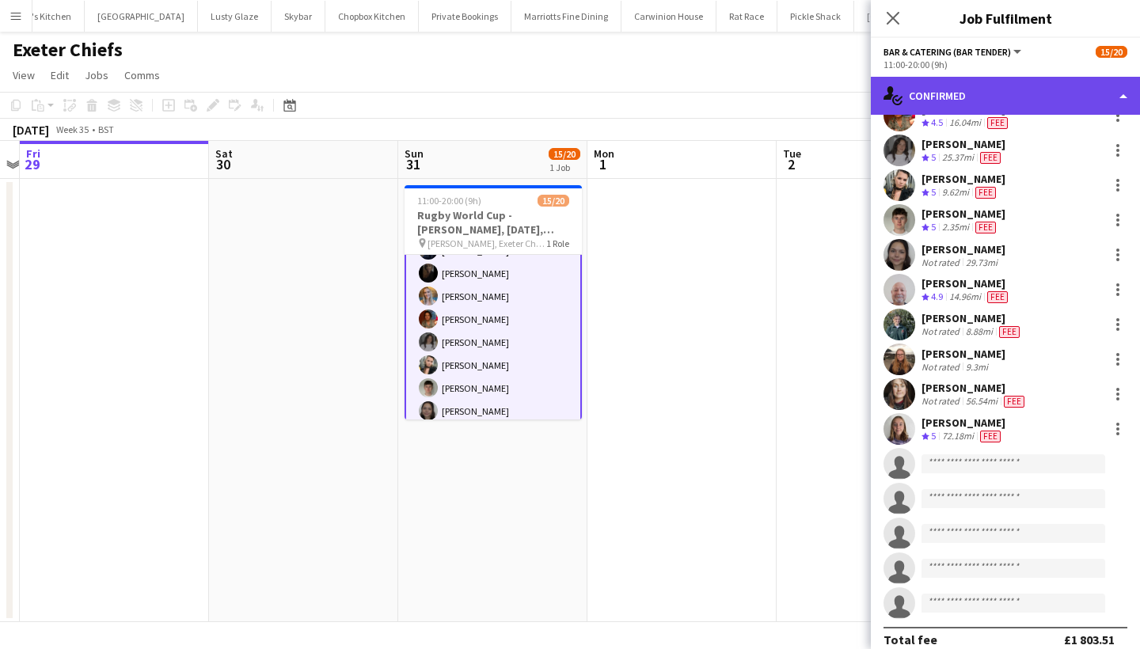
click at [958, 90] on div "single-neutral-actions-check-2 Confirmed" at bounding box center [1005, 96] width 269 height 38
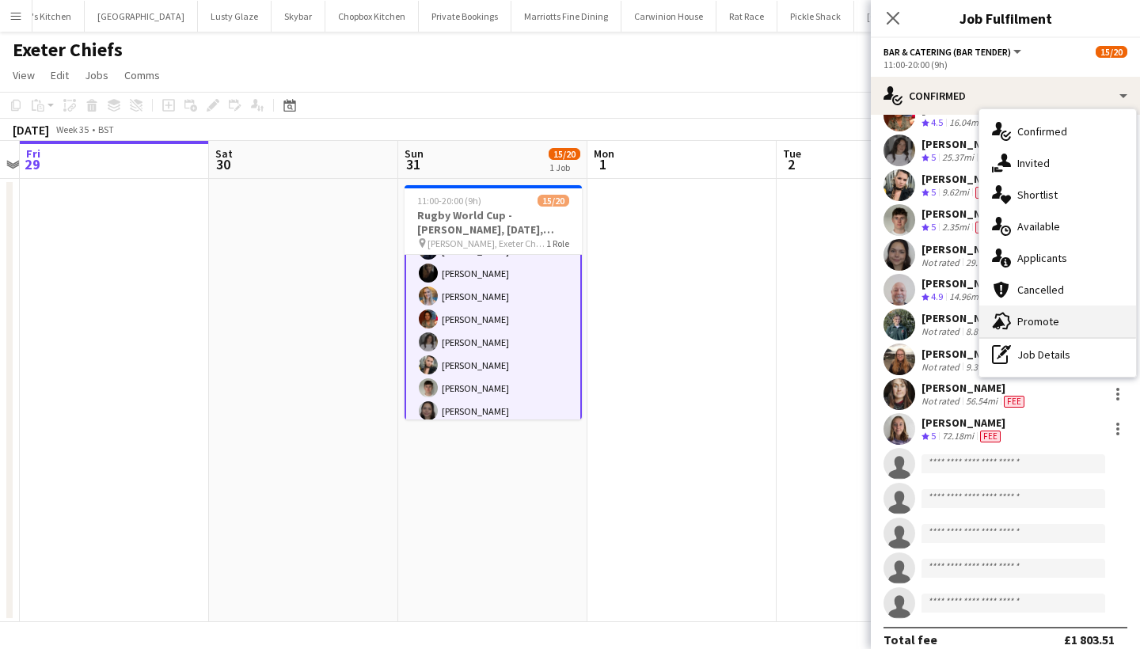
click at [1033, 325] on div "advertising-megaphone Promote" at bounding box center [1058, 322] width 157 height 32
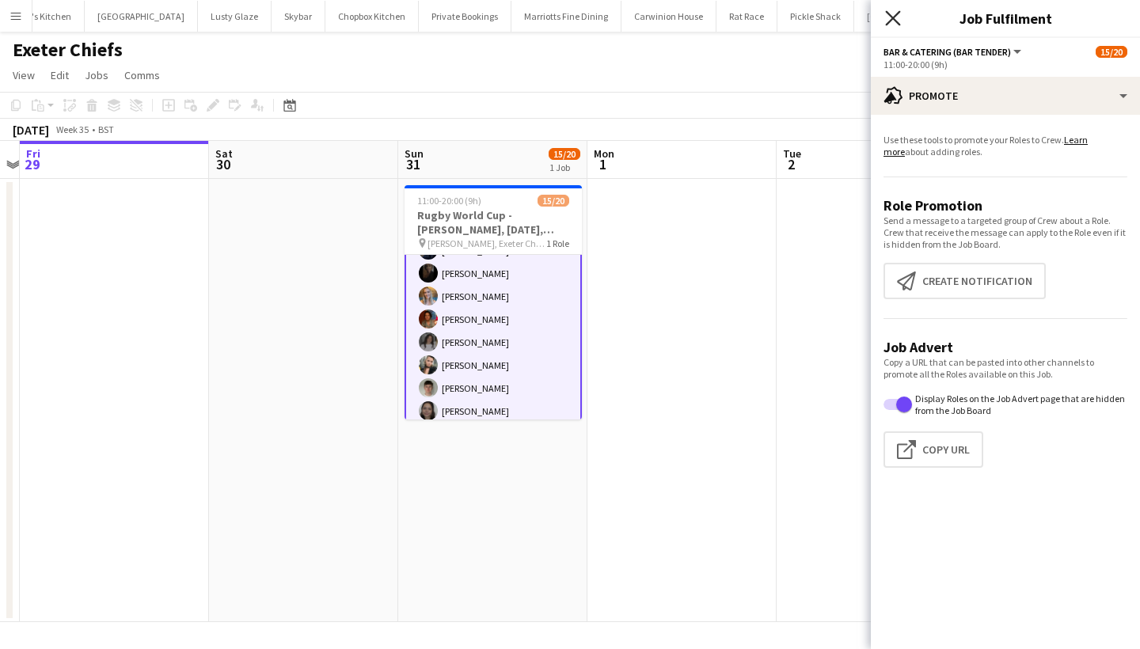
click at [893, 21] on icon "Close pop-in" at bounding box center [892, 17] width 15 height 15
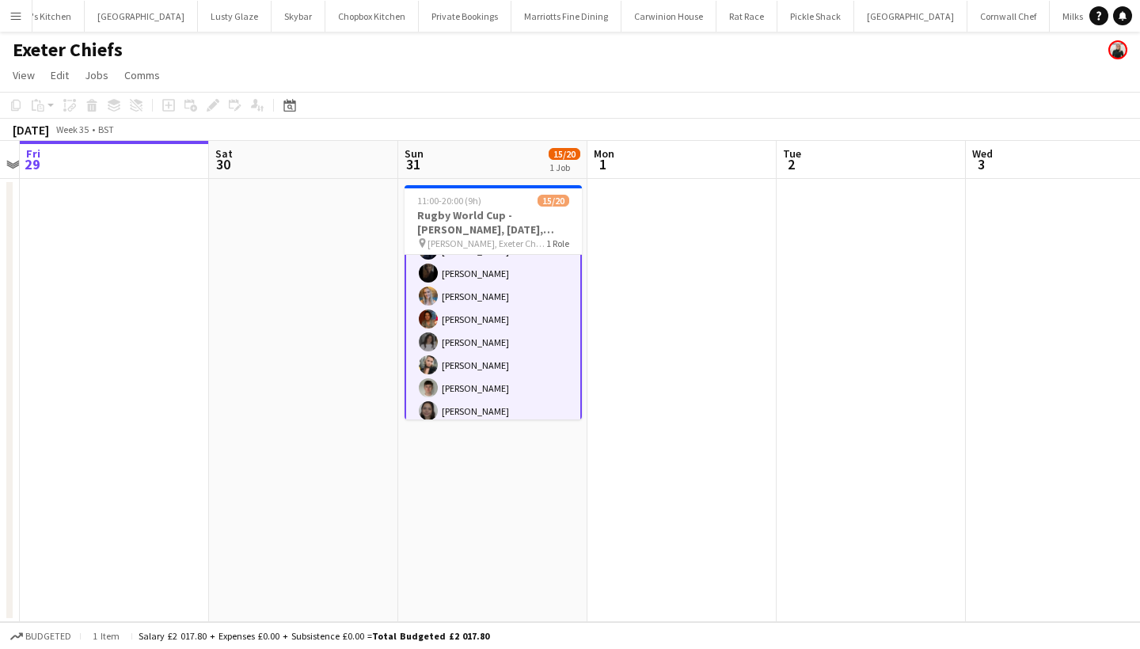
click at [531, 334] on app-card-role "Bar & Catering (Bar Tender) 15/20 11:00-20:00 (9h) Molly Villanova Jones Imogen…" at bounding box center [493, 409] width 177 height 498
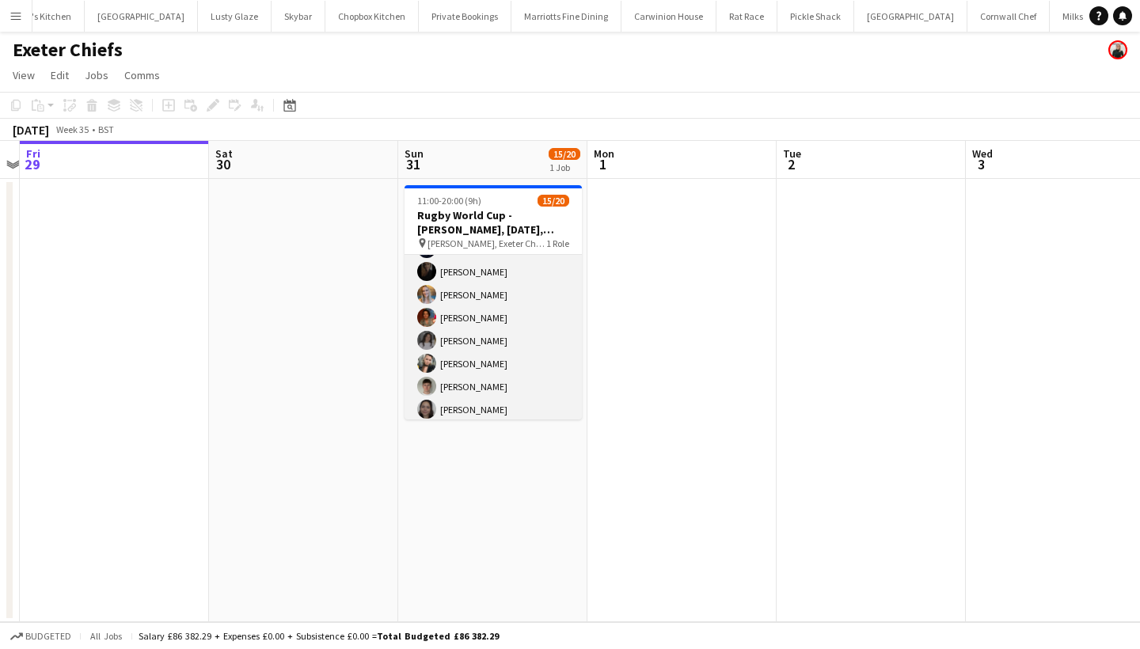
click at [531, 334] on app-card-role "Bar & Catering (Bar Tender) 15/20 11:00-20:00 (9h) Molly Villanova Jones Imogen…" at bounding box center [493, 407] width 177 height 495
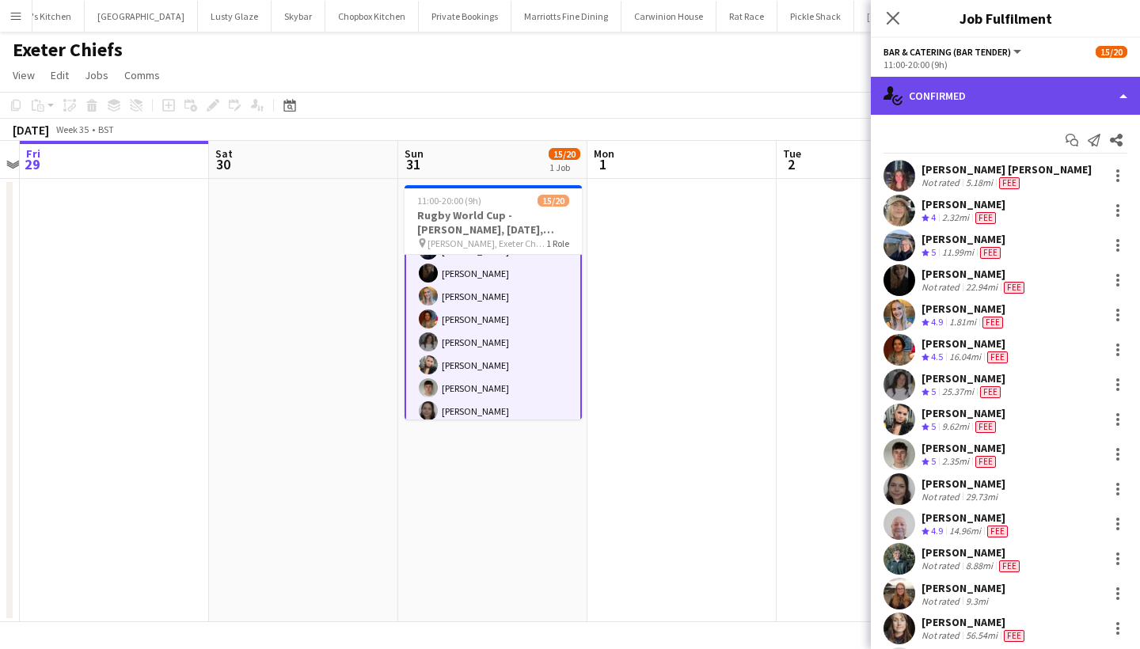
click at [959, 82] on div "single-neutral-actions-check-2 Confirmed" at bounding box center [1005, 96] width 269 height 38
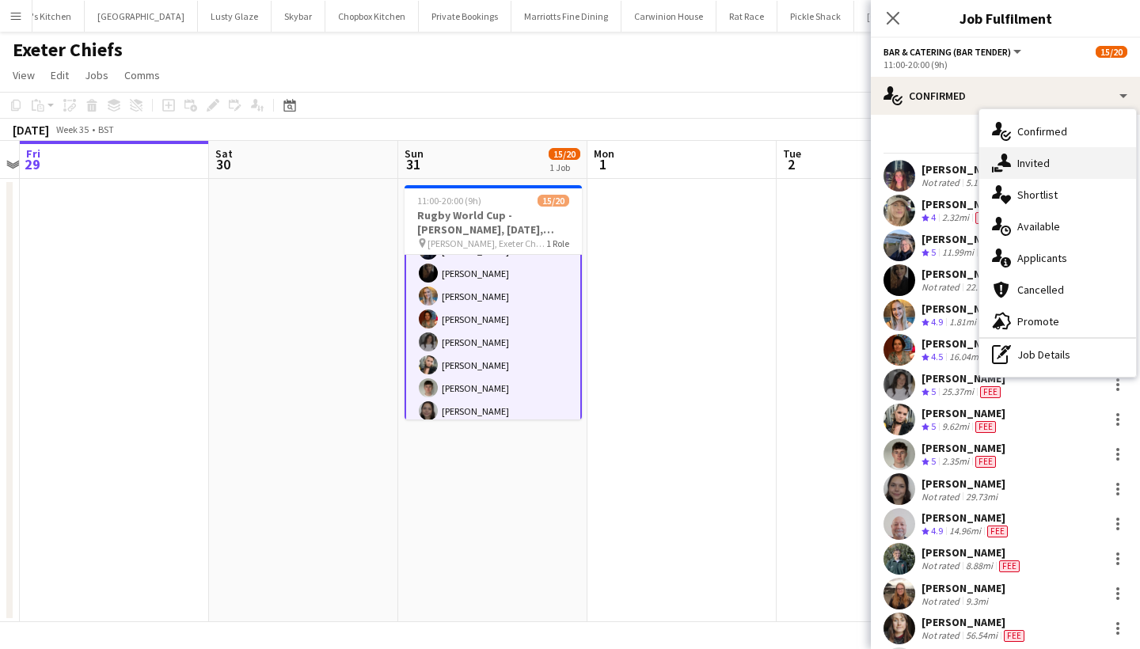
click at [1047, 152] on div "single-neutral-actions-share-1 Invited" at bounding box center [1058, 163] width 157 height 32
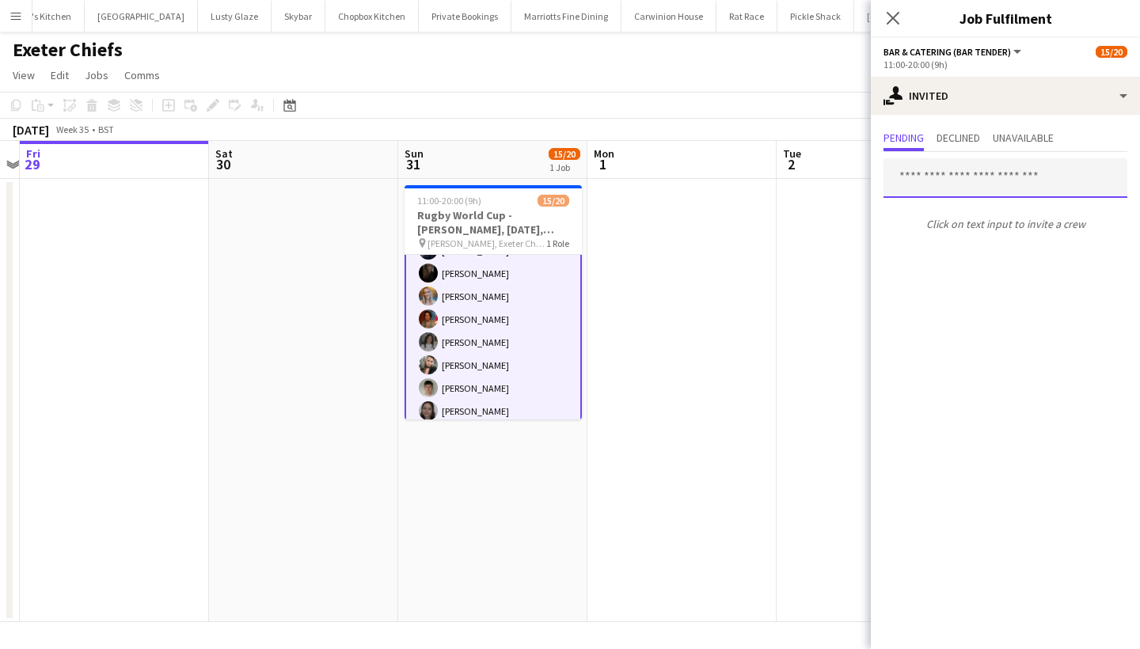
click at [926, 178] on input "text" at bounding box center [1006, 178] width 244 height 40
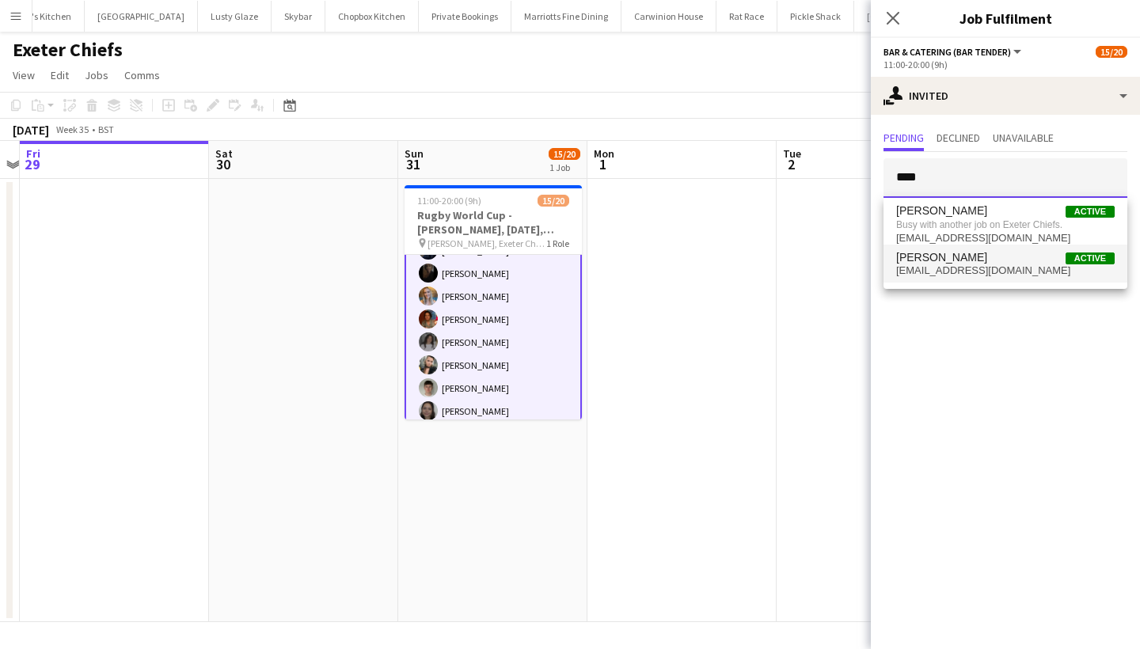
type input "****"
click at [957, 267] on span "montgomeryaustin@btinternet.com" at bounding box center [1005, 270] width 219 height 13
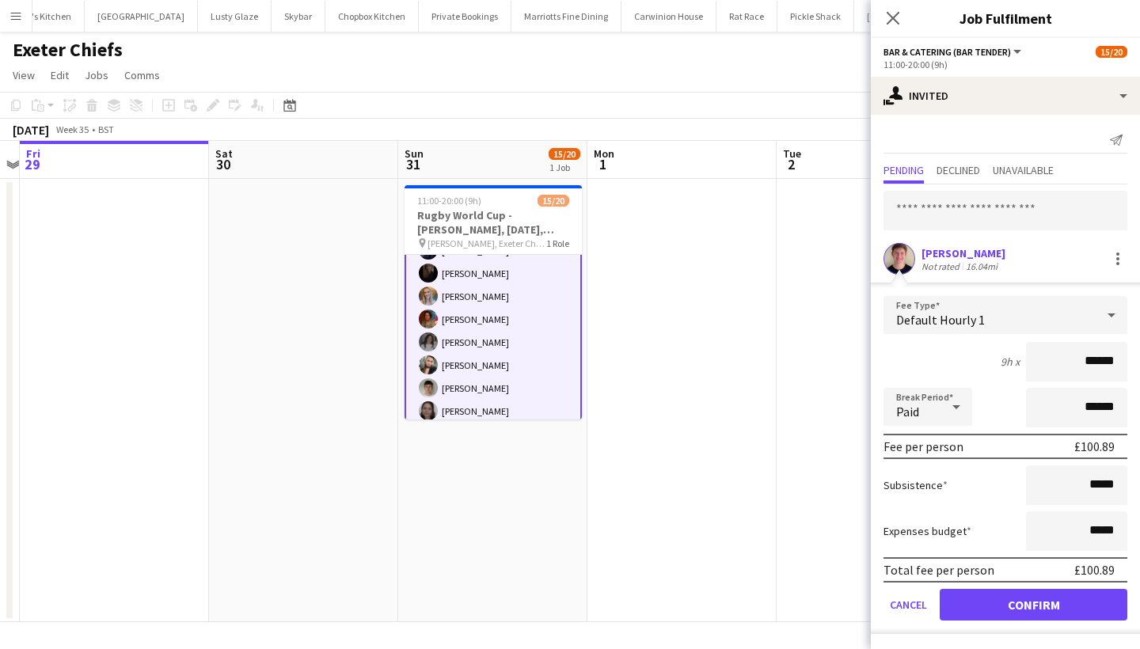
type input "******"
click at [961, 602] on button "Confirm" at bounding box center [1034, 605] width 188 height 32
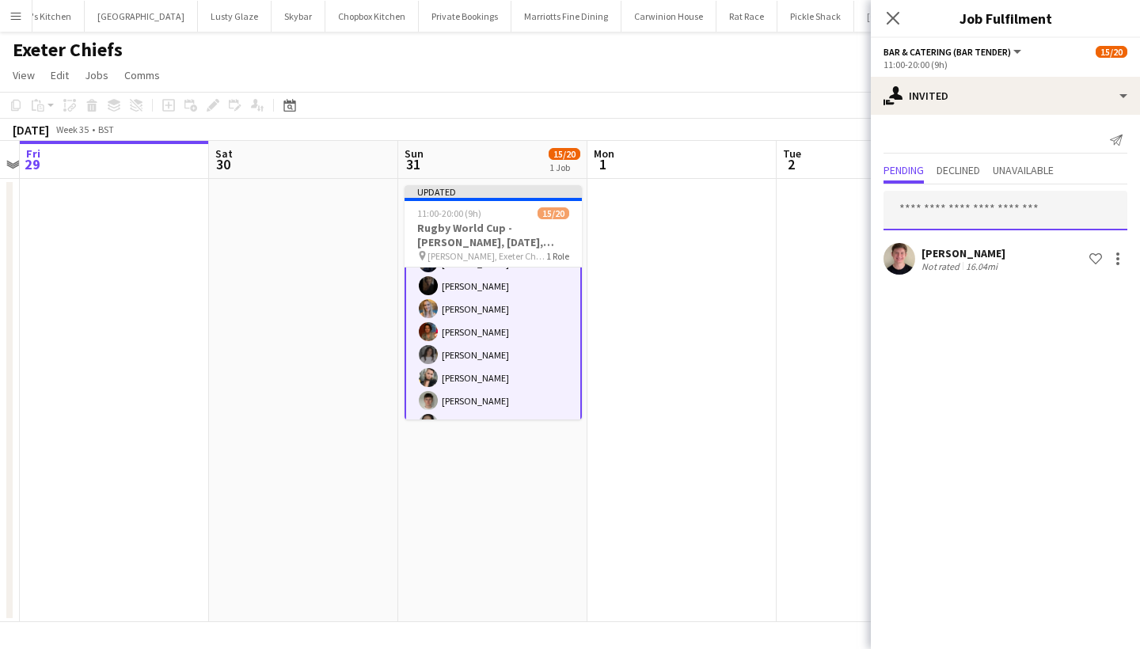
click at [930, 218] on input "text" at bounding box center [1006, 211] width 244 height 40
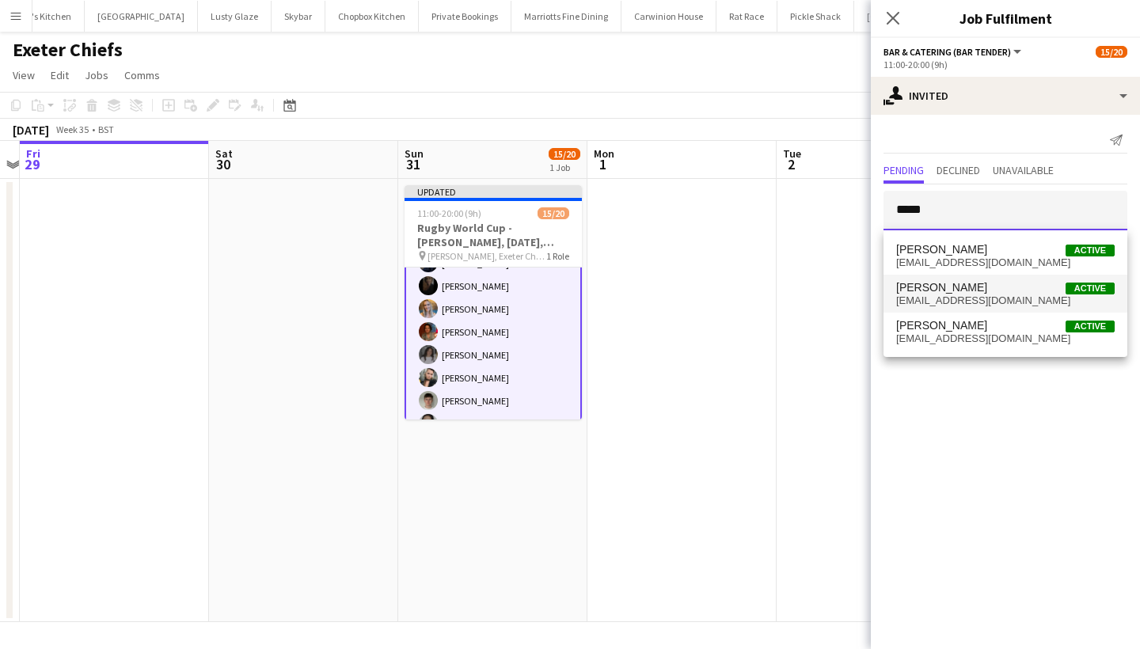
type input "*****"
click at [994, 287] on span "Grace Evans Active" at bounding box center [1005, 287] width 219 height 13
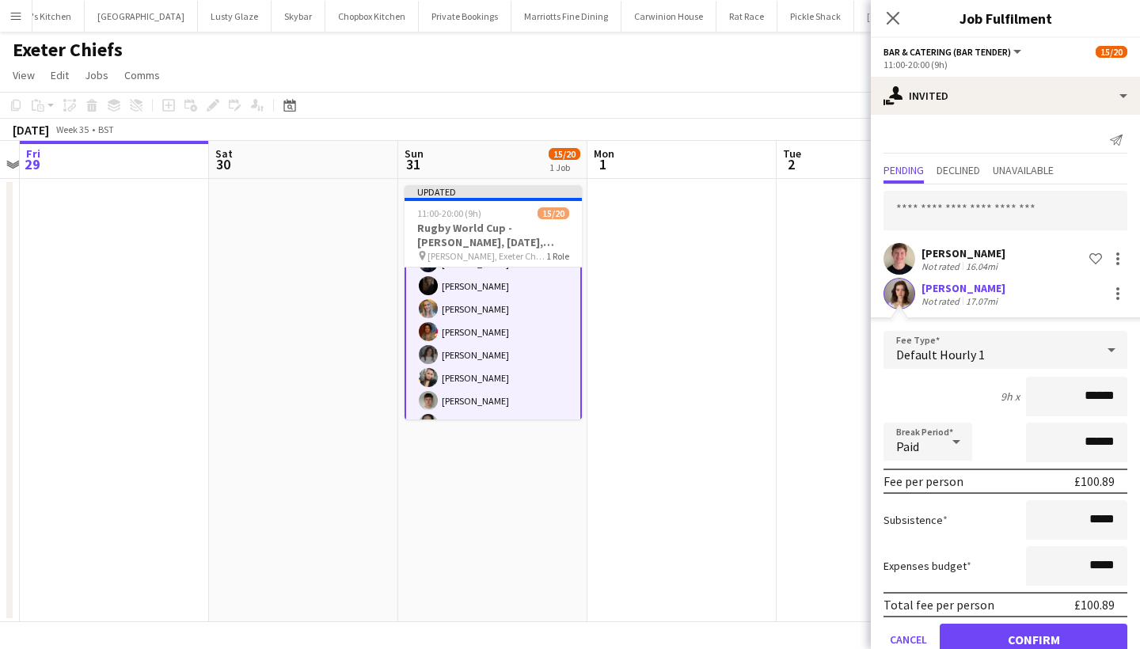
type input "******"
click at [1034, 636] on button "Confirm" at bounding box center [1034, 640] width 188 height 32
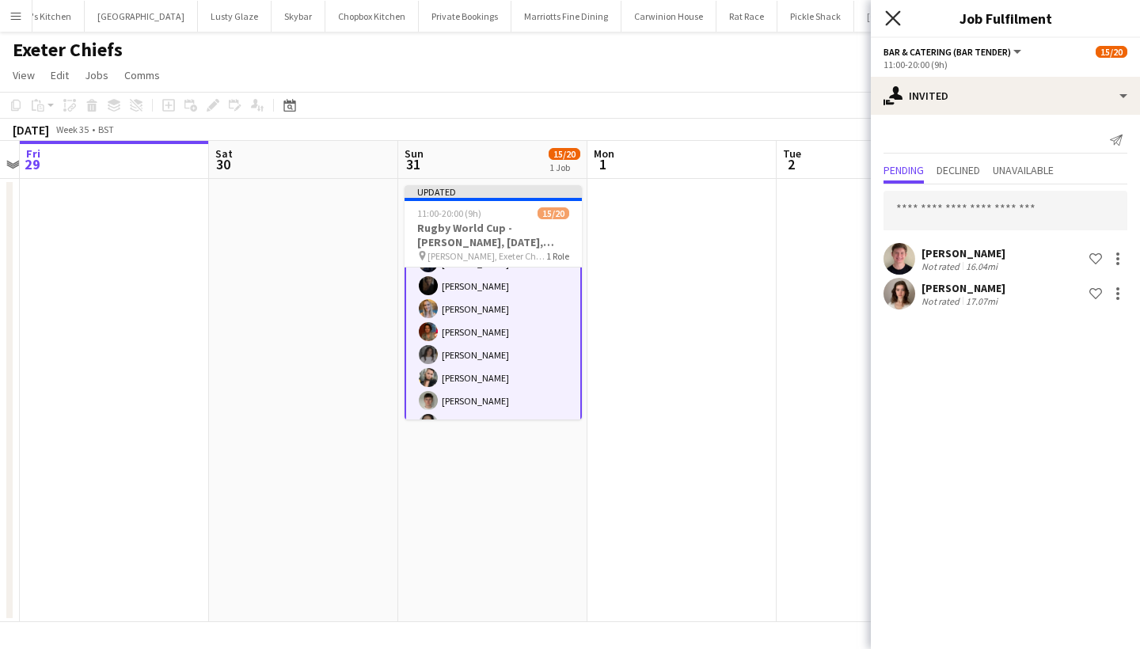
click at [887, 17] on icon "Close pop-in" at bounding box center [892, 17] width 15 height 15
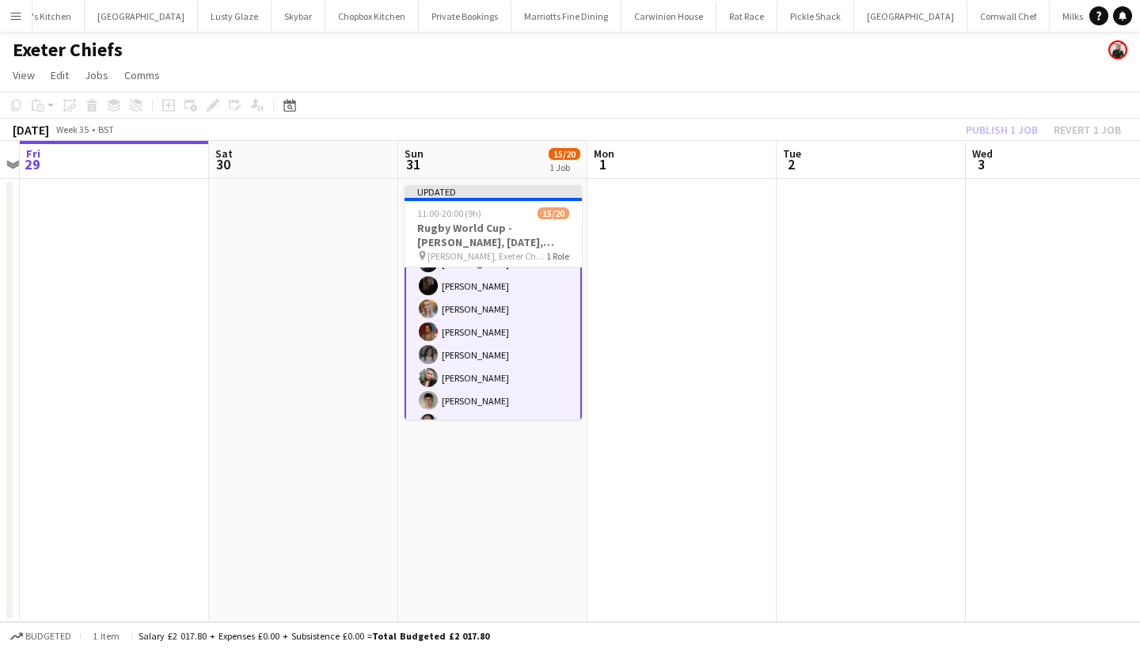
click at [1004, 128] on div "Publish 1 job Revert 1 job" at bounding box center [1043, 130] width 193 height 21
click at [1004, 128] on button "Publish 1 job" at bounding box center [1002, 130] width 85 height 21
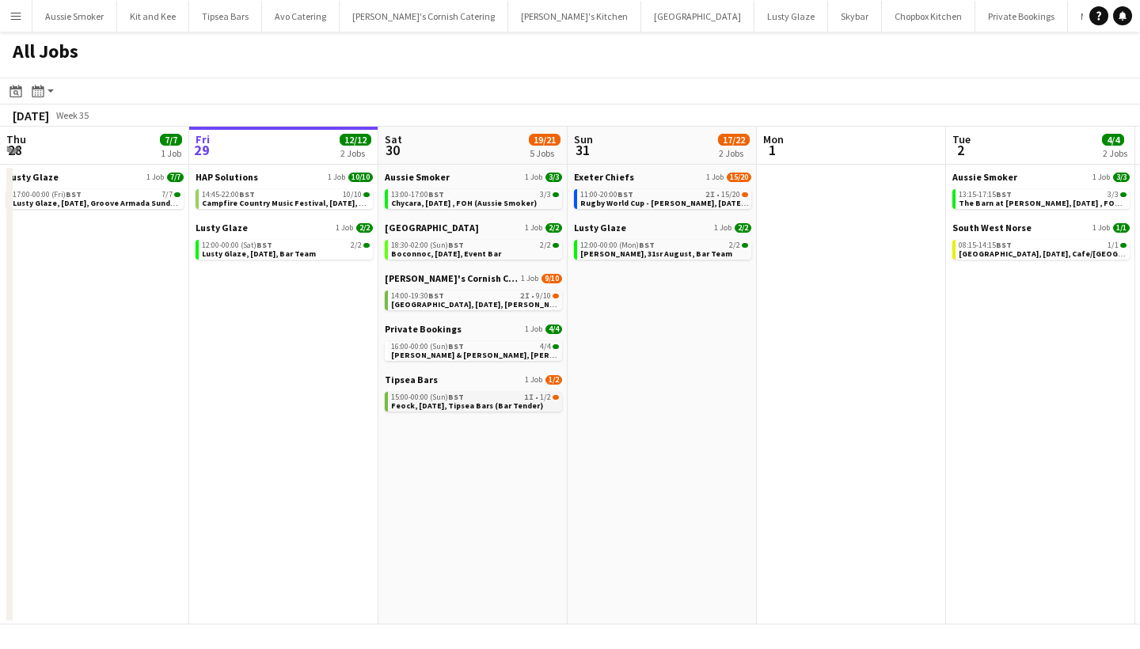
click at [462, 405] on span "Feock, [DATE], Tipsea Bars (Bar Tender)" at bounding box center [467, 406] width 152 height 10
click at [462, 297] on div "14:00-19:30 BST 2I • 9/10" at bounding box center [475, 296] width 168 height 8
click at [443, 301] on span "[GEOGRAPHIC_DATA], [DATE], [PERSON_NAME]'s Catering" at bounding box center [500, 304] width 219 height 10
click at [265, 202] on span "Campfire Country Music Festival, 29th August, Bar (HAP)" at bounding box center [299, 203] width 194 height 10
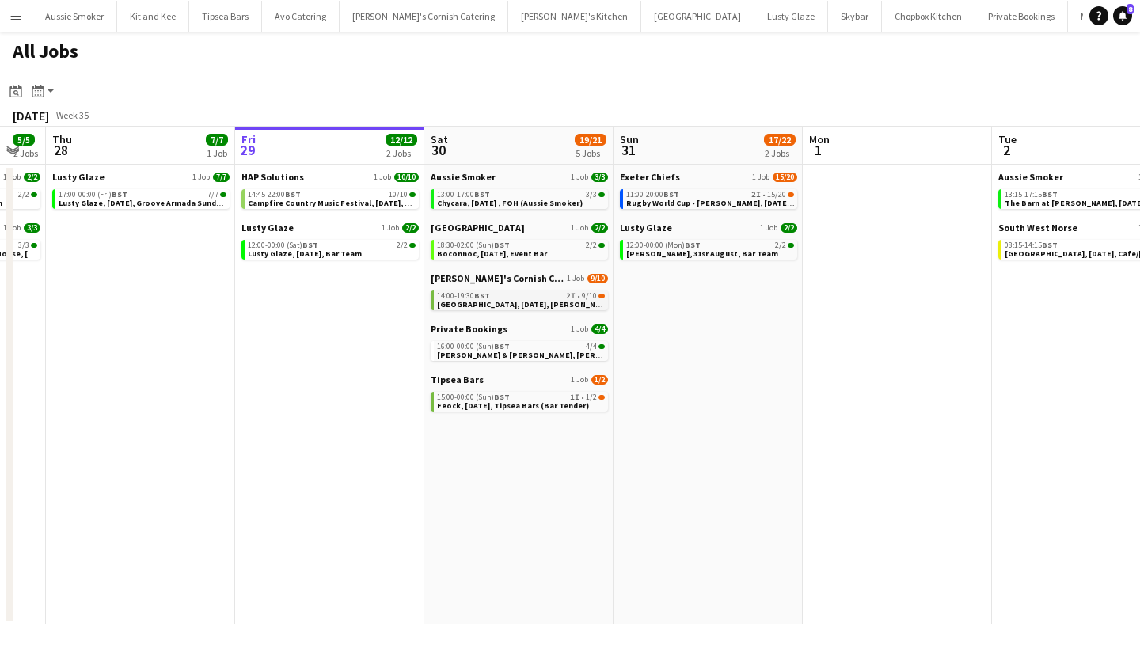
scroll to position [0, 505]
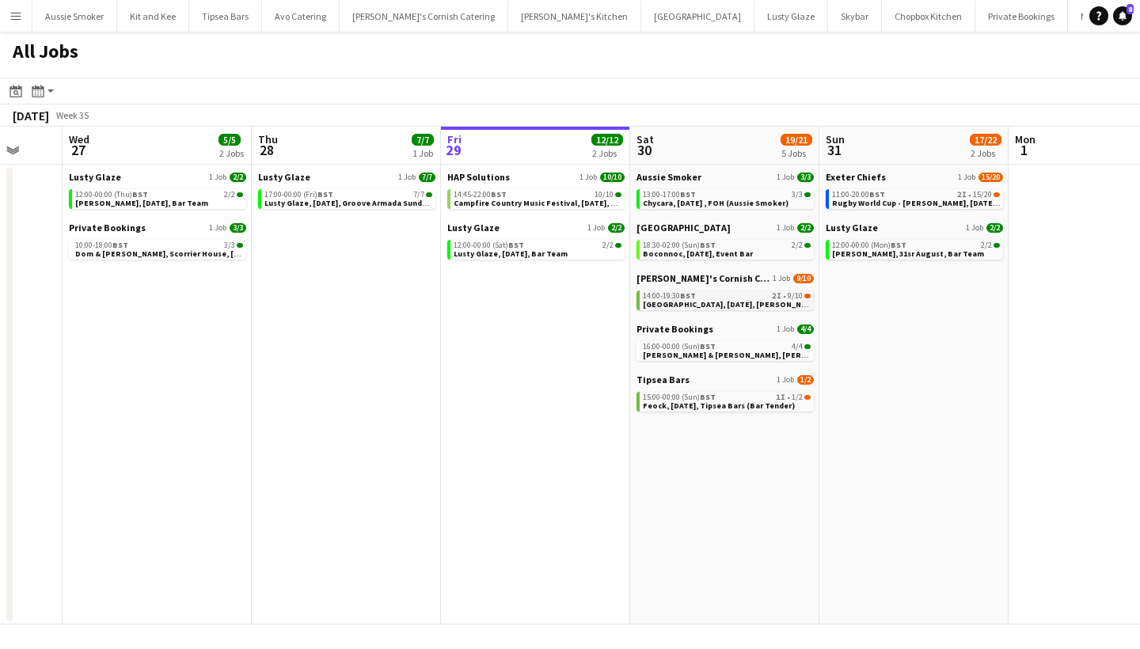
click at [704, 295] on div "14:00-19:30 BST 2I • 9/10" at bounding box center [727, 296] width 168 height 8
click at [722, 413] on div "Tipsea Bars 1 Job 1/2 15:00-00:00 (Sun) BST 1I • 1/2 Feock, 30th August, Tipsea…" at bounding box center [725, 394] width 177 height 41
click at [720, 402] on span "Feock, 30th August, Tipsea Bars (Bar Tender)" at bounding box center [719, 406] width 152 height 10
click at [769, 200] on span "Chycara, 30th August , FOH (Aussie Smoker)" at bounding box center [716, 203] width 146 height 10
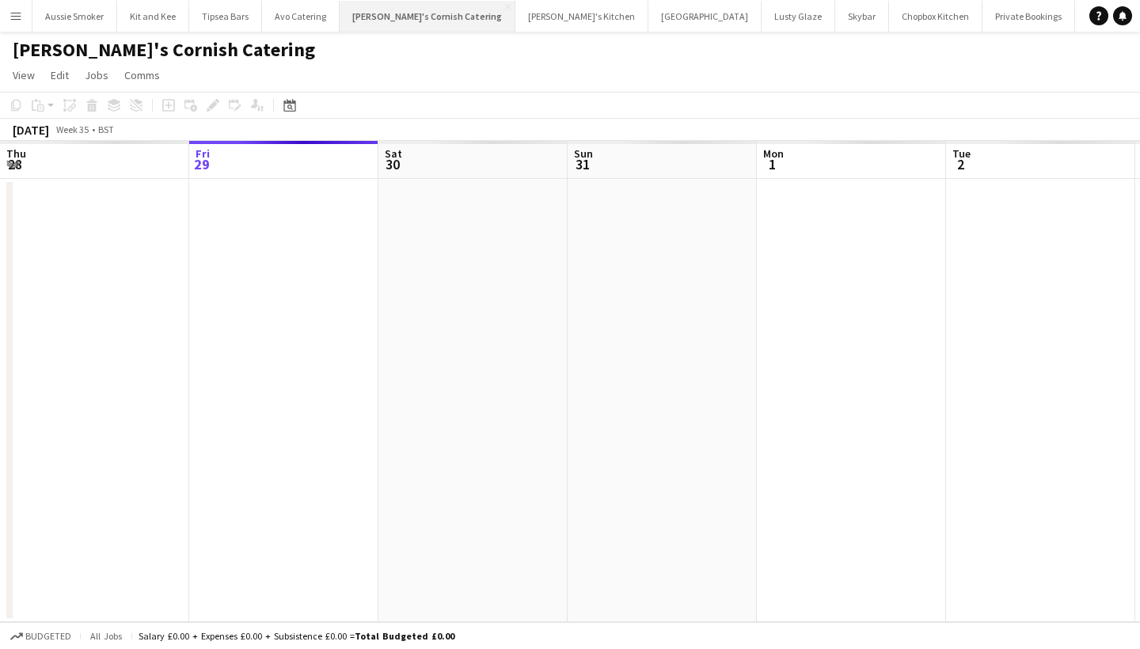
scroll to position [0, 544]
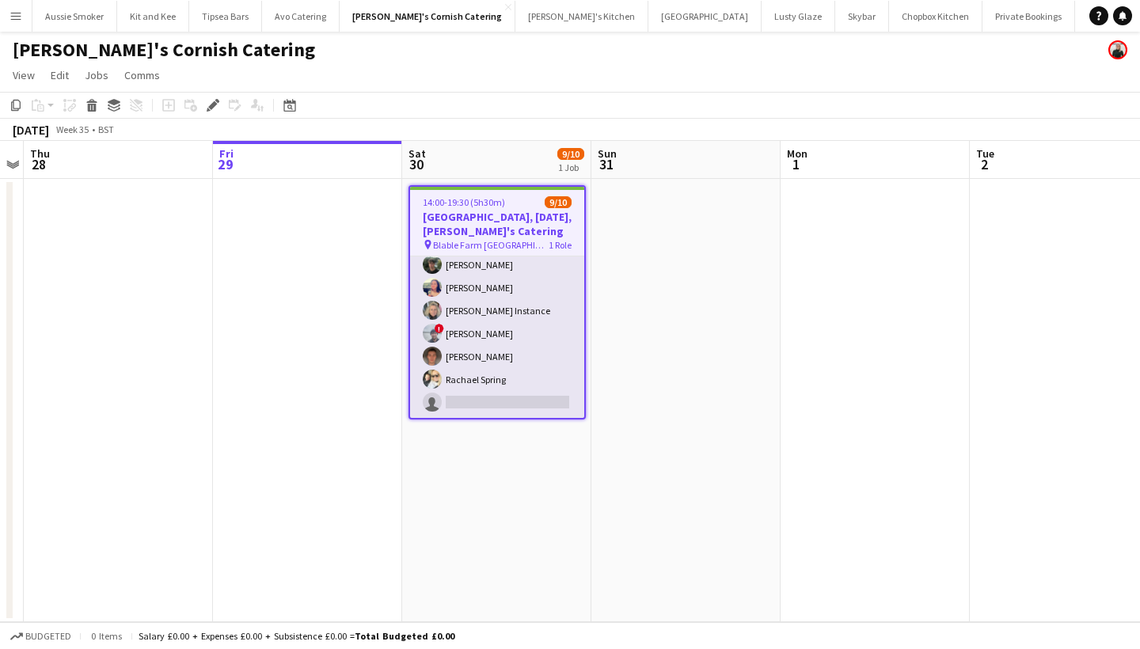
scroll to position [99, 0]
click at [502, 330] on app-card-role "Events (Event Staff) 2I 9/10 14:00-19:30 (5h30m) Debbie Stevens Molly Hazlehurs…" at bounding box center [497, 288] width 174 height 261
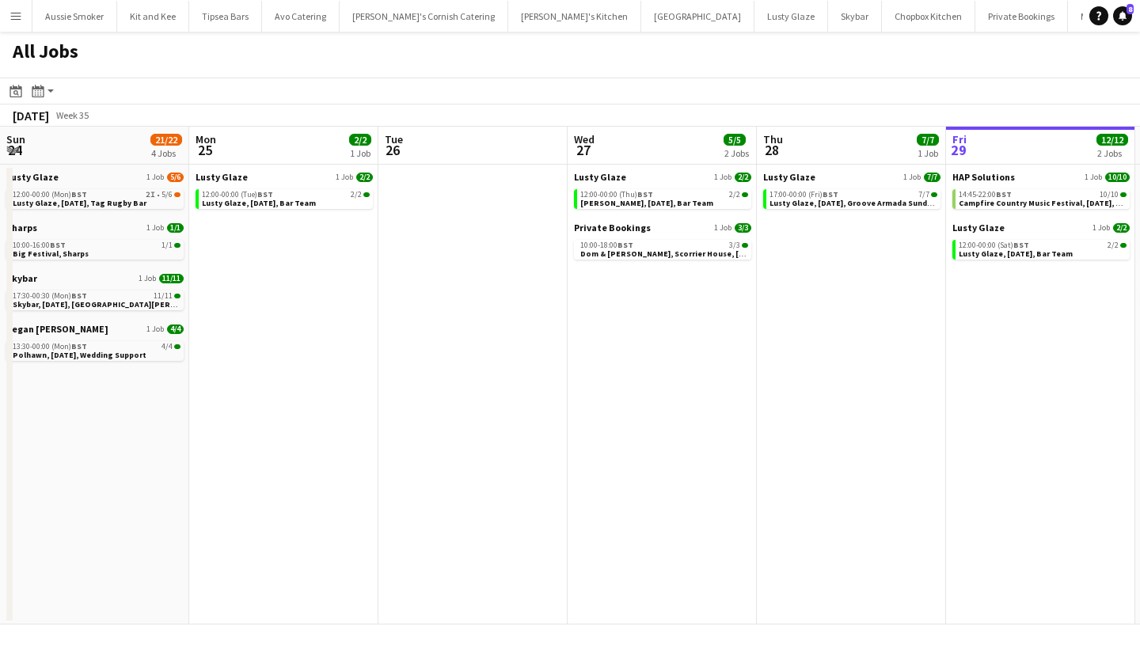
scroll to position [0, 505]
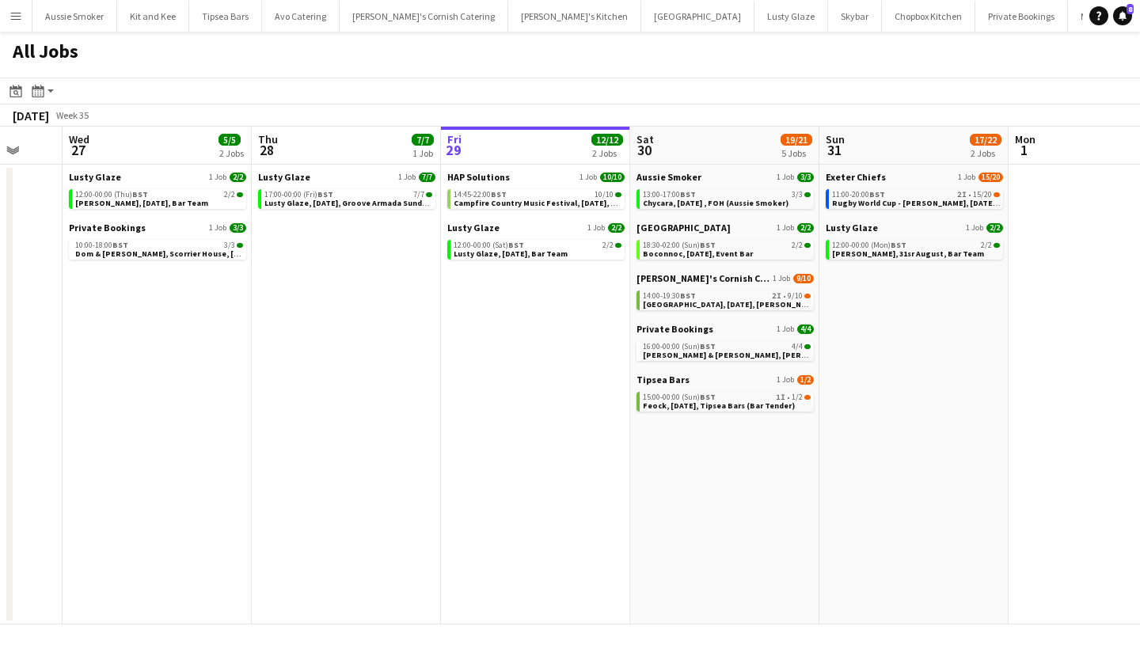
click at [11, 16] on app-icon "Menu" at bounding box center [16, 16] width 13 height 13
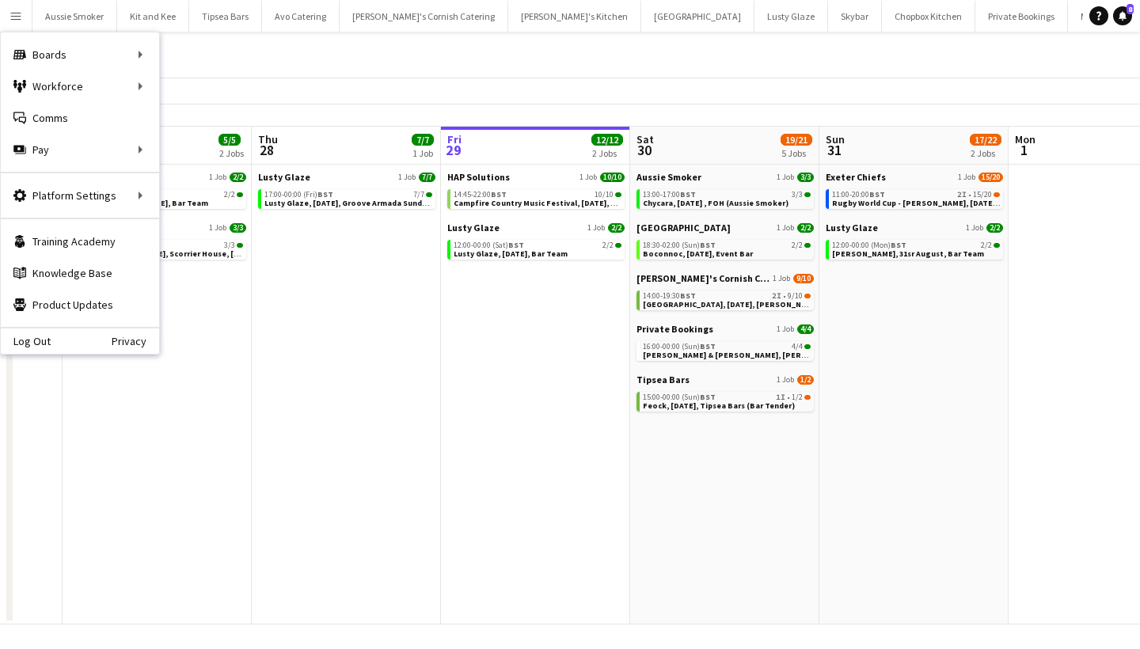
click at [327, 354] on app-date-cell "Lusty Glaze 1 Job 7/7 17:00-00:00 (Fri) BST 7/7 Lusty Glaze, 28th August, Groov…" at bounding box center [346, 395] width 189 height 460
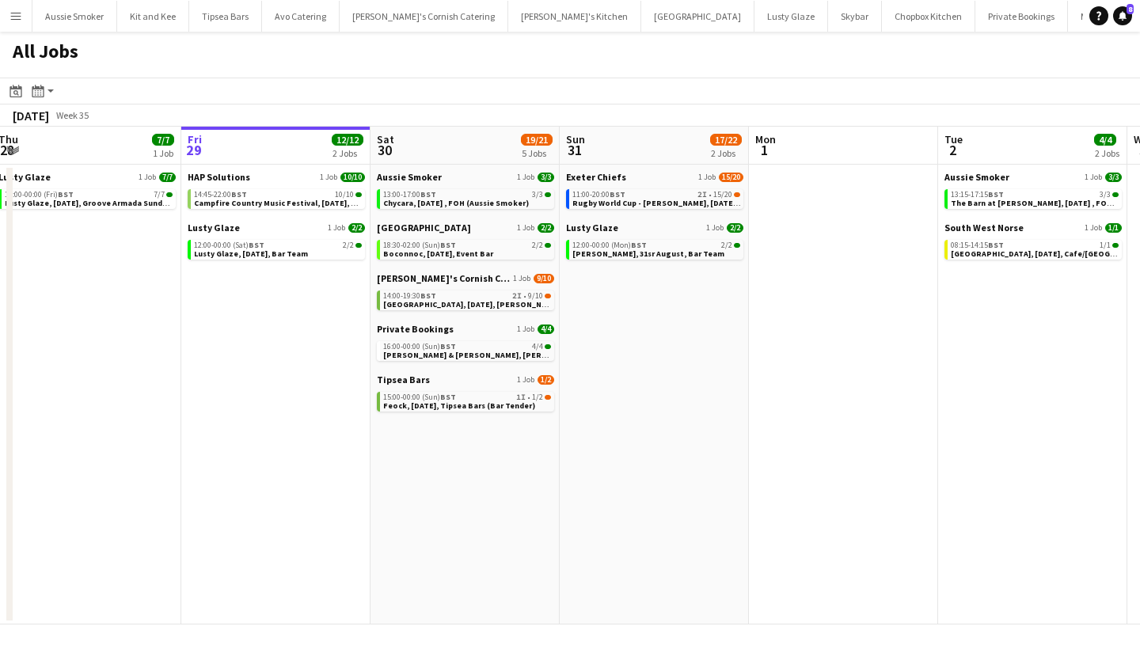
scroll to position [0, 664]
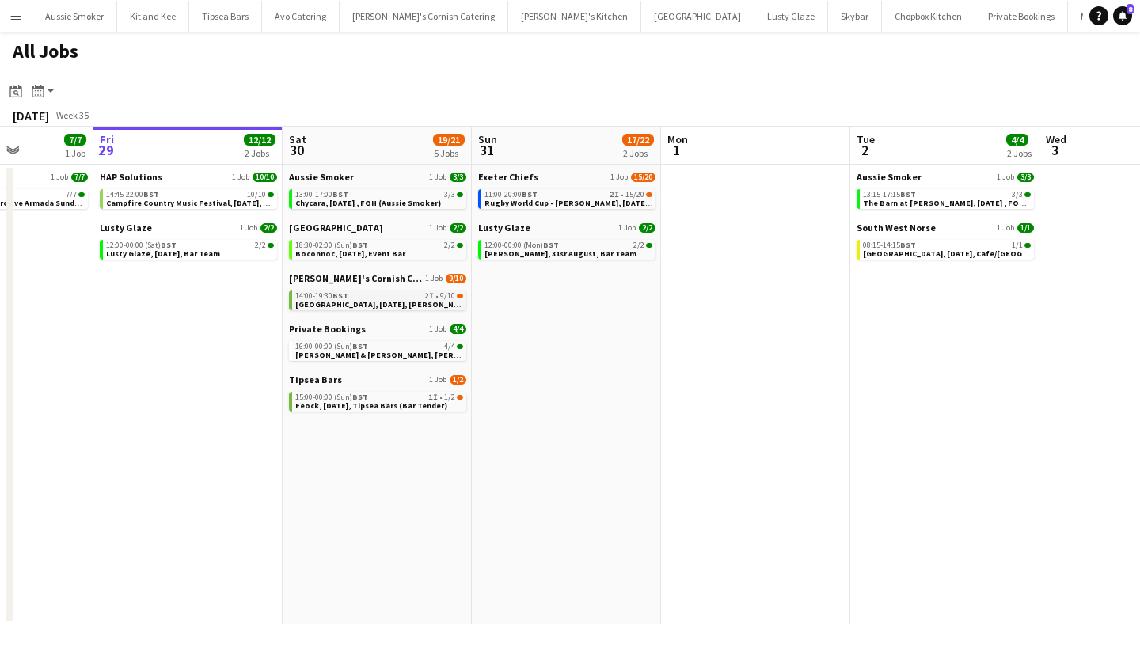
click at [400, 302] on span "[GEOGRAPHIC_DATA], [DATE], [PERSON_NAME]'s Catering" at bounding box center [404, 304] width 219 height 10
click at [385, 304] on span "[GEOGRAPHIC_DATA], [DATE], [PERSON_NAME]'s Catering" at bounding box center [404, 304] width 219 height 10
click at [126, 200] on span "Campfire Country Music Festival, [DATE], Bar (HAP)" at bounding box center [203, 203] width 194 height 10
click at [28, 15] on button "Menu" at bounding box center [16, 16] width 32 height 32
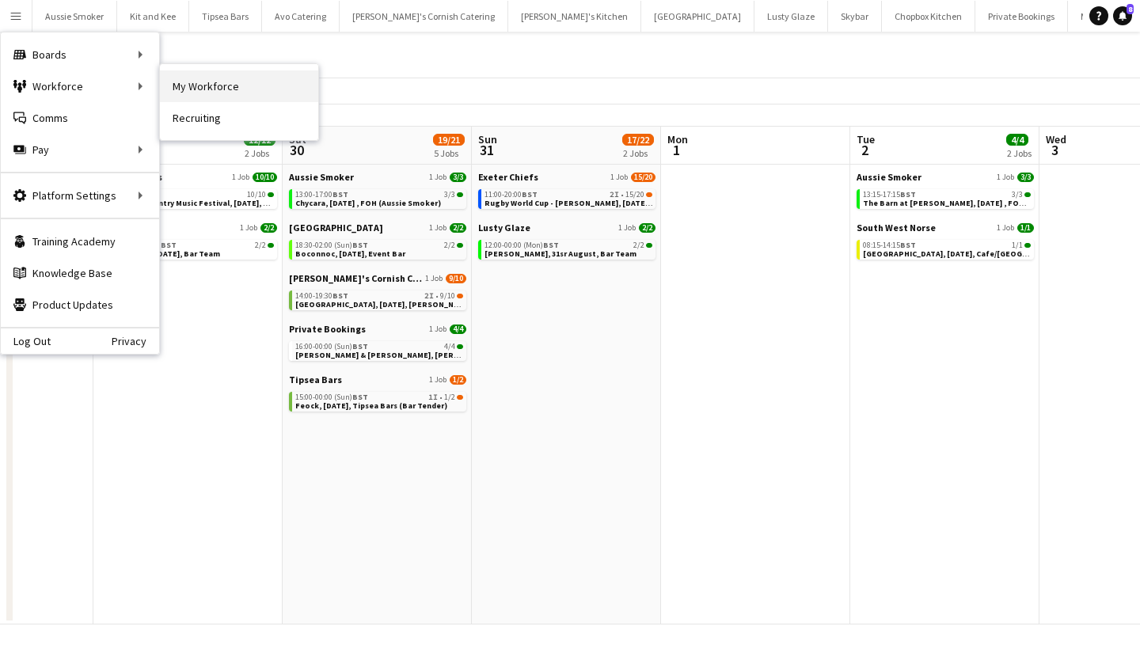
click at [227, 94] on link "My Workforce" at bounding box center [239, 86] width 158 height 32
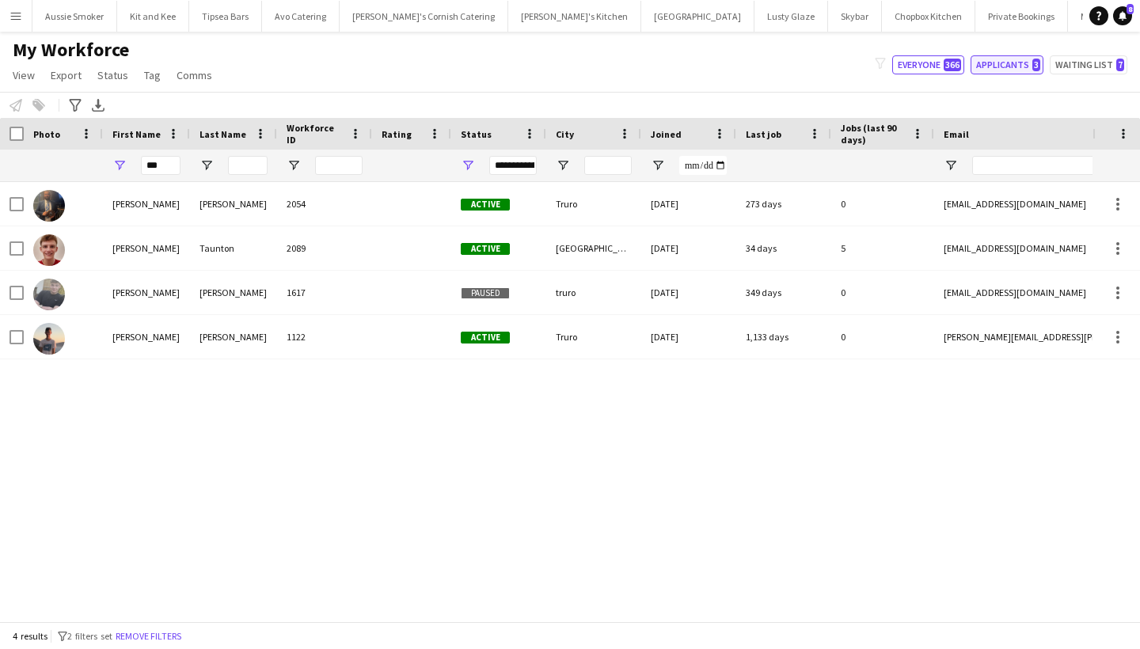
click at [1037, 62] on span "3" at bounding box center [1037, 65] width 8 height 13
type input "**********"
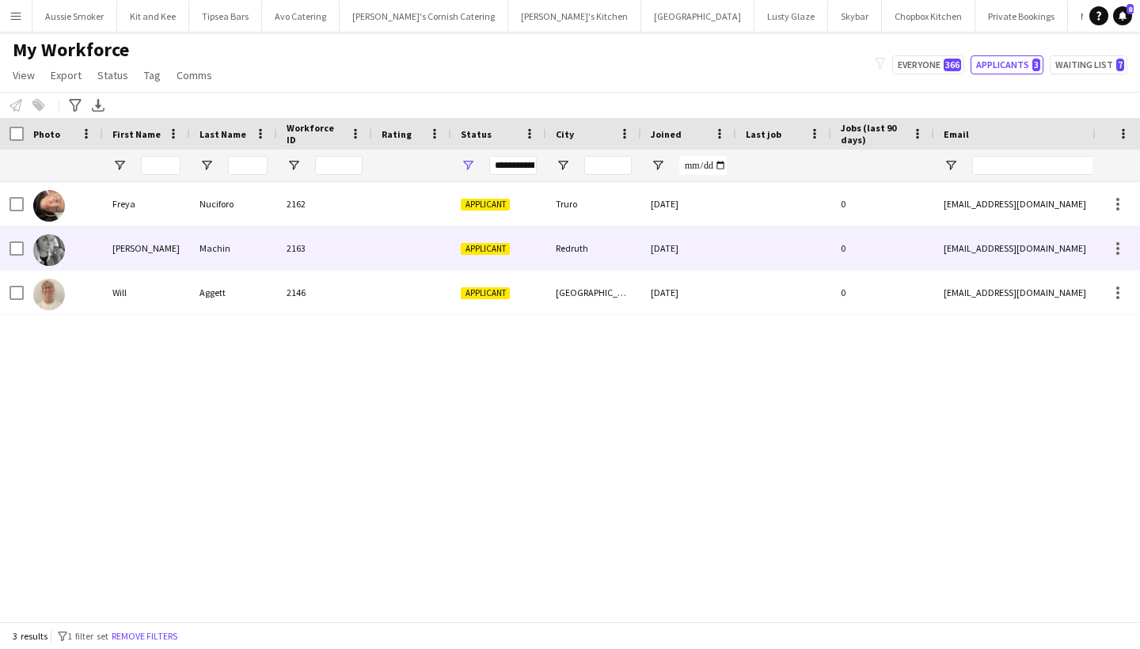
click at [137, 244] on div "Katie" at bounding box center [146, 248] width 87 height 44
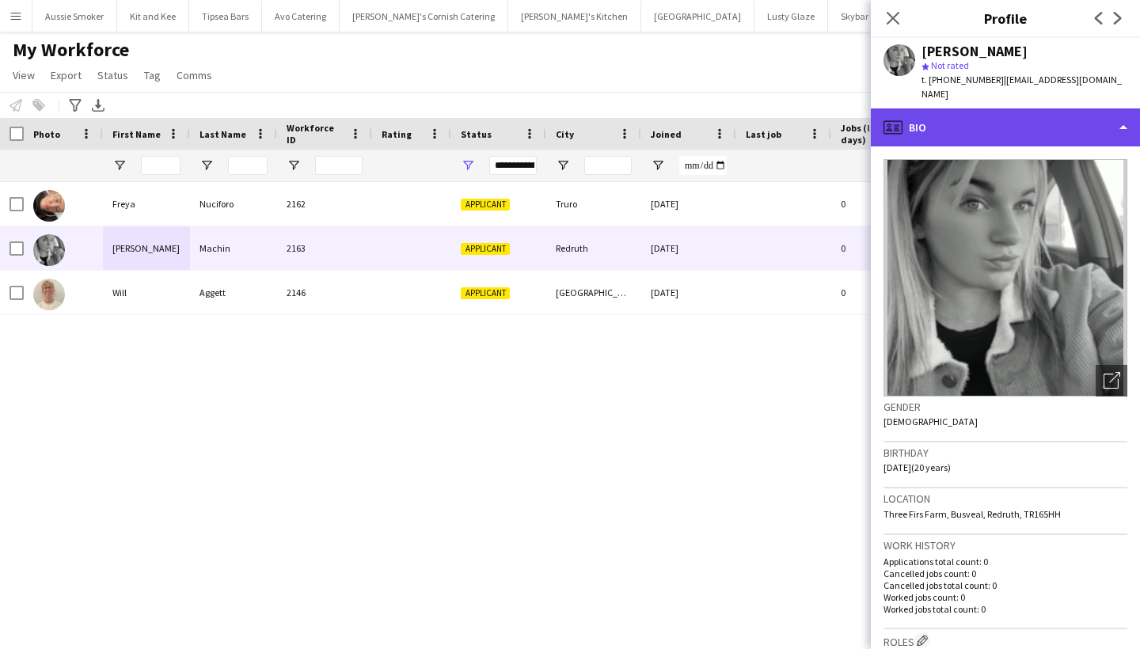
click at [941, 124] on div "profile Bio" at bounding box center [1005, 127] width 269 height 38
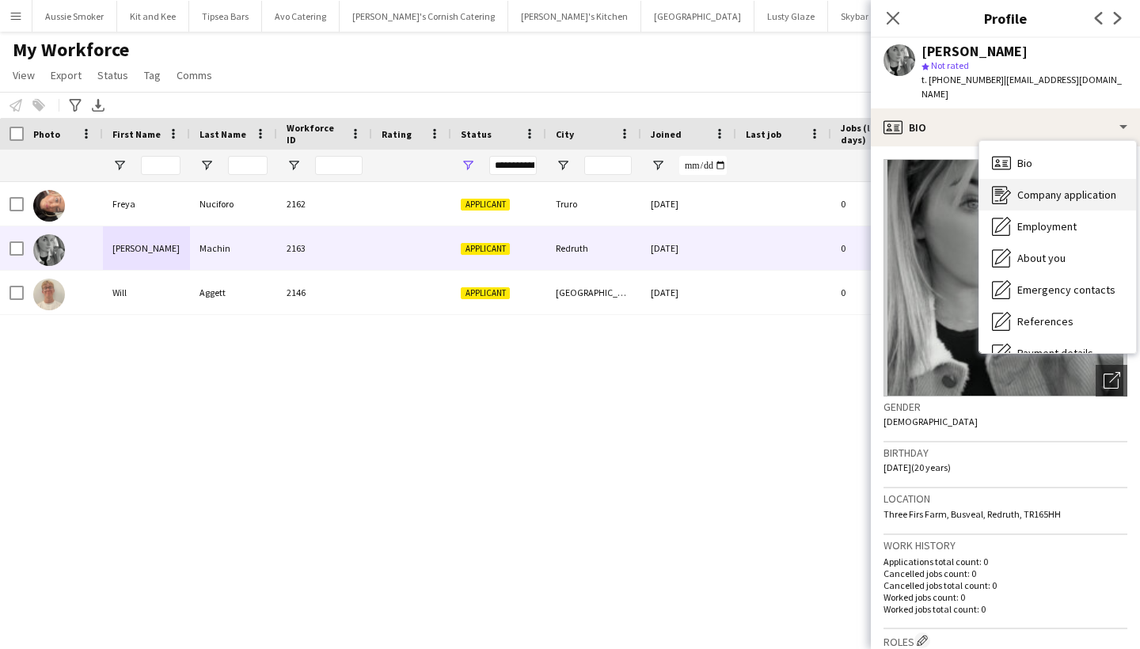
click at [1064, 192] on div "Company application Company application" at bounding box center [1058, 195] width 157 height 32
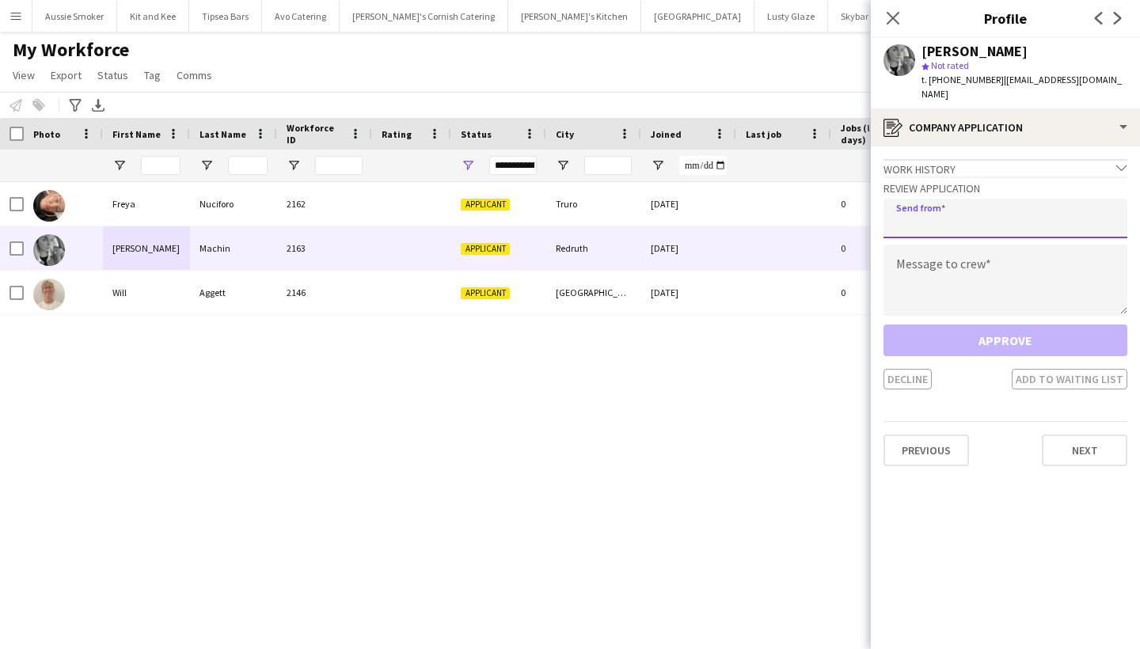
click at [936, 199] on input "email" at bounding box center [1006, 219] width 244 height 40
type input "**********"
click at [945, 267] on textarea at bounding box center [1006, 280] width 244 height 71
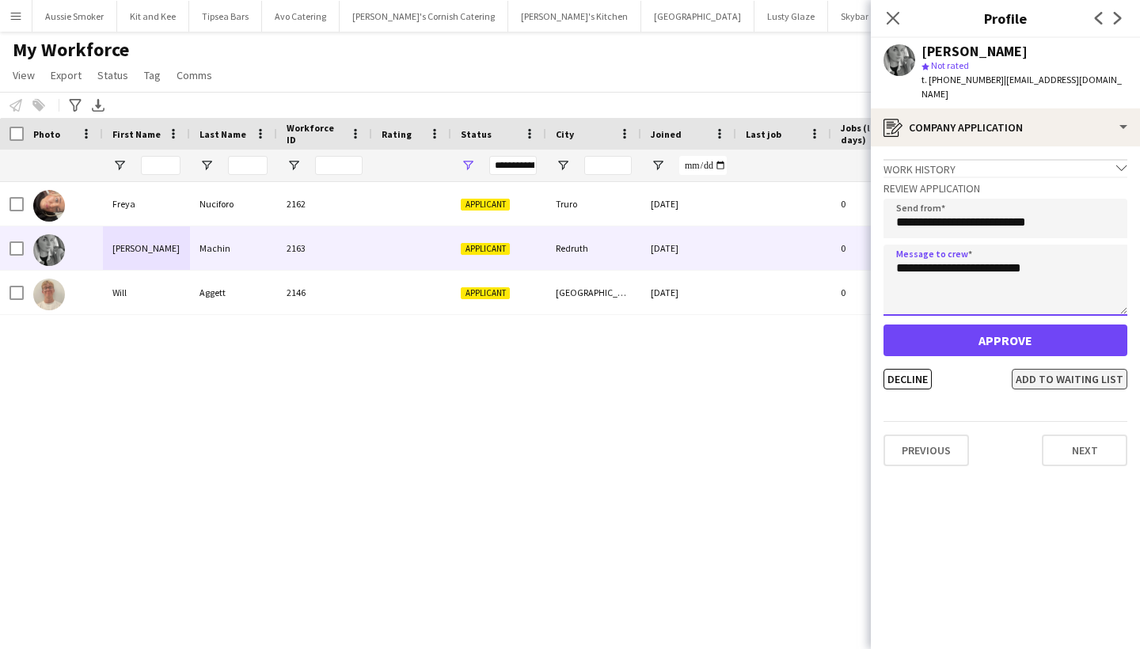
type textarea "**********"
click at [1081, 369] on button "Add to waiting list" at bounding box center [1070, 379] width 116 height 21
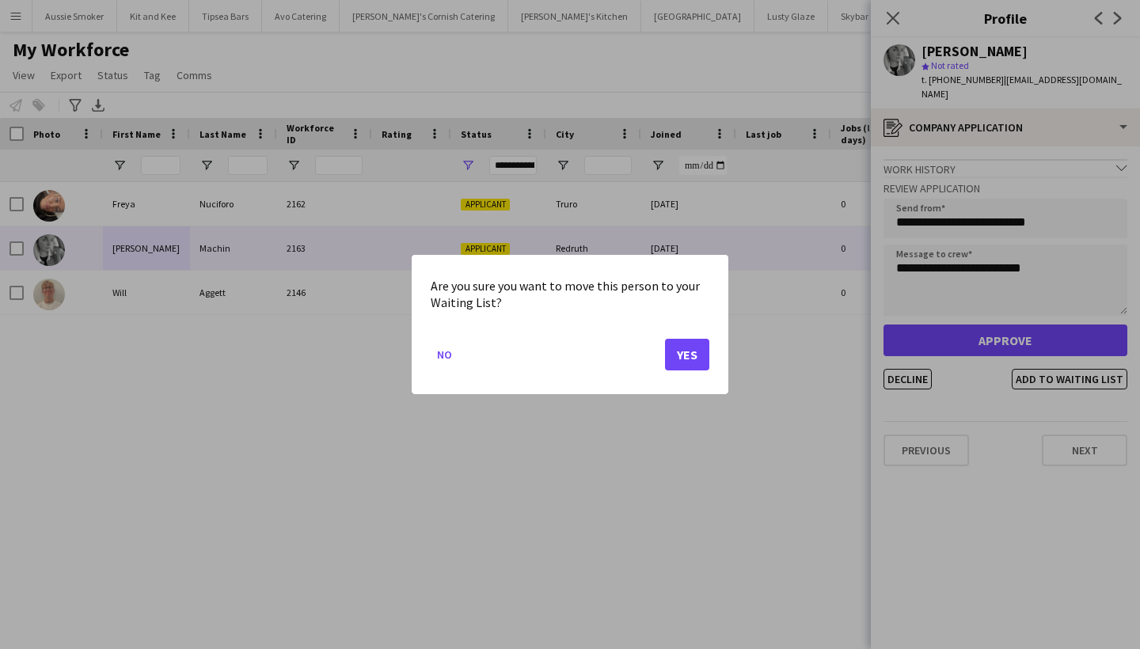
click at [692, 356] on button "Yes" at bounding box center [687, 355] width 44 height 32
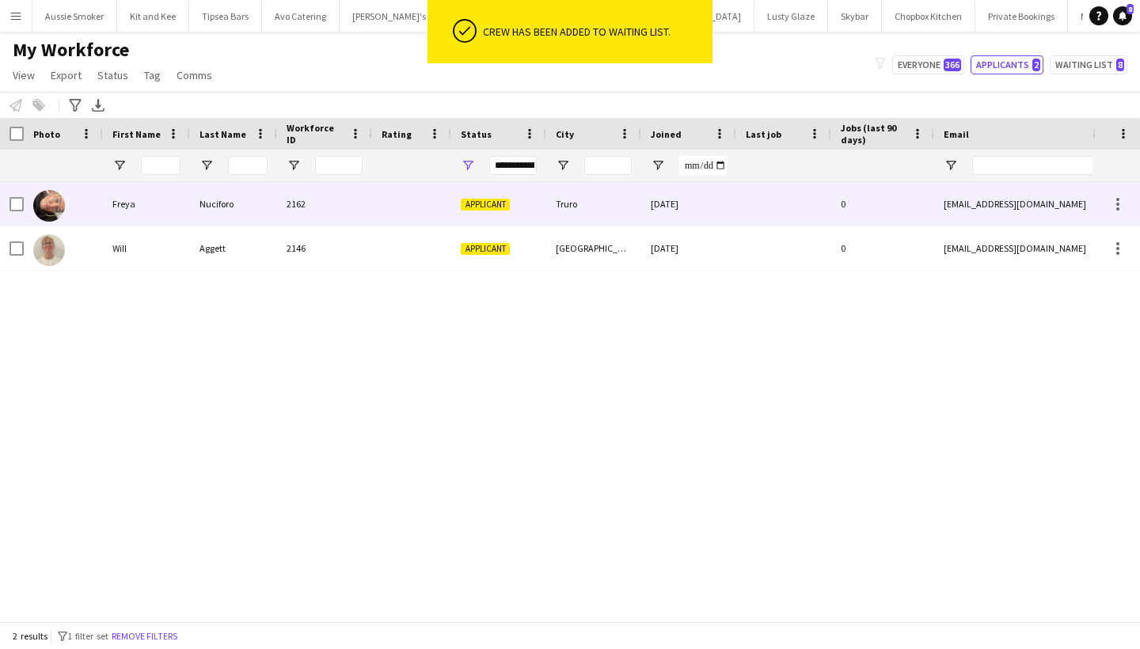
click at [196, 197] on div "Nuciforo" at bounding box center [233, 204] width 87 height 44
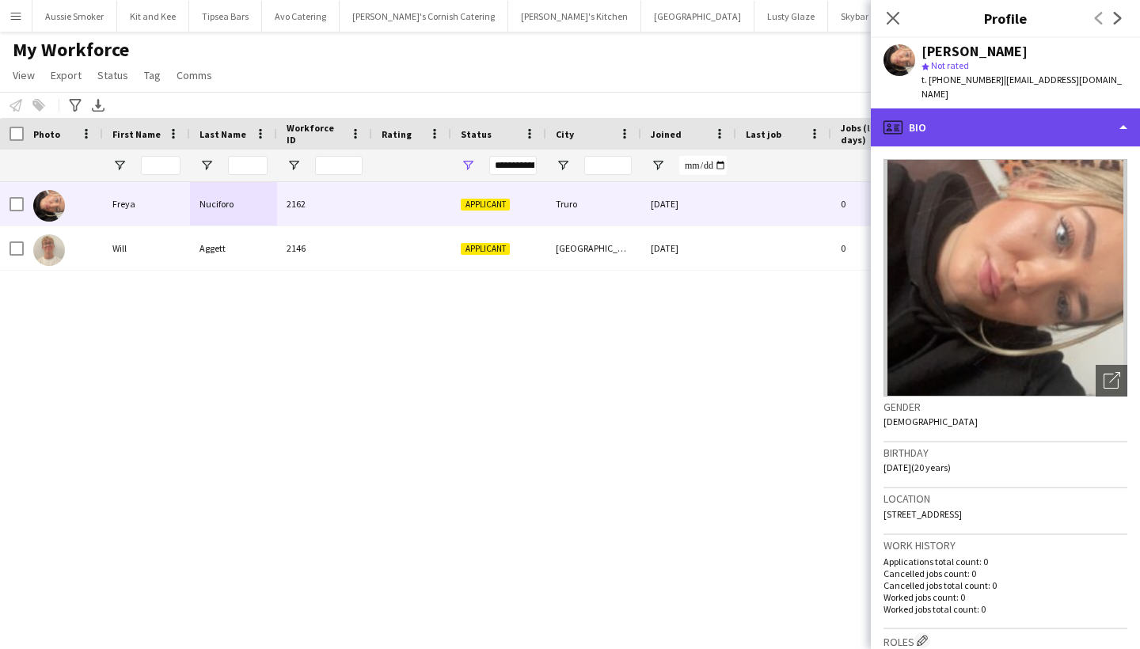
click at [986, 114] on div "profile Bio" at bounding box center [1005, 127] width 269 height 38
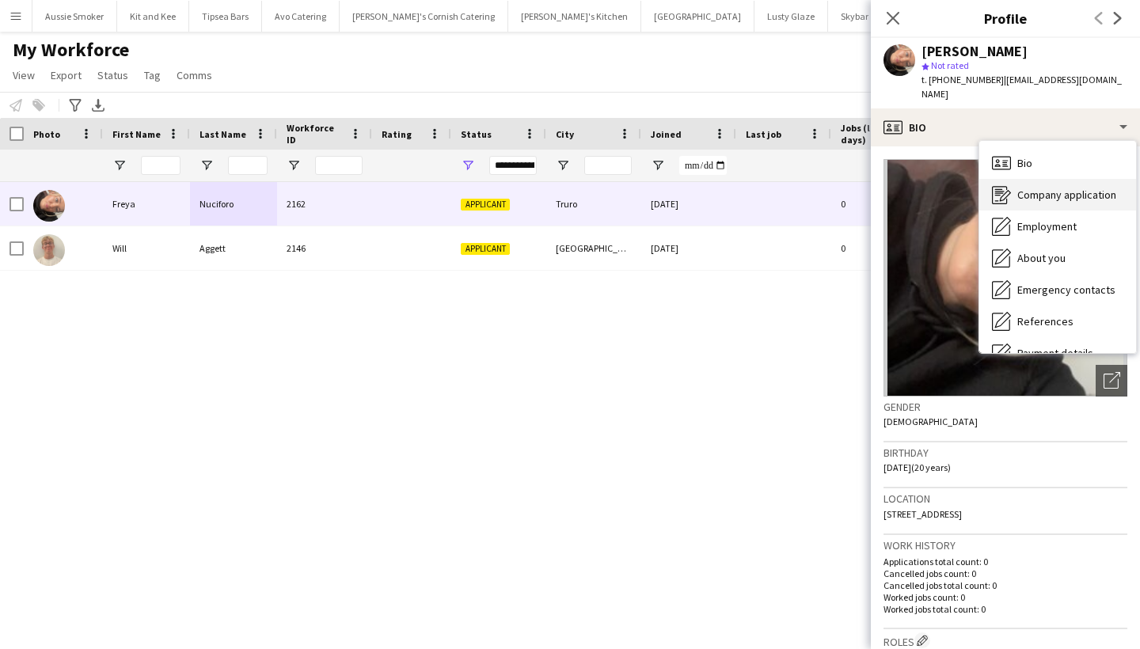
click at [1032, 188] on span "Company application" at bounding box center [1067, 195] width 99 height 14
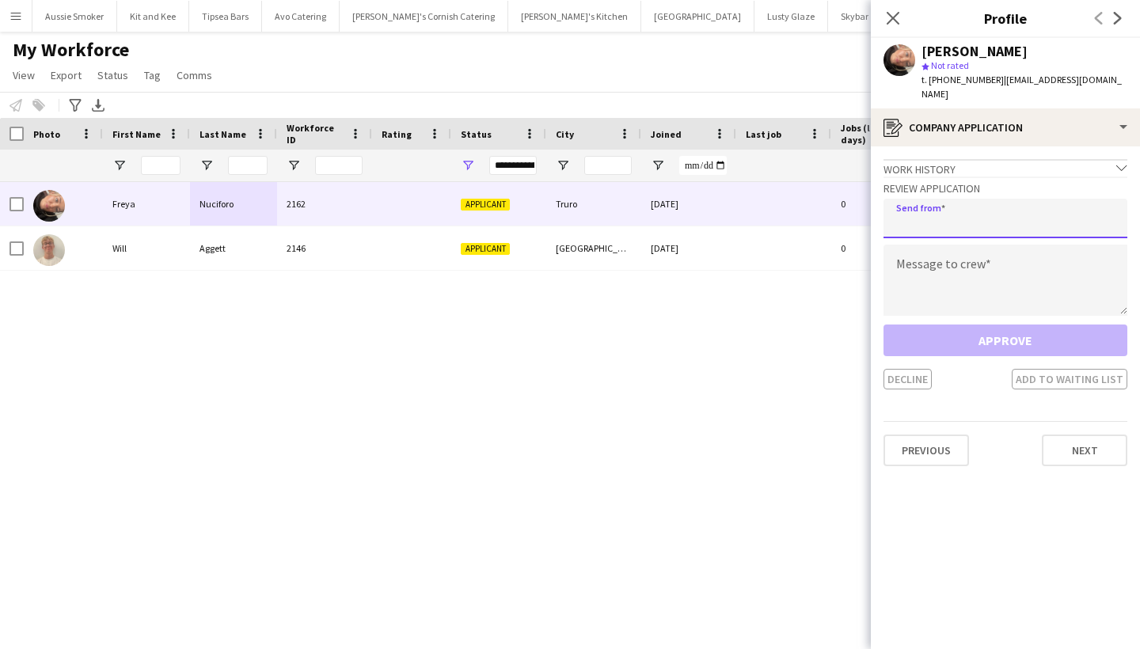
click at [957, 204] on input "email" at bounding box center [1006, 219] width 244 height 40
type input "**********"
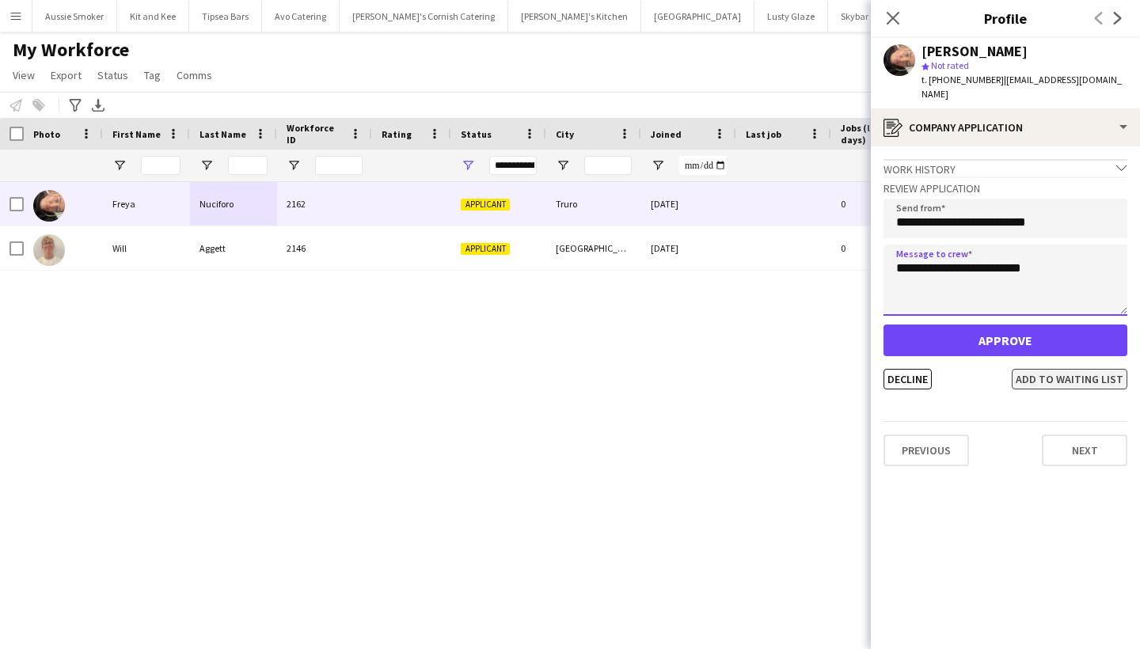
type textarea "**********"
click at [1071, 369] on button "Add to waiting list" at bounding box center [1070, 379] width 116 height 21
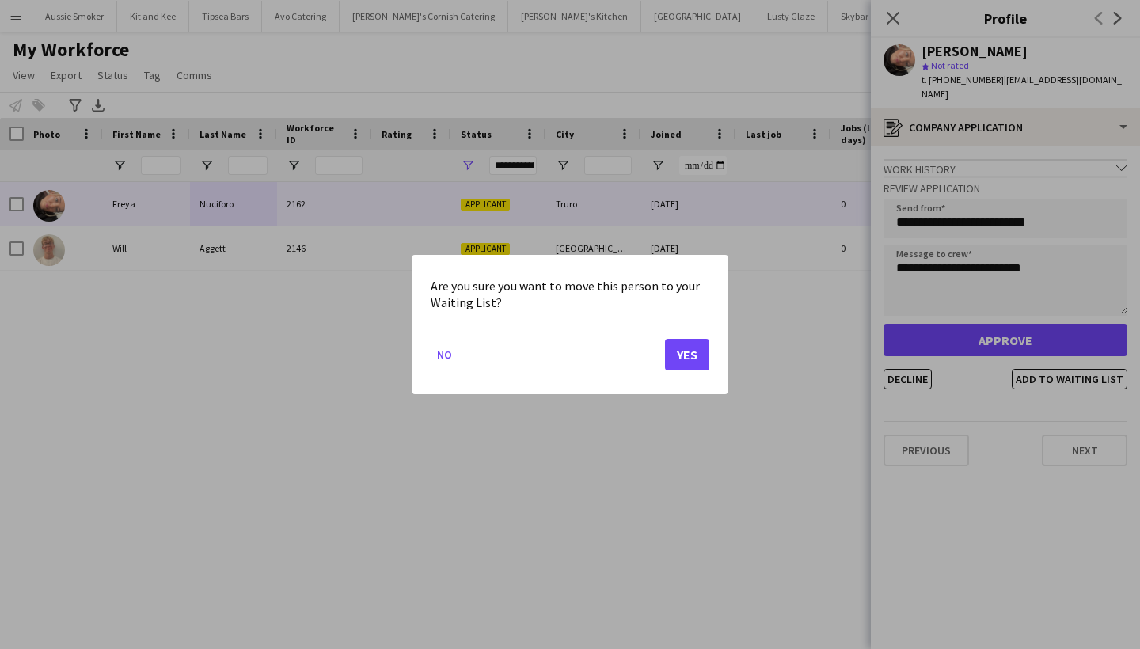
click at [691, 348] on button "Yes" at bounding box center [687, 355] width 44 height 32
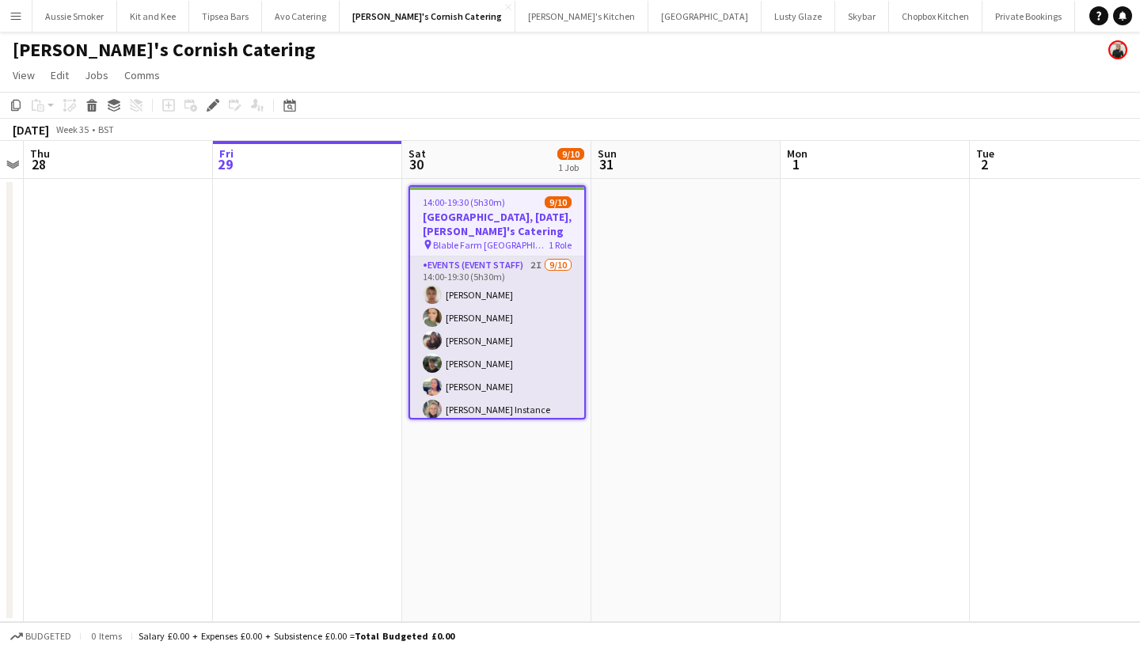
click at [474, 323] on app-card-role "Events (Event Staff) 2I 9/10 14:00-19:30 (5h30m) Debbie Stevens Molly Hazlehurs…" at bounding box center [497, 387] width 174 height 261
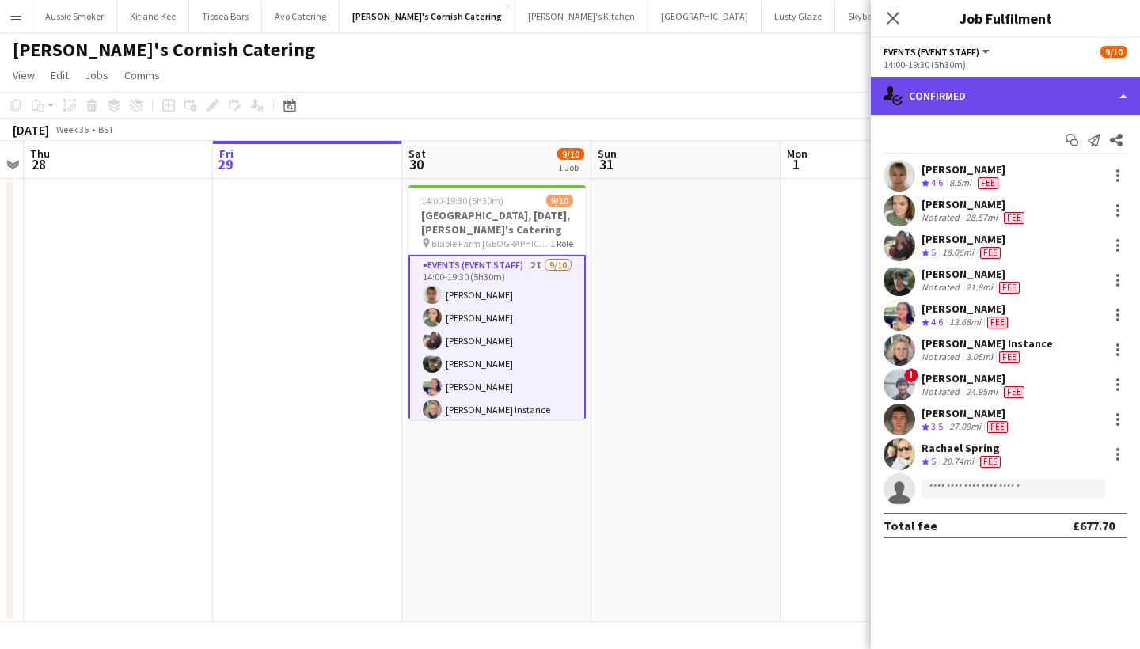
click at [962, 89] on div "single-neutral-actions-check-2 Confirmed" at bounding box center [1005, 96] width 269 height 38
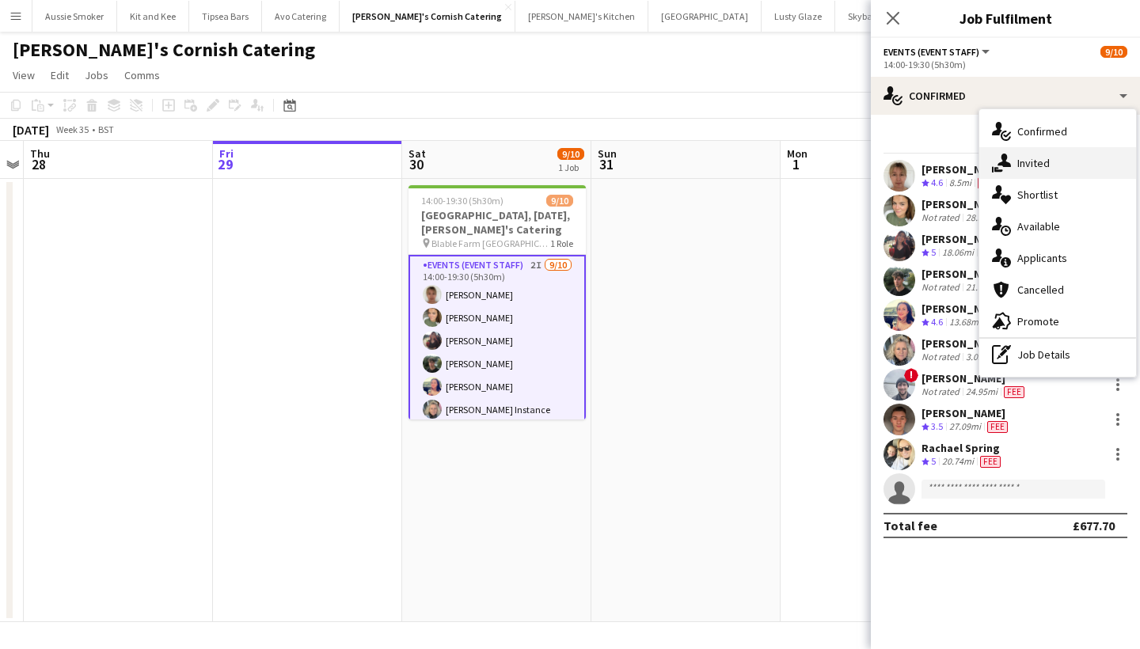
click at [1044, 166] on div "single-neutral-actions-share-1 Invited" at bounding box center [1058, 163] width 157 height 32
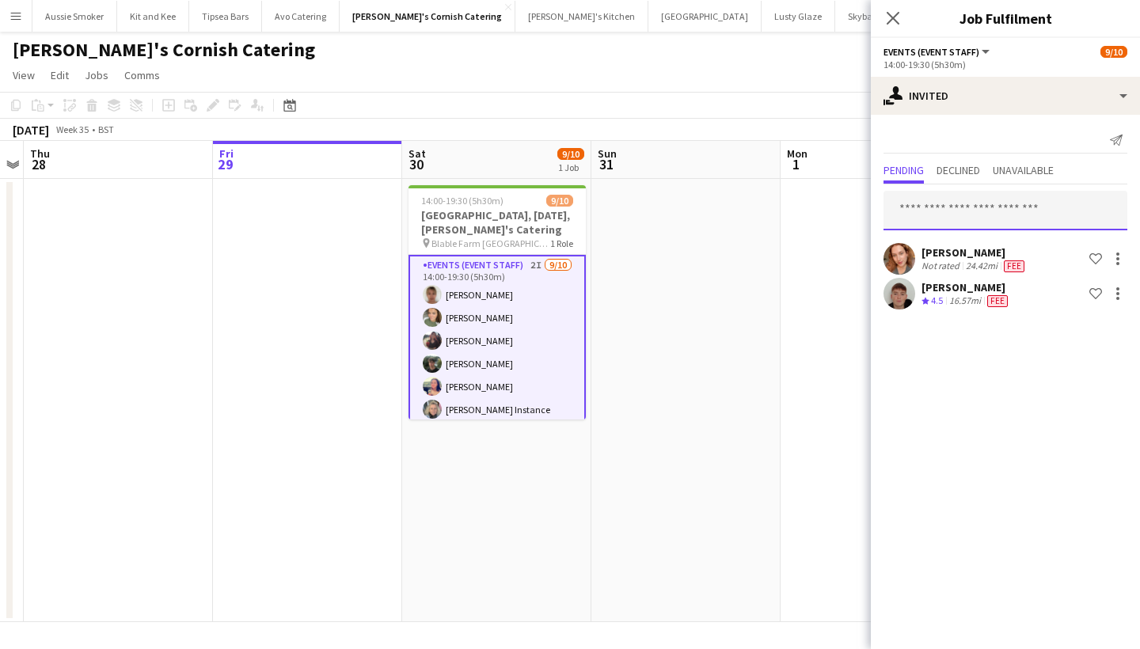
click at [943, 215] on input "text" at bounding box center [1006, 211] width 244 height 40
click at [890, 23] on icon "Close pop-in" at bounding box center [892, 17] width 15 height 15
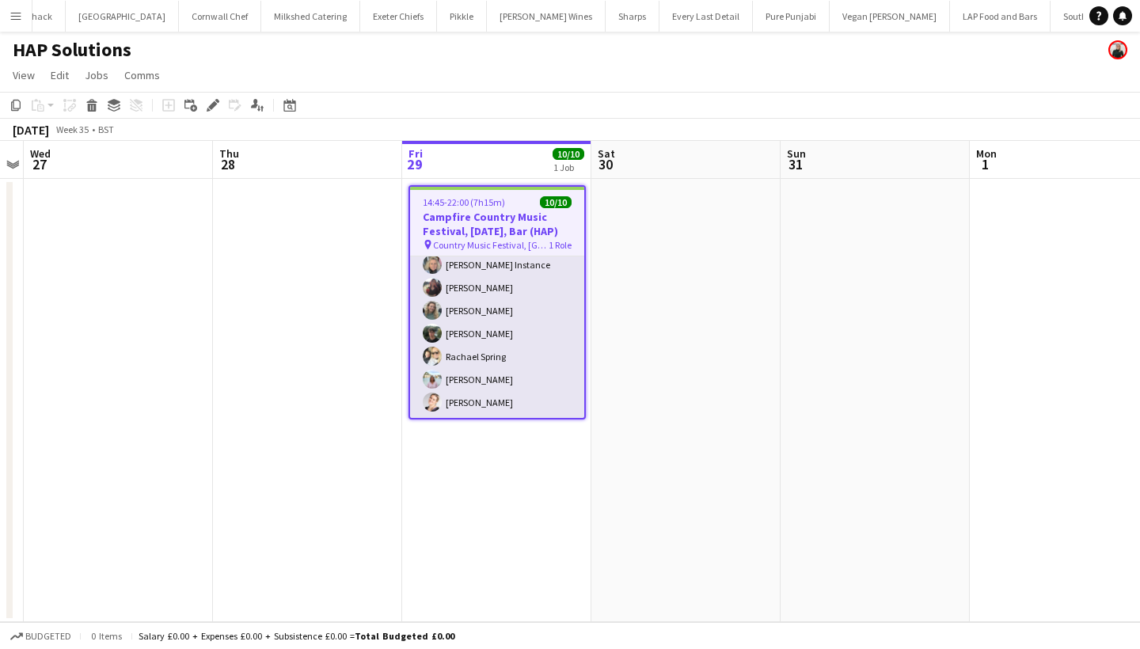
scroll to position [99, 0]
click at [484, 348] on app-card-role "Bar & Catering (Bar Tender) [DATE] 14:45-22:00 (7h15m) [PERSON_NAME] [PERSON_NA…" at bounding box center [497, 288] width 174 height 261
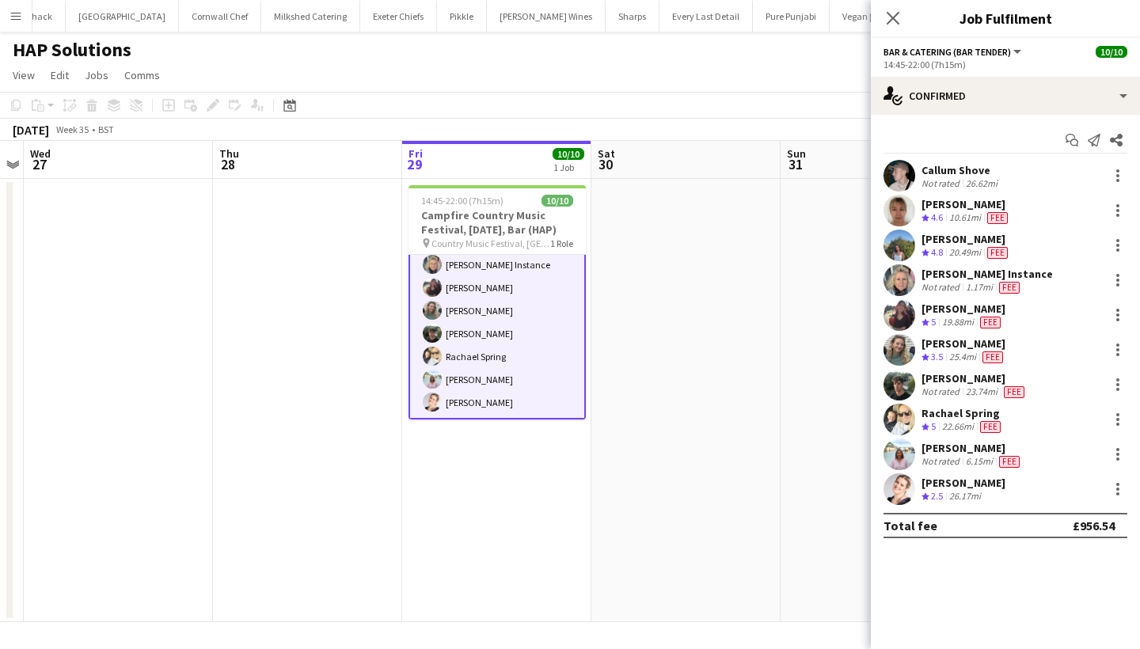
click at [901, 388] on app-user-avatar at bounding box center [900, 385] width 32 height 32
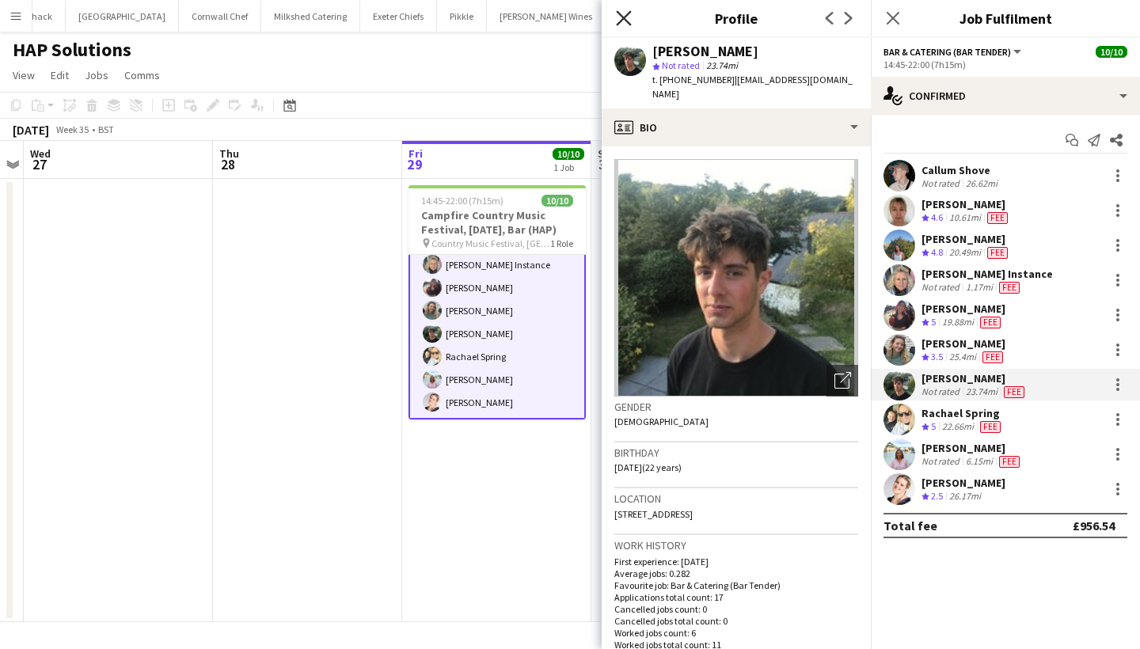
click at [622, 19] on icon at bounding box center [623, 17] width 15 height 15
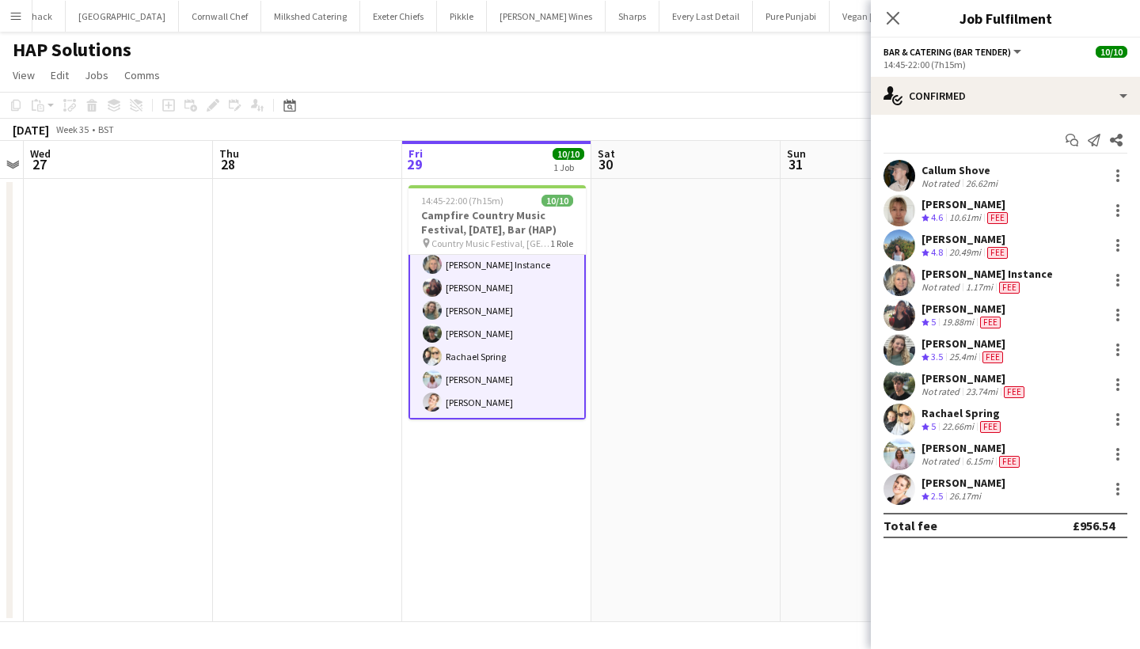
click at [18, 15] on app-icon "Menu" at bounding box center [16, 16] width 13 height 13
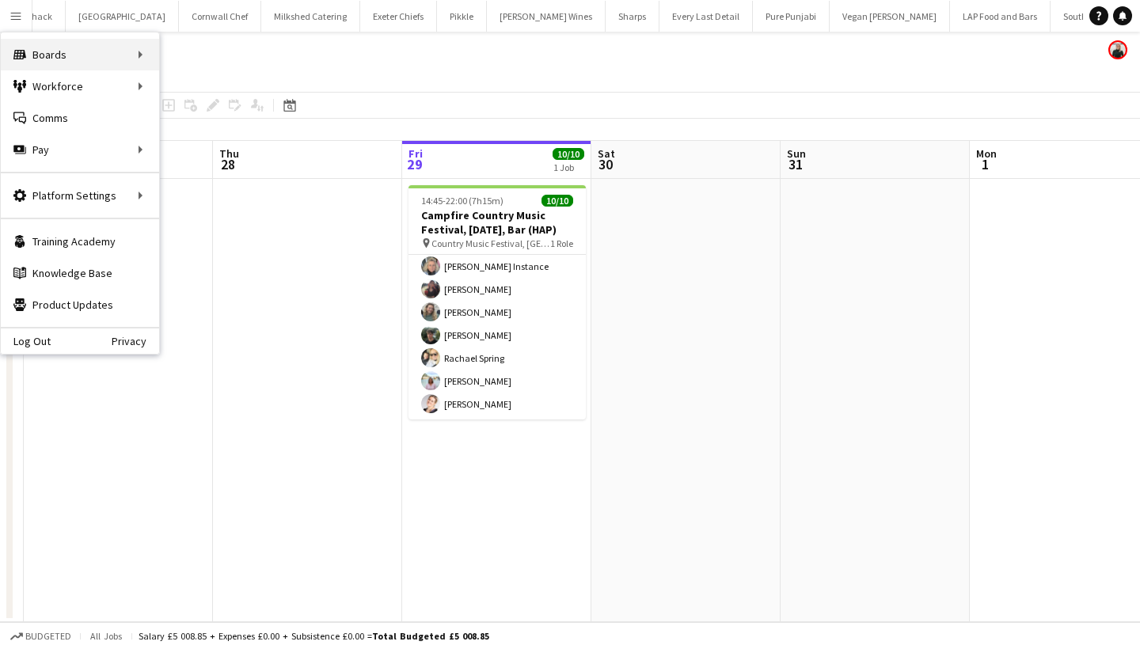
scroll to position [96, 0]
click at [252, 92] on link "All jobs" at bounding box center [239, 86] width 158 height 32
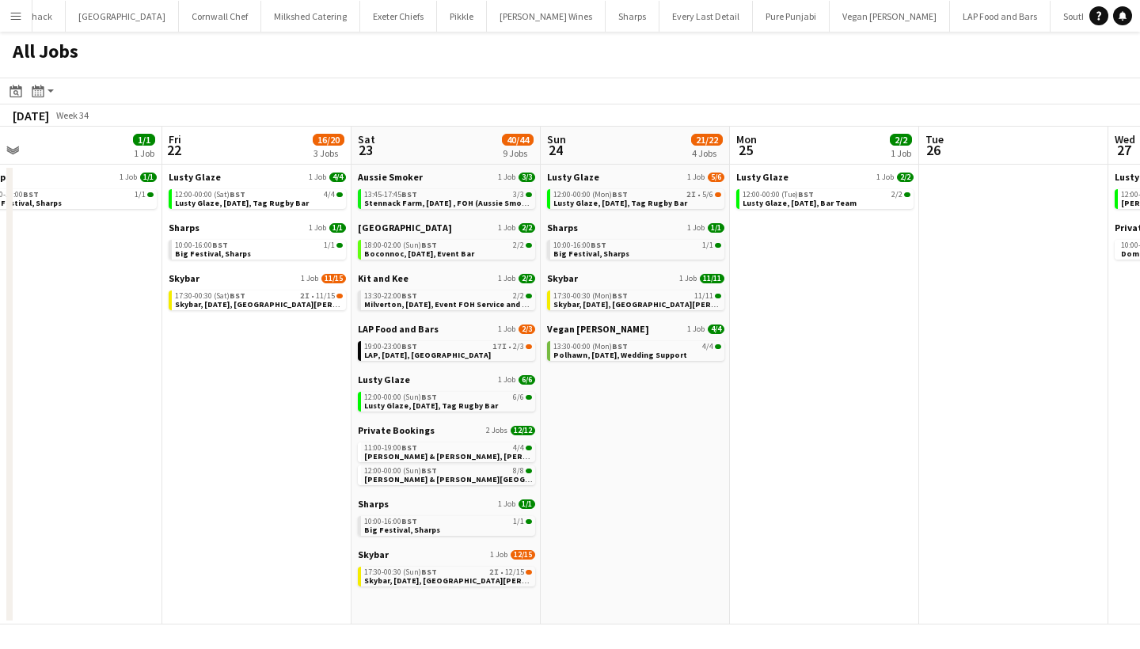
scroll to position [0, 386]
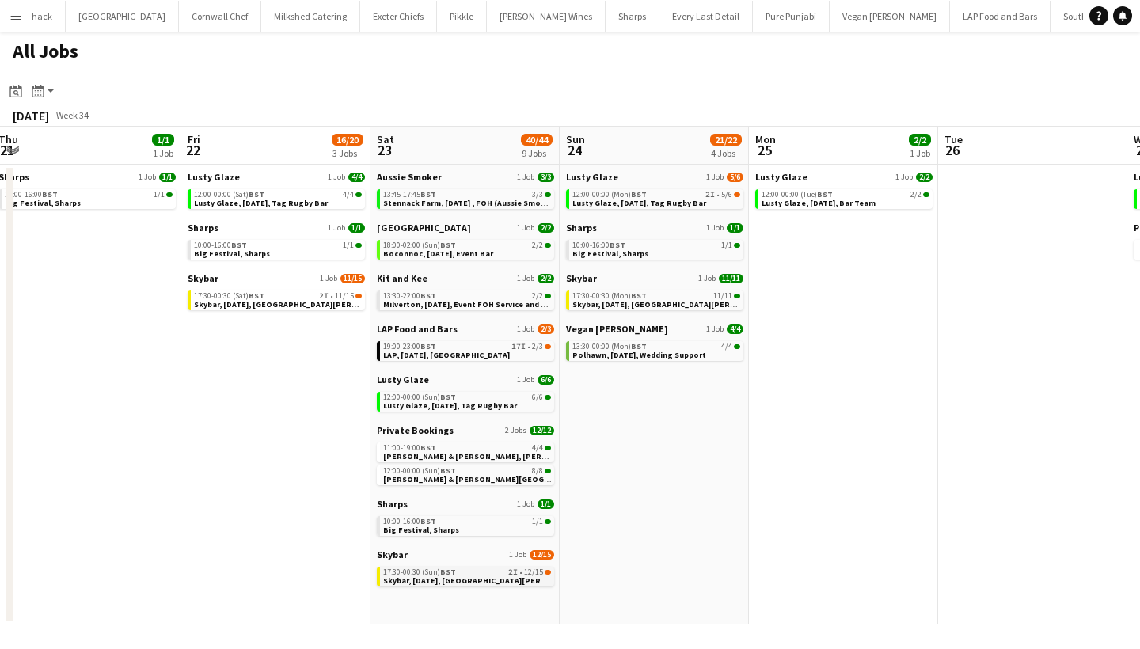
click at [489, 579] on link "17:30-00:30 (Sun) BST 2I • 12/15 Skybar, 23rd August, St Agnes" at bounding box center [467, 576] width 168 height 18
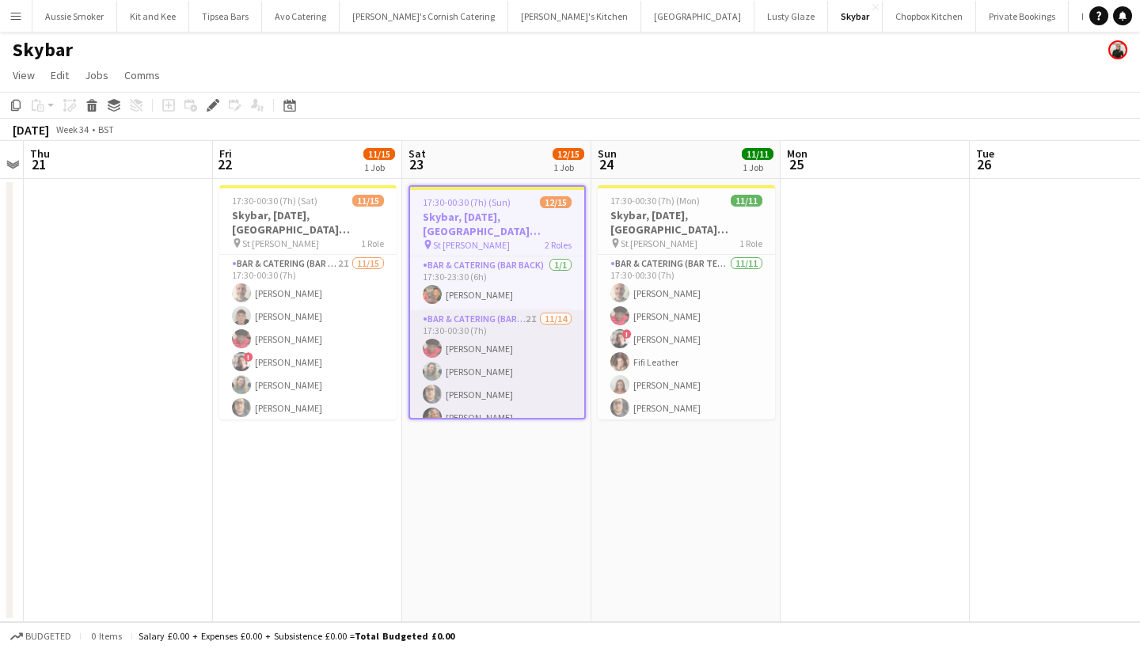
click at [496, 367] on app-card-role "Bar & Catering (Bar Tender) 2I [DATE] 17:30-00:30 (7h) [PERSON_NAME] [PERSON_NA…" at bounding box center [497, 486] width 174 height 352
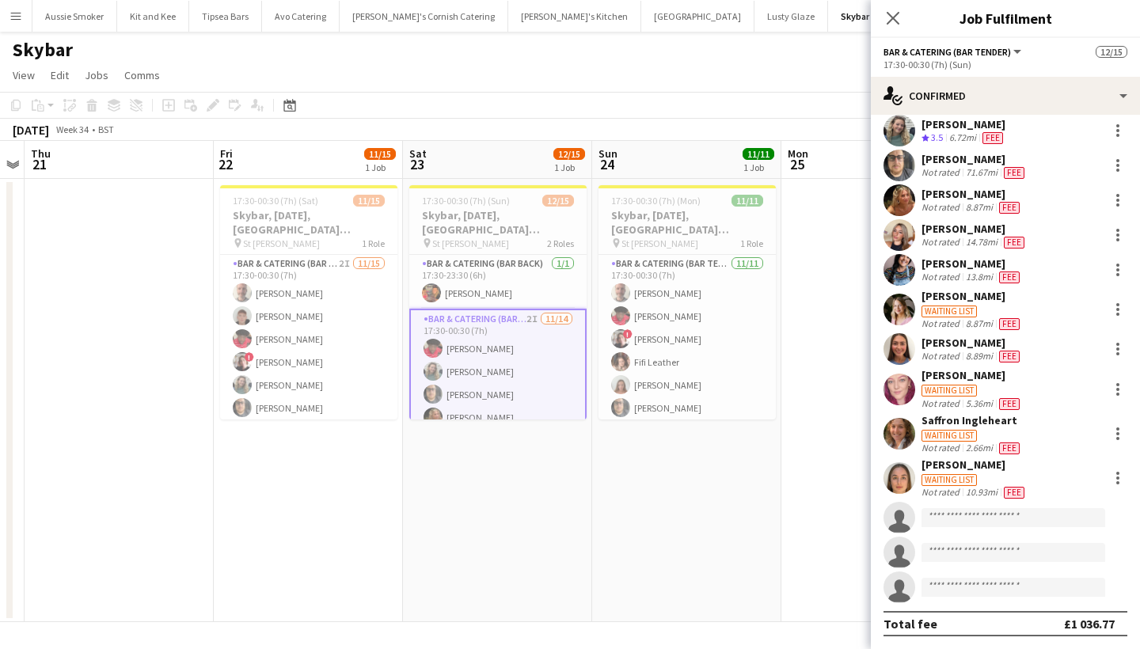
scroll to position [79, 0]
click at [964, 521] on input at bounding box center [1014, 518] width 184 height 19
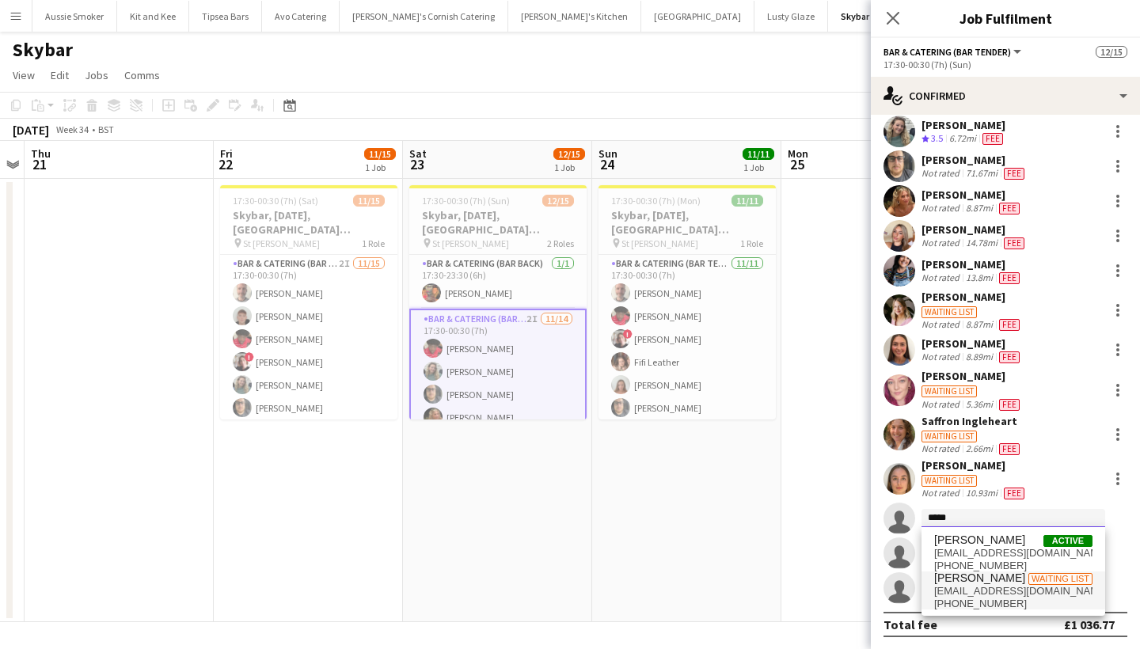
type input "*****"
click at [980, 588] on span "freyanuciforo@icloud.com" at bounding box center [1013, 591] width 158 height 13
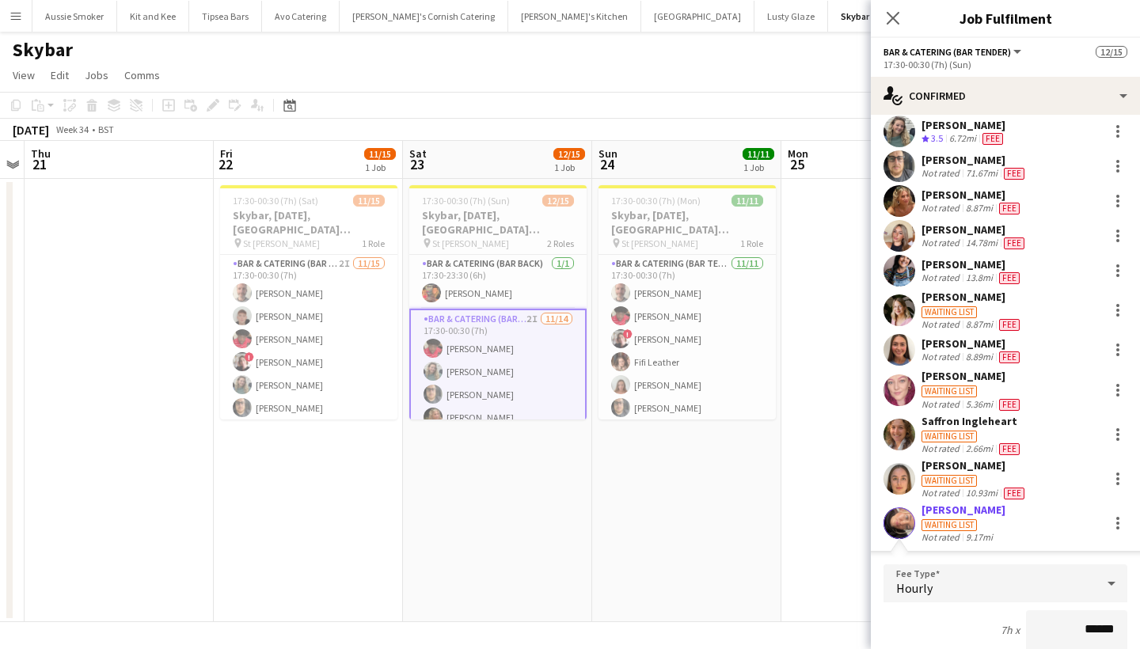
type input "******"
click at [954, 507] on div "Freya Nuciforo" at bounding box center [964, 510] width 84 height 14
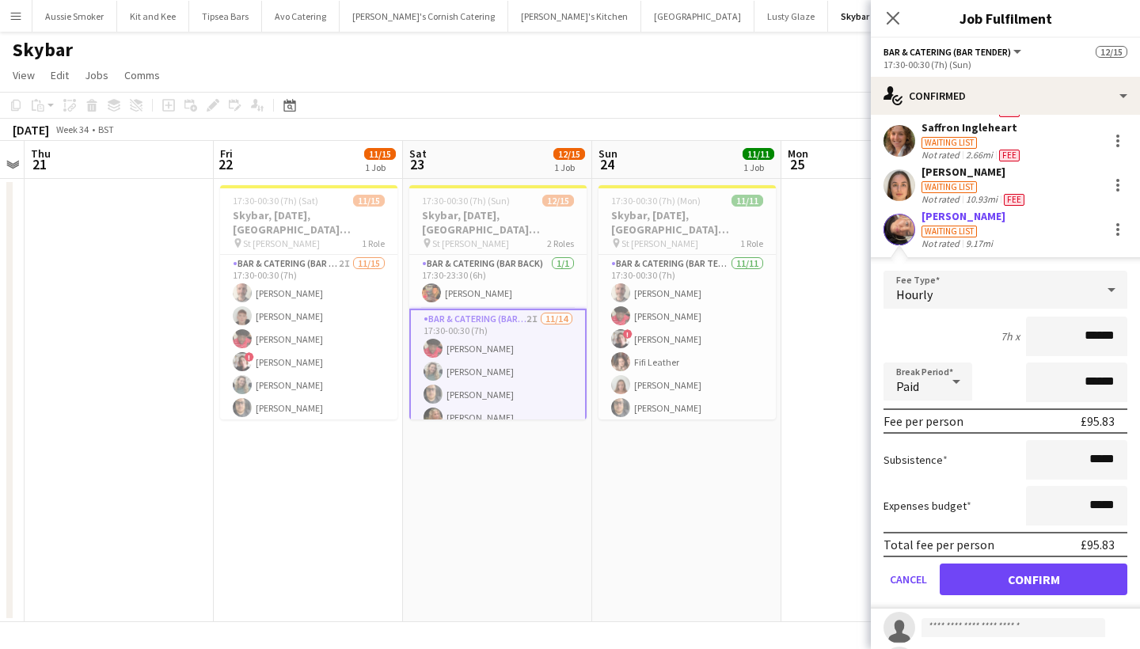
click at [1021, 580] on button "Confirm" at bounding box center [1034, 580] width 188 height 32
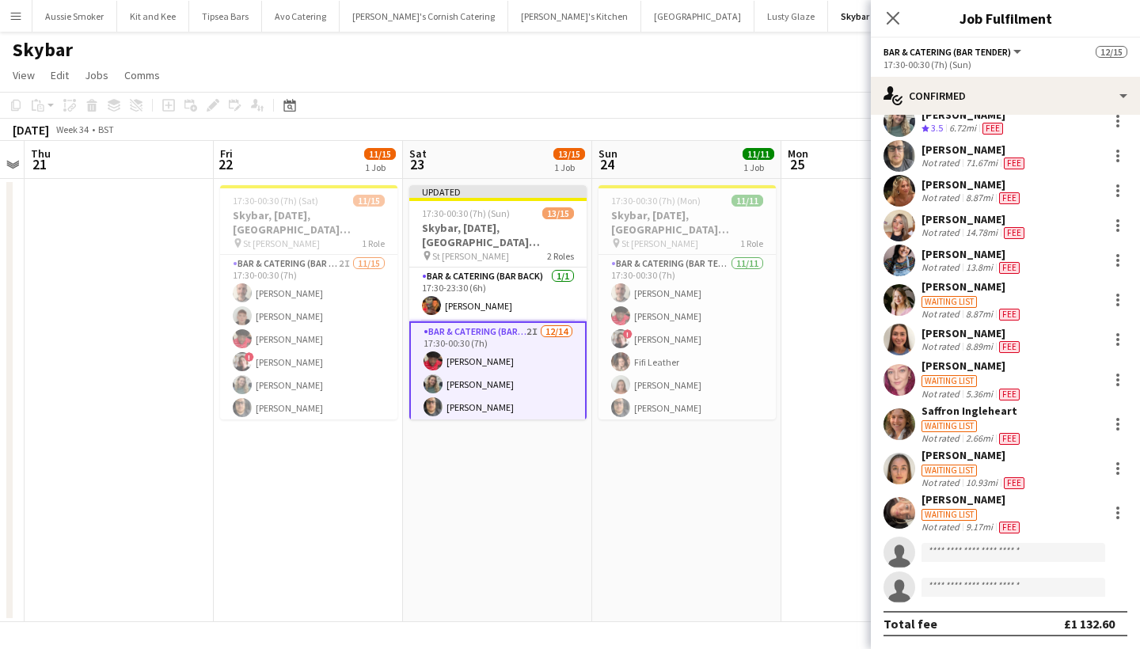
scroll to position [89, 0]
click at [937, 493] on div "Freya Nuciforo" at bounding box center [972, 500] width 101 height 14
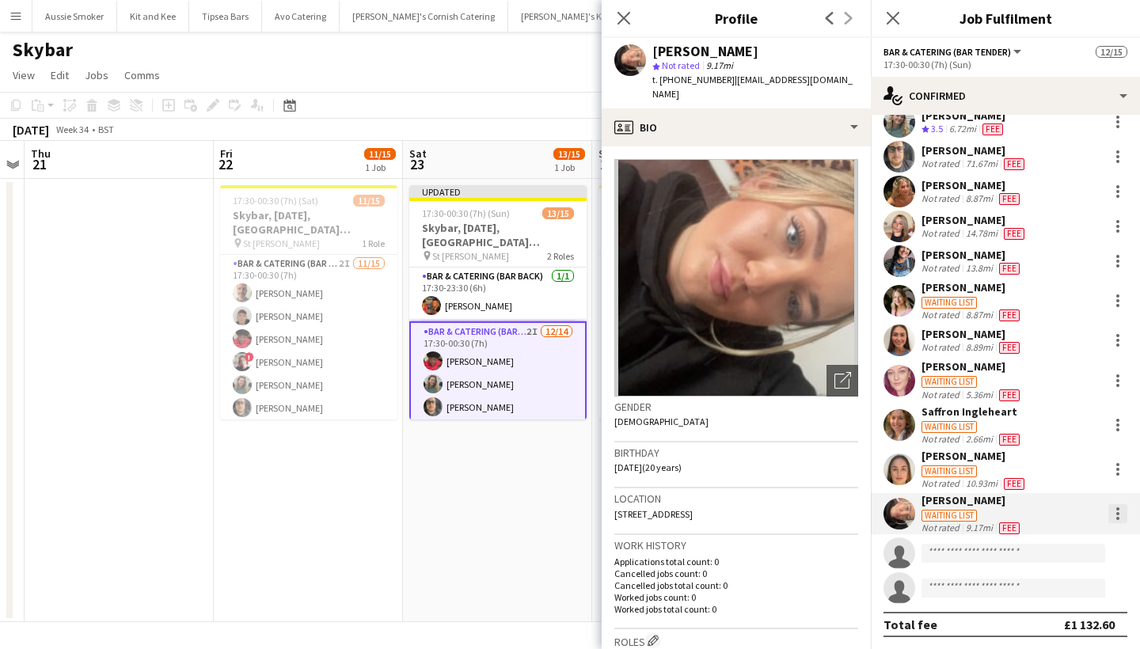
click at [1119, 508] on div at bounding box center [1117, 509] width 3 height 3
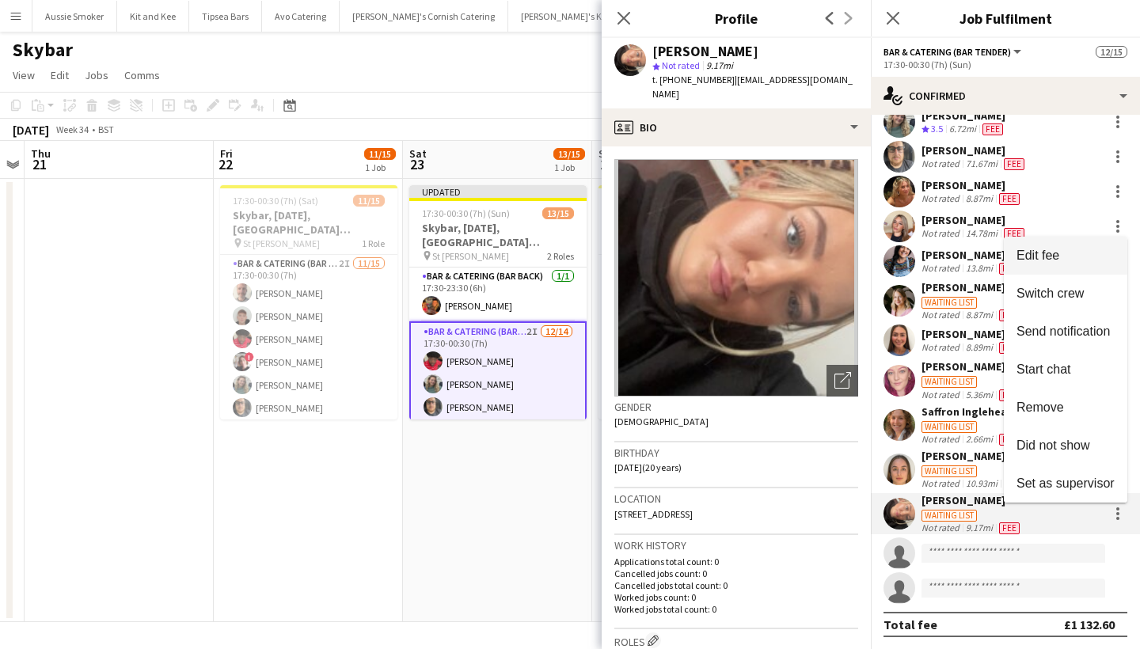
click at [1045, 259] on span "Edit fee" at bounding box center [1038, 255] width 43 height 13
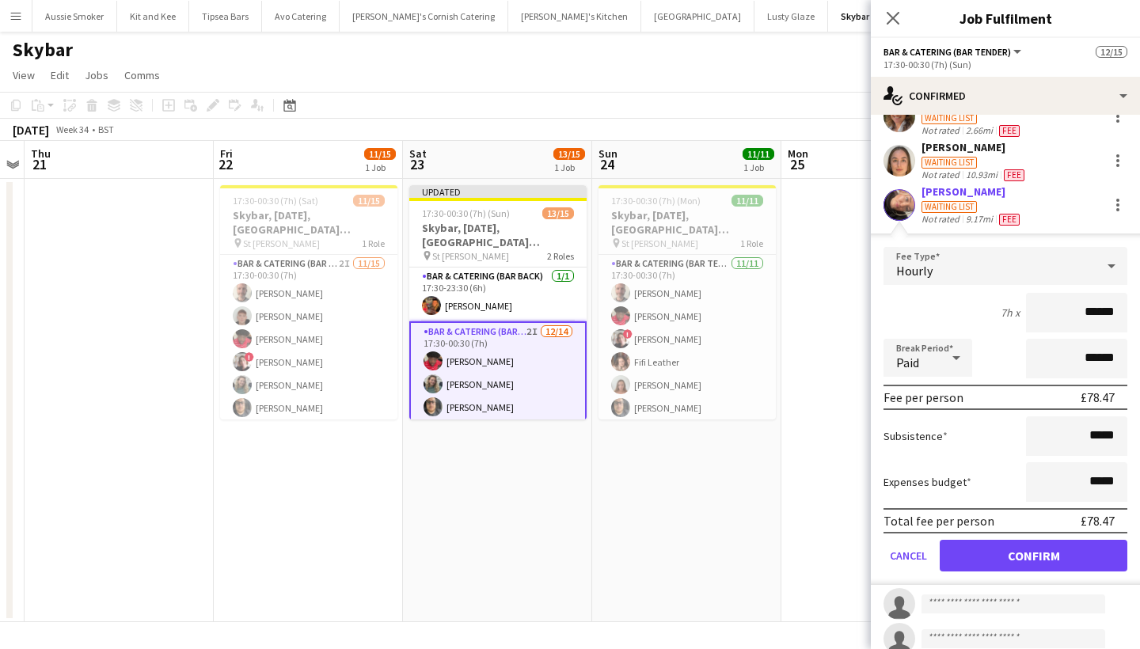
type input "******"
click at [1018, 563] on button "Confirm" at bounding box center [1034, 556] width 188 height 32
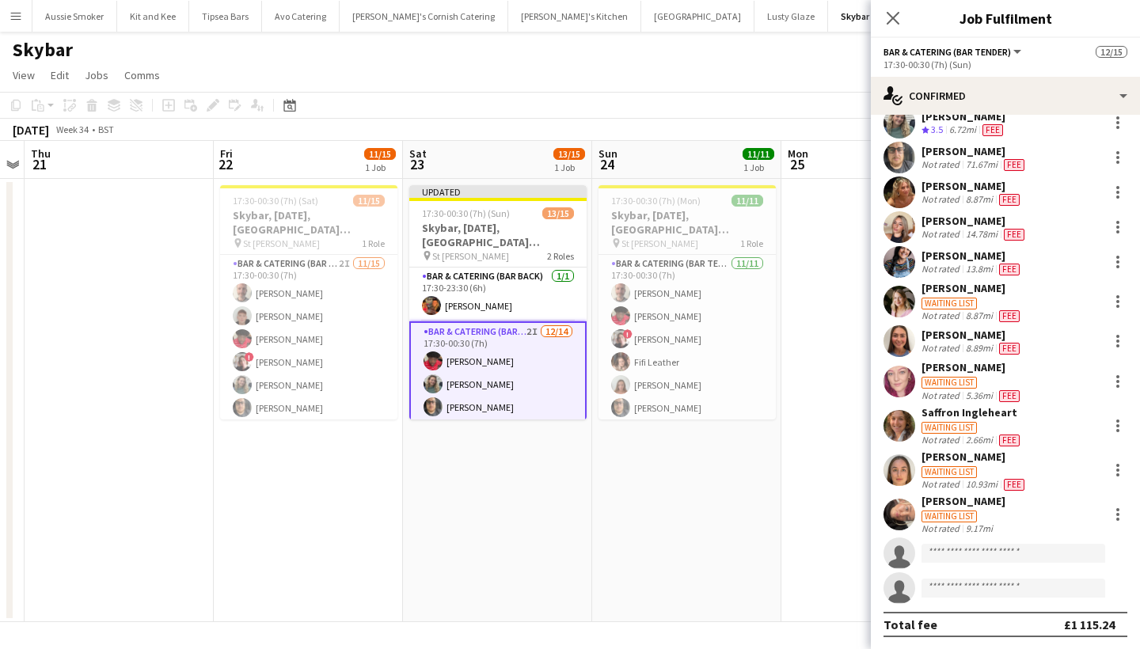
click at [1018, 563] on app-invite-slot "single-neutral-actions" at bounding box center [1005, 554] width 269 height 32
click at [974, 553] on input at bounding box center [1014, 553] width 184 height 19
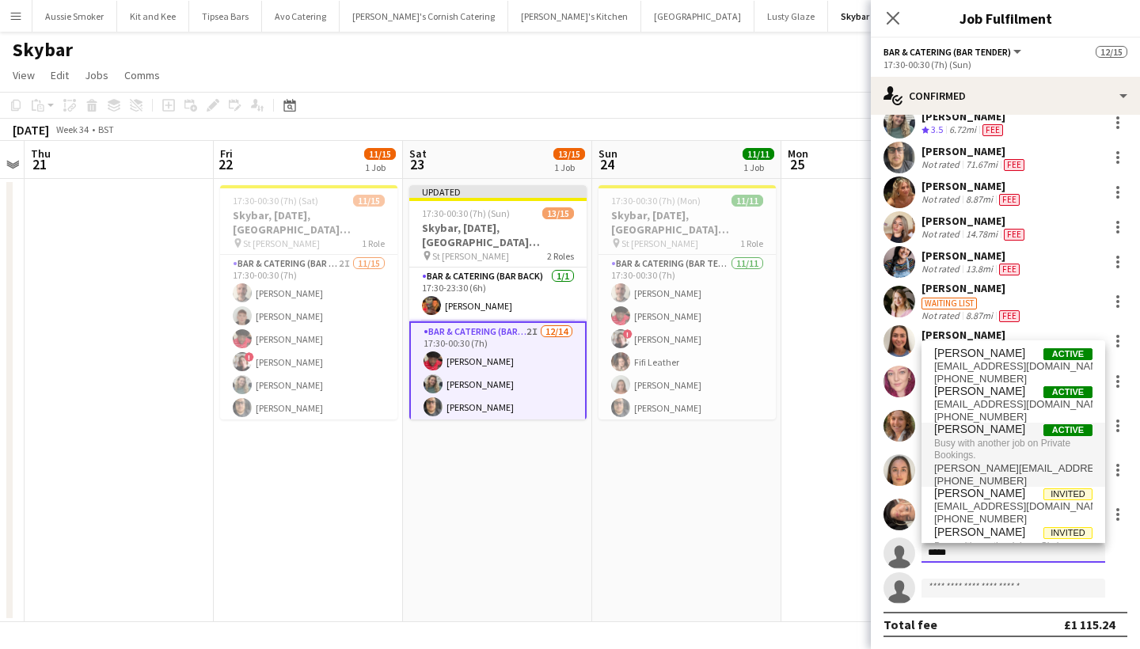
scroll to position [0, 0]
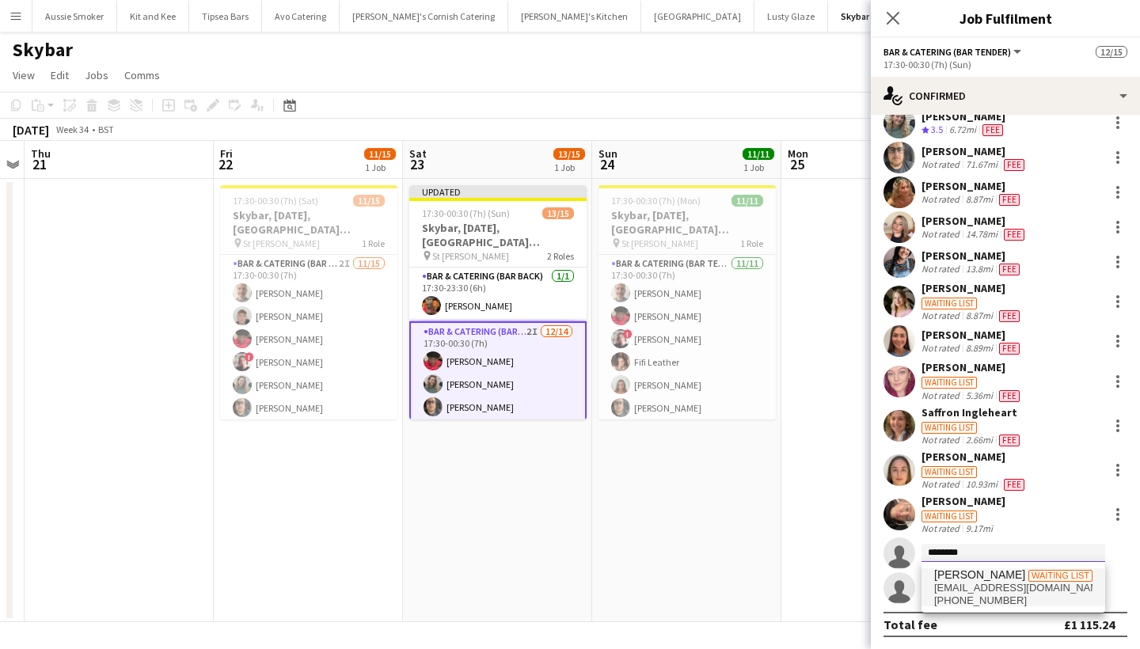
type input "********"
click at [1004, 590] on span "katiemachin4@gmail.com" at bounding box center [1013, 588] width 158 height 13
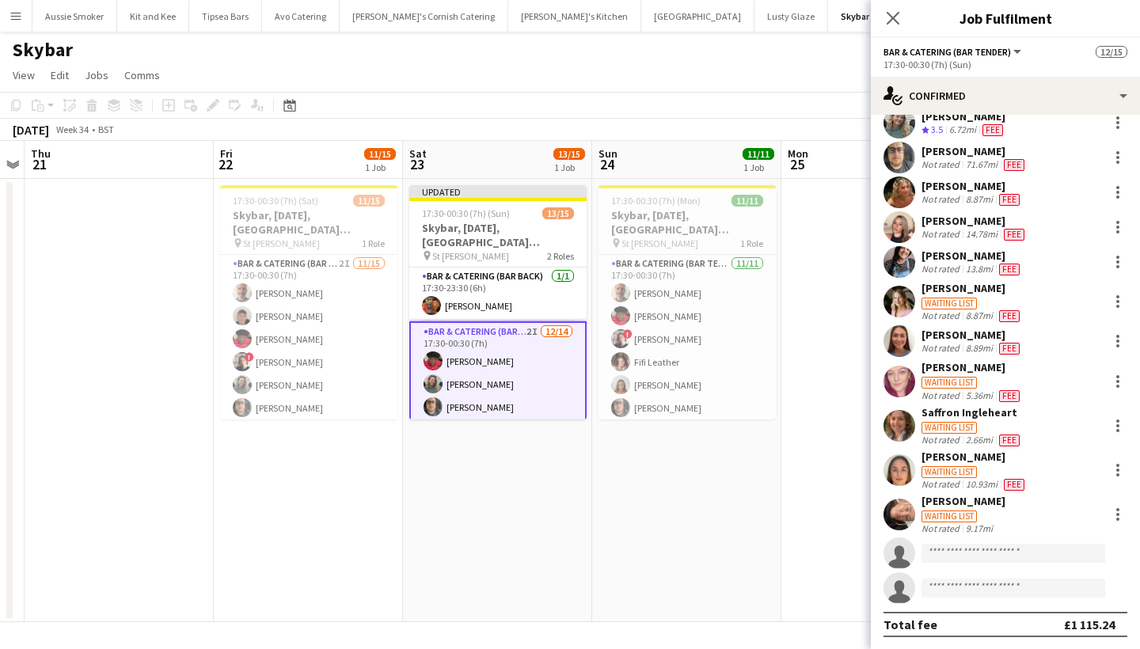
scroll to position [370, 0]
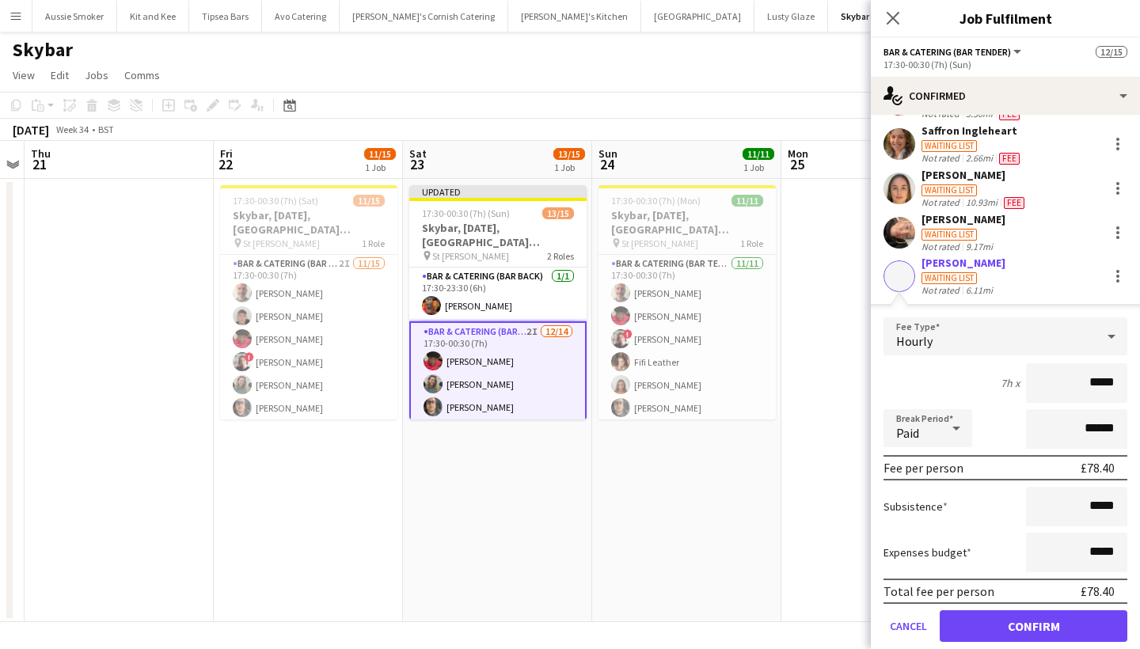
type input "******"
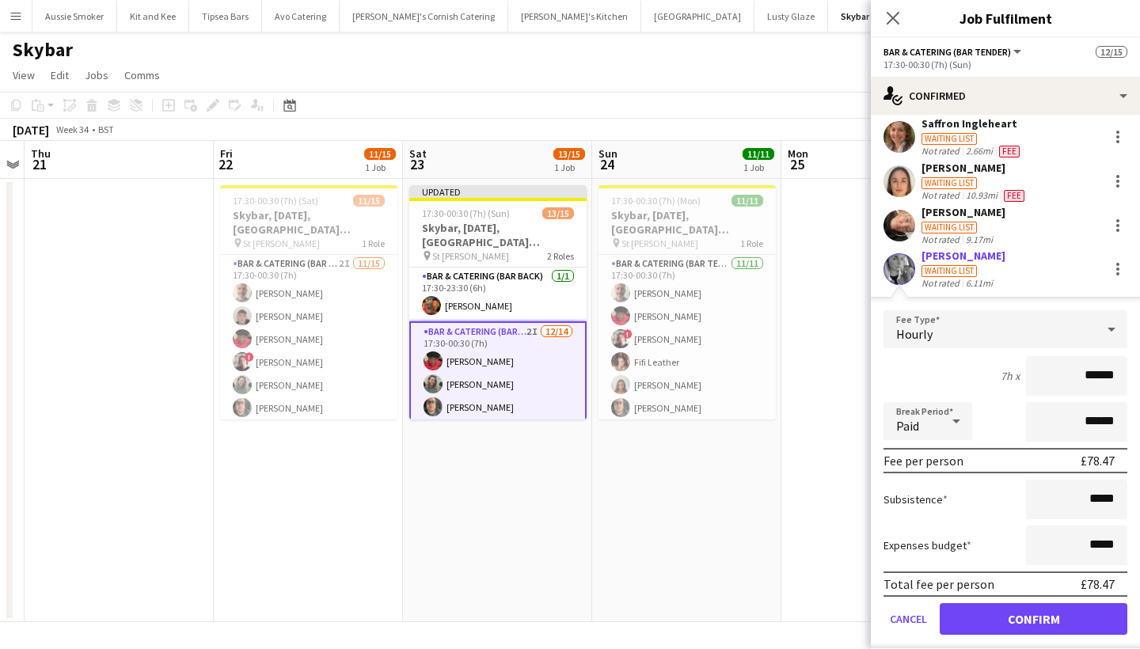
click at [1001, 617] on button "Confirm" at bounding box center [1034, 619] width 188 height 32
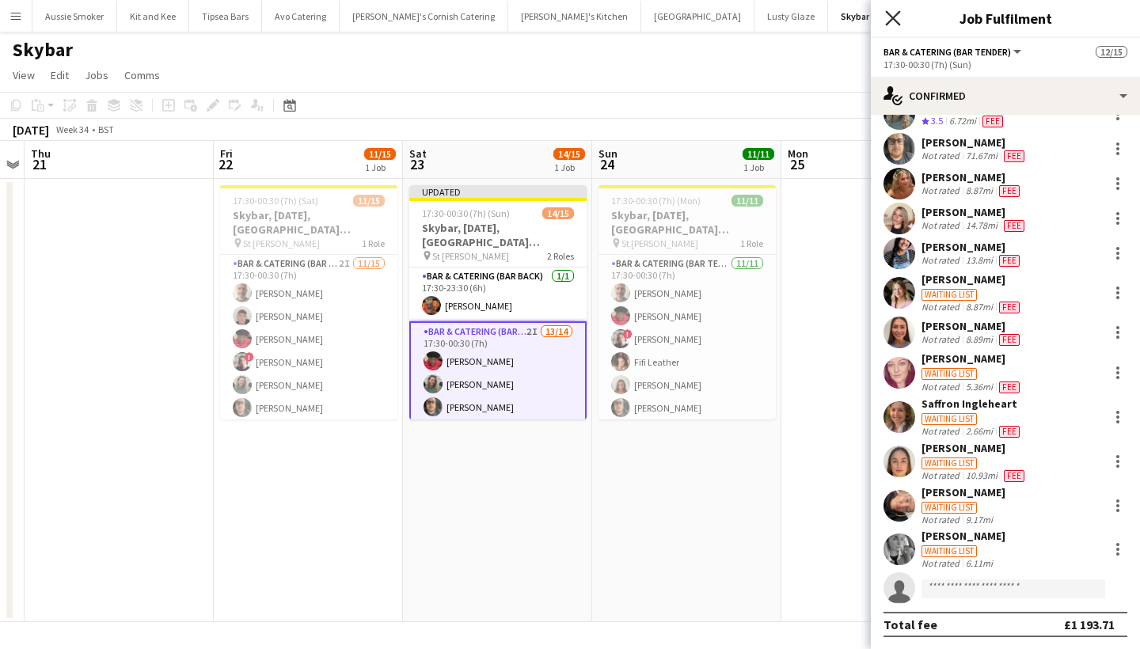
click at [893, 13] on icon "Close pop-in" at bounding box center [892, 17] width 15 height 15
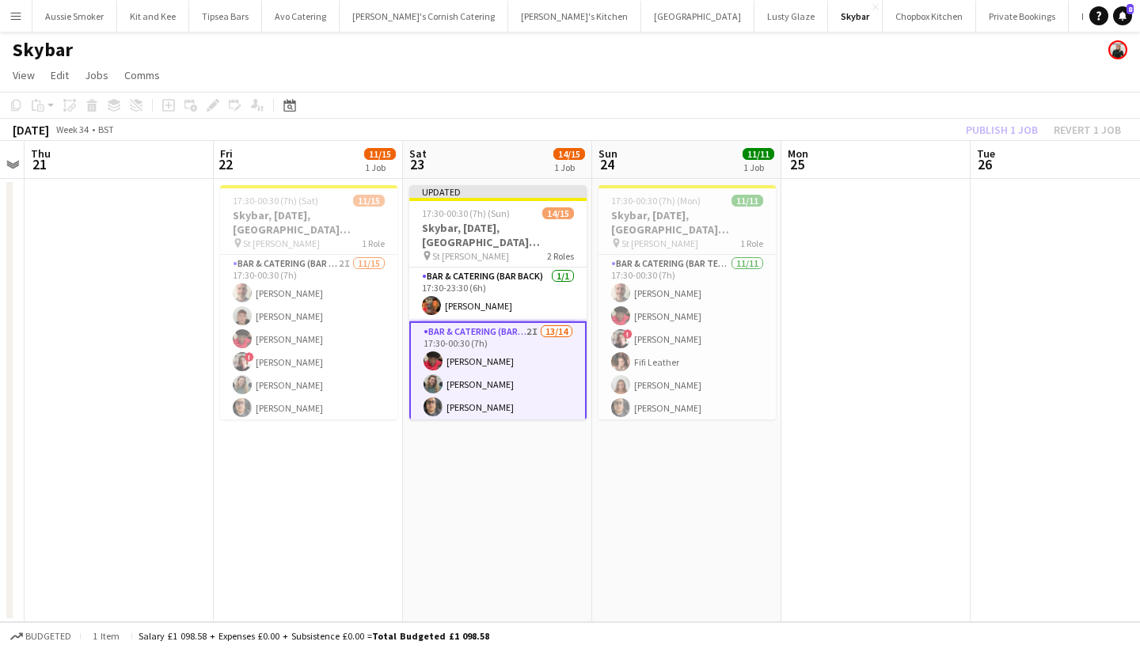
click at [999, 120] on div "Publish 1 job Revert 1 job" at bounding box center [1043, 130] width 193 height 21
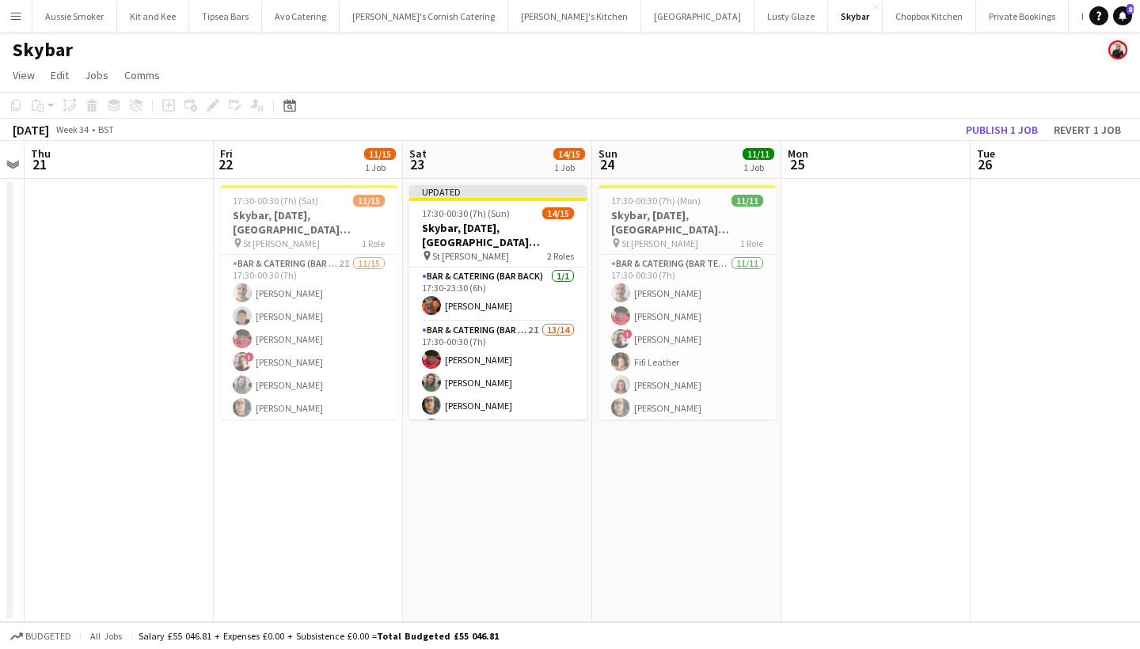
click at [999, 120] on button "Publish 1 job" at bounding box center [1002, 130] width 85 height 21
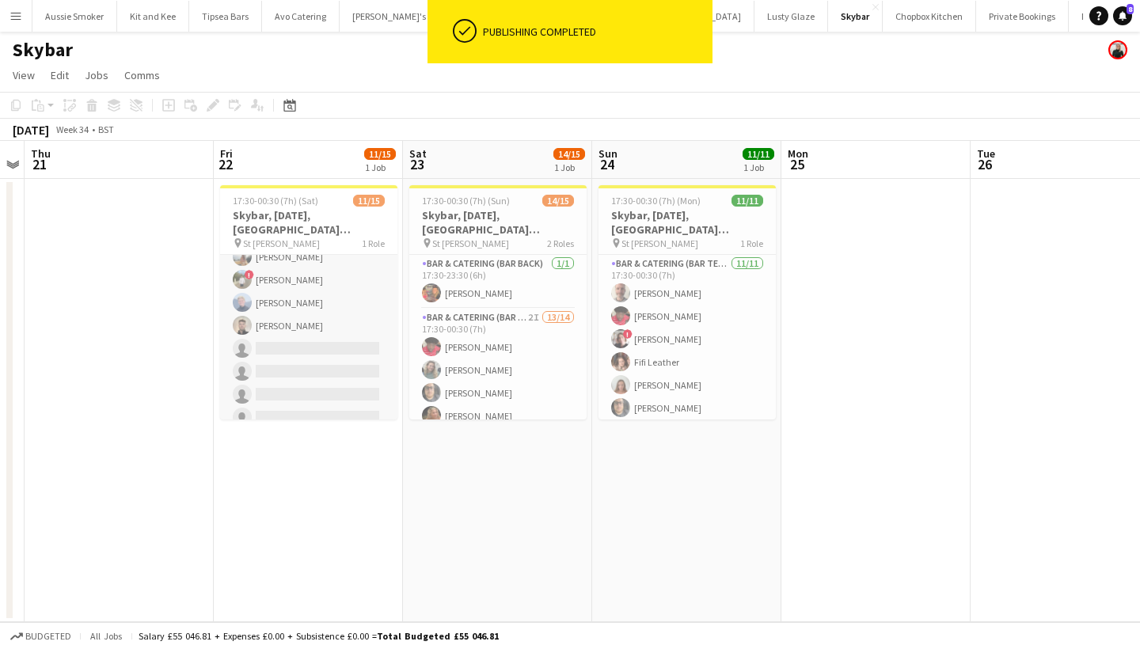
click at [334, 367] on app-card-role "Bar & Catering (Bar Tender) 2I 11/15 17:30-00:30 (7h) Richard James Dominic Sid…" at bounding box center [308, 245] width 177 height 375
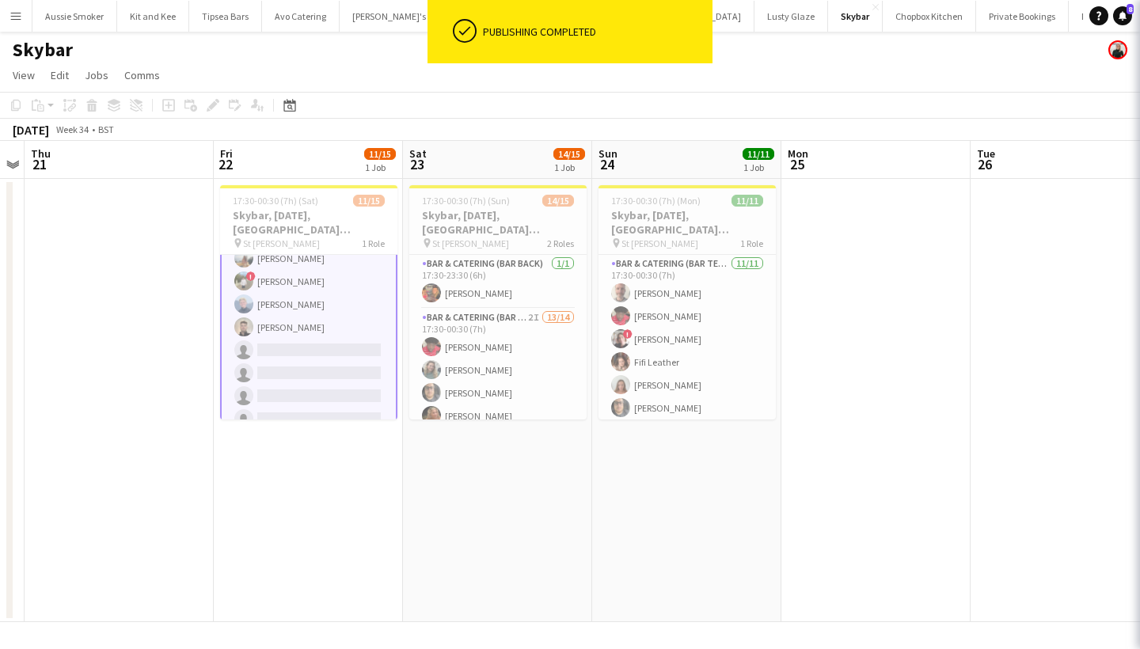
scroll to position [196, 0]
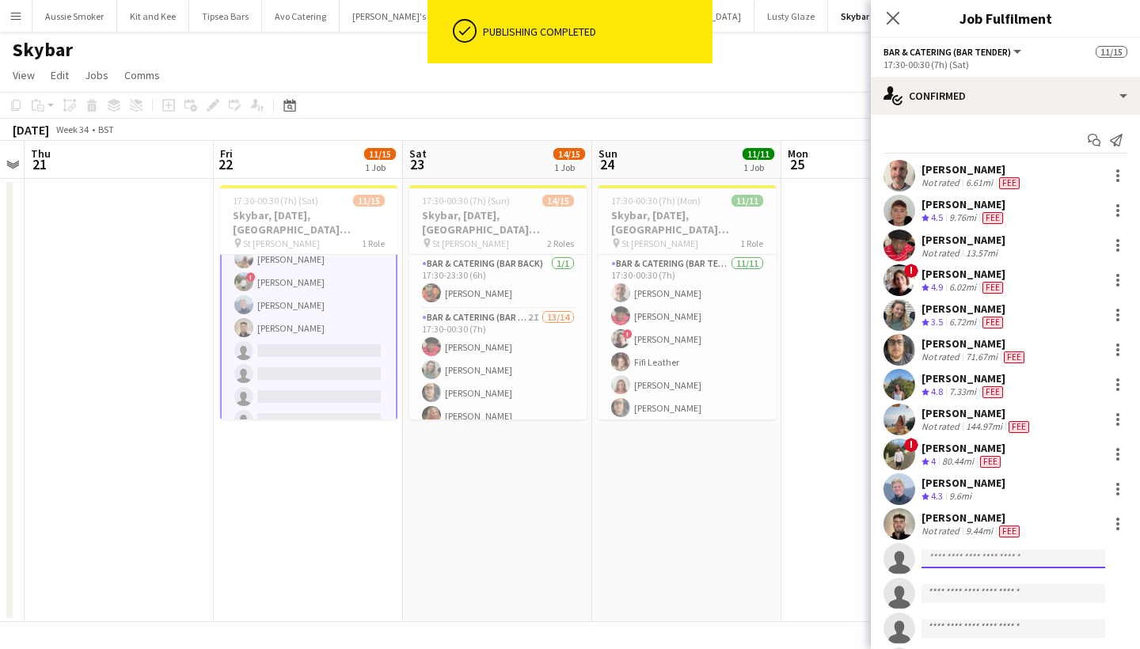
click at [953, 553] on input at bounding box center [1014, 559] width 184 height 19
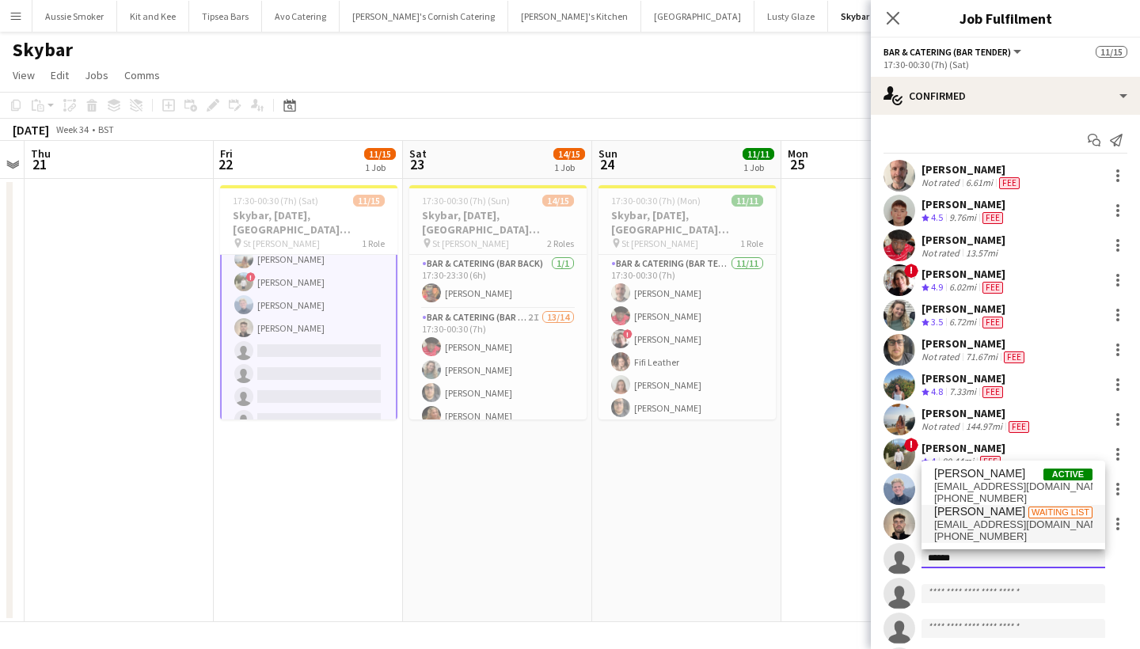
type input "*****"
click at [972, 538] on span "+447587271626" at bounding box center [1013, 537] width 158 height 13
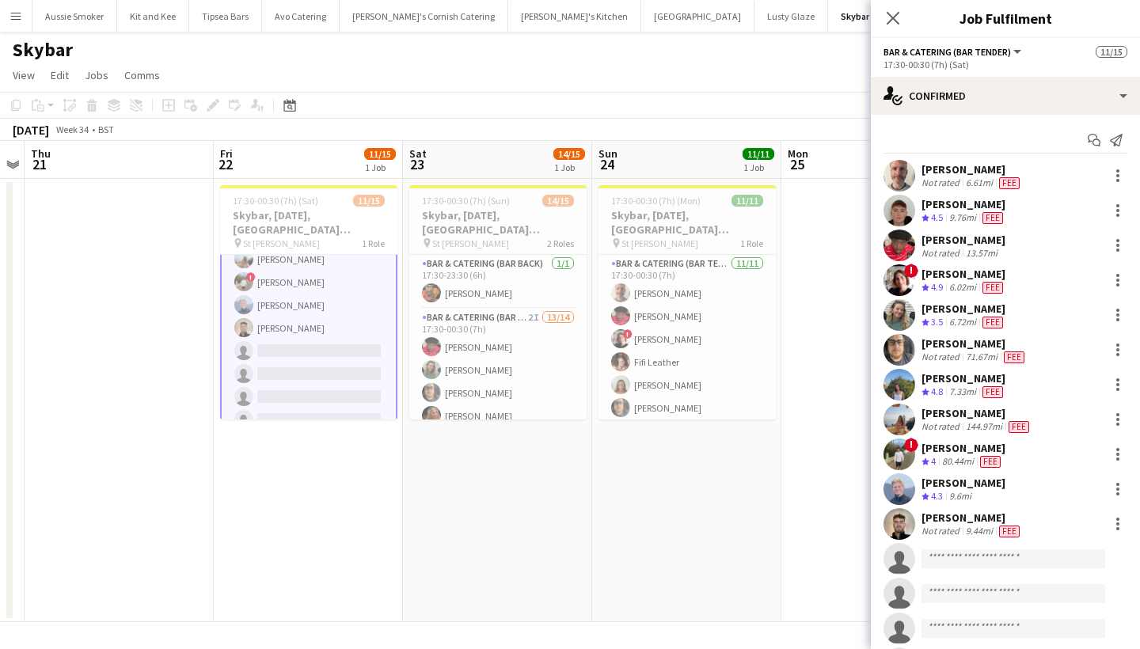
scroll to position [288, 0]
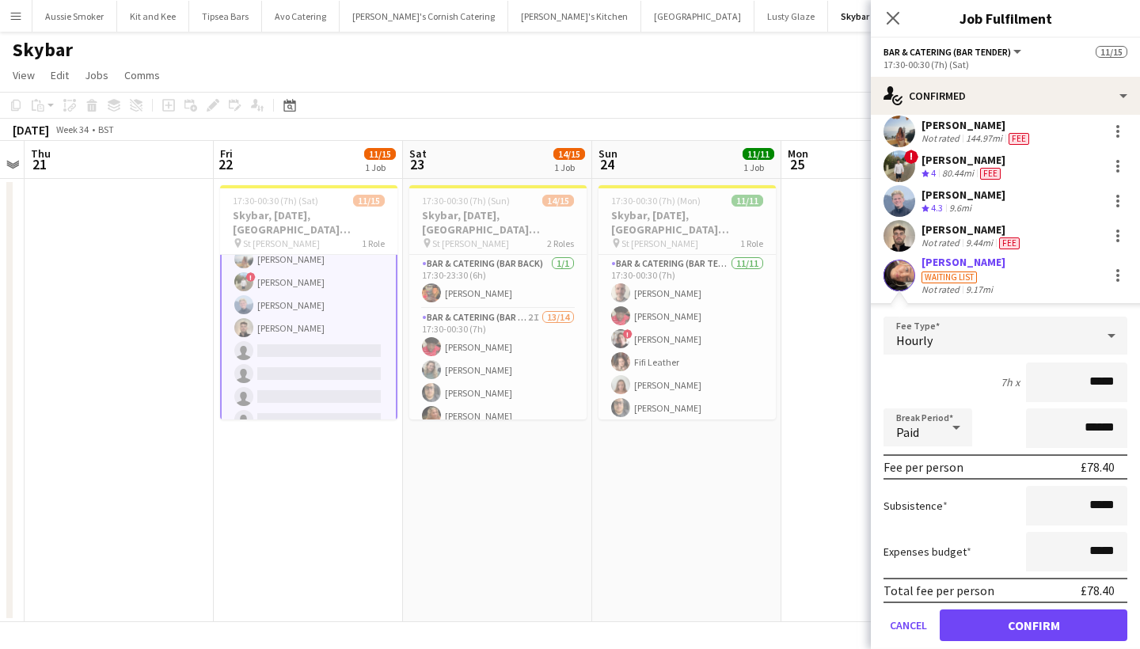
type input "******"
click at [992, 620] on button "Confirm" at bounding box center [1034, 626] width 188 height 32
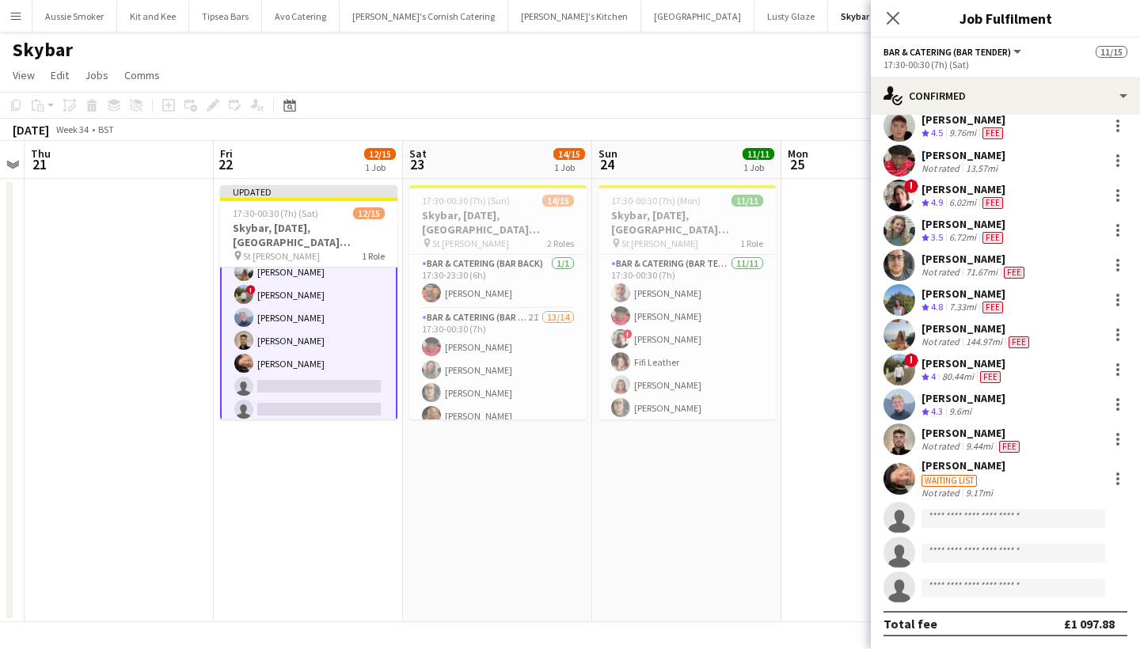
scroll to position [85, 0]
click at [333, 375] on app-card-role "Bar & Catering (Bar Tender) 2I 12/15 17:30-00:30 (7h) Richard James Dominic Sid…" at bounding box center [308, 260] width 177 height 379
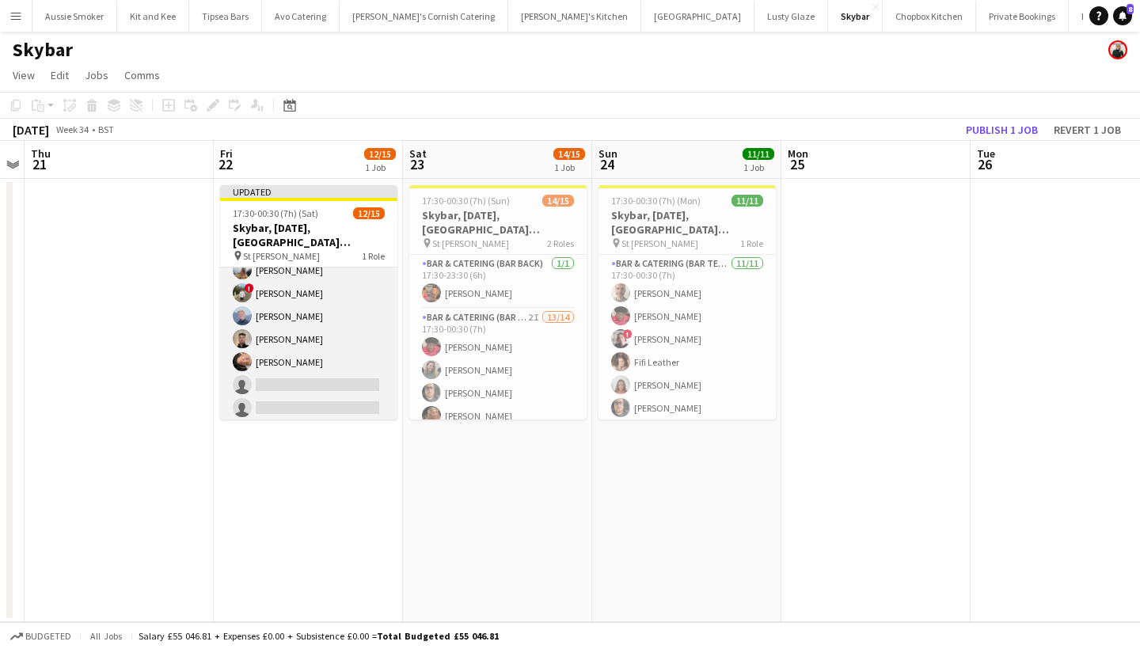
click at [311, 399] on app-card-role "Bar & Catering (Bar Tender) 2I 12/15 17:30-00:30 (7h) Richard James Dominic Sid…" at bounding box center [308, 258] width 177 height 375
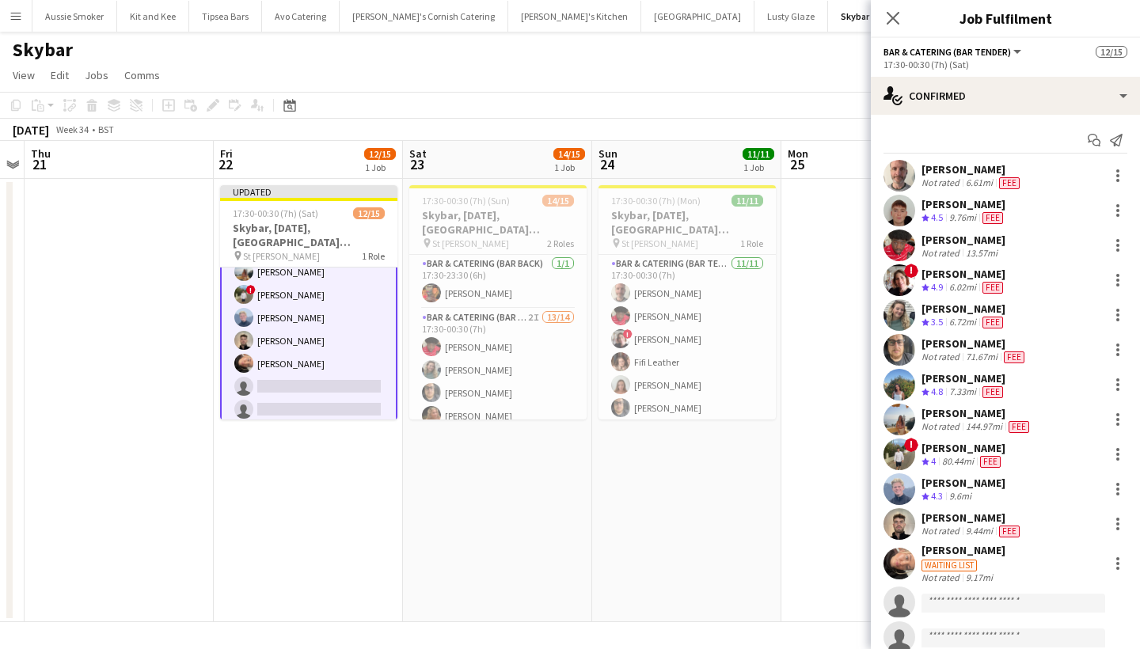
click at [961, 592] on app-invite-slot "single-neutral-actions" at bounding box center [1005, 603] width 269 height 32
click at [961, 601] on input at bounding box center [1014, 603] width 184 height 19
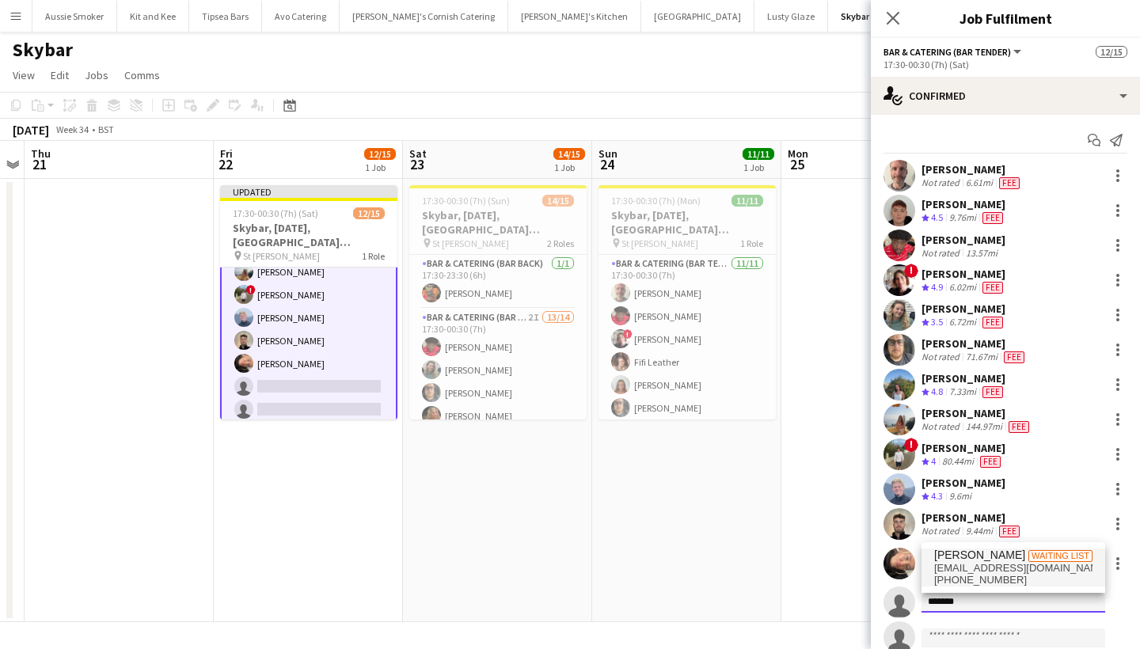
type input "*******"
click at [998, 572] on span "katiemachin4@gmail.com" at bounding box center [1013, 568] width 158 height 13
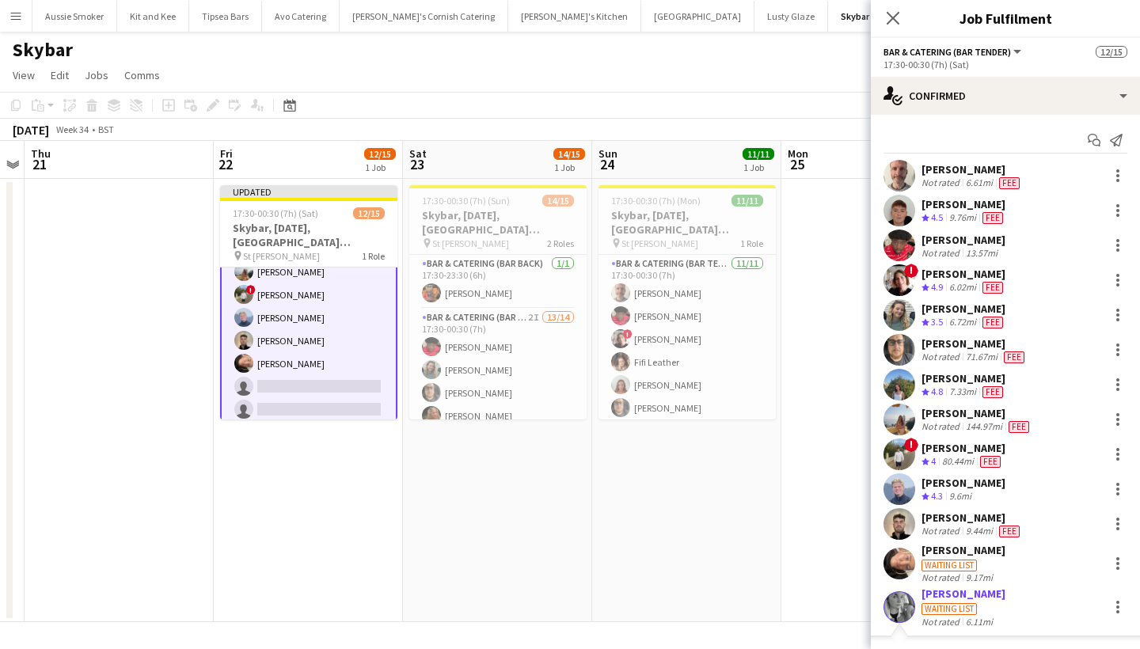
scroll to position [332, 0]
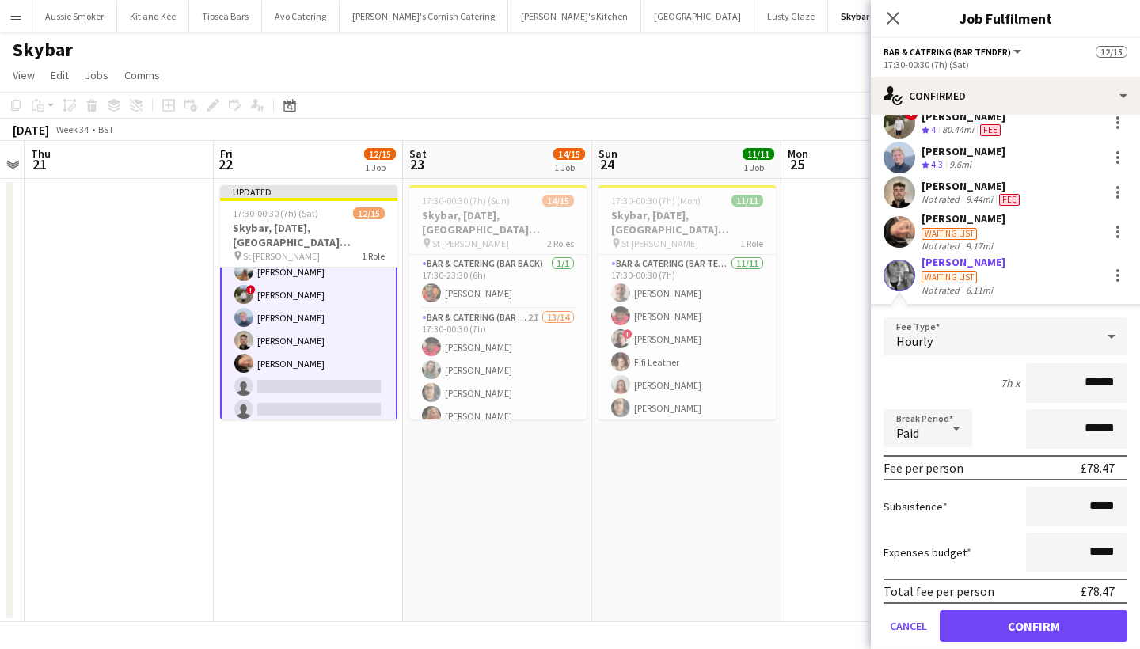
click at [985, 618] on button "Confirm" at bounding box center [1034, 627] width 188 height 32
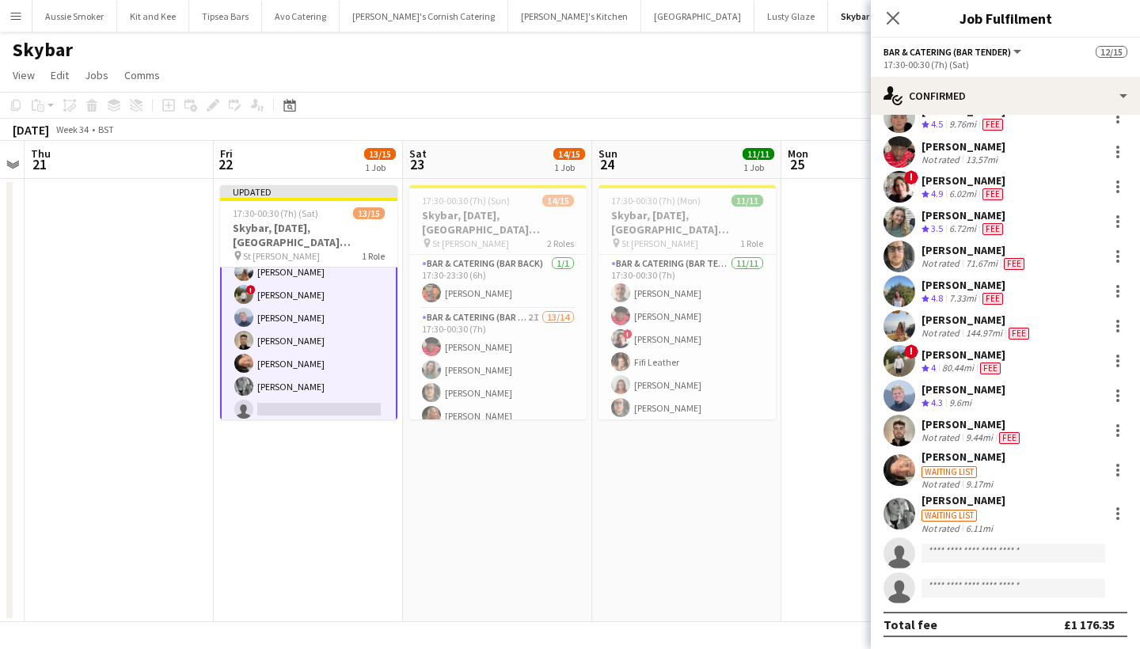
scroll to position [93, 0]
click at [893, 24] on icon "Close pop-in" at bounding box center [892, 17] width 15 height 15
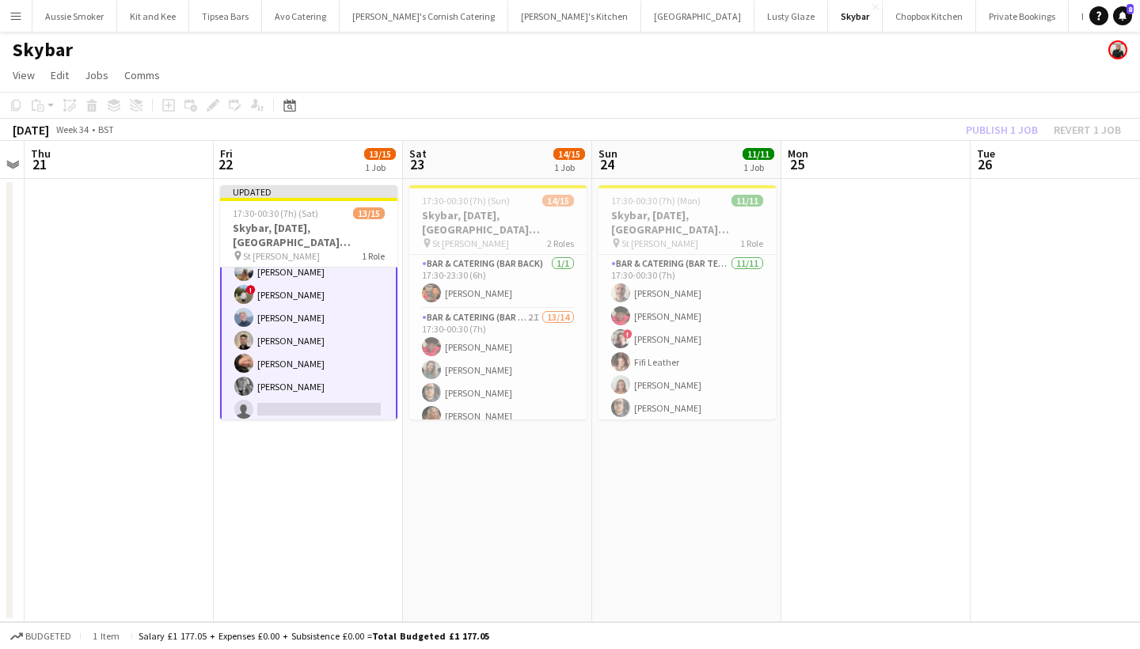
click at [998, 126] on div "Publish 1 job Revert 1 job" at bounding box center [1043, 130] width 193 height 21
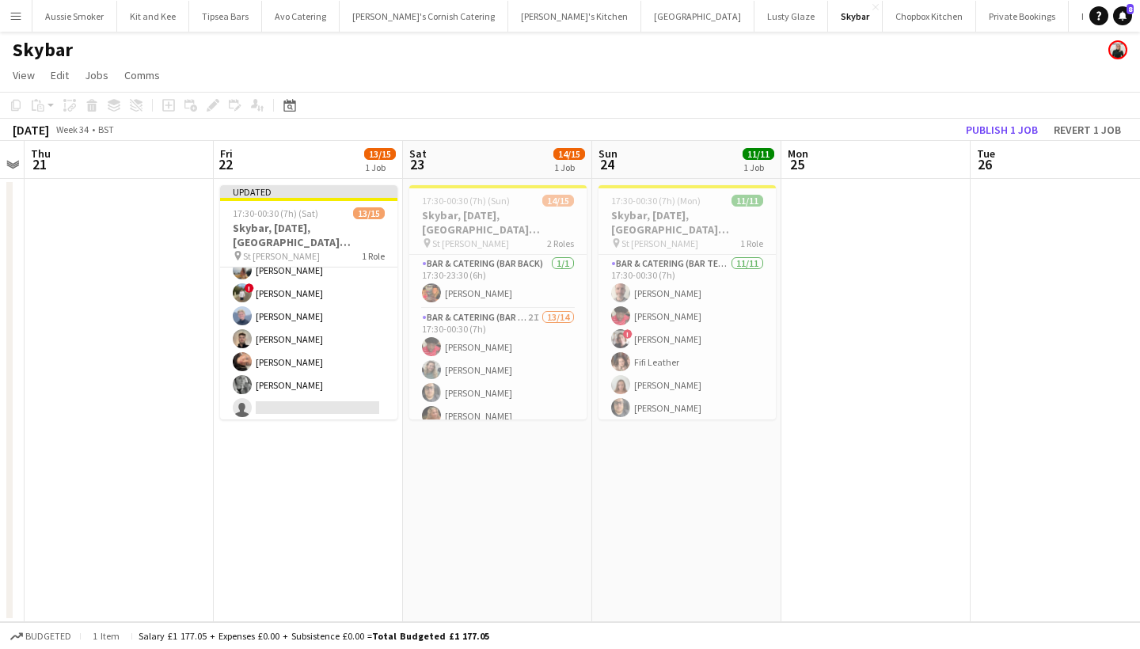
click at [998, 126] on button "Publish 1 job" at bounding box center [1002, 130] width 85 height 21
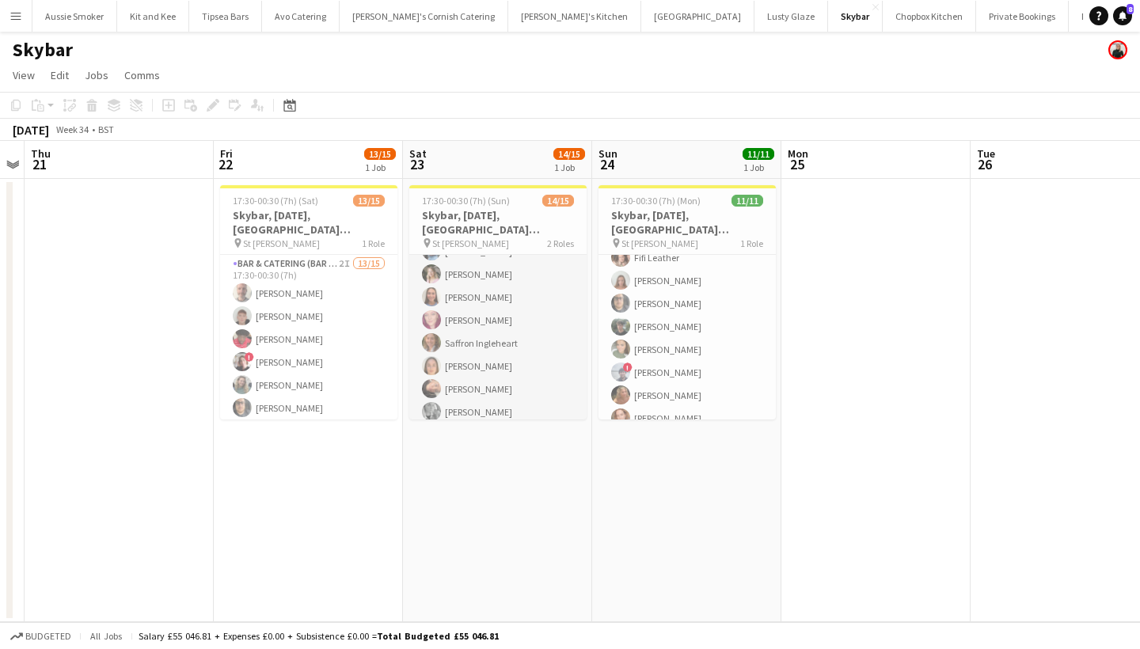
scroll to position [227, 0]
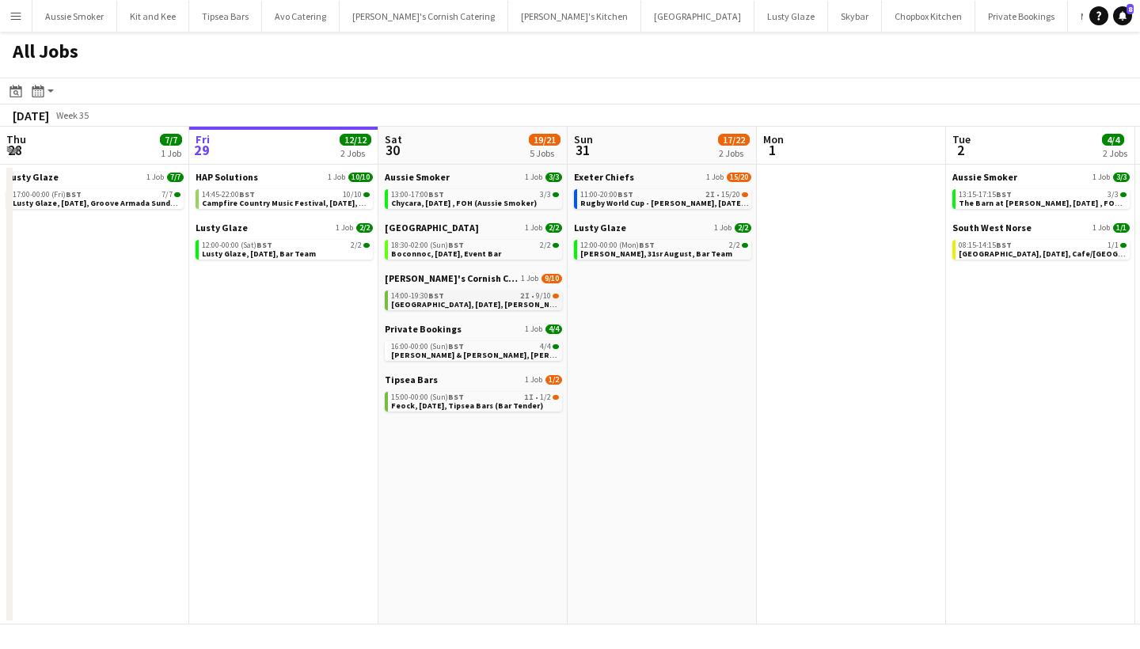
click at [483, 303] on span "[GEOGRAPHIC_DATA], [DATE], [PERSON_NAME]'s Catering" at bounding box center [500, 304] width 219 height 10
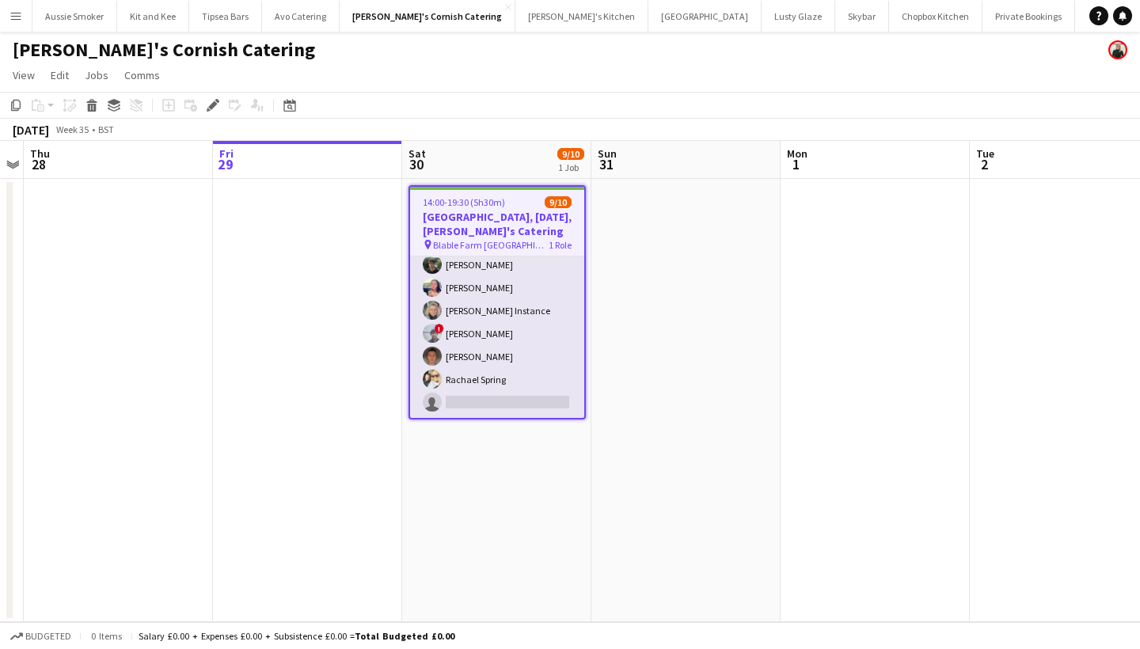
scroll to position [99, 0]
click at [516, 390] on app-card-role "Events (Event Staff) 2I 9/10 14:00-19:30 (5h30m) Debbie Stevens Molly Hazlehurs…" at bounding box center [497, 288] width 174 height 261
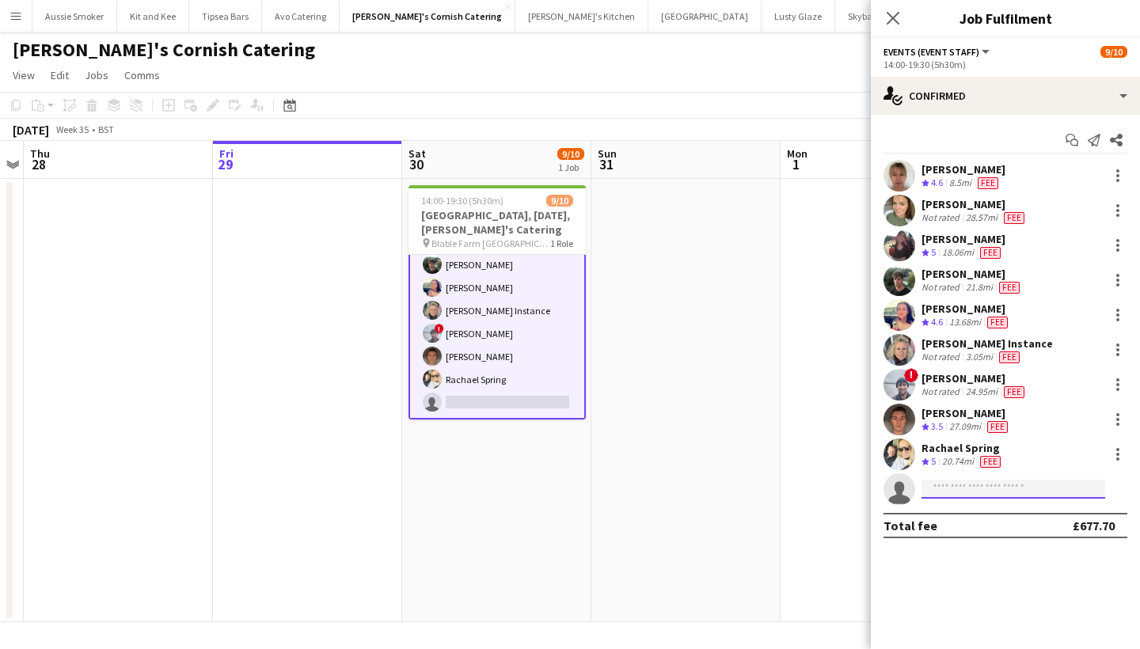
click at [963, 485] on input at bounding box center [1014, 489] width 184 height 19
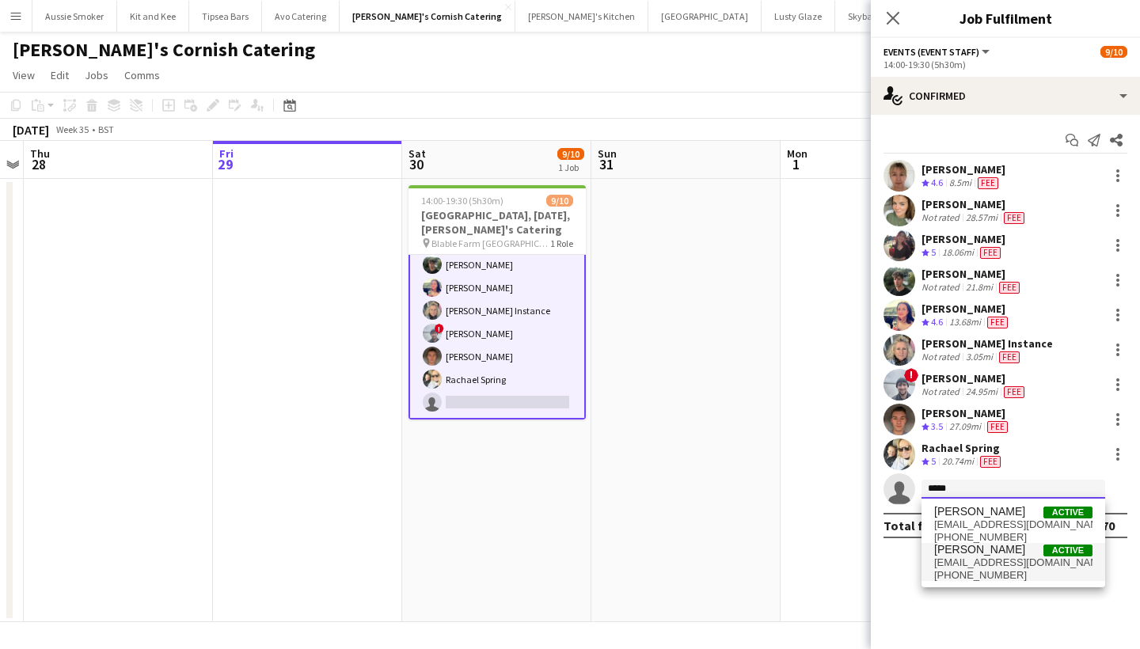
type input "*****"
click at [992, 557] on span "domsid08@gmail.com" at bounding box center [1013, 563] width 158 height 13
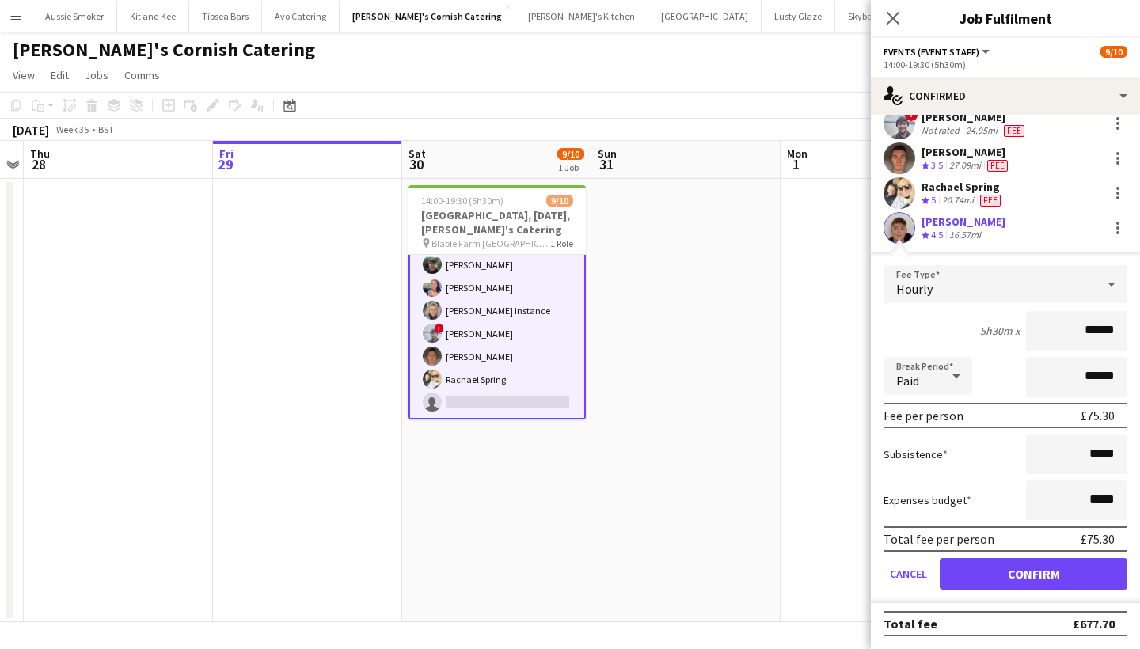
scroll to position [261, 0]
click at [1033, 568] on button "Confirm" at bounding box center [1034, 574] width 188 height 32
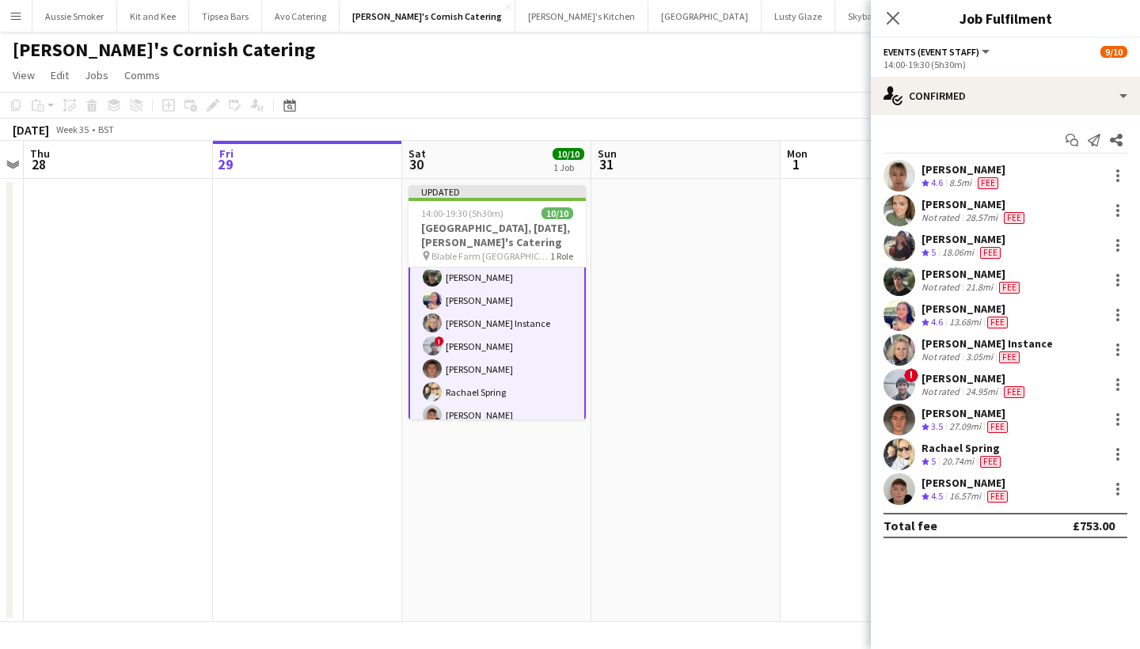
scroll to position [0, 0]
click at [888, 25] on icon "Close pop-in" at bounding box center [892, 17] width 15 height 15
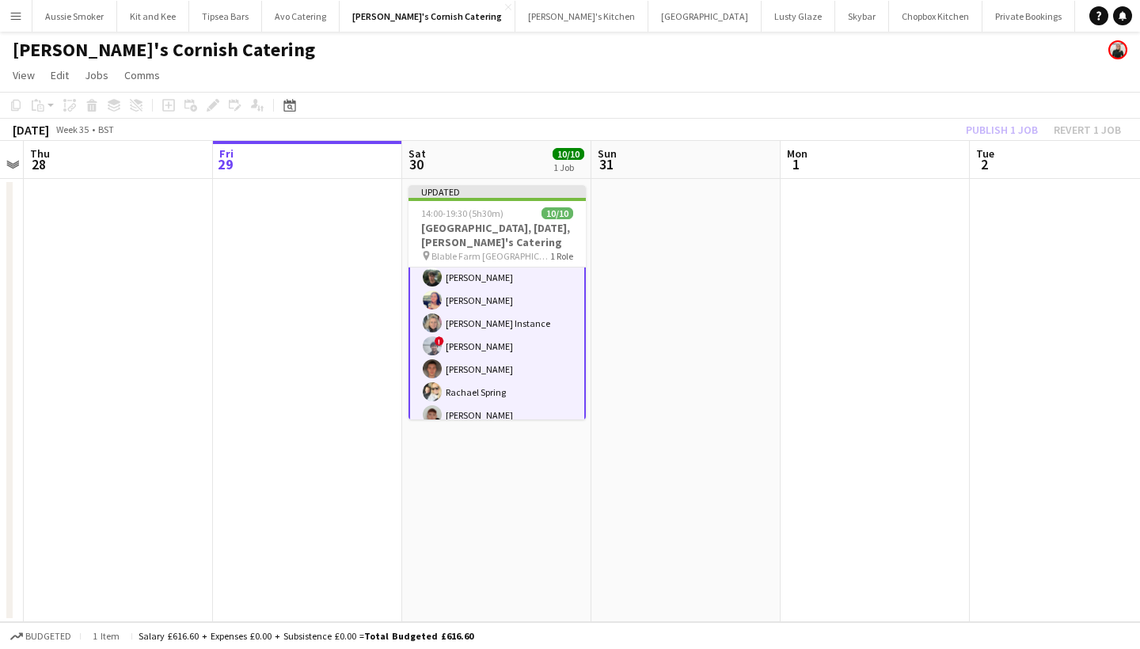
click at [992, 131] on div "Publish 1 job Revert 1 job" at bounding box center [1043, 130] width 193 height 21
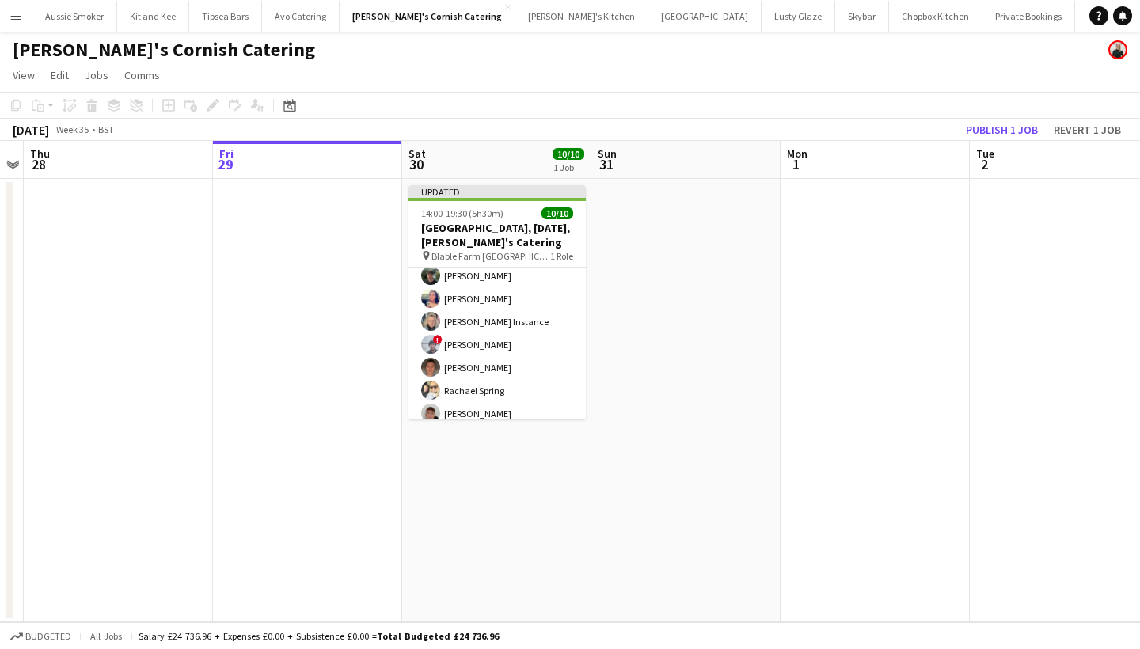
click at [992, 131] on button "Publish 1 job" at bounding box center [1002, 130] width 85 height 21
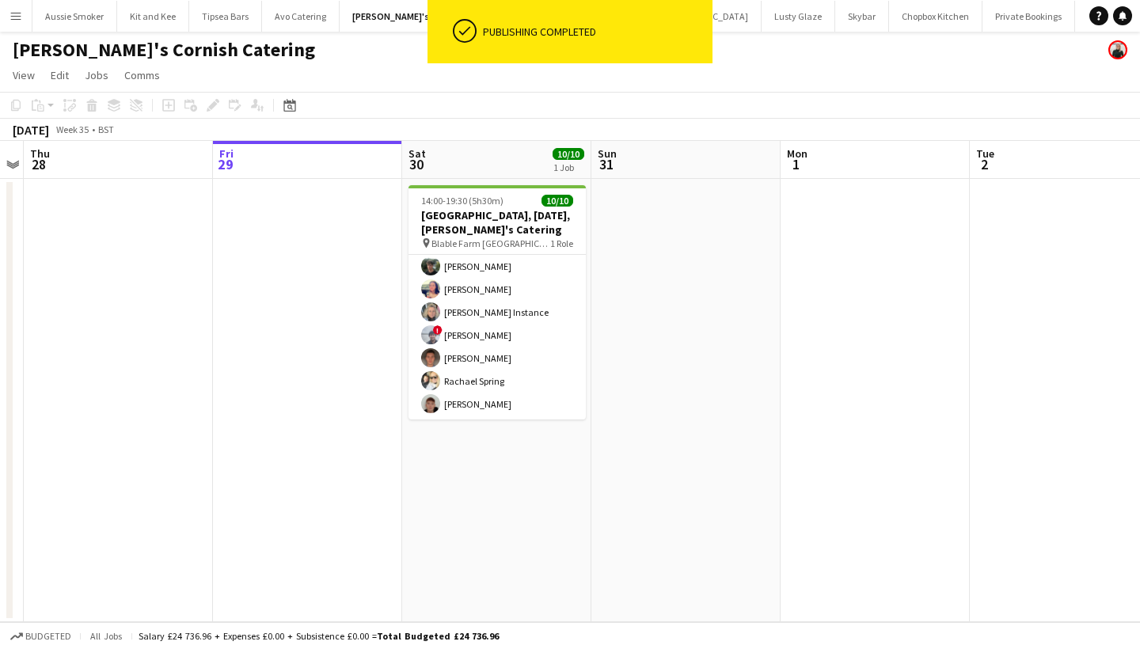
scroll to position [96, 0]
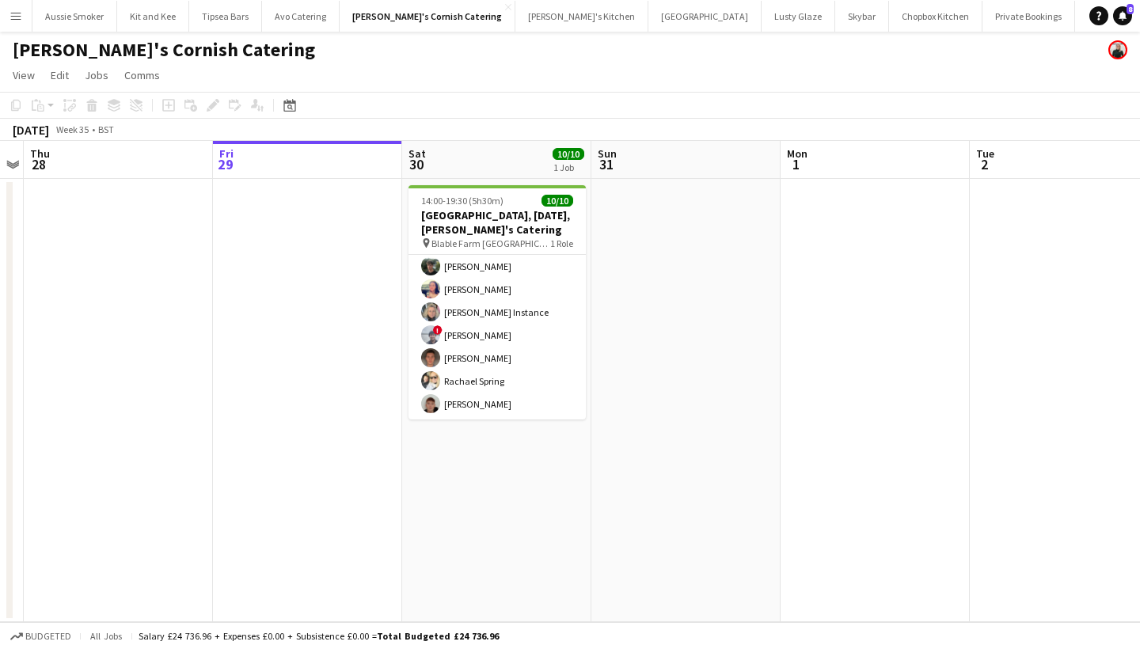
click at [13, 22] on button "Menu" at bounding box center [16, 16] width 32 height 32
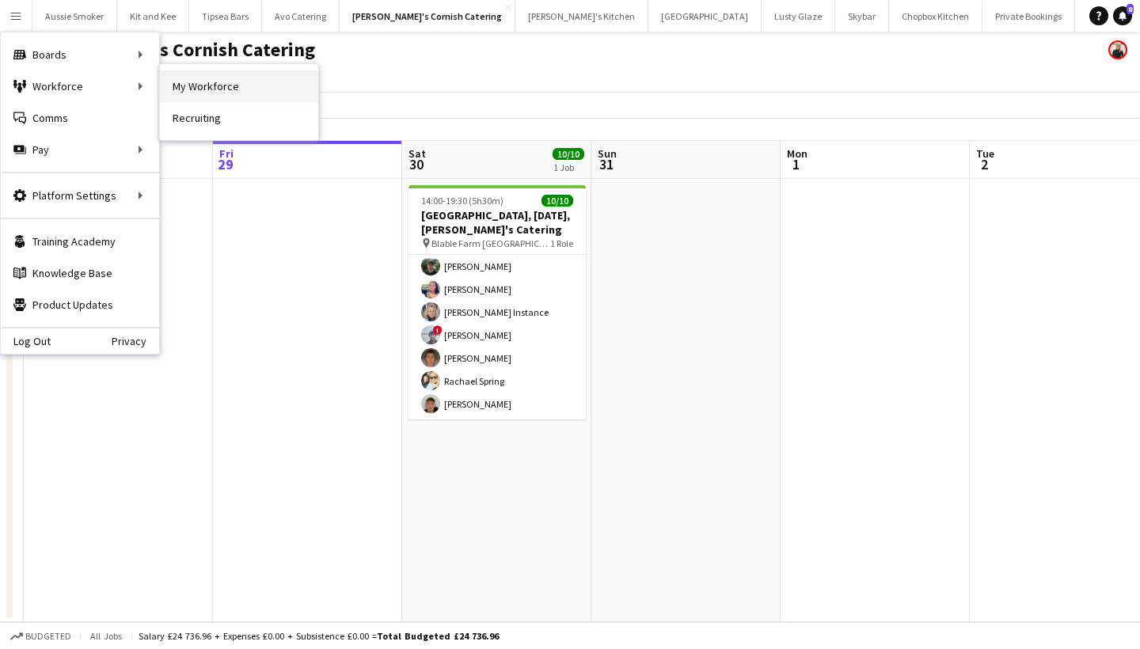
click at [206, 95] on link "My Workforce" at bounding box center [239, 86] width 158 height 32
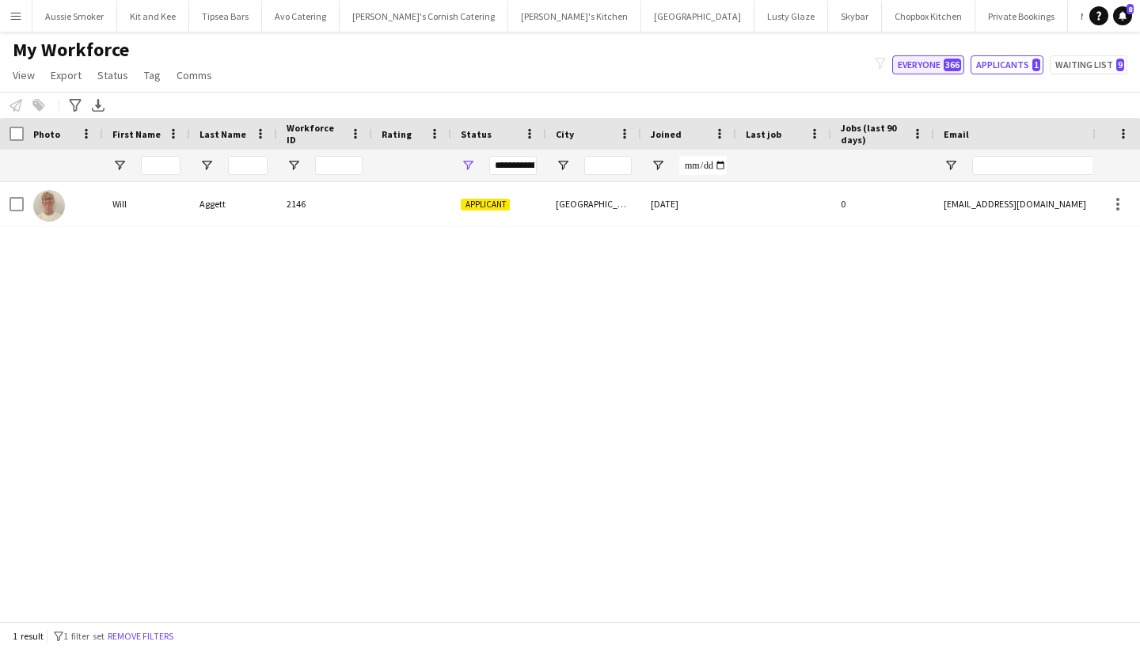
click at [927, 62] on button "Everyone 366" at bounding box center [928, 64] width 72 height 19
type input "**********"
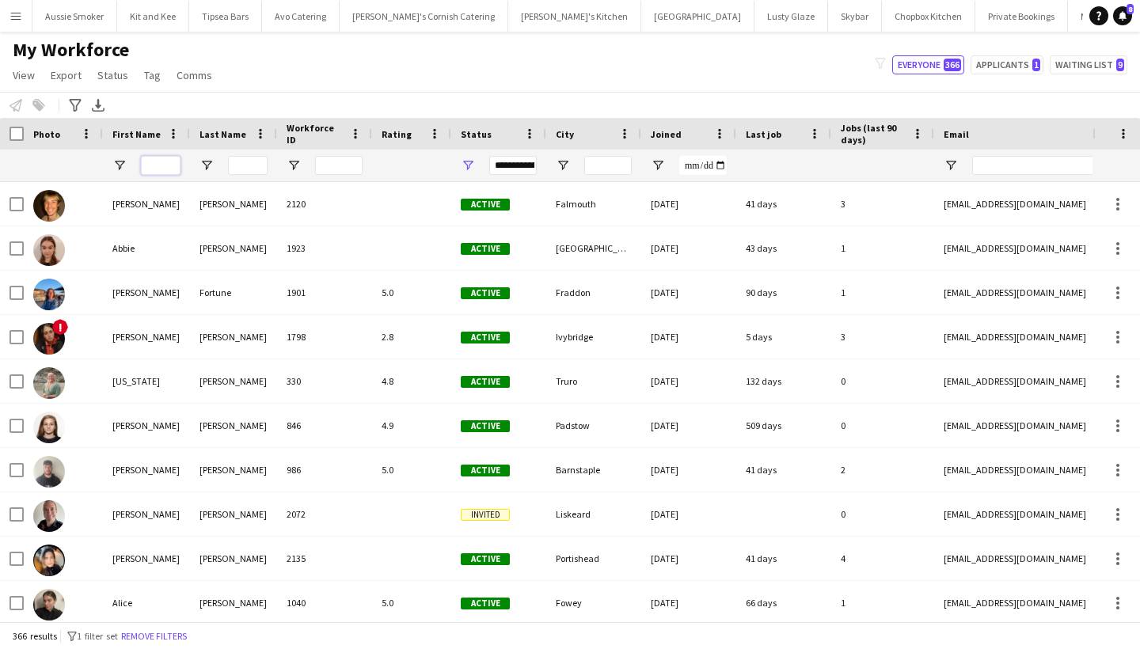
click at [155, 165] on input "First Name Filter Input" at bounding box center [161, 165] width 40 height 19
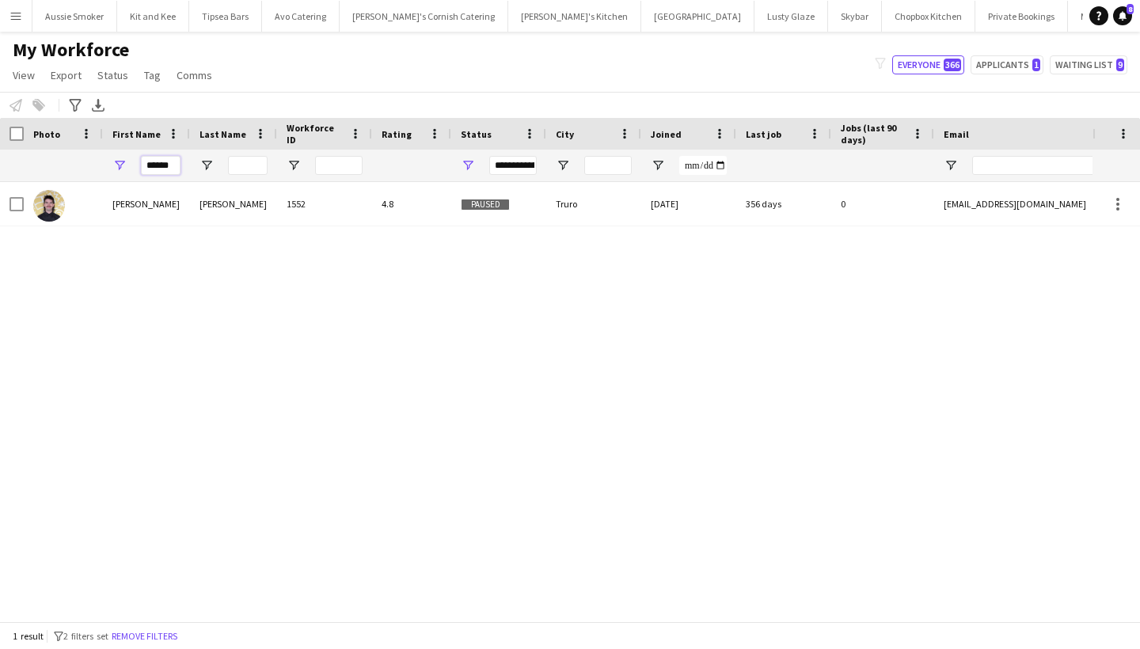
type input "******"
drag, startPoint x: 155, startPoint y: 165, endPoint x: 467, endPoint y: 168, distance: 312.0
click at [467, 168] on span "Open Filter Menu" at bounding box center [468, 165] width 14 height 14
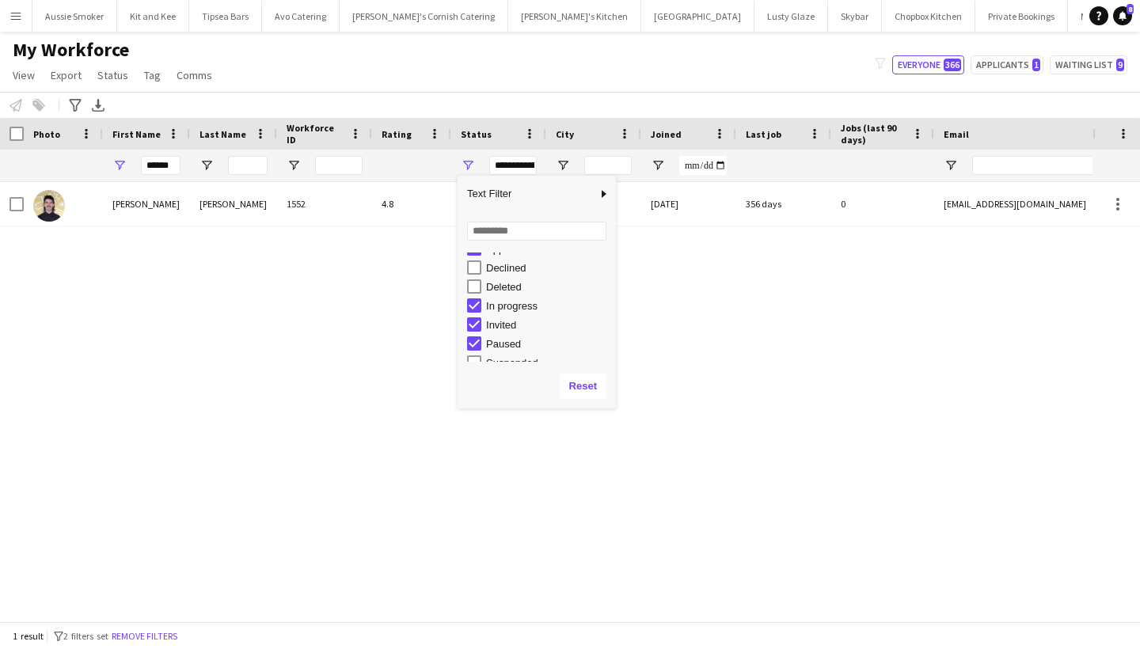
scroll to position [72, 0]
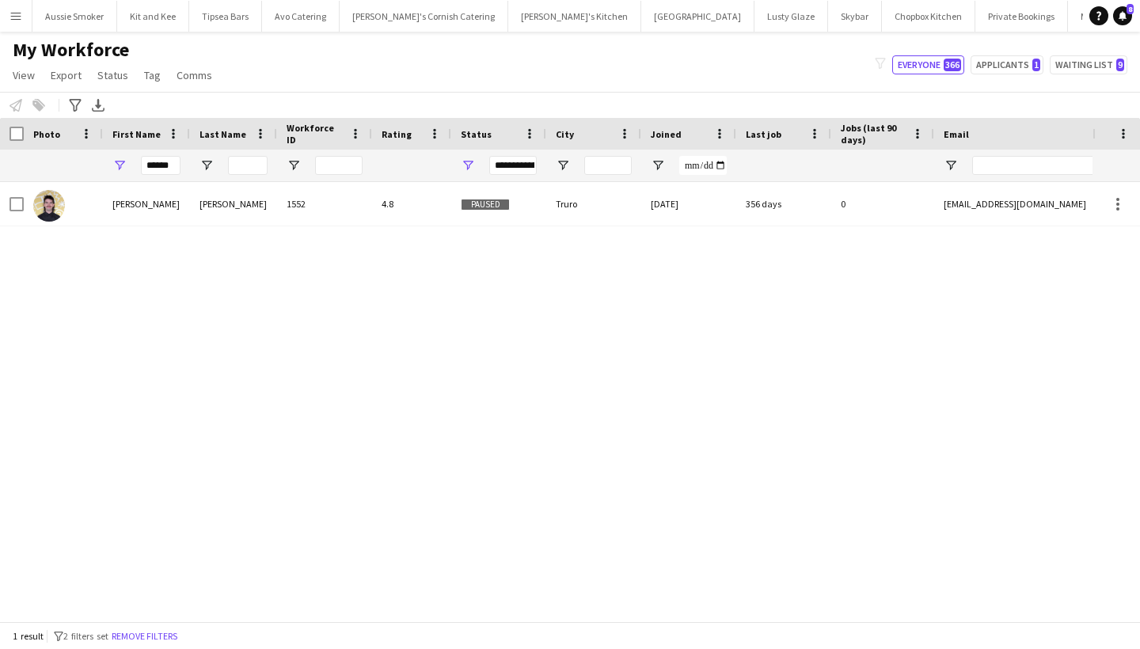
click at [329, 388] on div "Nathan Harris 1552 4.8 Paused Truro 14-04-2023 356 days 0 njharris19@talktalk.n…" at bounding box center [546, 401] width 1093 height 439
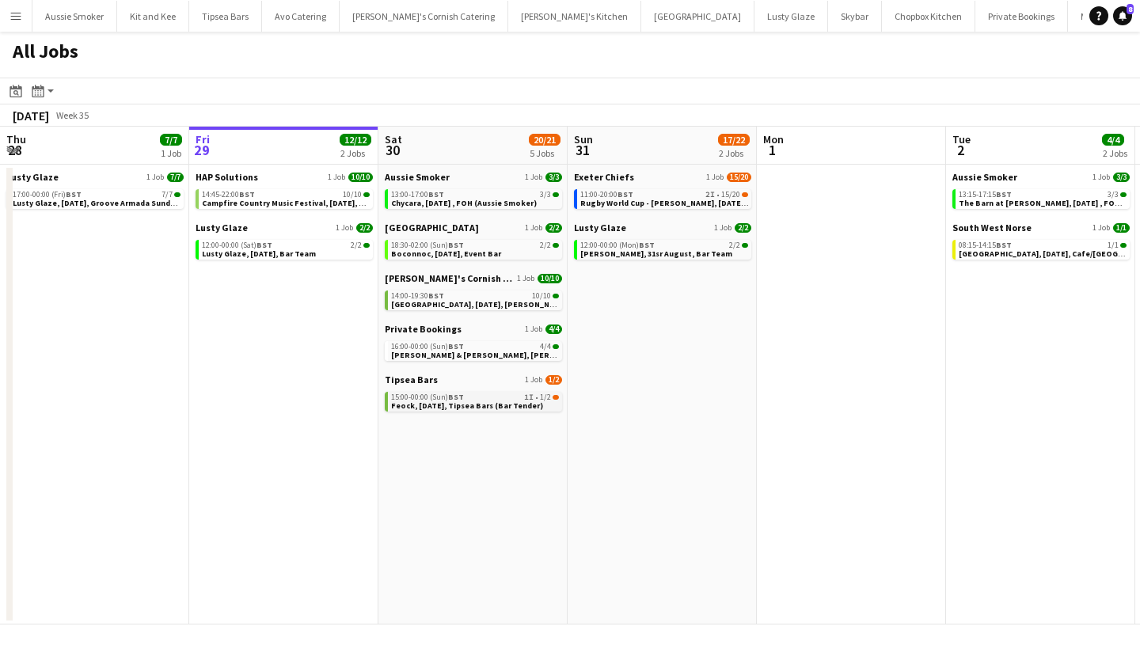
click at [409, 403] on span "Feock, [DATE], Tipsea Bars (Bar Tender)" at bounding box center [467, 406] width 152 height 10
click at [314, 205] on span "Campfire Country Music Festival, [DATE], Bar (HAP)" at bounding box center [299, 203] width 194 height 10
click at [462, 289] on app-calendar-brief-board "[PERSON_NAME]'s Cornish Catering 1 Job [DATE] 14:00-19:30 BST 10/10 [GEOGRAPHIC…" at bounding box center [473, 291] width 177 height 38
click at [463, 301] on span "[GEOGRAPHIC_DATA], [DATE], [PERSON_NAME]'s Catering" at bounding box center [500, 304] width 219 height 10
click at [618, 249] on span "[PERSON_NAME], 31sr August, Bar Team" at bounding box center [656, 254] width 152 height 10
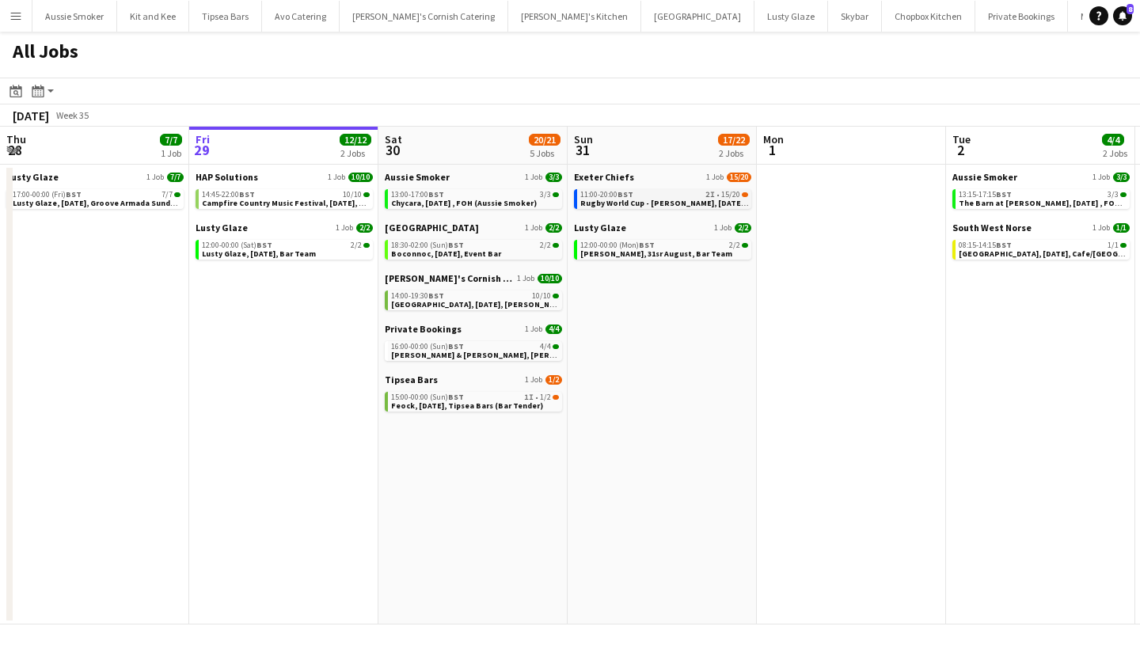
click at [627, 201] on span "Rugby World Cup - [PERSON_NAME], [DATE], Match Day Bar" at bounding box center [691, 203] width 222 height 10
click at [440, 398] on span "15:00-00:00 (Sun) BST" at bounding box center [427, 398] width 73 height 8
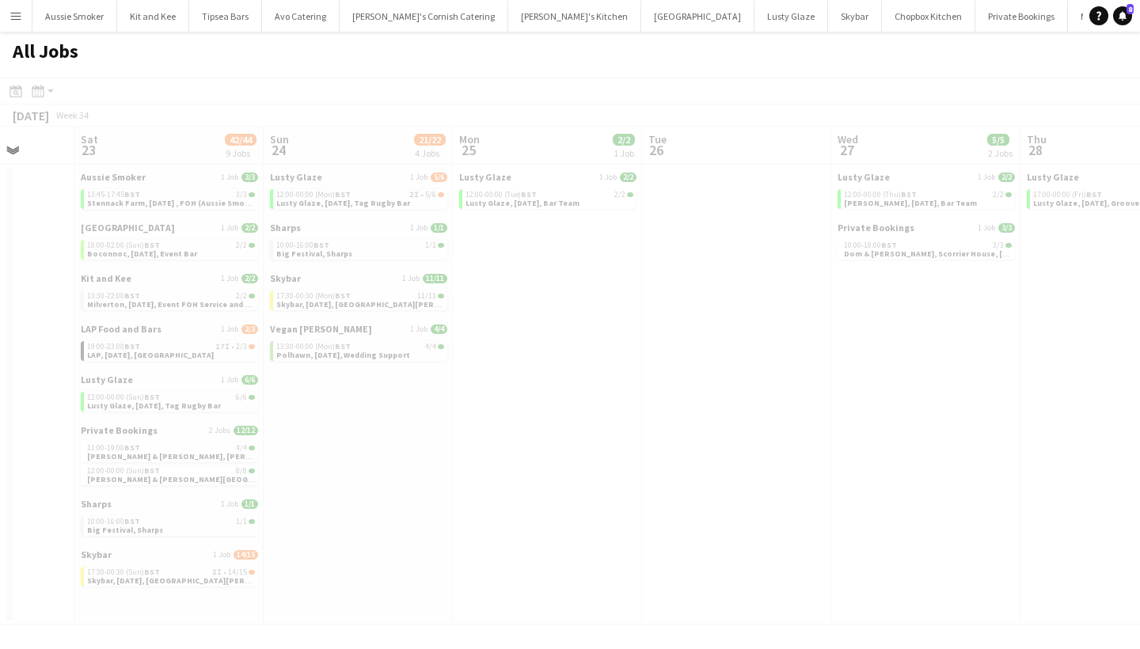
scroll to position [0, 387]
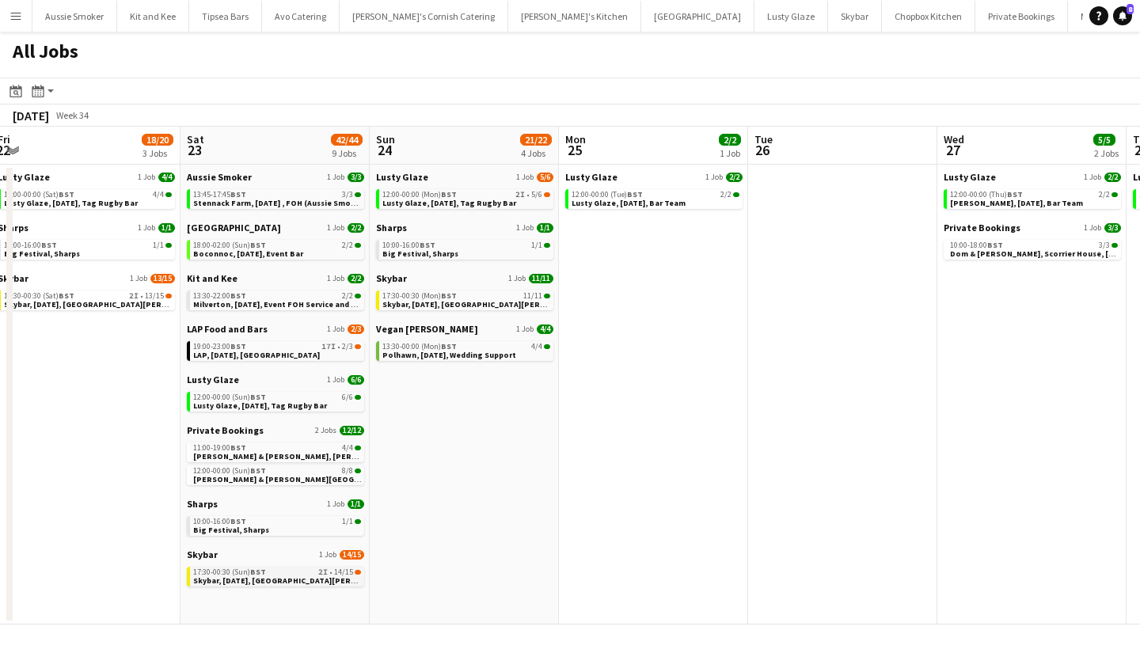
click at [276, 580] on span "Skybar, [DATE], [GEOGRAPHIC_DATA][PERSON_NAME]" at bounding box center [294, 581] width 202 height 10
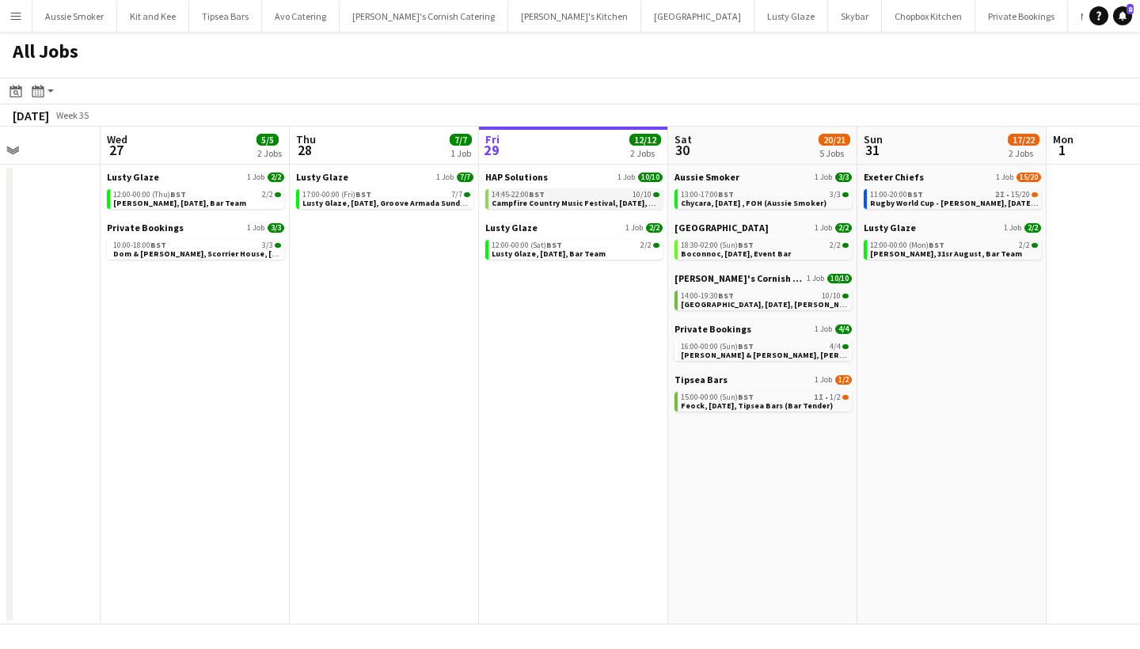
scroll to position [0, 439]
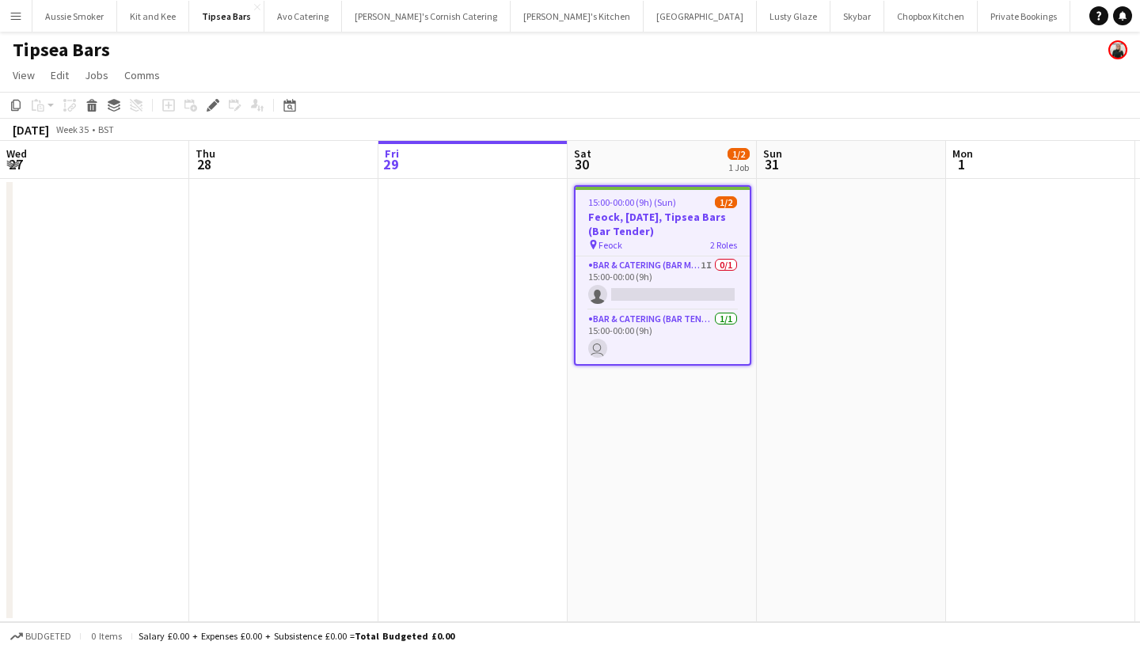
scroll to position [0, 544]
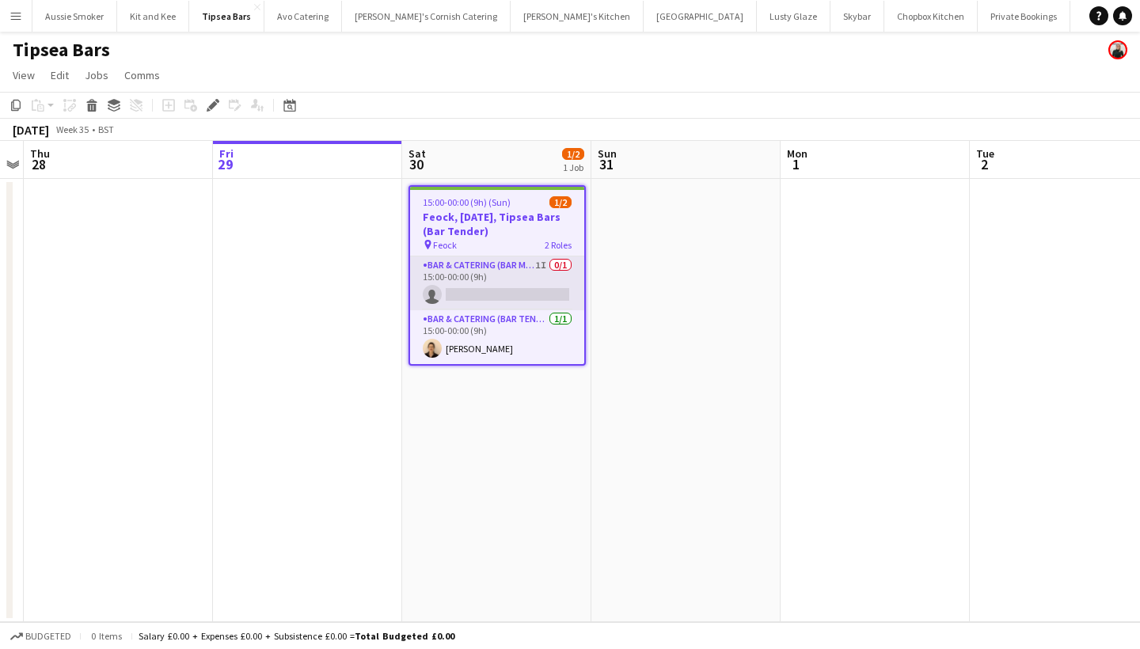
click at [490, 296] on app-card-role "Bar & Catering (Bar Manager) 1I 0/1 15:00-00:00 (9h) single-neutral-actions" at bounding box center [497, 284] width 174 height 54
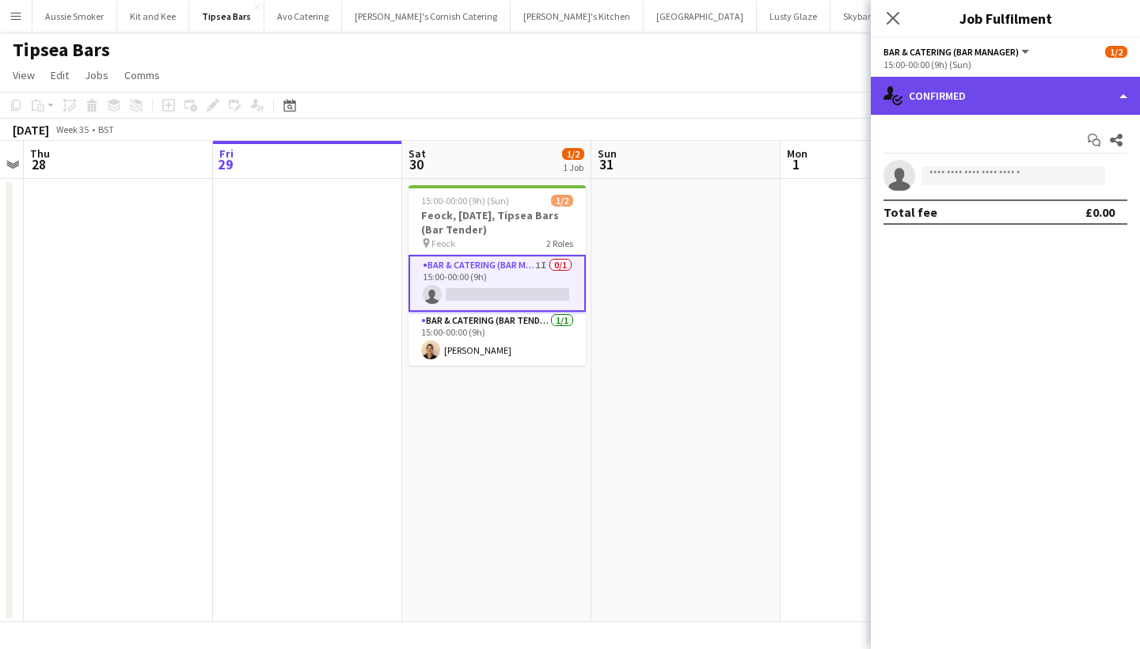
click at [1003, 94] on div "single-neutral-actions-check-2 Confirmed" at bounding box center [1005, 96] width 269 height 38
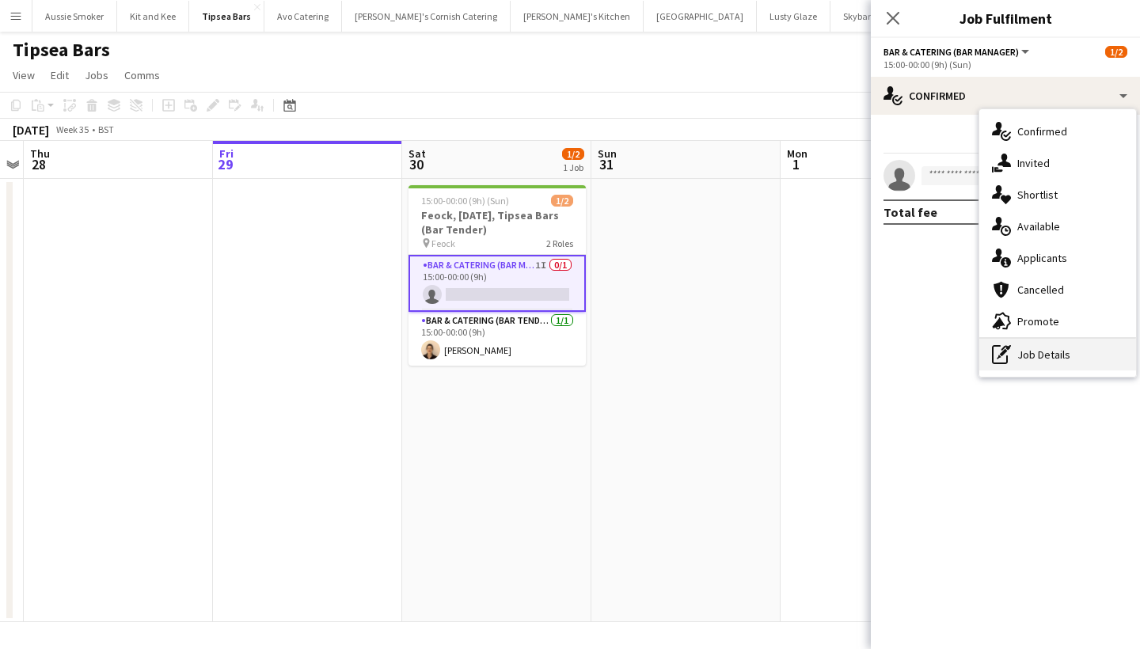
click at [1017, 351] on div "pen-write Job Details" at bounding box center [1058, 355] width 157 height 32
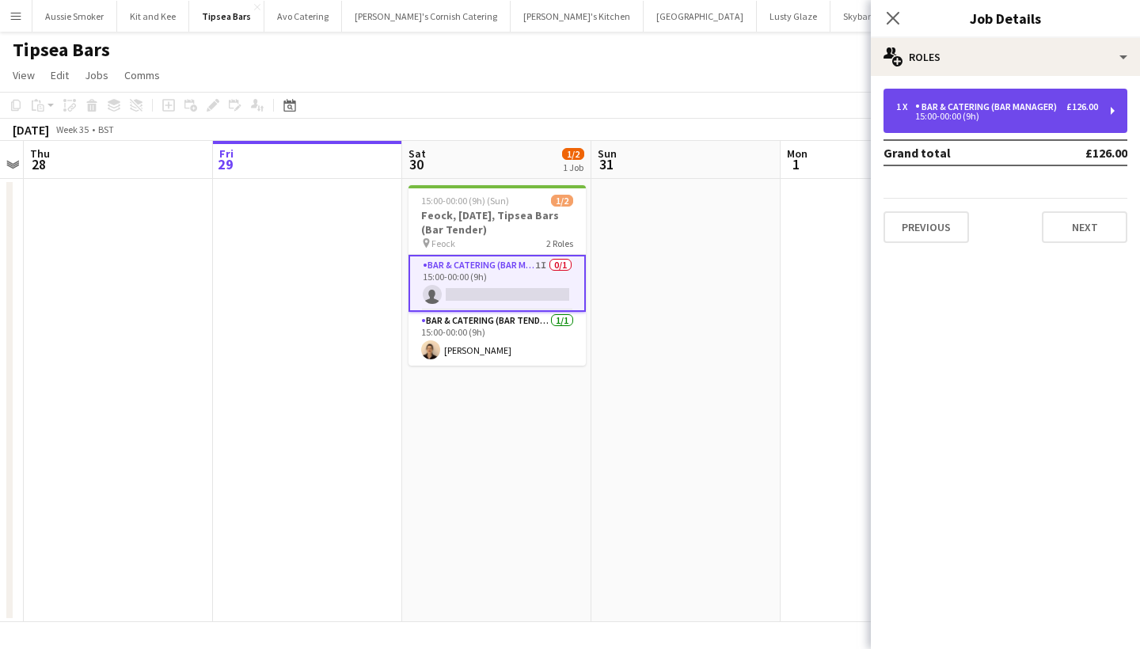
click at [955, 107] on div "Bar & Catering (Bar Manager)" at bounding box center [989, 106] width 148 height 11
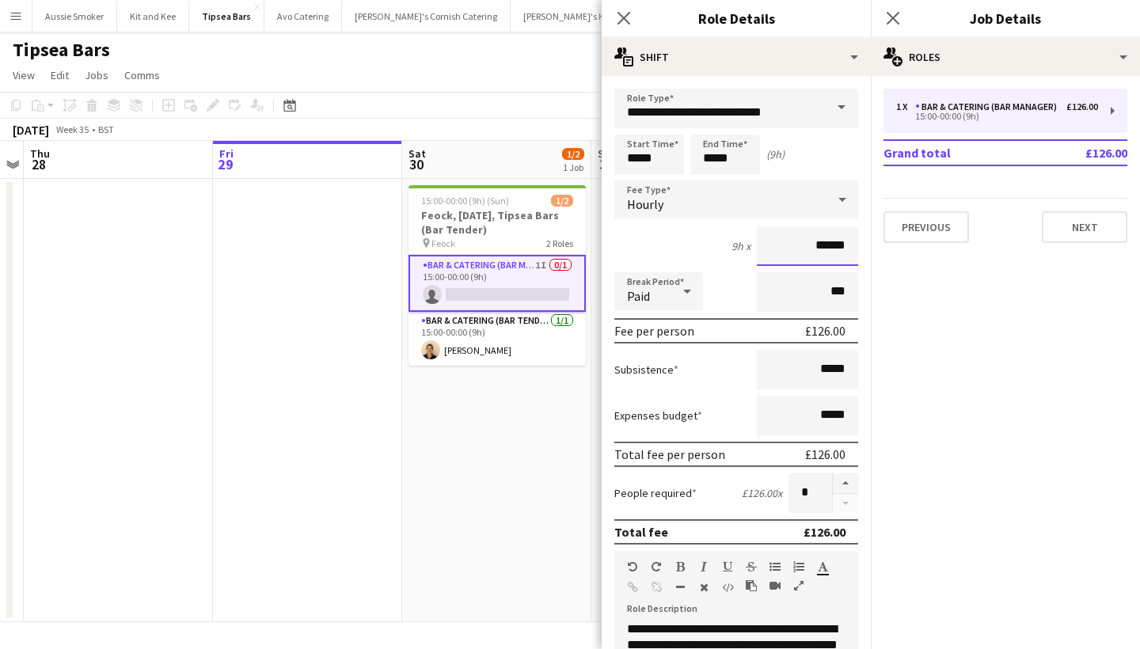
click at [831, 249] on input "******" at bounding box center [807, 246] width 101 height 40
type input "******"
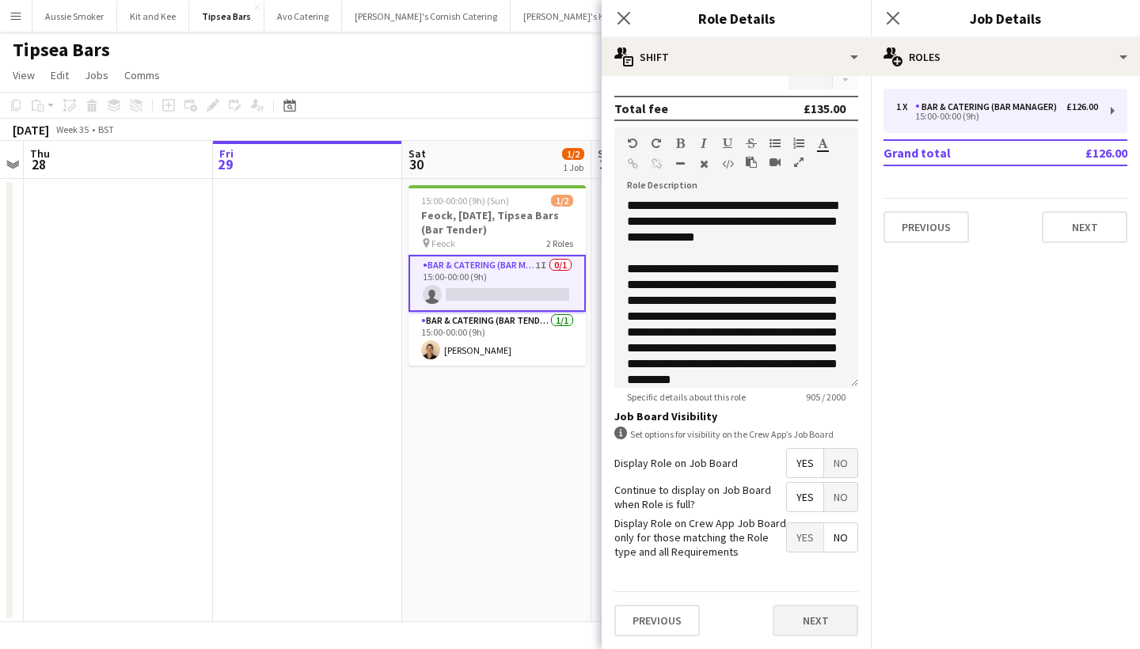
scroll to position [424, 0]
click at [811, 621] on button "Next" at bounding box center [816, 621] width 86 height 32
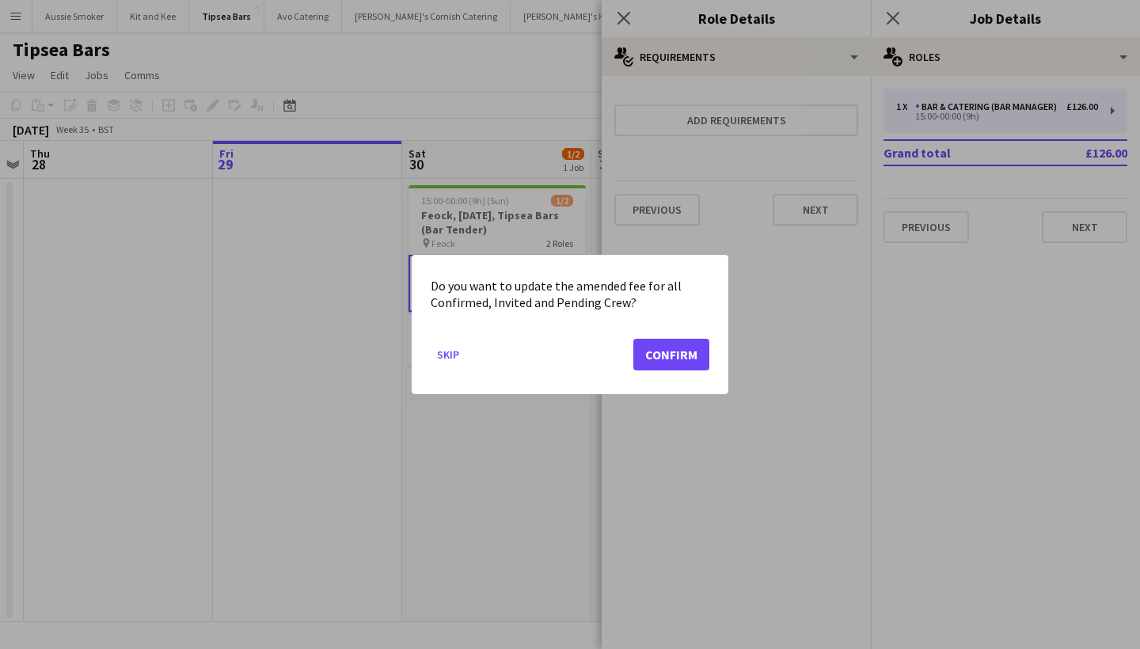
click at [664, 348] on button "Confirm" at bounding box center [671, 355] width 76 height 32
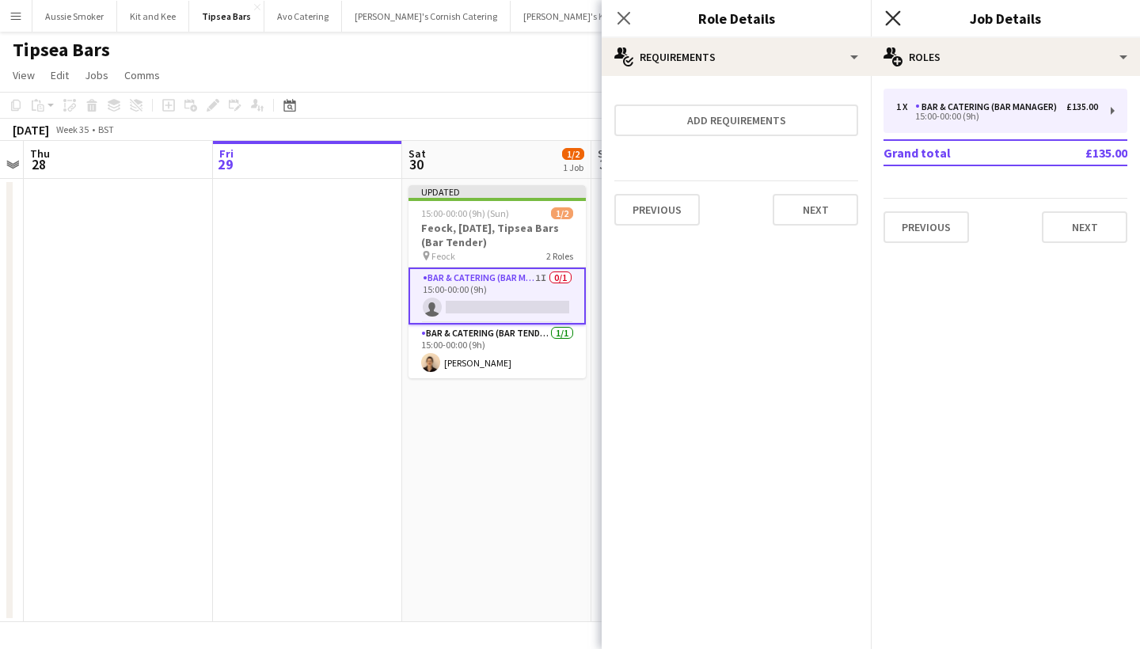
click at [888, 16] on icon "Close pop-in" at bounding box center [892, 17] width 15 height 15
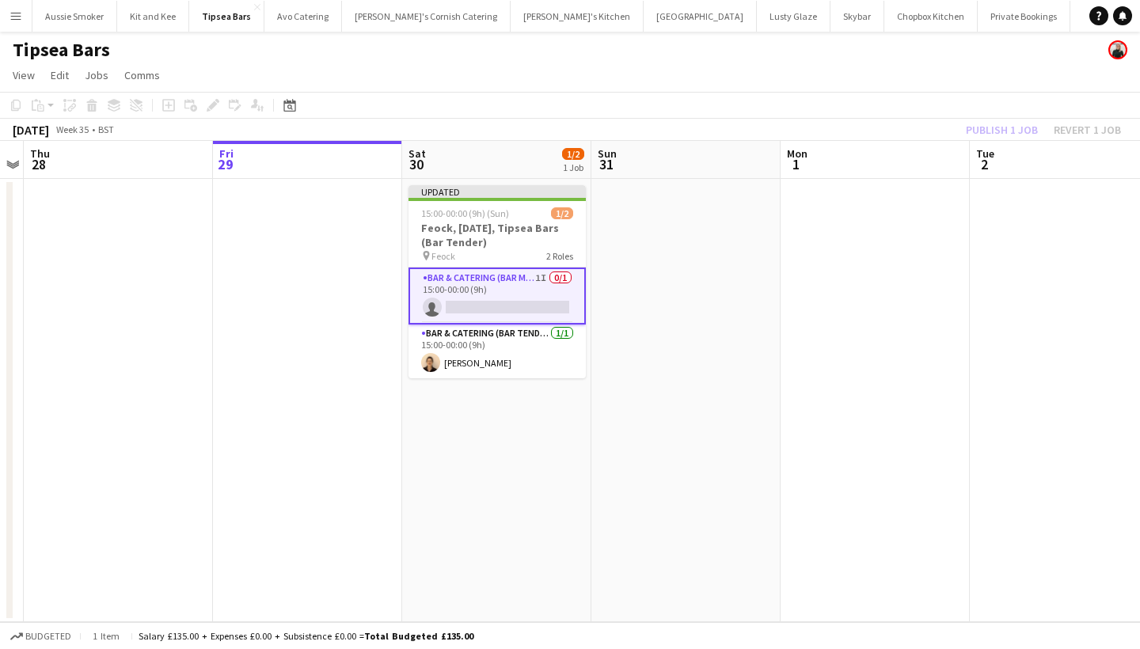
click at [1003, 122] on div "Publish 1 job Revert 1 job" at bounding box center [1043, 130] width 193 height 21
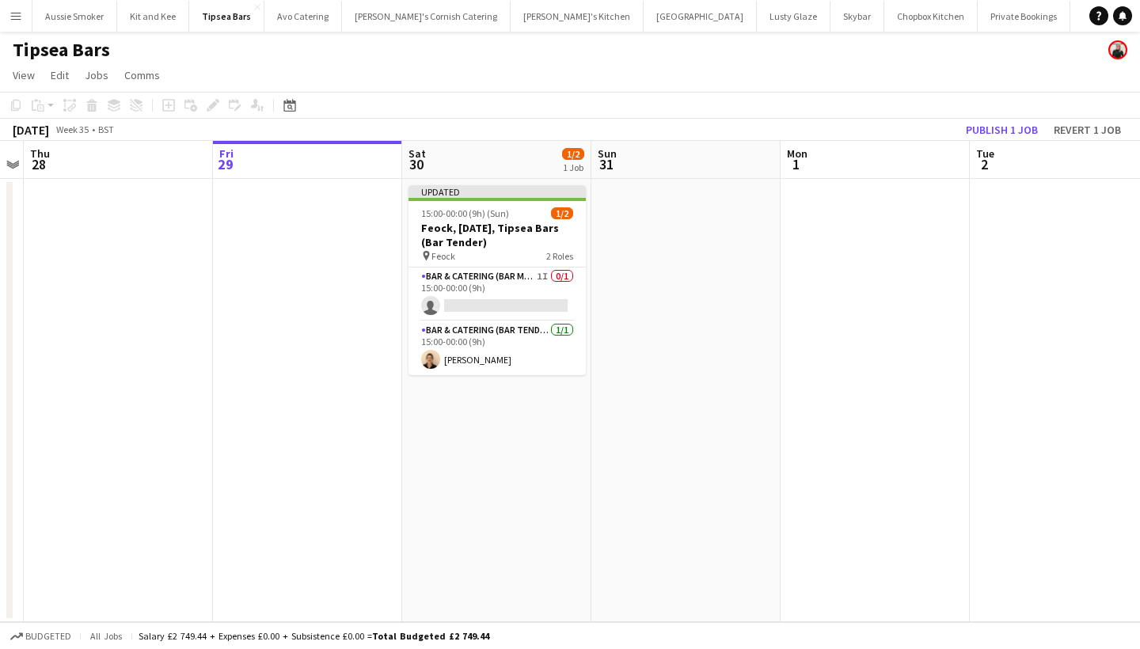
click at [1003, 122] on button "Publish 1 job" at bounding box center [1002, 130] width 85 height 21
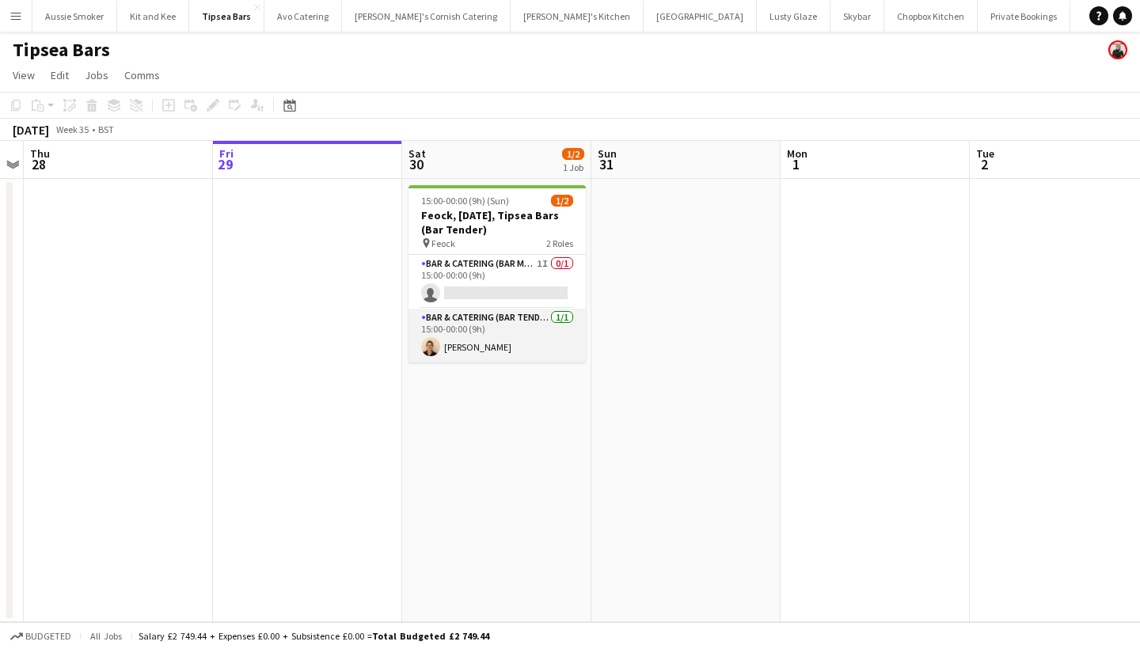
click at [492, 343] on app-card-role "Bar & Catering (Bar Tender) 1/1 15:00-00:00 (9h) Ruth Wilkes" at bounding box center [497, 336] width 177 height 54
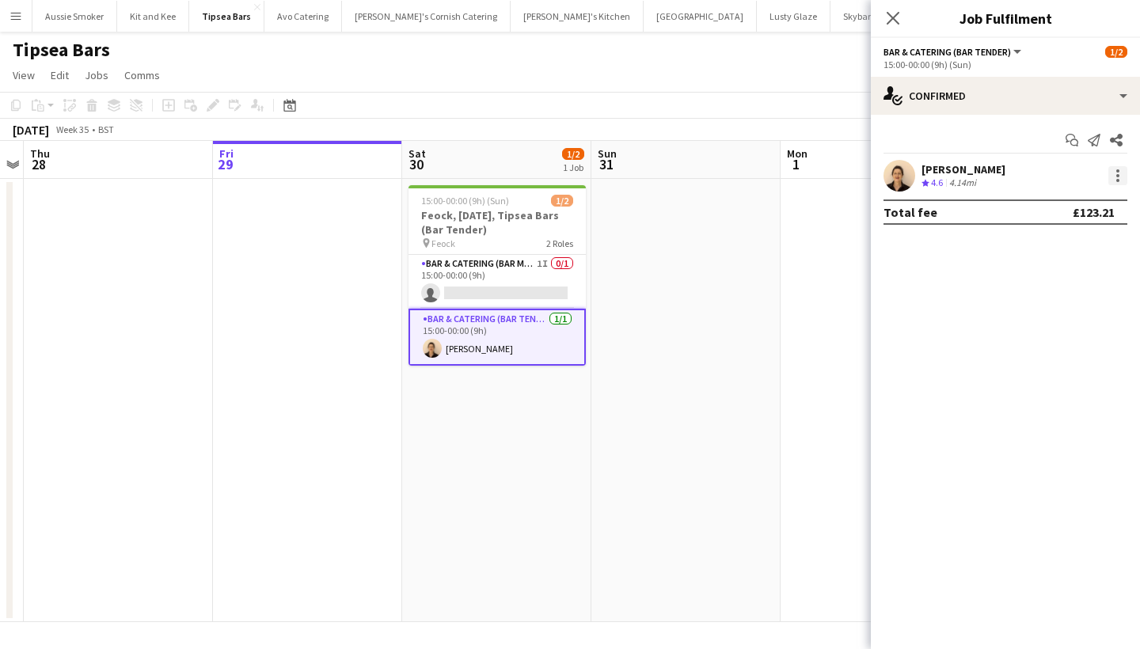
click at [1116, 178] on div at bounding box center [1118, 175] width 19 height 19
click at [1038, 243] on span "Switch crew" at bounding box center [1050, 242] width 67 height 13
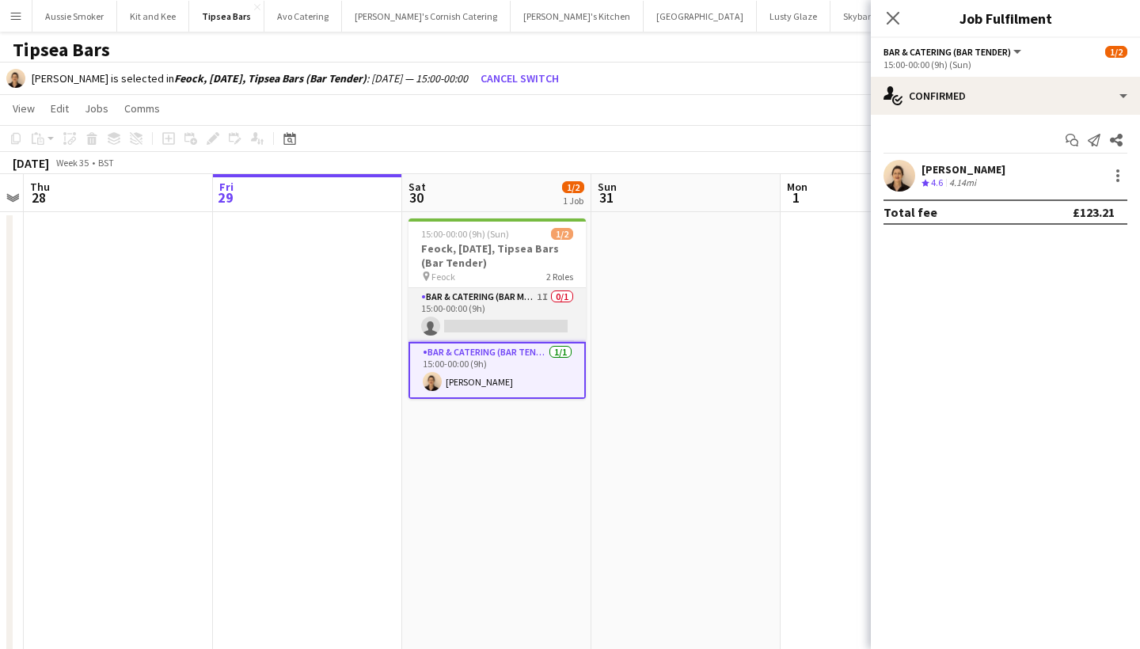
click at [481, 321] on app-card-role "Bar & Catering (Bar Manager) 1I 0/1 15:00-00:00 (9h) single-neutral-actions" at bounding box center [497, 315] width 177 height 54
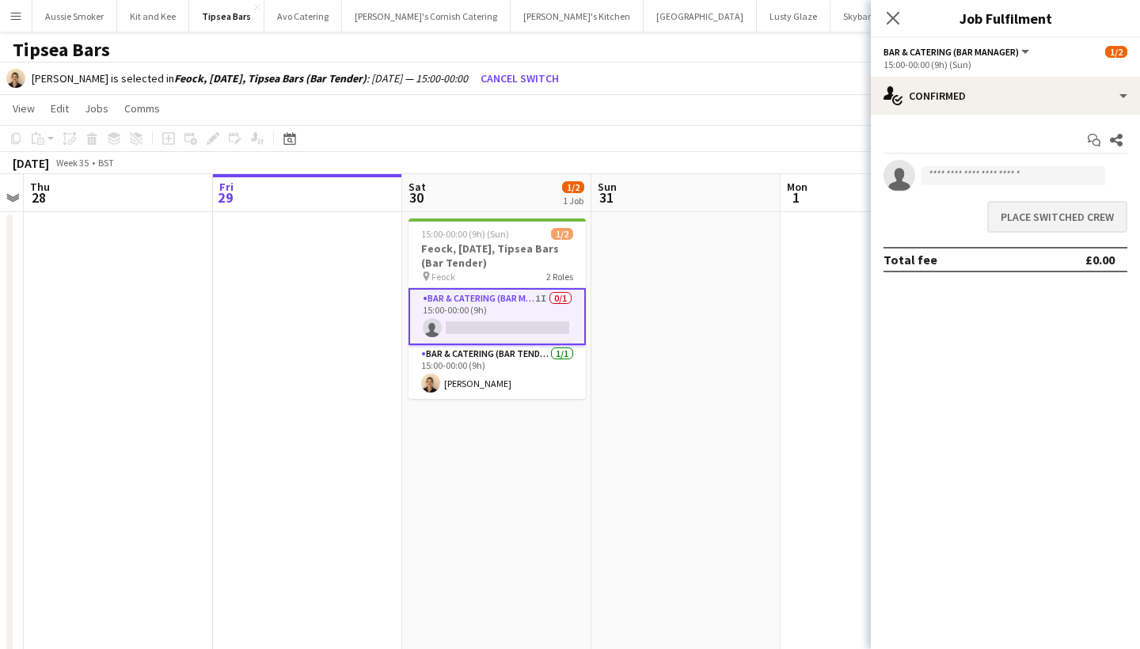
click at [1056, 211] on button "Place switched crew" at bounding box center [1057, 217] width 140 height 32
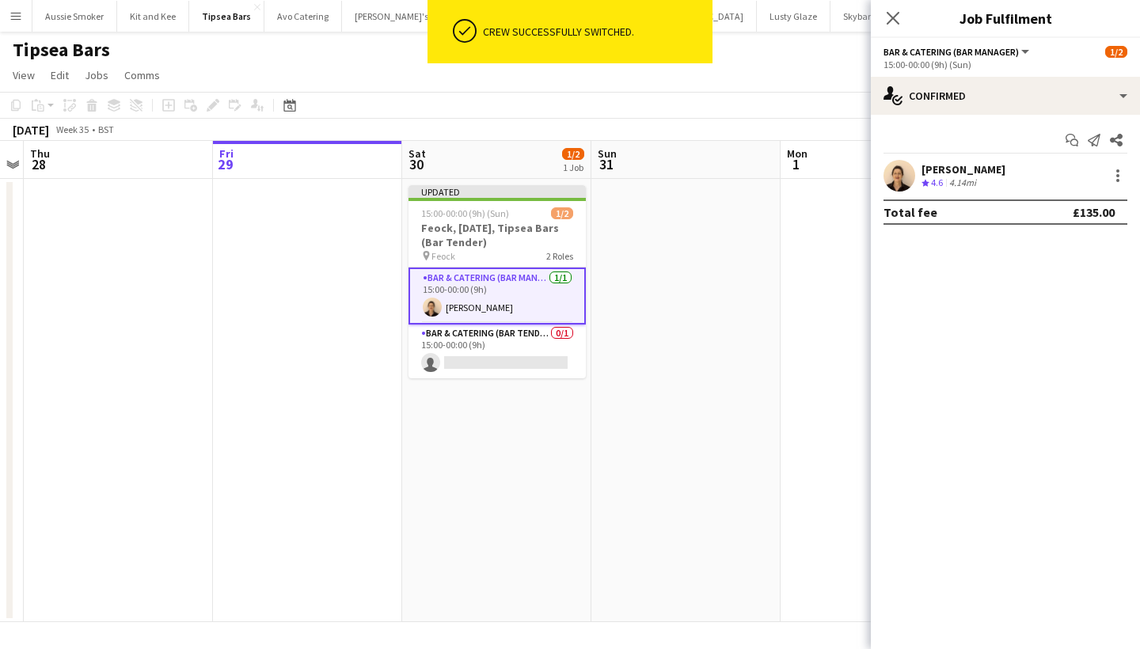
click at [881, 23] on div "Close pop-in" at bounding box center [893, 18] width 44 height 36
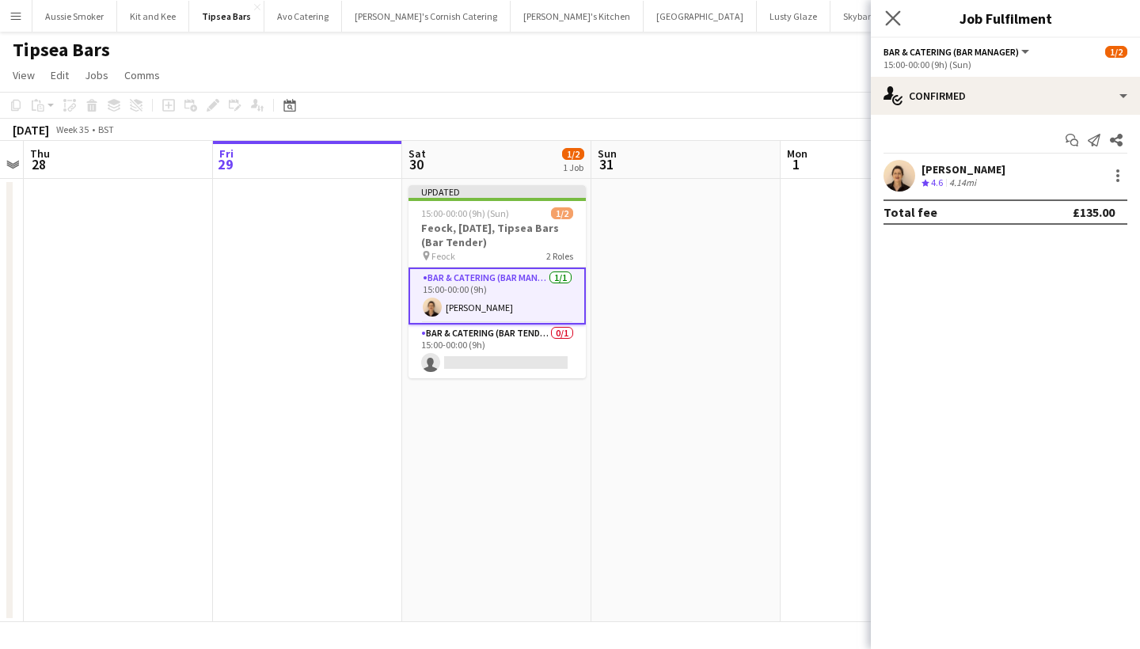
click at [903, 23] on app-icon "Close pop-in" at bounding box center [893, 18] width 23 height 23
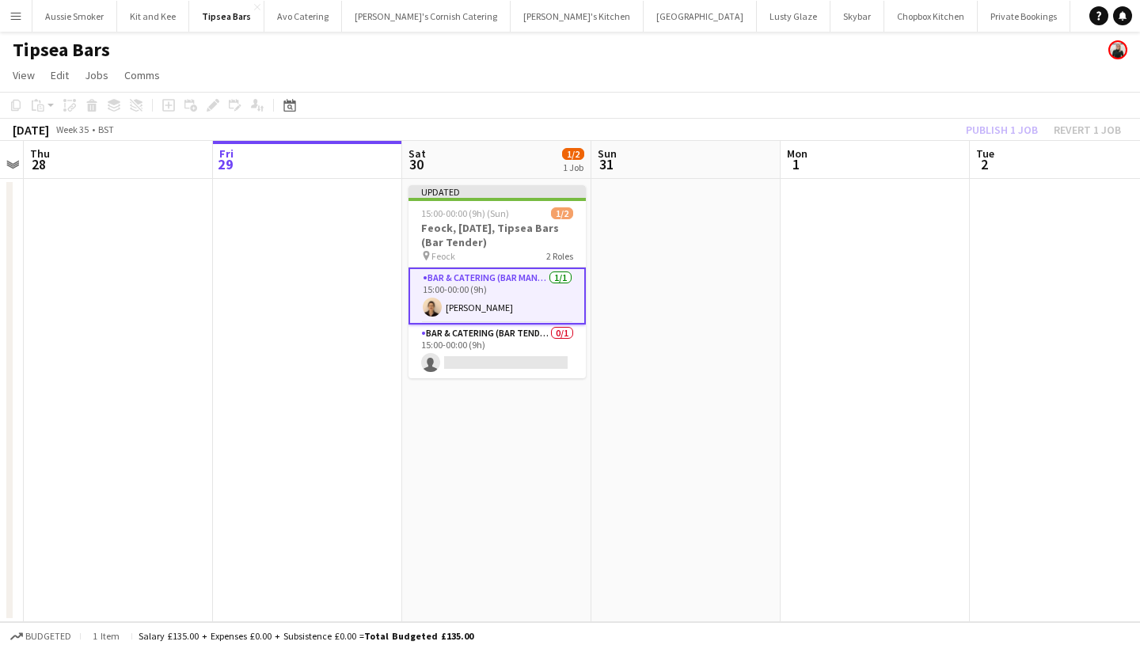
click at [1009, 127] on div "Publish 1 job Revert 1 job" at bounding box center [1043, 130] width 193 height 21
click at [1009, 127] on button "Publish 1 job" at bounding box center [1002, 130] width 85 height 21
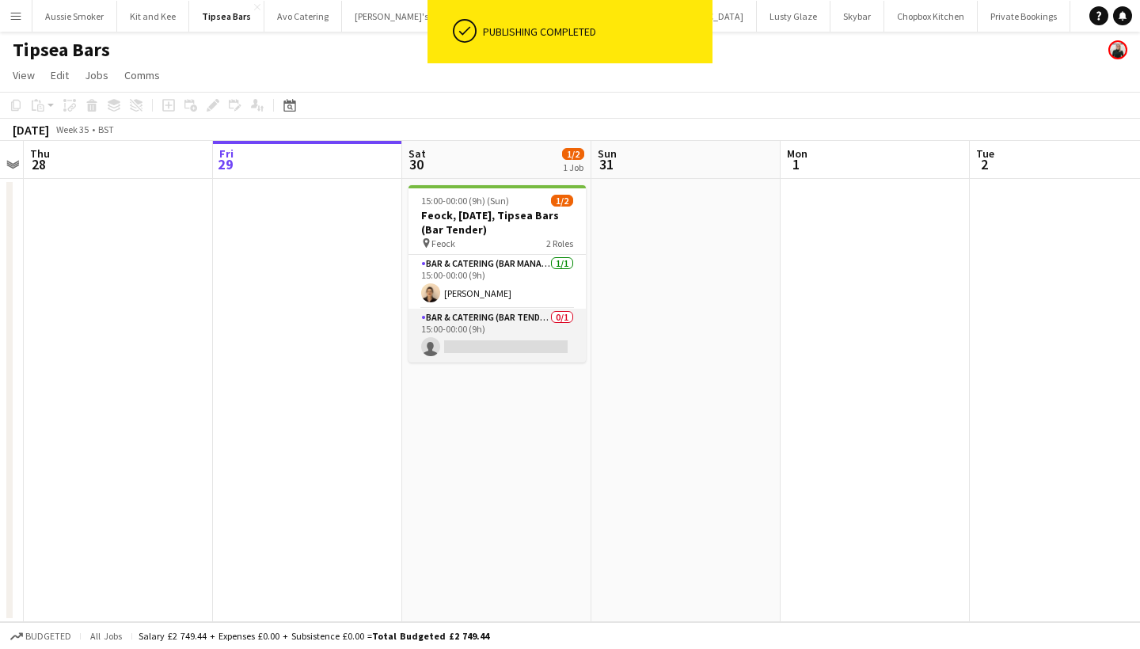
click at [516, 329] on app-card-role "Bar & Catering (Bar Tender) 0/1 15:00-00:00 (9h) single-neutral-actions" at bounding box center [497, 336] width 177 height 54
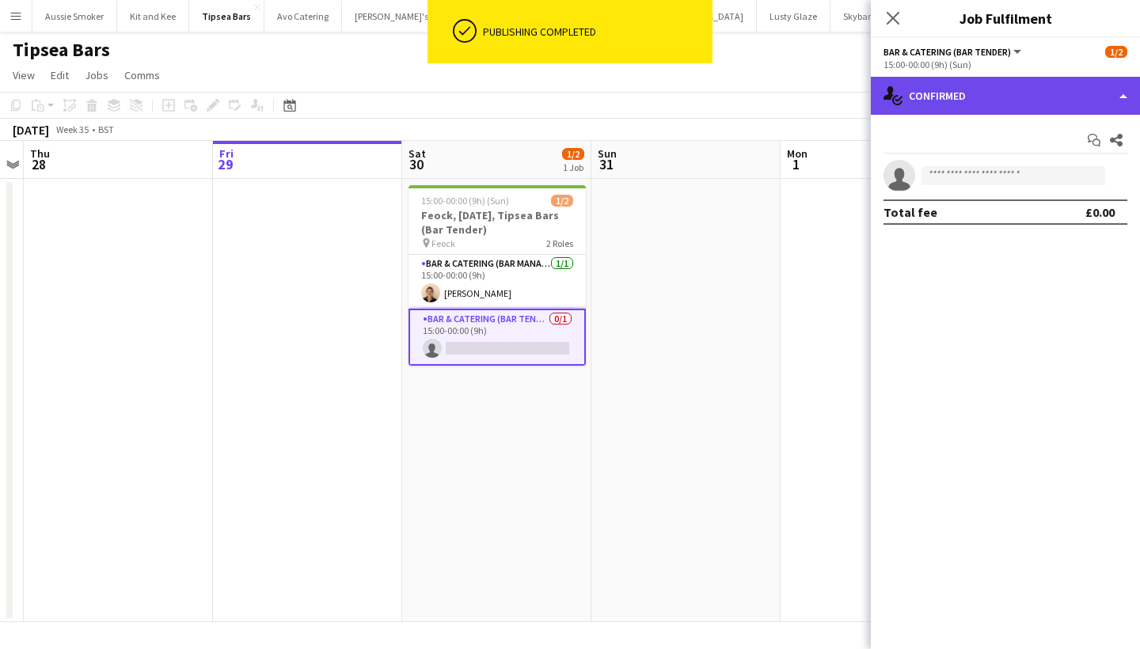
click at [903, 99] on div "single-neutral-actions-check-2 Confirmed" at bounding box center [1005, 96] width 269 height 38
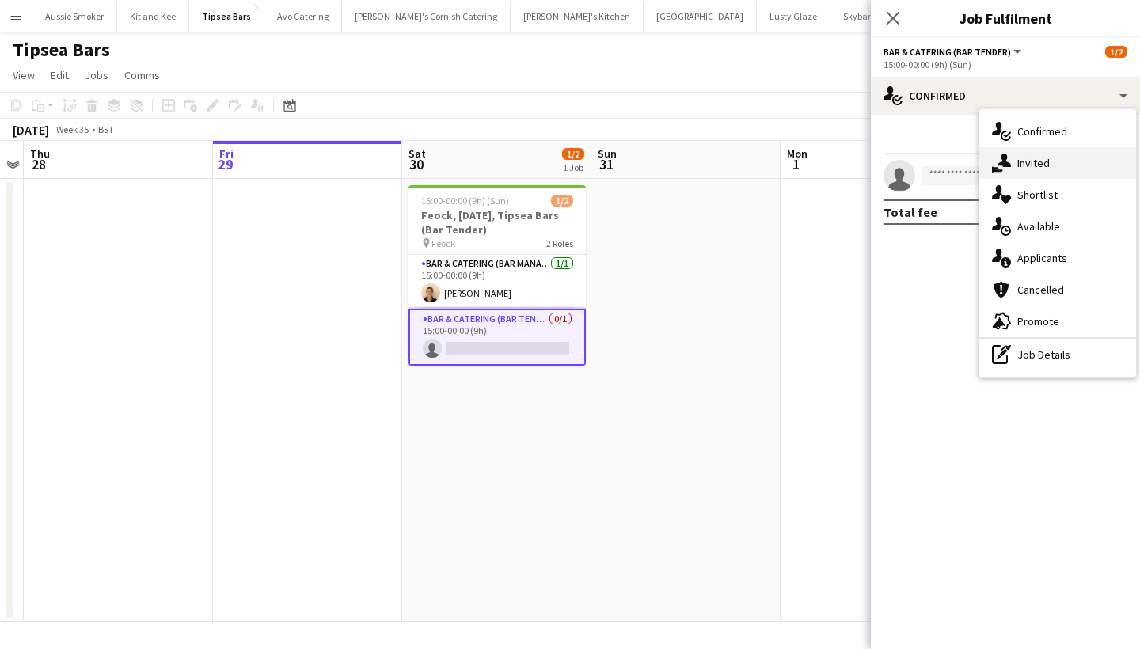
click at [989, 154] on div "single-neutral-actions-share-1 Invited" at bounding box center [1058, 163] width 157 height 32
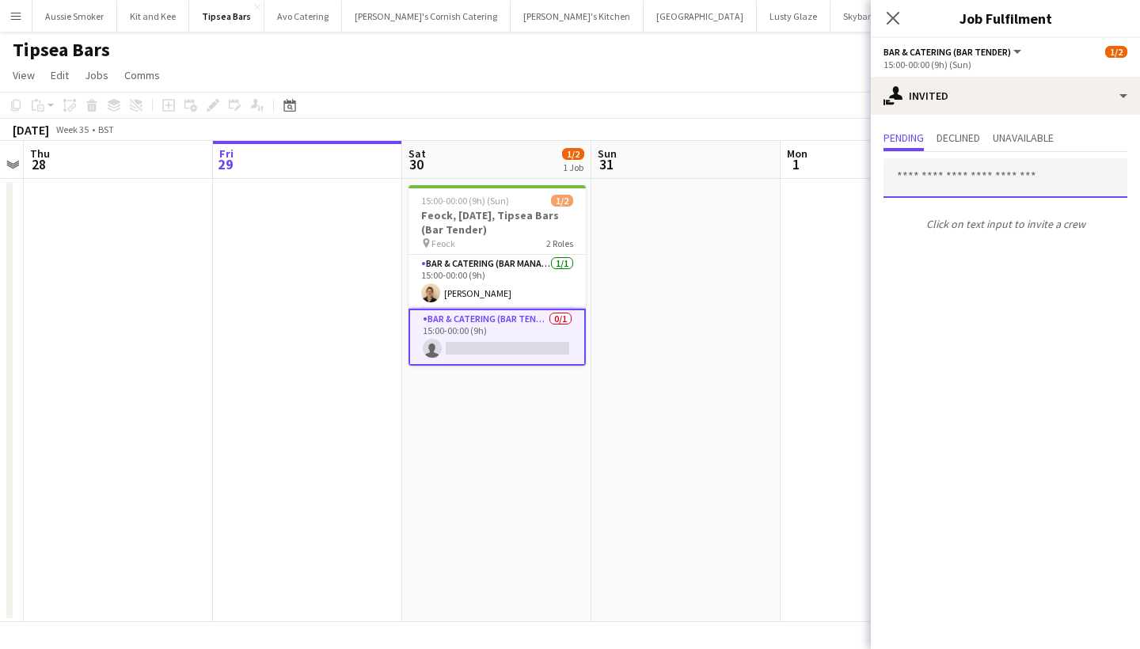
click at [929, 181] on input "text" at bounding box center [1006, 178] width 244 height 40
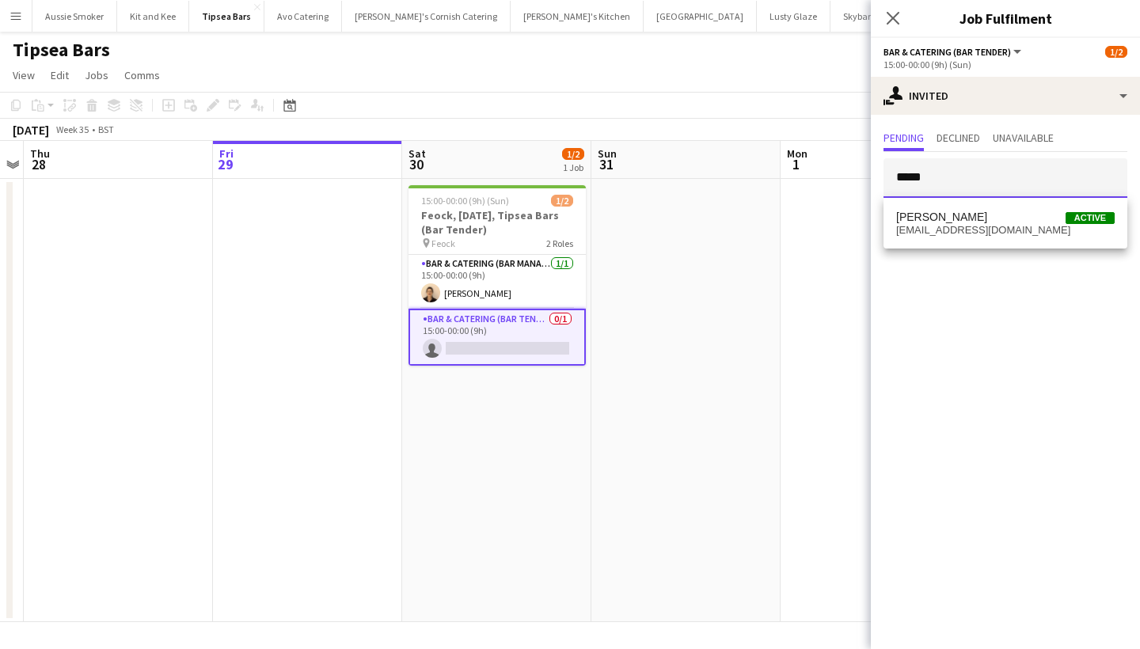
type input "*****"
drag, startPoint x: 939, startPoint y: 202, endPoint x: 978, endPoint y: 223, distance: 43.9
click at [978, 223] on span "Lynty Misselbrook" at bounding box center [941, 217] width 91 height 13
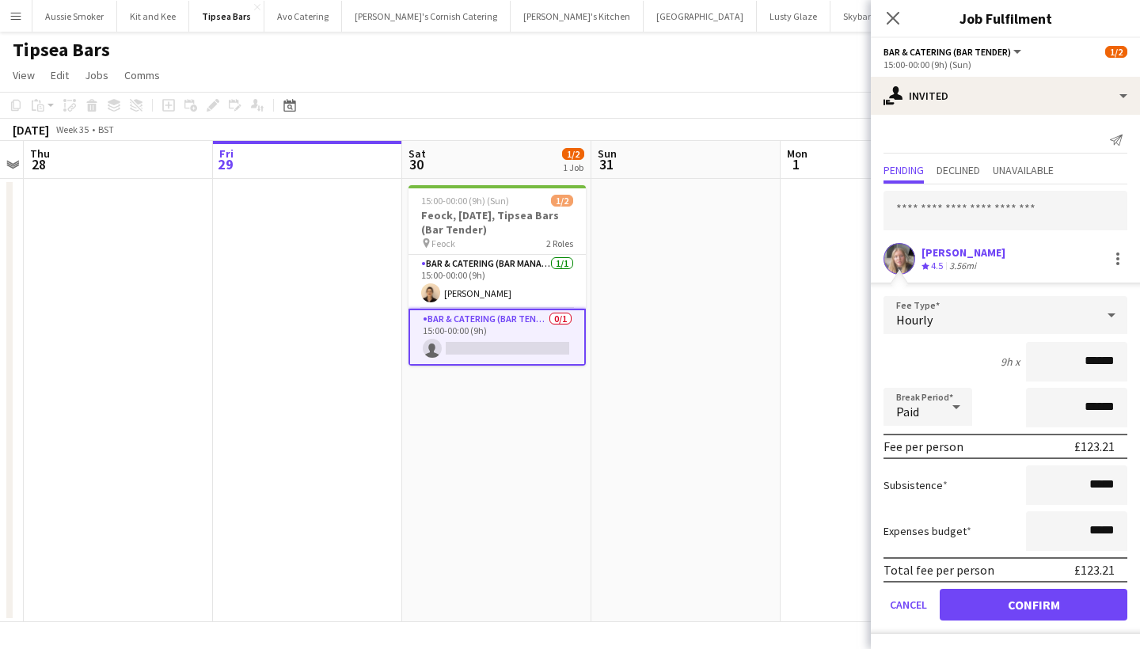
click at [959, 257] on div "Lynty Misselbrook" at bounding box center [964, 252] width 84 height 14
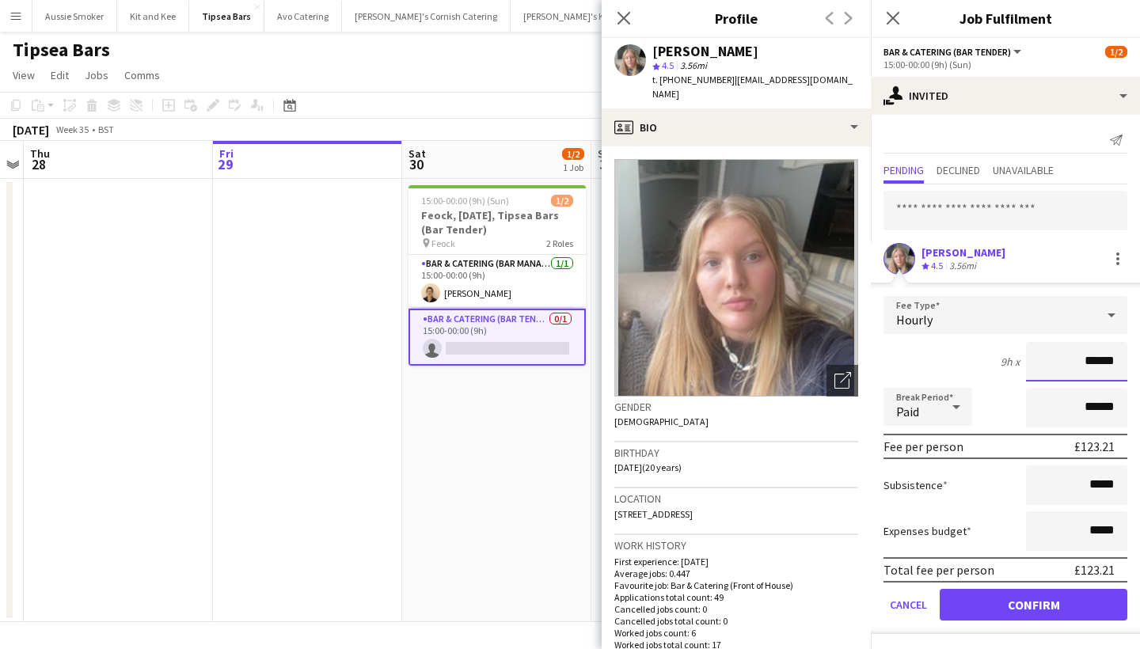
click at [1112, 367] on input "******" at bounding box center [1076, 362] width 101 height 40
type input "******"
click at [1045, 607] on button "Confirm" at bounding box center [1034, 605] width 188 height 32
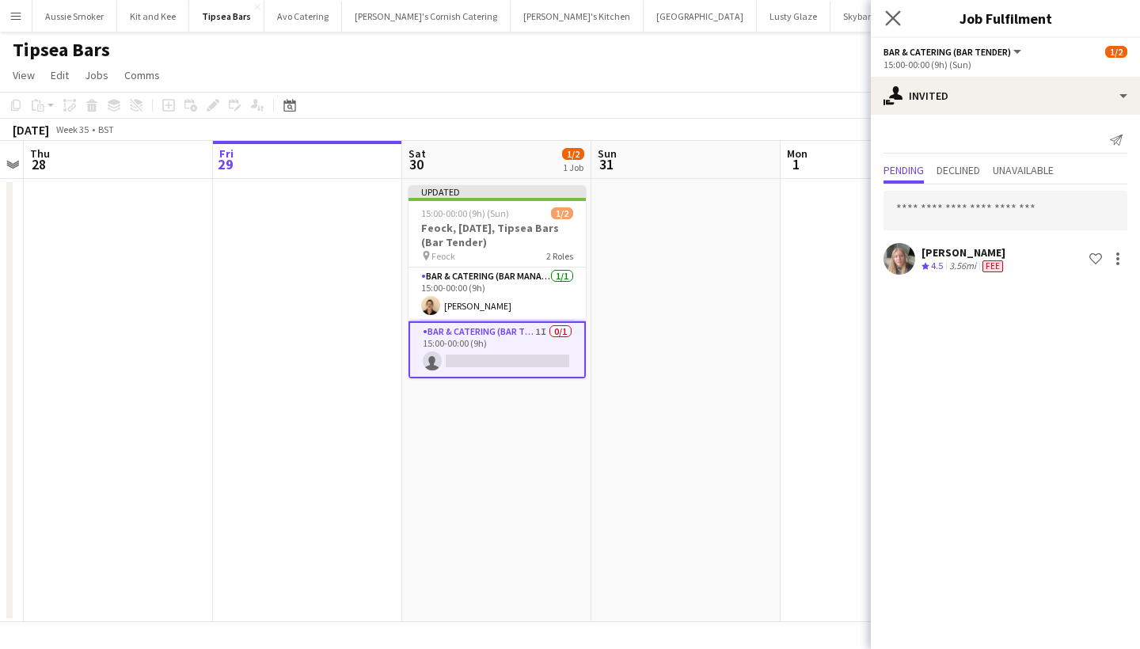
click at [890, 10] on app-icon "Close pop-in" at bounding box center [893, 18] width 23 height 23
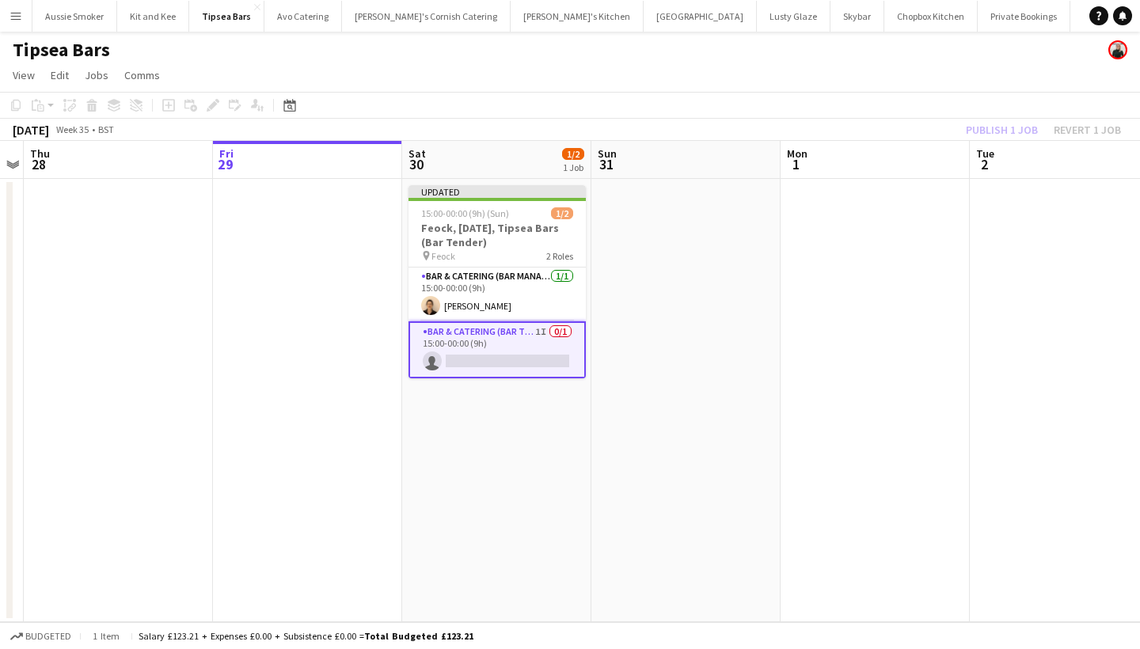
click at [993, 127] on div "Publish 1 job Revert 1 job" at bounding box center [1043, 130] width 193 height 21
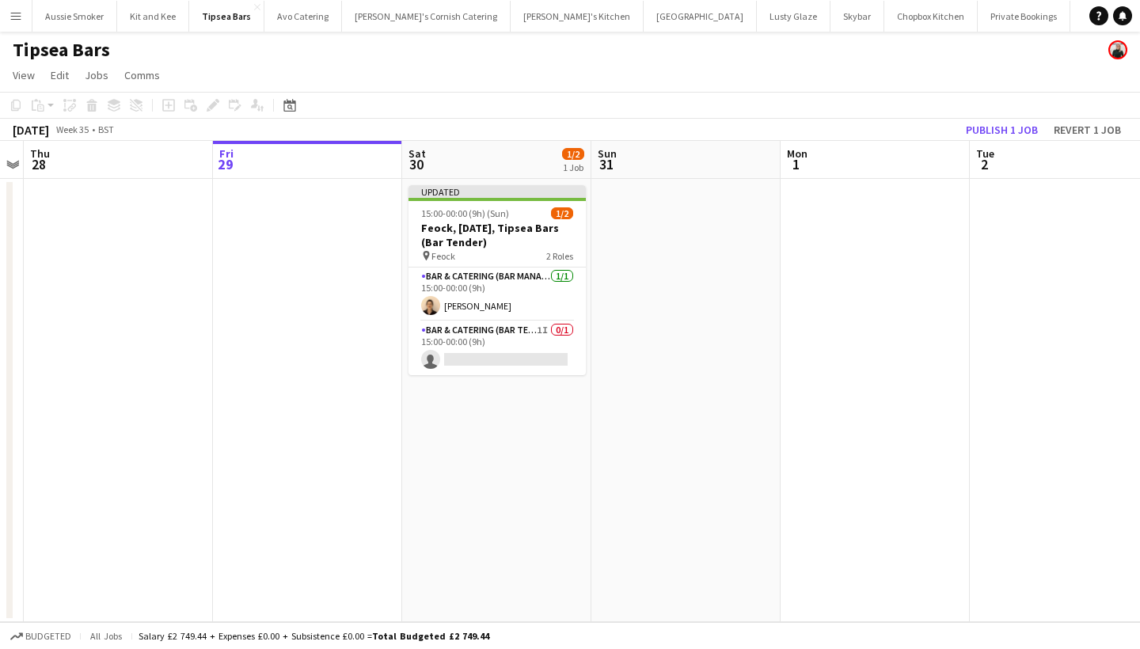
click at [993, 127] on button "Publish 1 job" at bounding box center [1002, 130] width 85 height 21
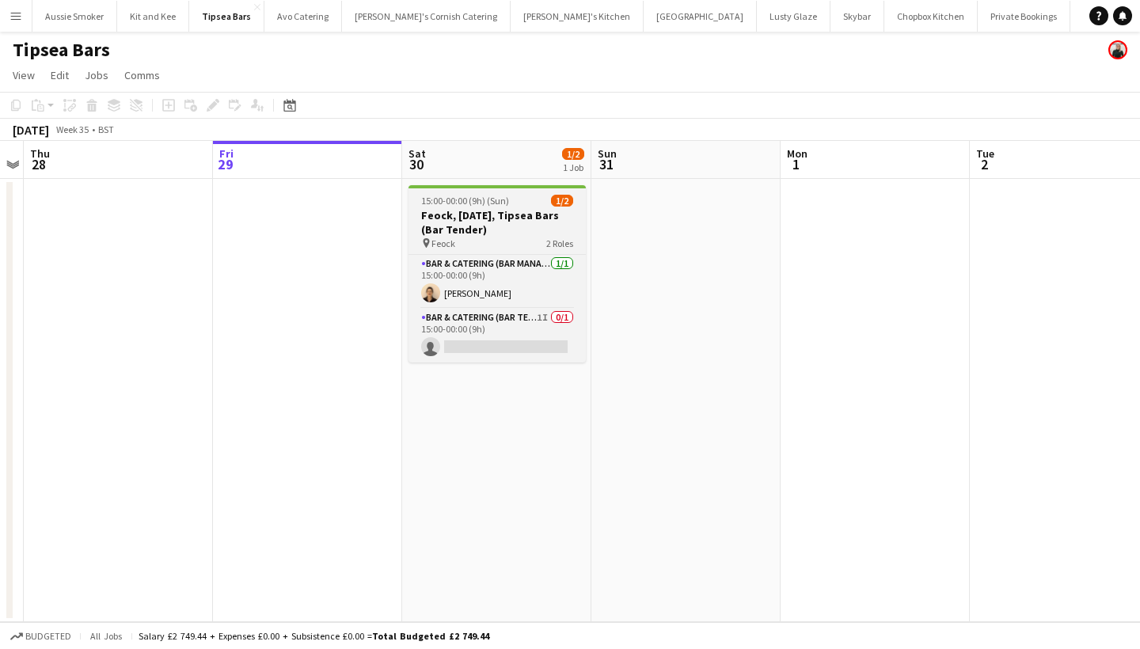
click at [492, 242] on div "pin Feock 2 Roles" at bounding box center [497, 243] width 177 height 13
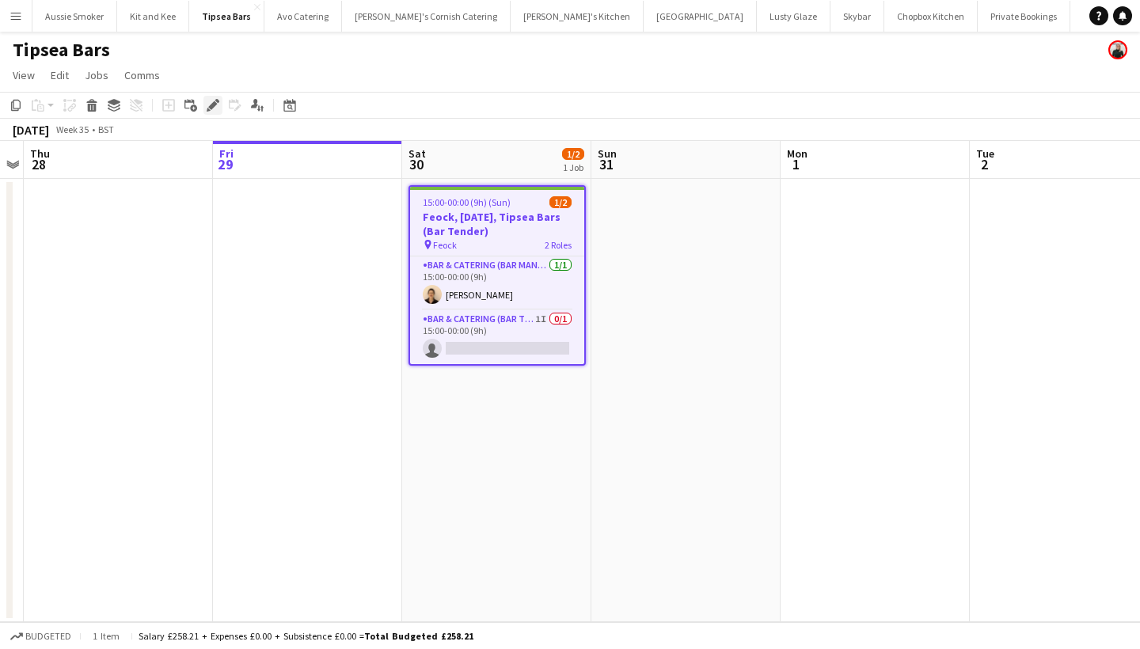
click at [207, 107] on icon "Edit" at bounding box center [213, 105] width 13 height 13
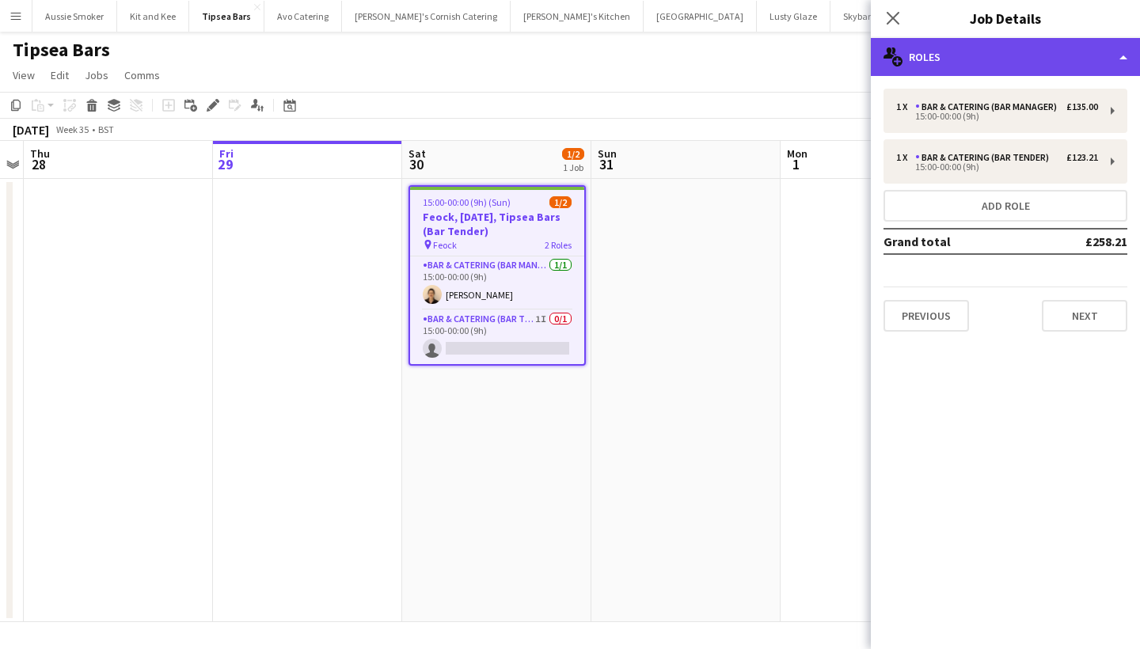
click at [936, 55] on div "multiple-users-add Roles" at bounding box center [1005, 57] width 269 height 38
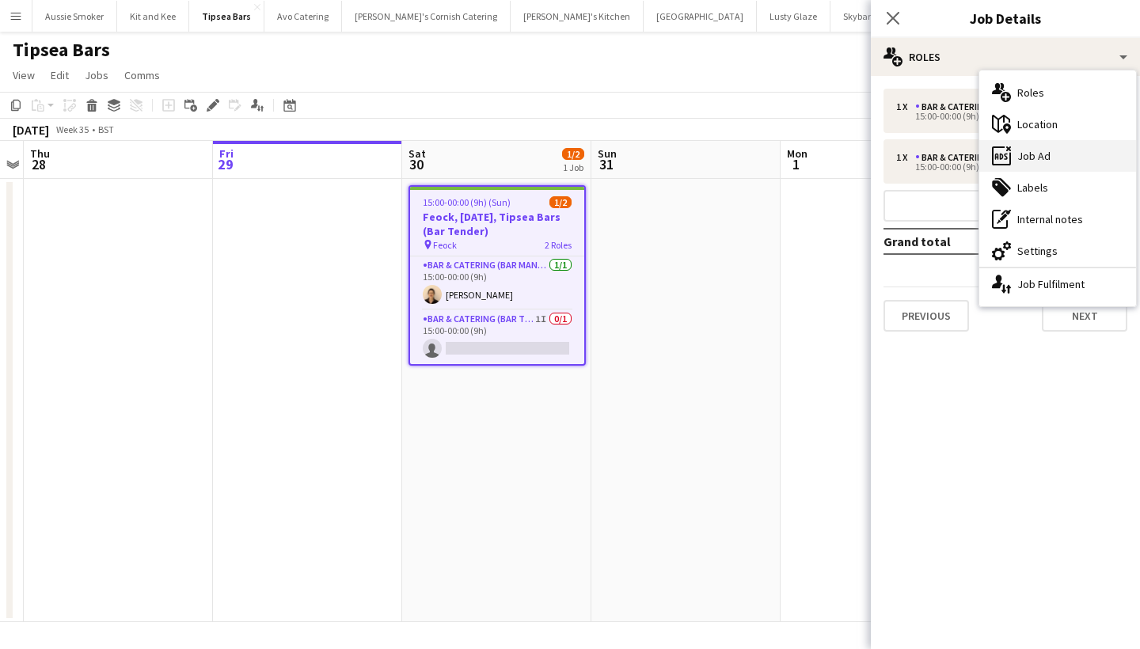
click at [1025, 149] on div "ads-window Job Ad" at bounding box center [1058, 156] width 157 height 32
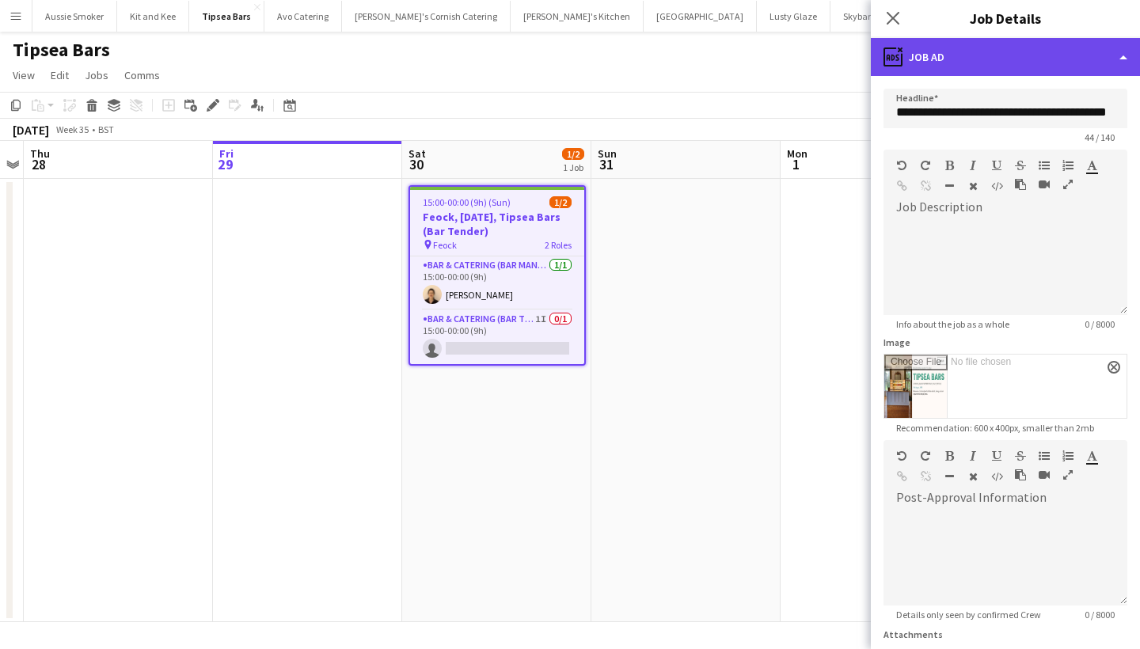
click at [972, 63] on div "ads-window Job Ad" at bounding box center [1005, 57] width 269 height 38
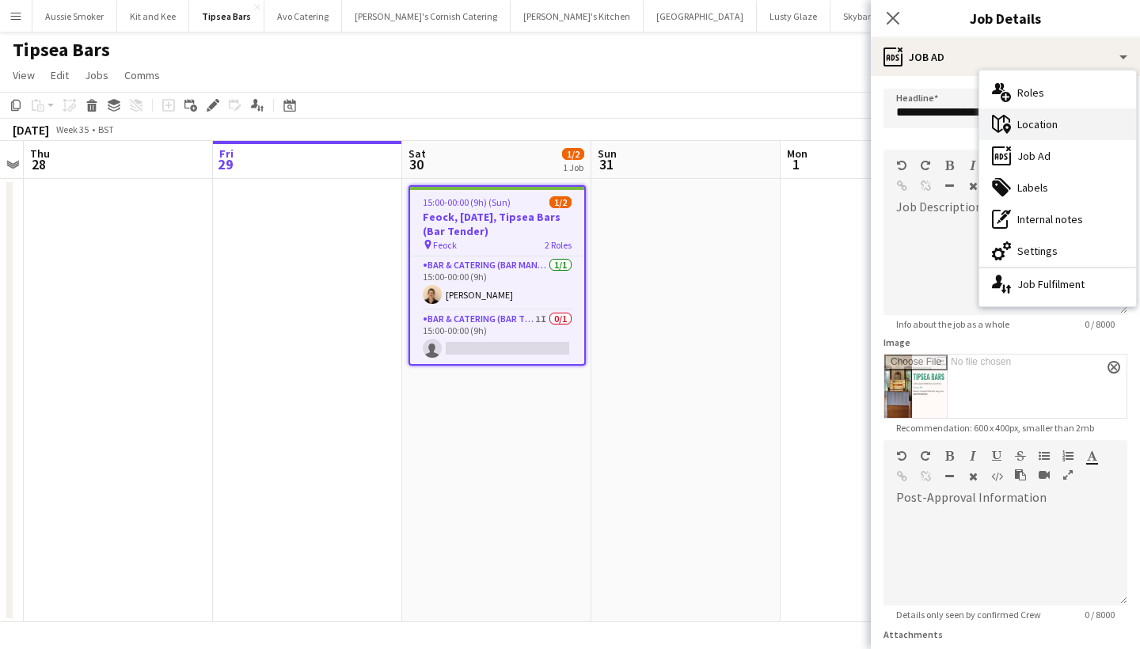
click at [1020, 129] on div "maps-pin-1 Location" at bounding box center [1058, 124] width 157 height 32
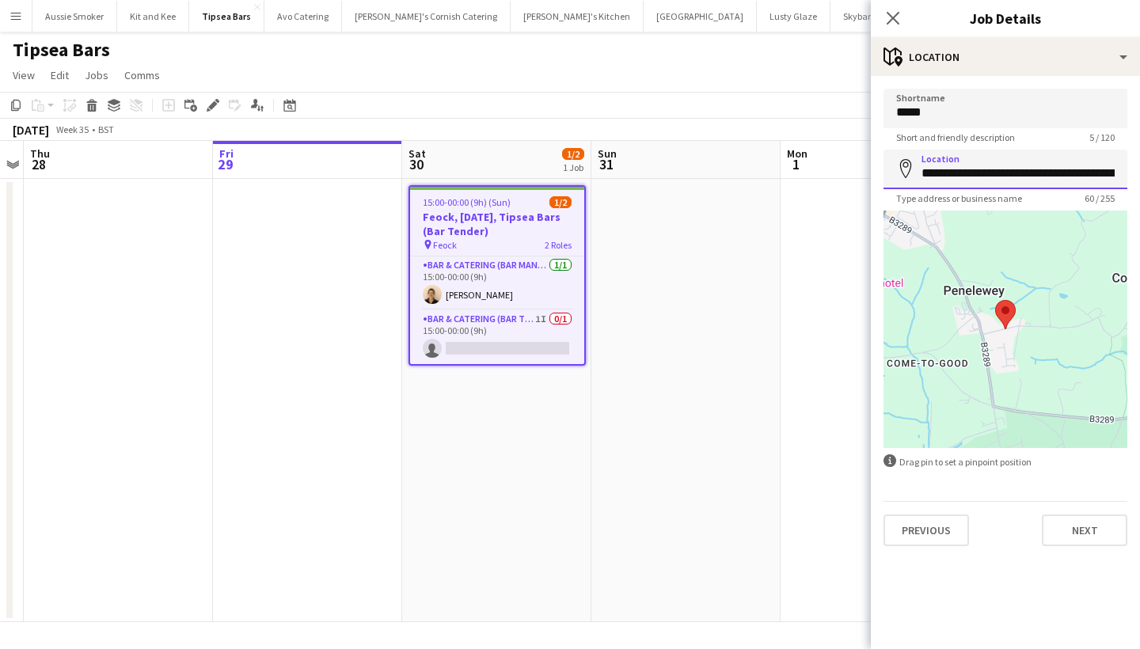
click at [968, 174] on input "**********" at bounding box center [1006, 170] width 244 height 40
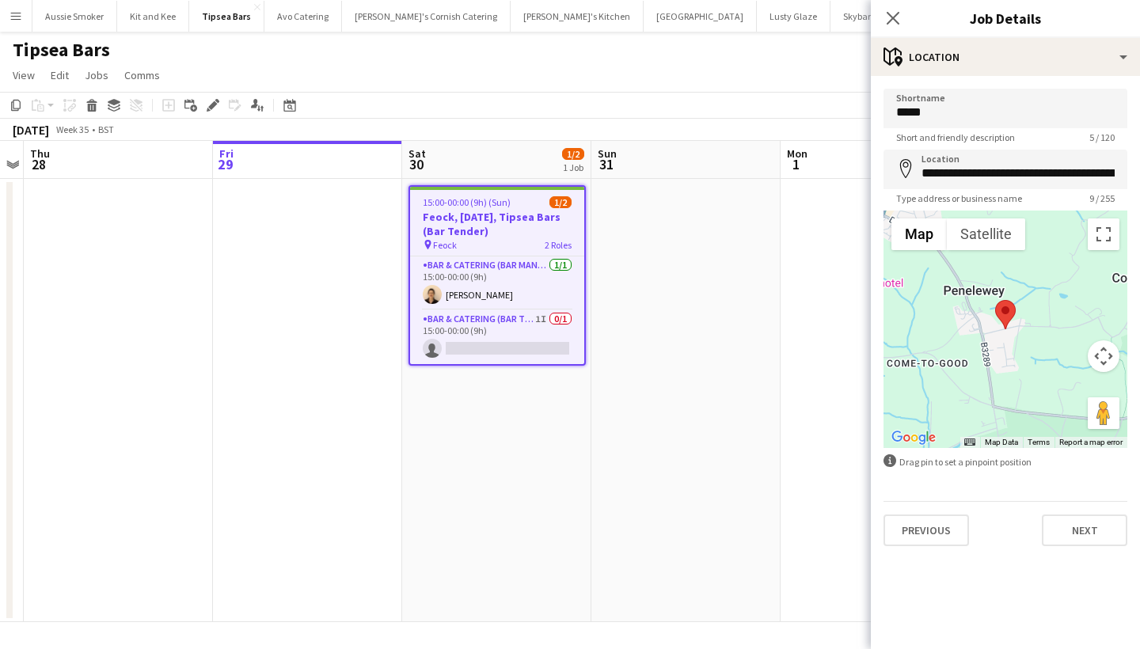
type input "**********"
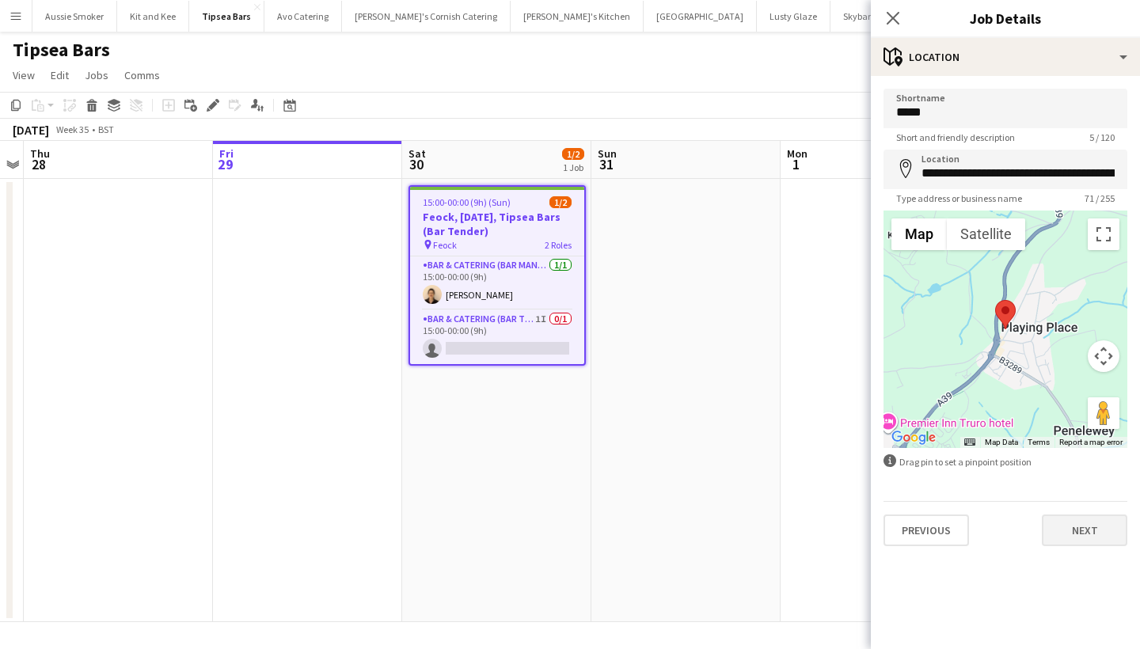
click at [1079, 530] on button "Next" at bounding box center [1085, 531] width 86 height 32
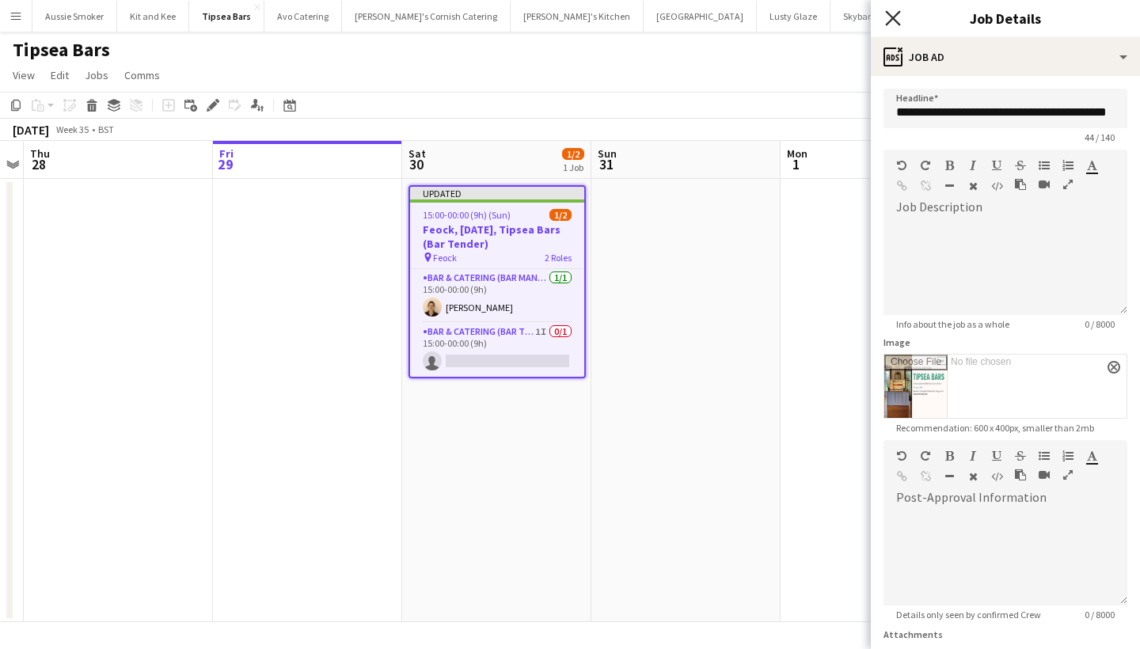
click at [888, 14] on icon at bounding box center [892, 17] width 15 height 15
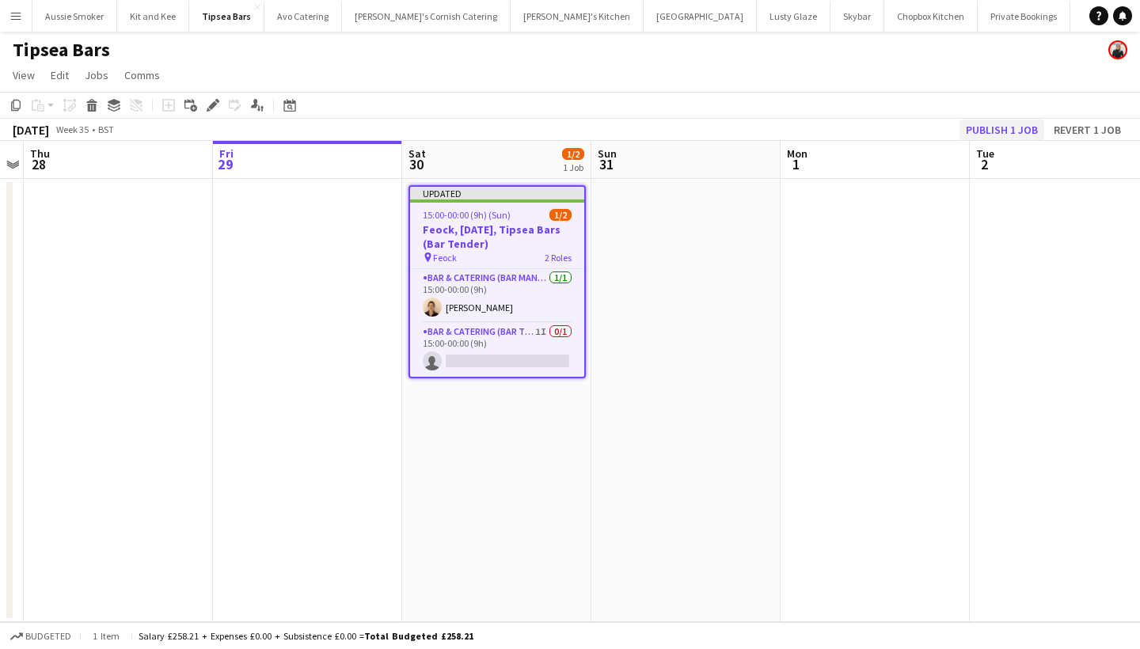
click at [997, 127] on button "Publish 1 job" at bounding box center [1002, 130] width 85 height 21
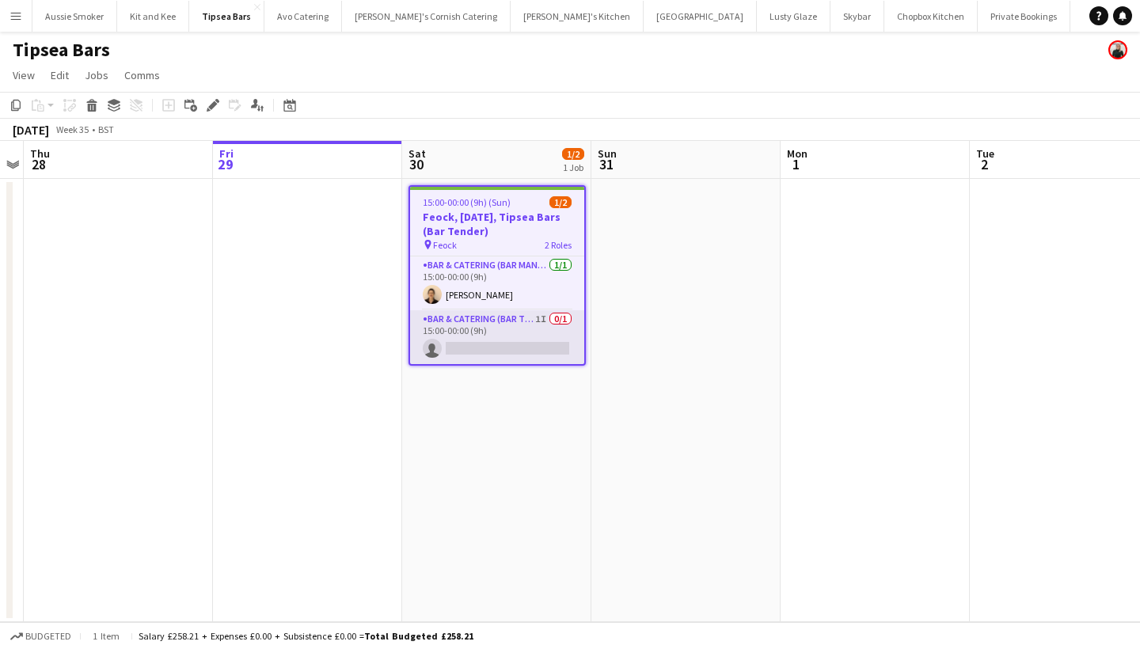
click at [513, 322] on app-card-role "Bar & Catering (Bar Tender) 1I 0/1 15:00-00:00 (9h) single-neutral-actions" at bounding box center [497, 337] width 174 height 54
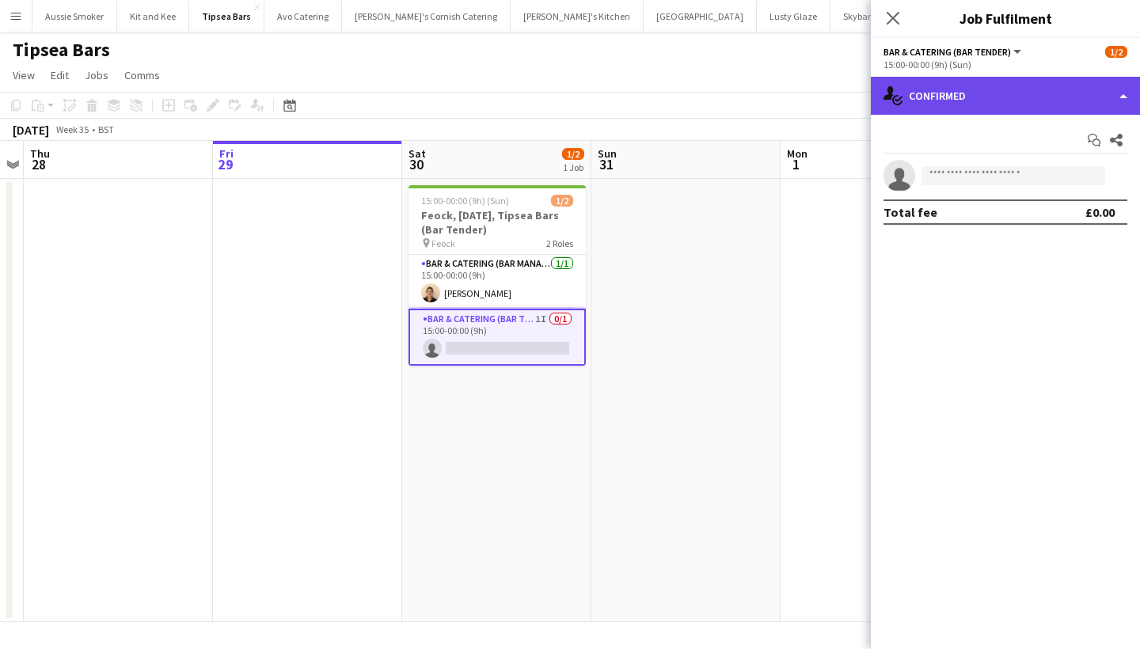
click at [946, 93] on div "single-neutral-actions-check-2 Confirmed" at bounding box center [1005, 96] width 269 height 38
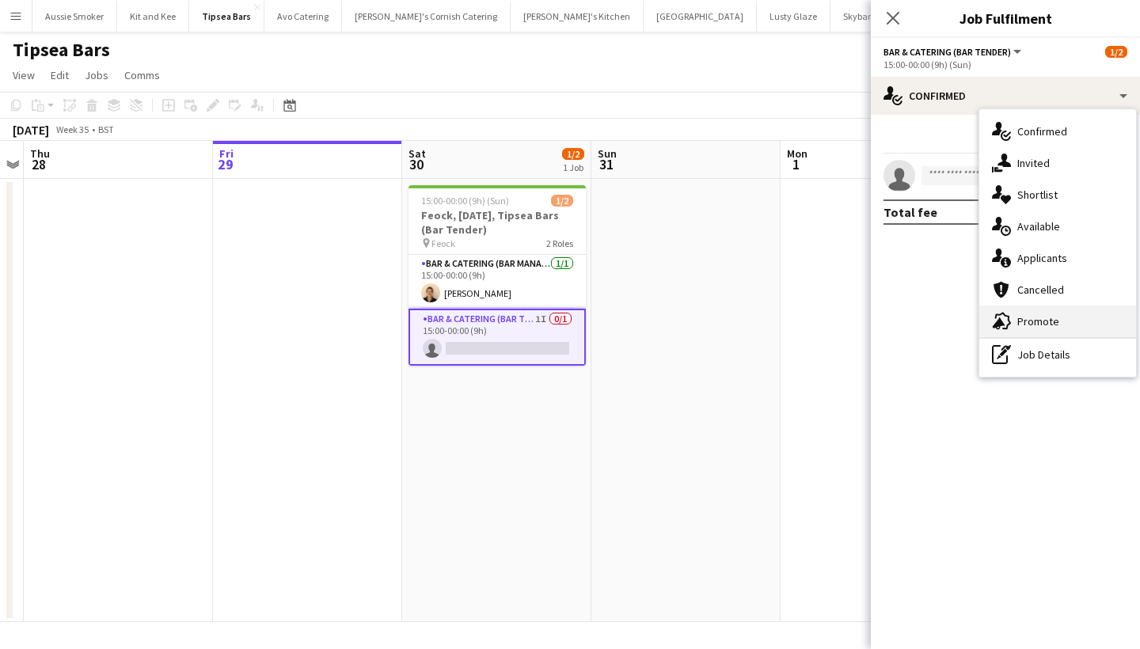
click at [1060, 323] on div "advertising-megaphone Promote" at bounding box center [1058, 322] width 157 height 32
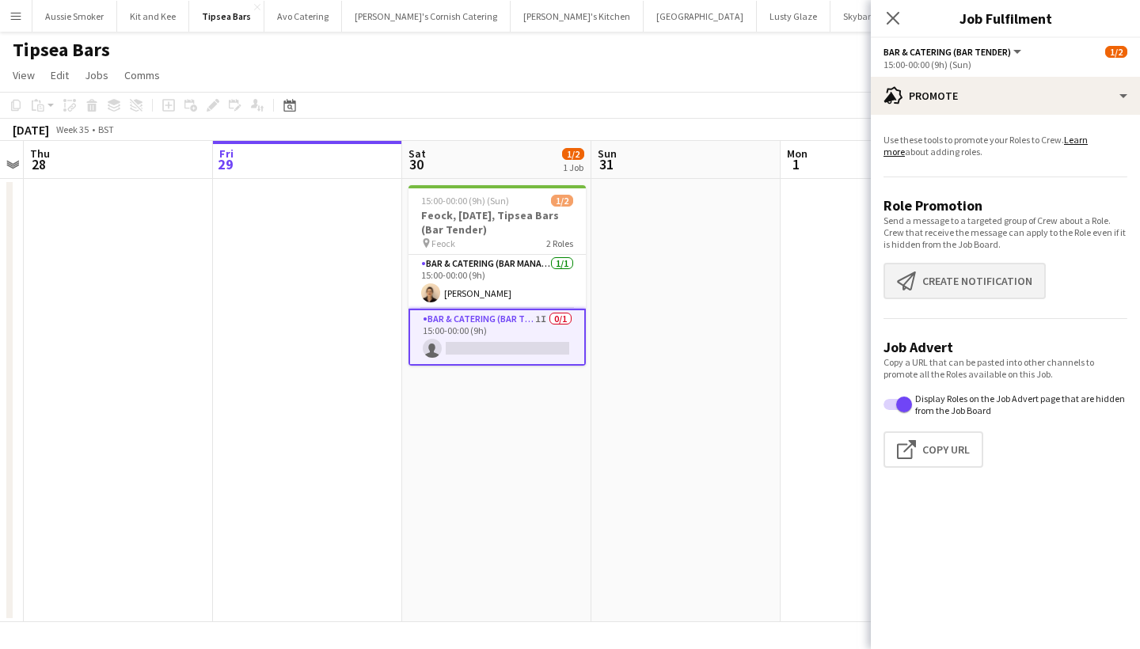
click at [956, 294] on button "Create notification Create notification" at bounding box center [965, 281] width 162 height 36
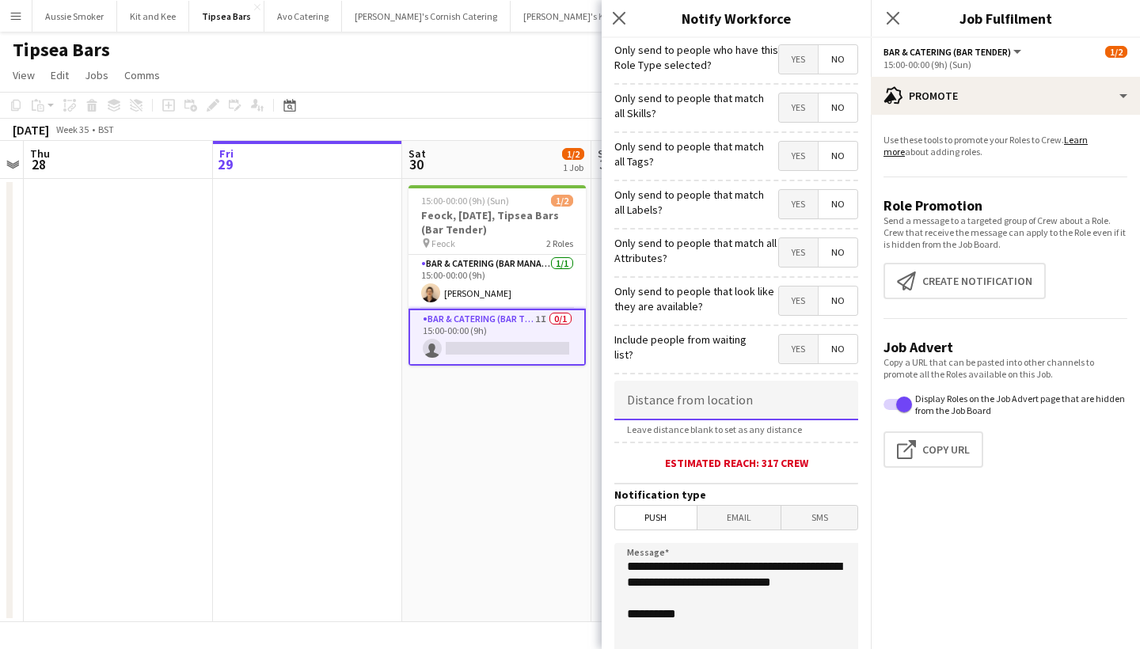
click at [683, 393] on input at bounding box center [736, 401] width 244 height 40
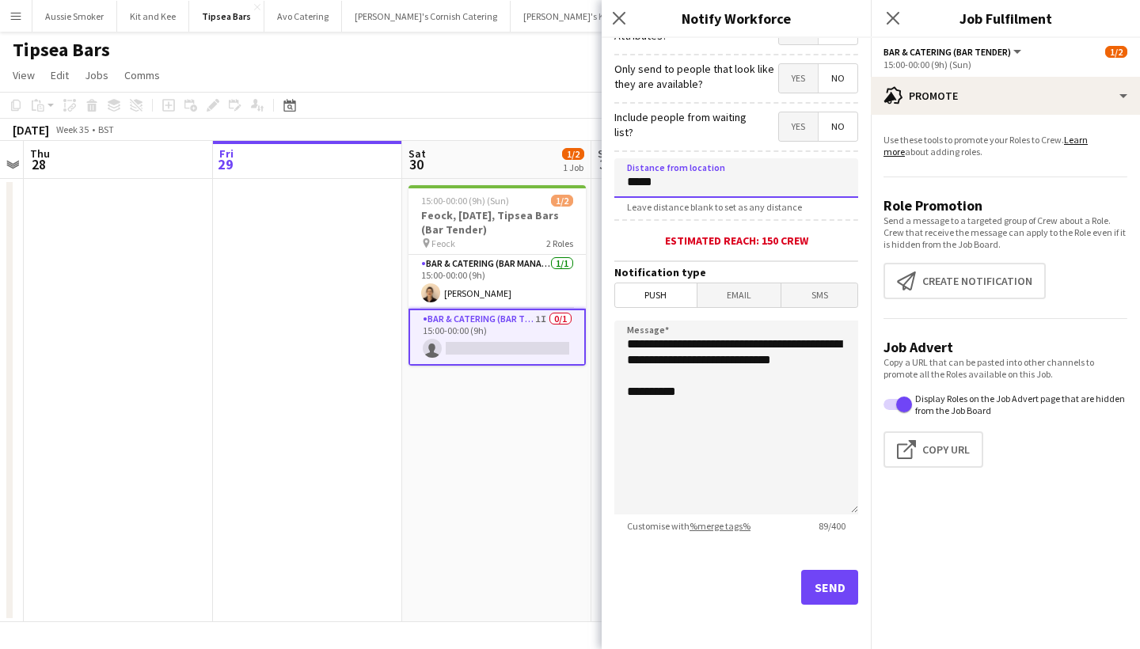
scroll to position [223, 0]
type input "*****"
click at [812, 585] on button "Send" at bounding box center [829, 587] width 57 height 35
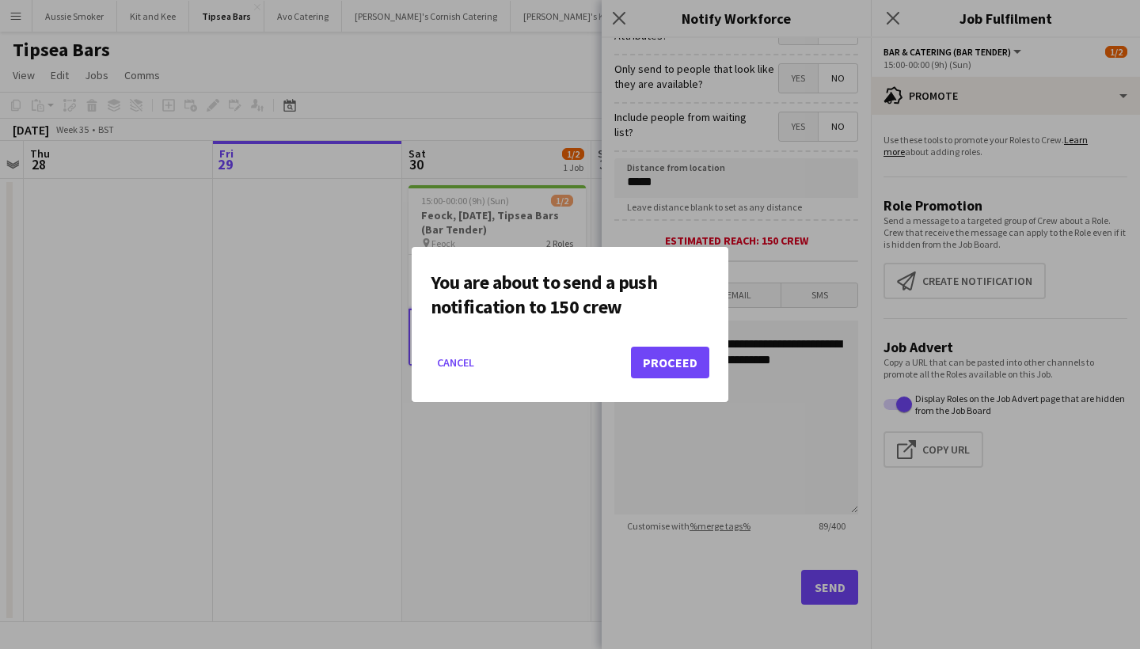
click at [678, 374] on button "Proceed" at bounding box center [670, 363] width 78 height 32
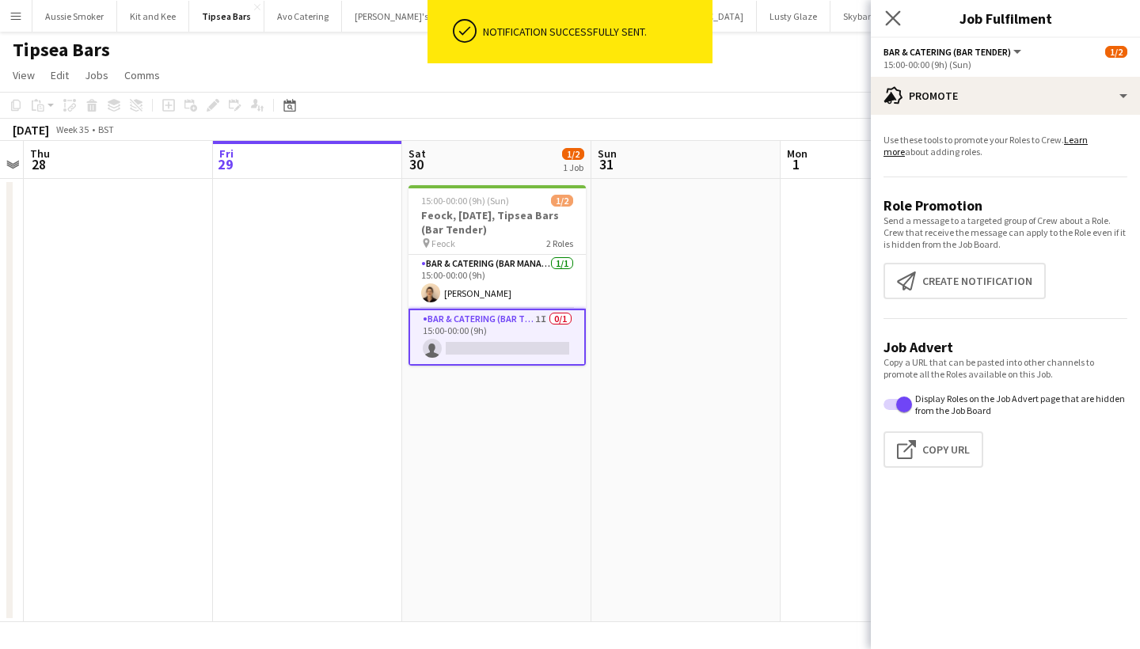
scroll to position [0, 0]
click at [885, 28] on app-icon "Close pop-in" at bounding box center [893, 18] width 23 height 23
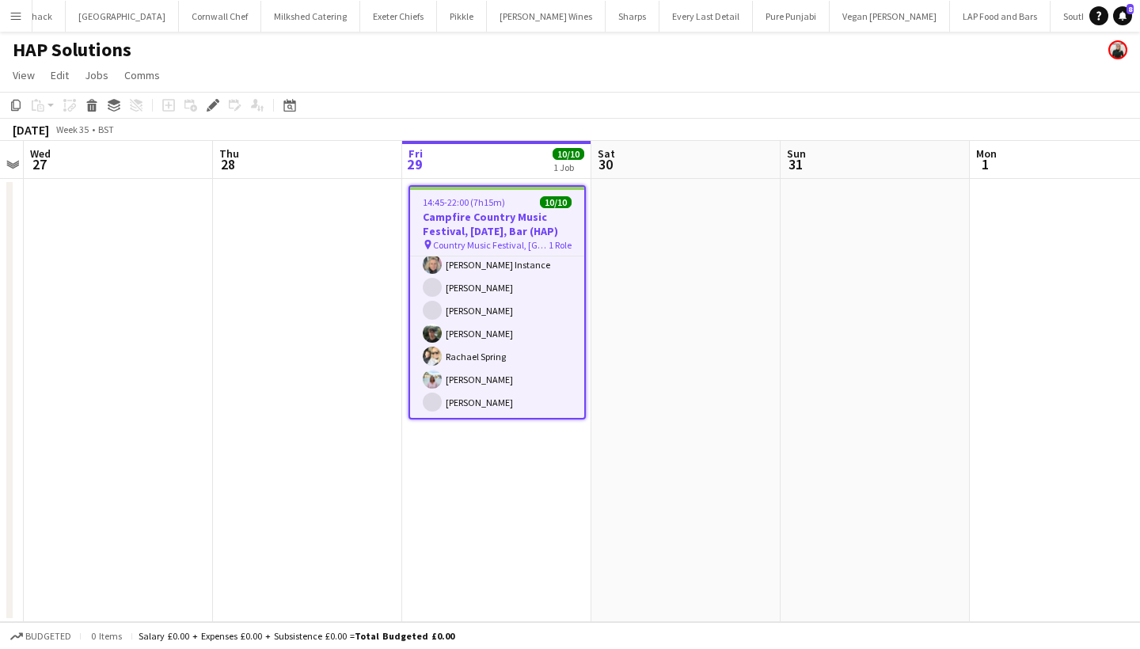
scroll to position [99, 0]
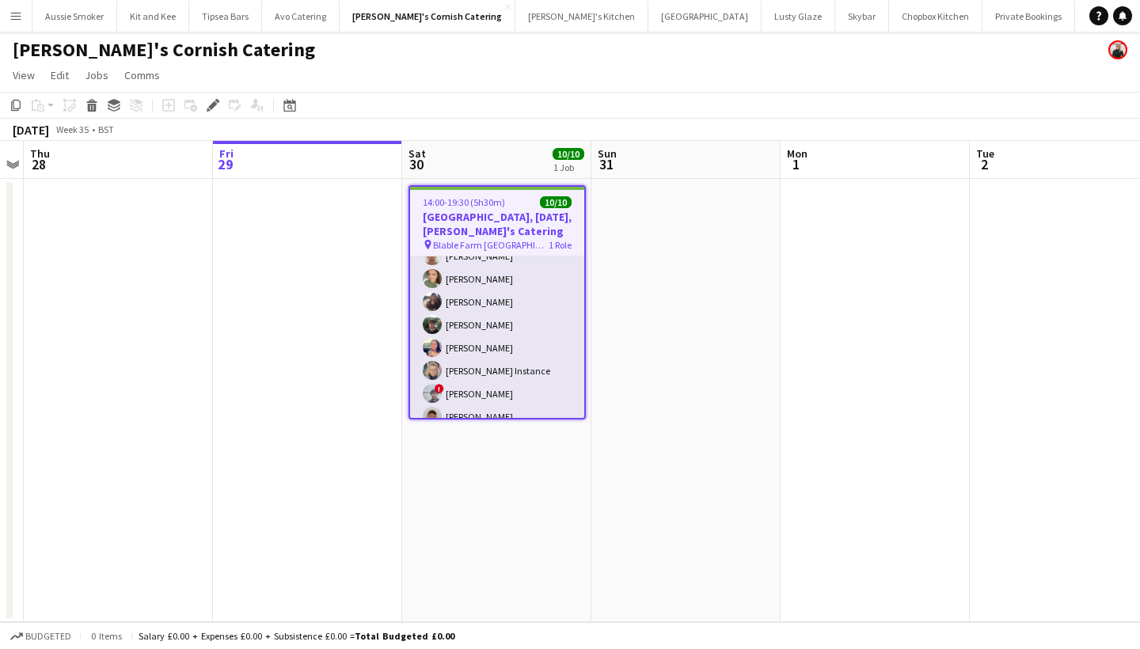
scroll to position [40, 0]
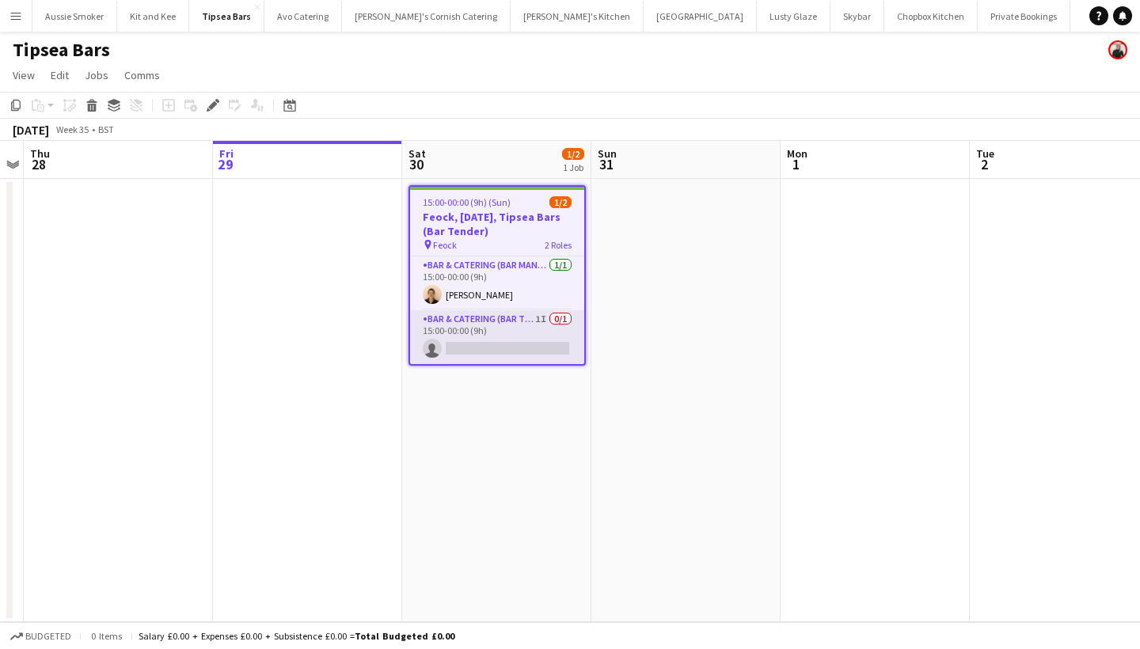
click at [538, 324] on app-card-role "Bar & Catering (Bar Tender) 1I 0/1 15:00-00:00 (9h) single-neutral-actions" at bounding box center [497, 337] width 174 height 54
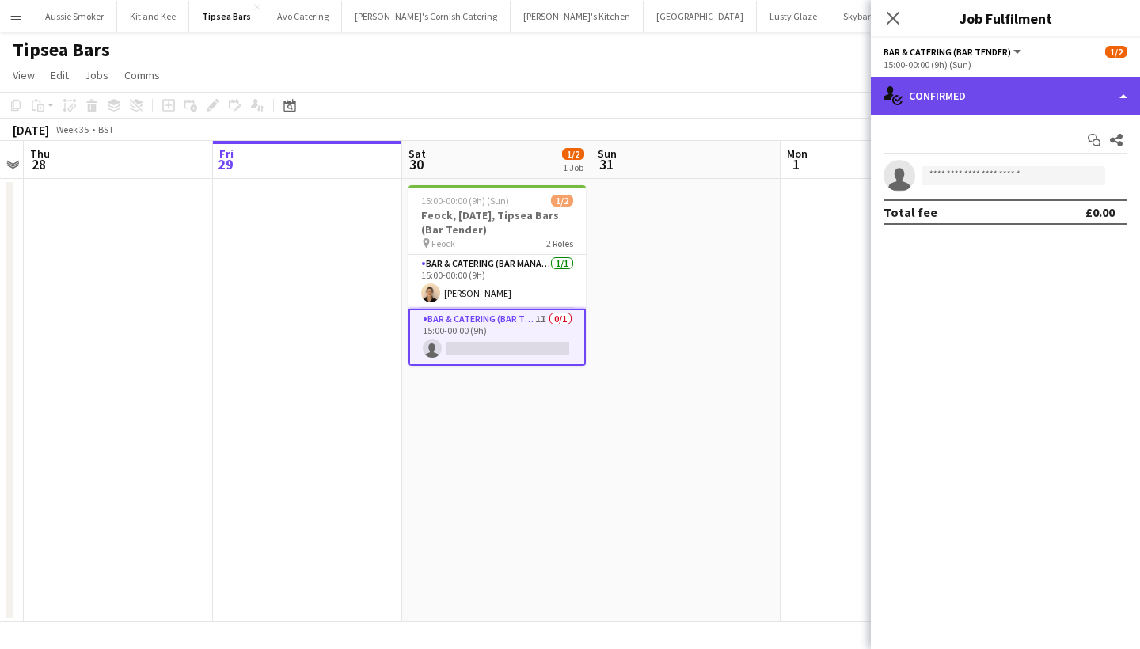
click at [953, 113] on div "single-neutral-actions-check-2 Confirmed" at bounding box center [1005, 96] width 269 height 38
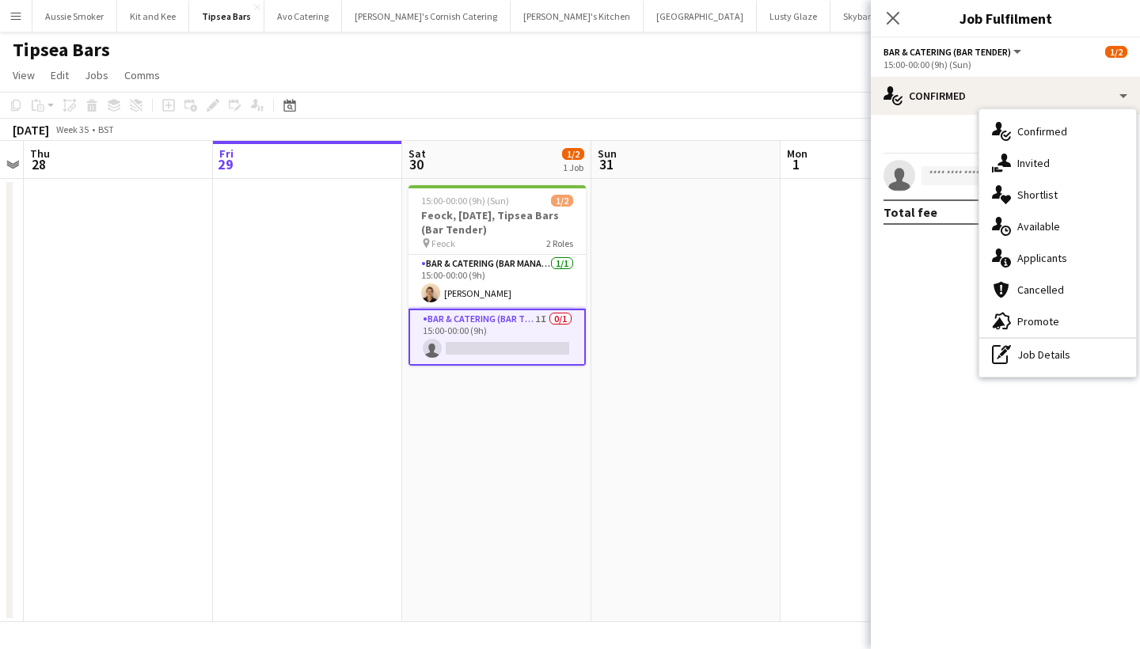
click at [1042, 164] on div "single-neutral-actions-share-1 Invited" at bounding box center [1058, 163] width 157 height 32
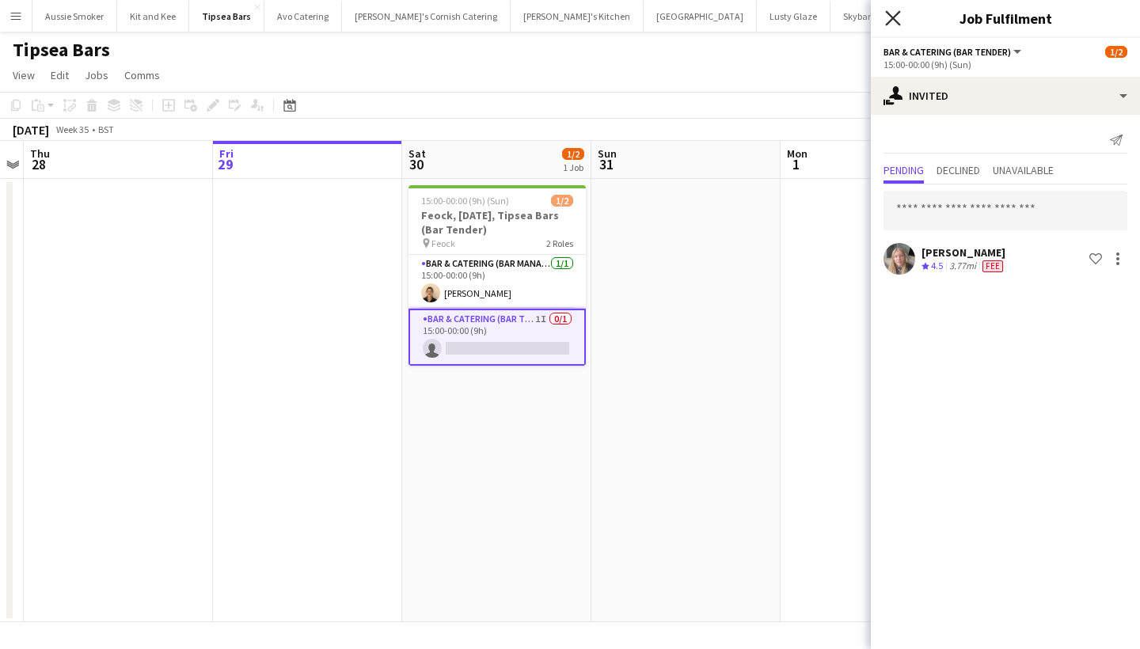
click at [890, 19] on icon "Close pop-in" at bounding box center [892, 17] width 15 height 15
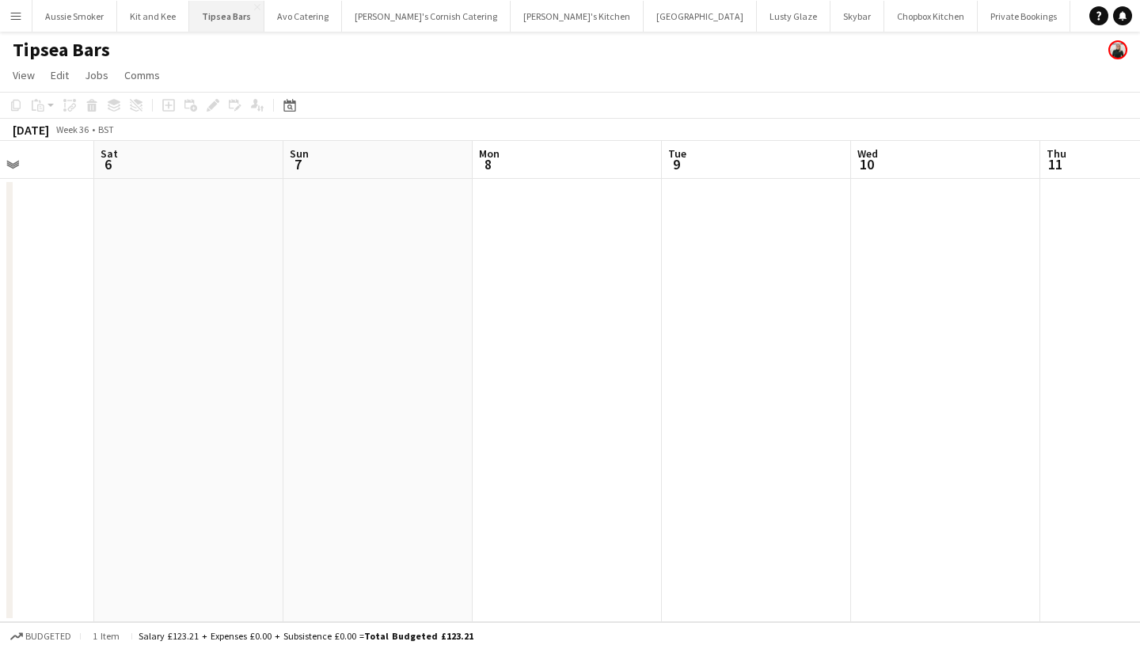
scroll to position [0, 439]
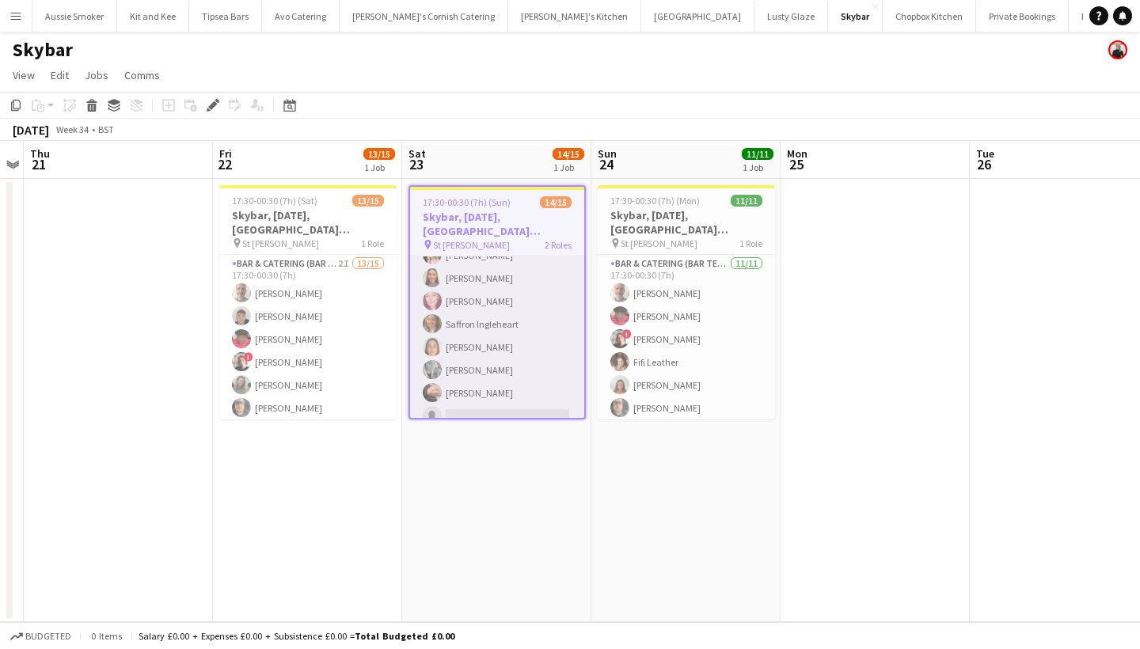
scroll to position [230, 0]
click at [381, 463] on app-date-cell "17:30-00:30 (7h) (Sat) 13/15 Skybar, [DATE], St [PERSON_NAME] pin St [PERSON_NA…" at bounding box center [307, 400] width 189 height 443
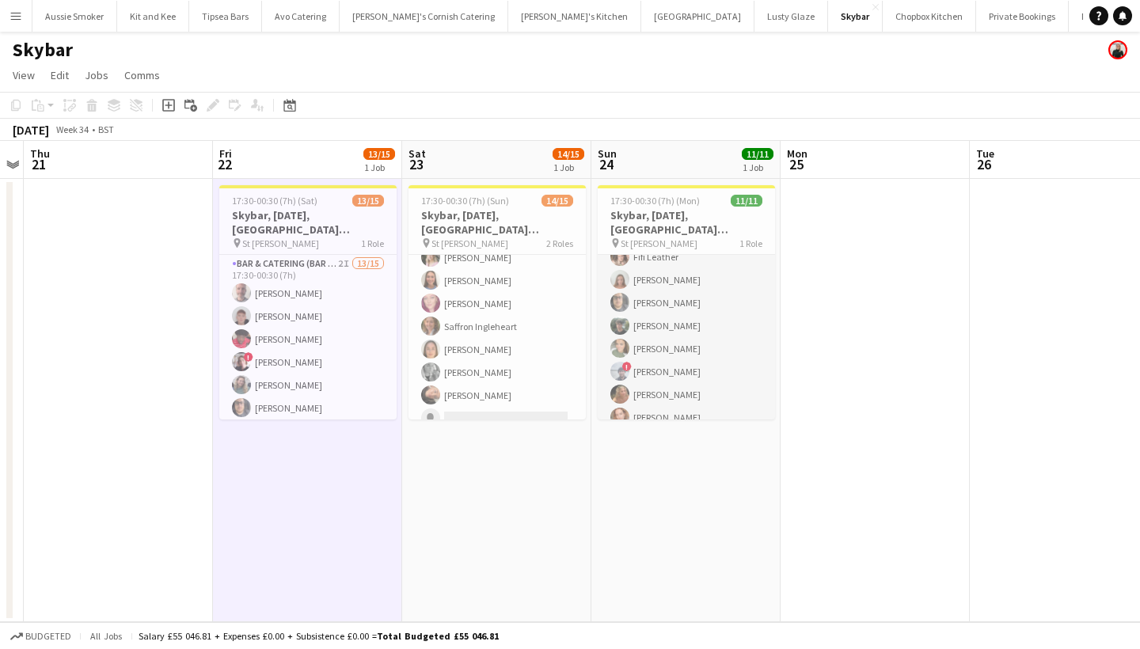
scroll to position [105, 0]
click at [12, 22] on button "Menu" at bounding box center [16, 16] width 32 height 32
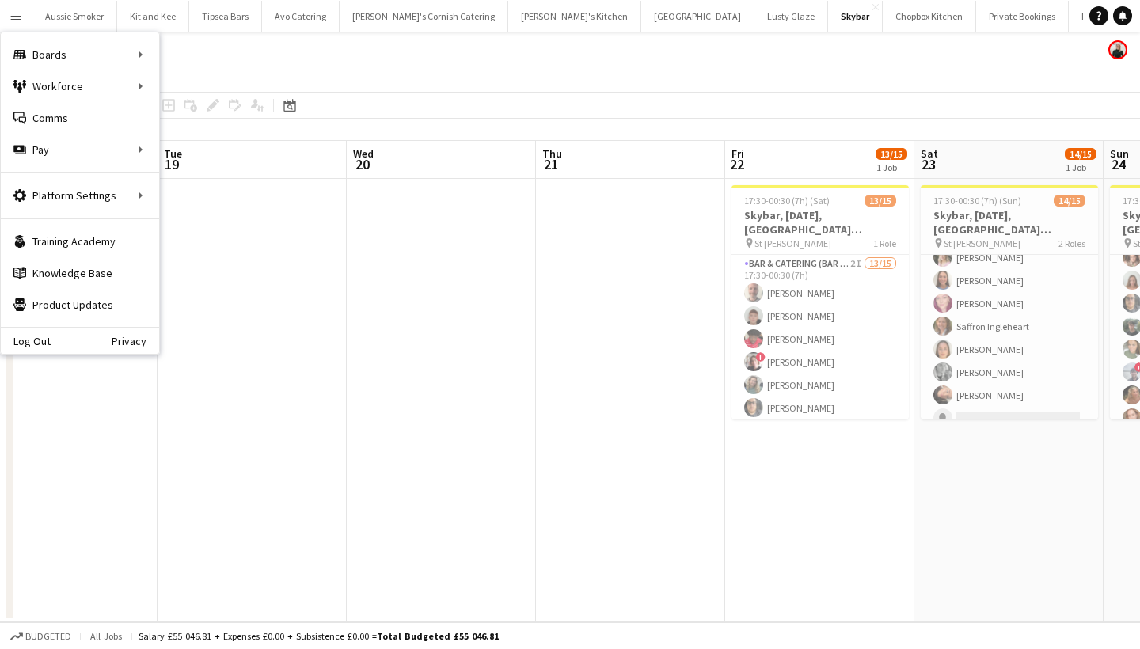
scroll to position [0, 372]
